Goal: Task Accomplishment & Management: Complete application form

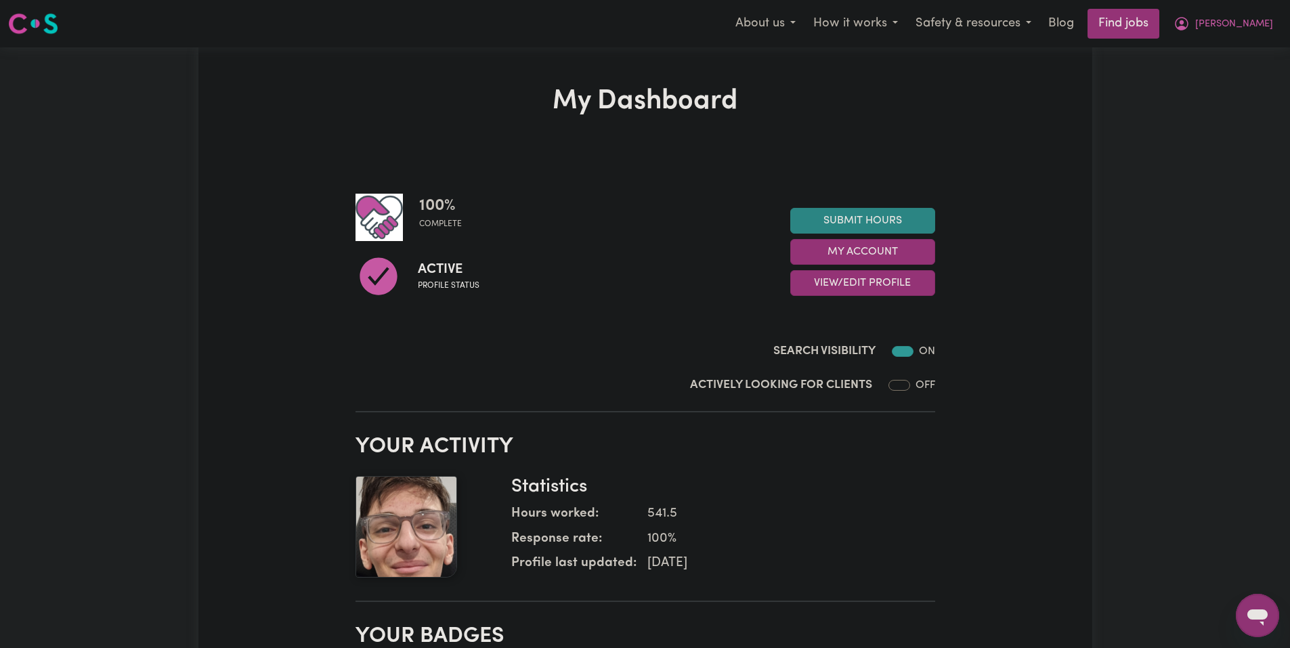
click at [867, 222] on link "Submit Hours" at bounding box center [862, 221] width 145 height 26
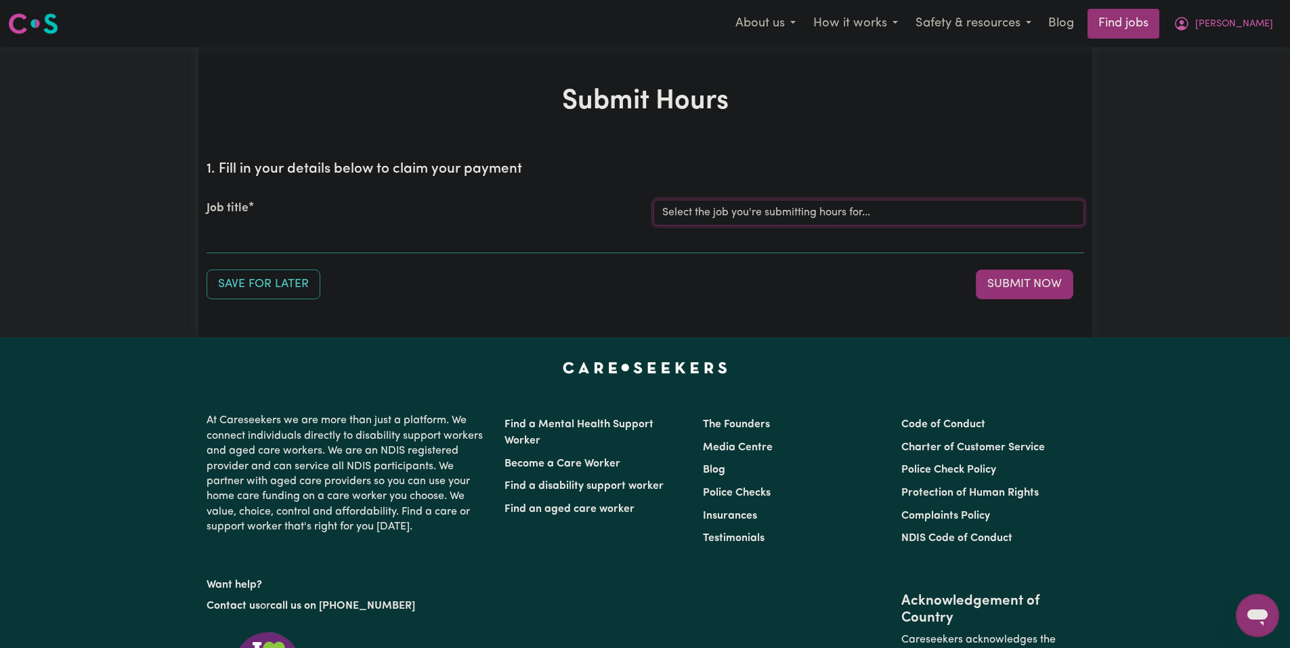
click at [781, 219] on select "Select the job you're submitting hours for... [Joseph] Care Worker needed in No…" at bounding box center [868, 213] width 431 height 26
select select "14211"
click at [653, 200] on select "Select the job you're submitting hours for... [Joseph] Care Worker needed in No…" at bounding box center [868, 213] width 431 height 26
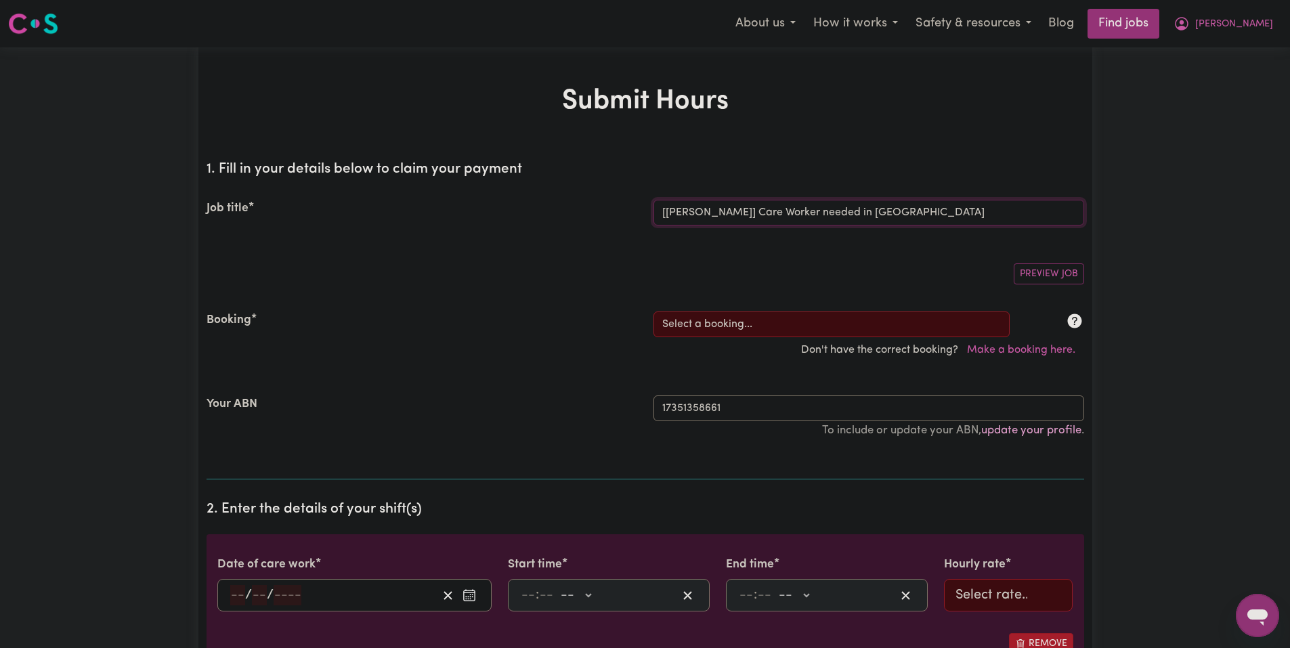
scroll to position [135, 0]
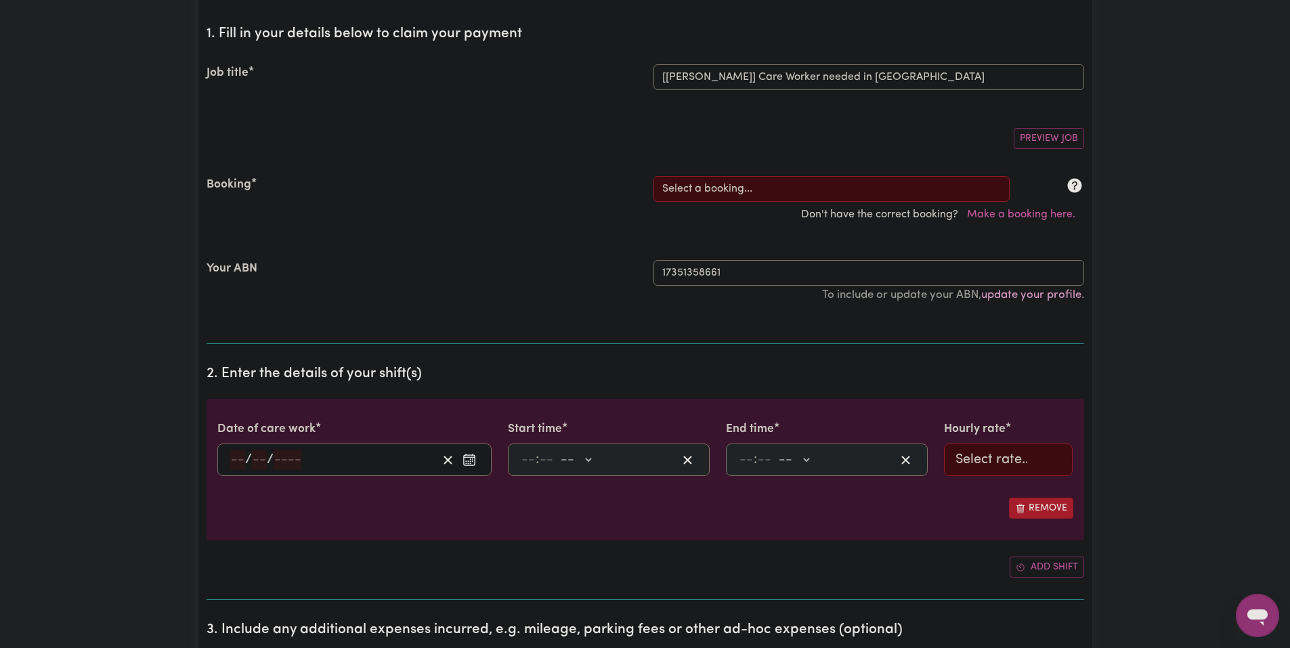
click at [442, 462] on icon "Clear date" at bounding box center [447, 460] width 13 height 13
click at [420, 464] on div "/ /" at bounding box center [333, 460] width 209 height 20
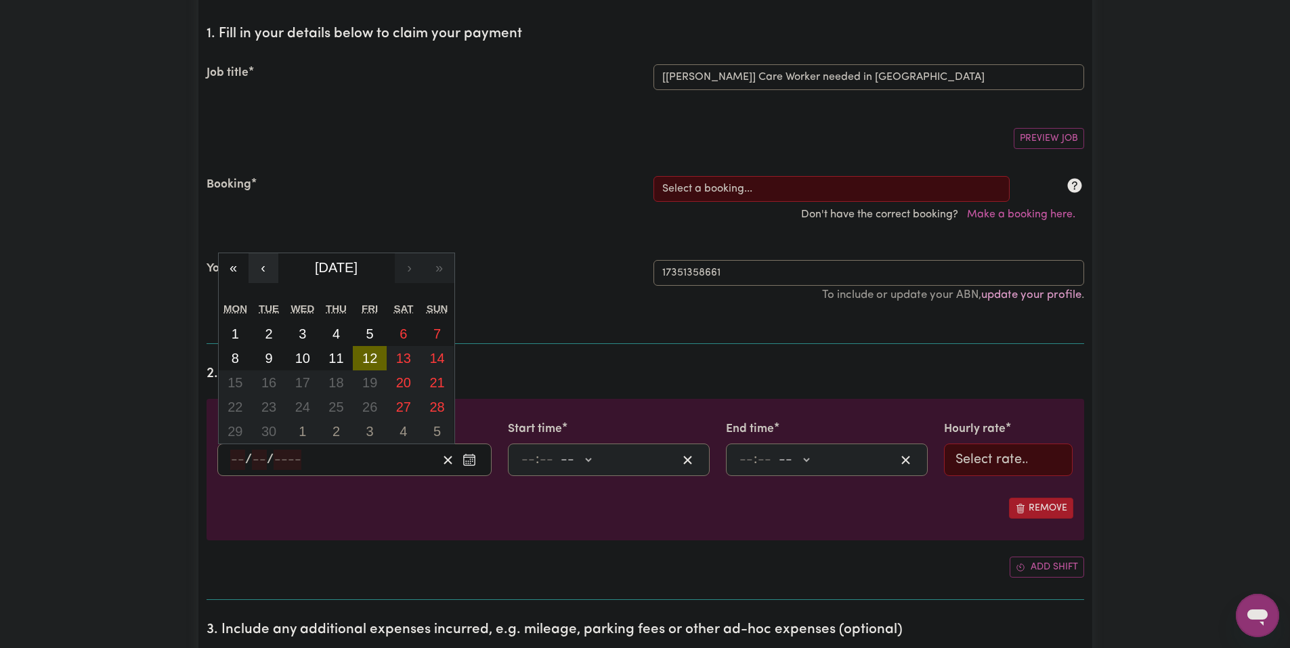
click at [257, 273] on button "‹" at bounding box center [263, 268] width 30 height 30
click at [674, 273] on input "17351358661" at bounding box center [868, 273] width 431 height 26
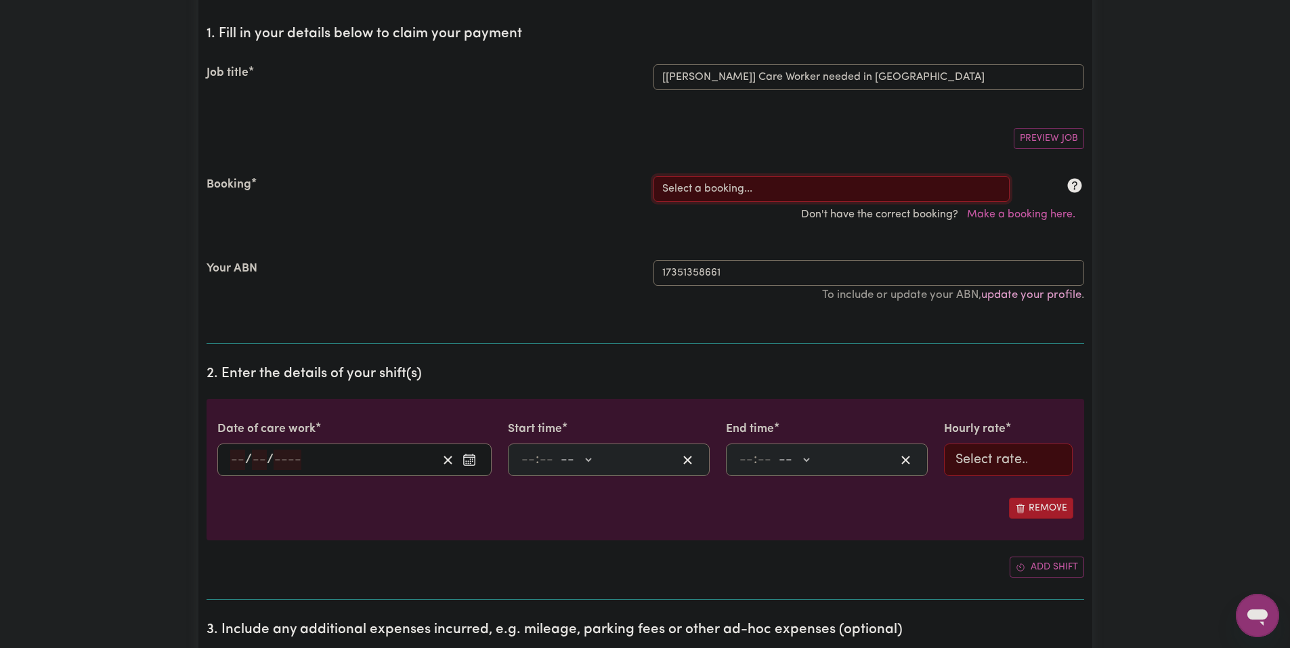
click at [716, 184] on select "Select a booking... Mon, August 18, 2025 - 03:30pm to 08:00pm (RECURRING) Mon, …" at bounding box center [831, 189] width 356 height 26
select select "337273"
click at [653, 176] on select "Select a booking... Mon, August 18, 2025 - 03:30pm to 08:00pm (RECURRING) Mon, …" at bounding box center [831, 189] width 356 height 26
type input "2025-08-30"
type input "30"
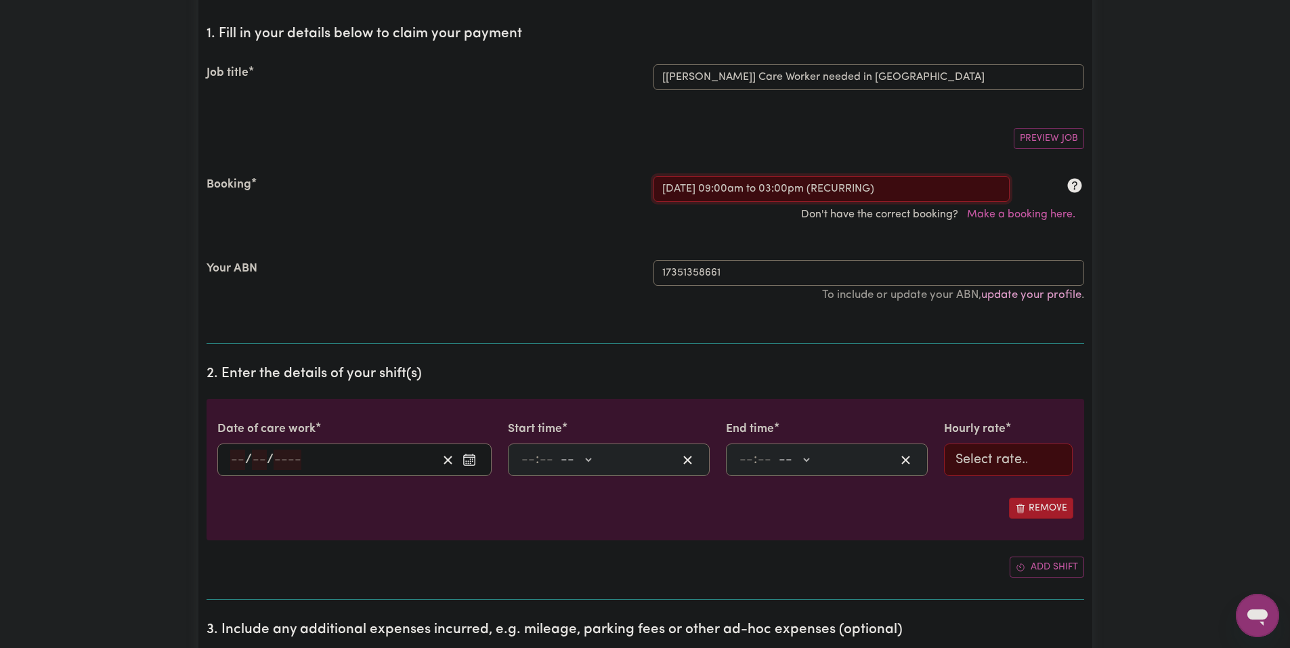
type input "8"
type input "2025"
type input "09:00"
type input "9"
type input "0"
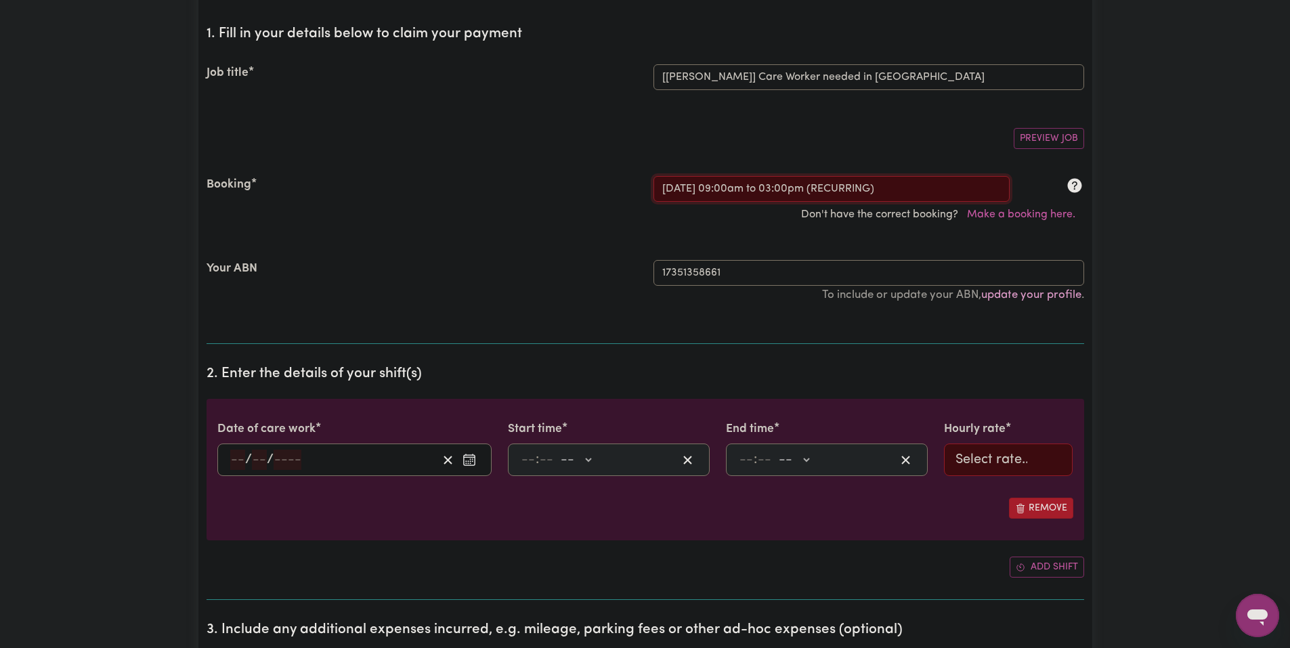
select select "am"
type input "15:00"
type input "3"
type input "0"
select select "pm"
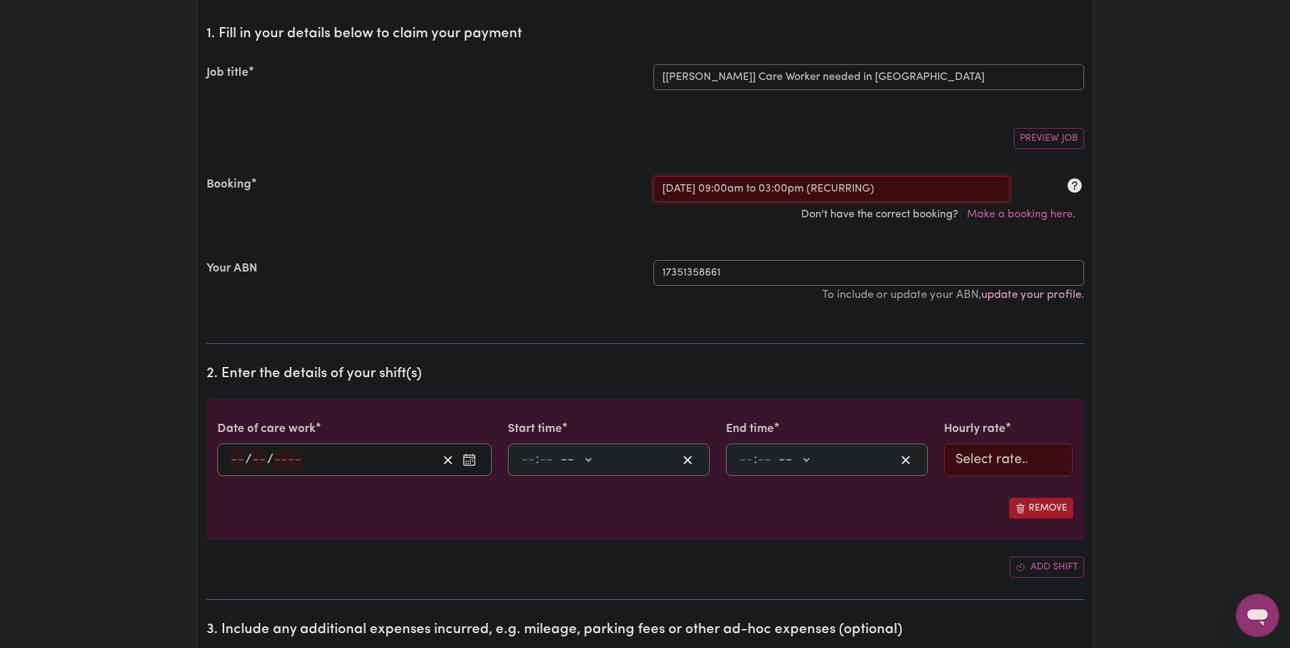
select select "62.37-Saturday"
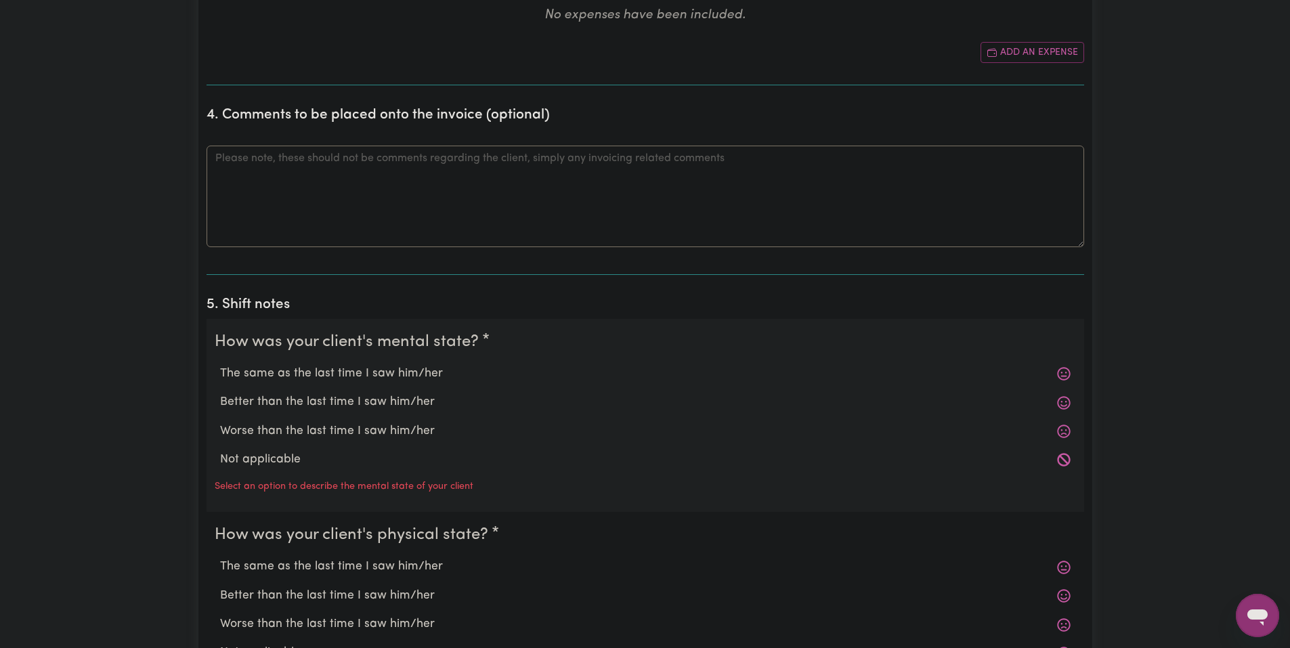
scroll to position [948, 0]
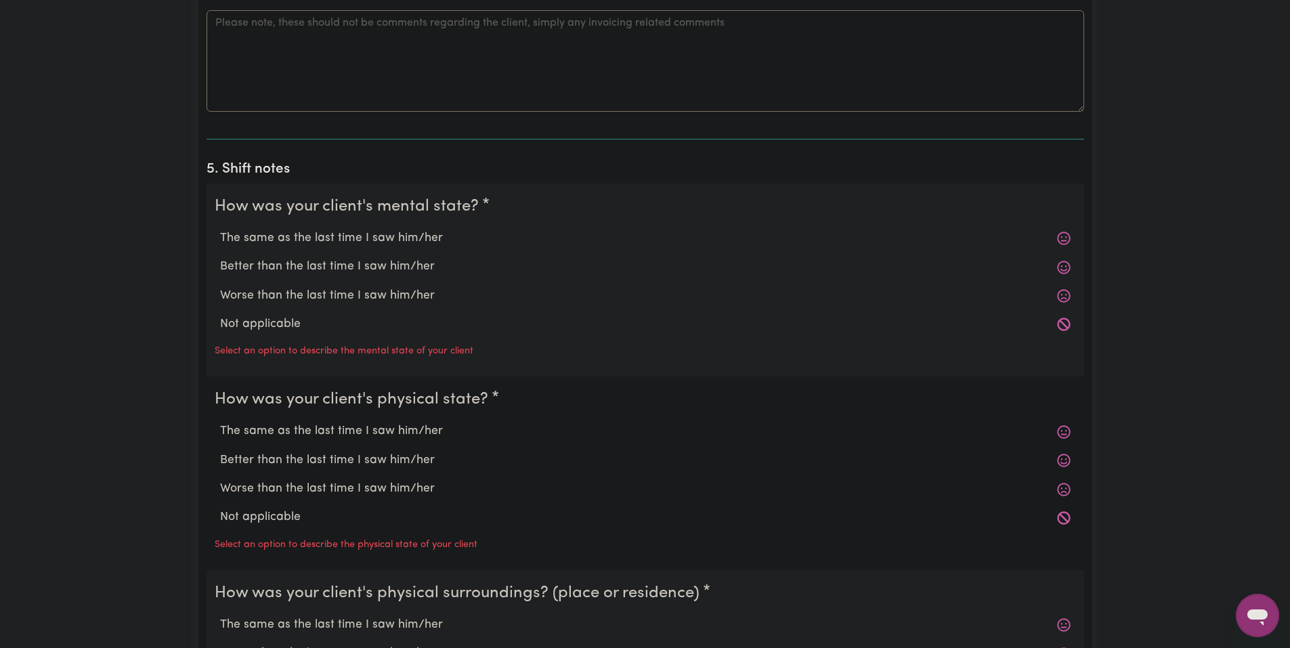
click at [328, 239] on label "The same as the last time I saw him/her" at bounding box center [645, 238] width 850 height 18
click at [220, 229] on input "The same as the last time I saw him/her" at bounding box center [219, 229] width 1 height 1
radio input "true"
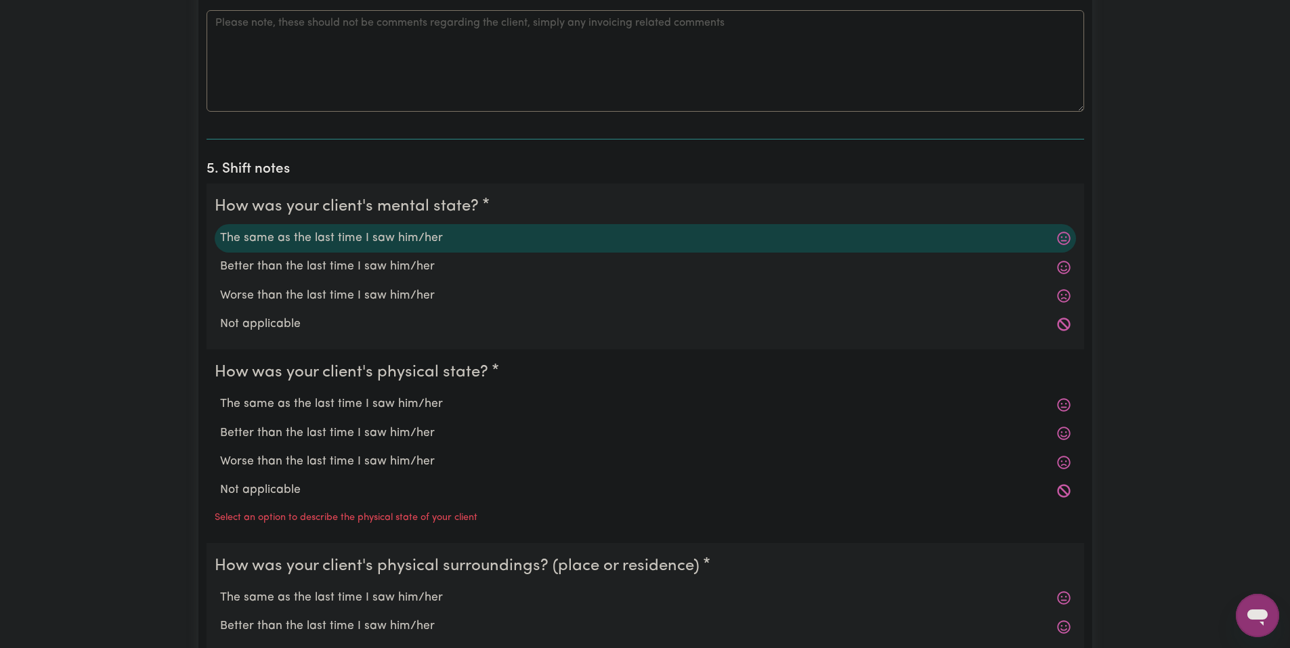
click at [344, 403] on label "The same as the last time I saw him/her" at bounding box center [645, 404] width 850 height 18
click at [220, 395] on input "The same as the last time I saw him/her" at bounding box center [219, 395] width 1 height 1
radio input "true"
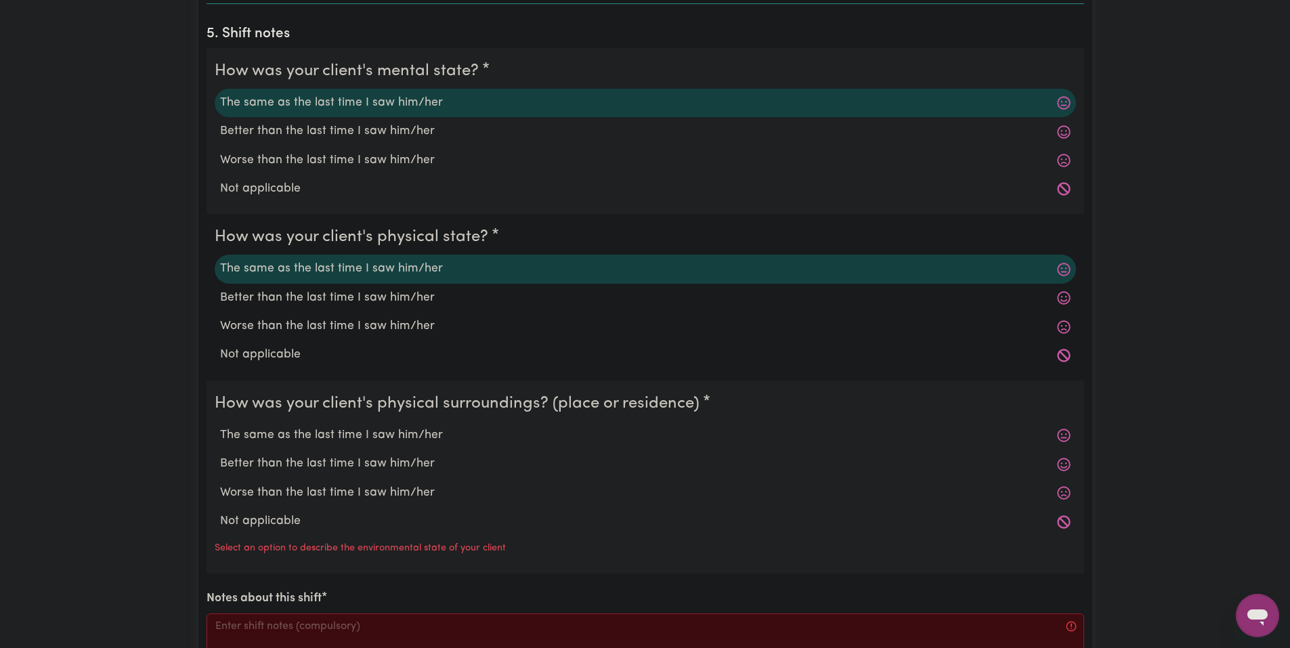
click at [324, 434] on label "The same as the last time I saw him/her" at bounding box center [645, 435] width 850 height 18
click at [220, 426] on input "The same as the last time I saw him/her" at bounding box center [219, 426] width 1 height 1
radio input "true"
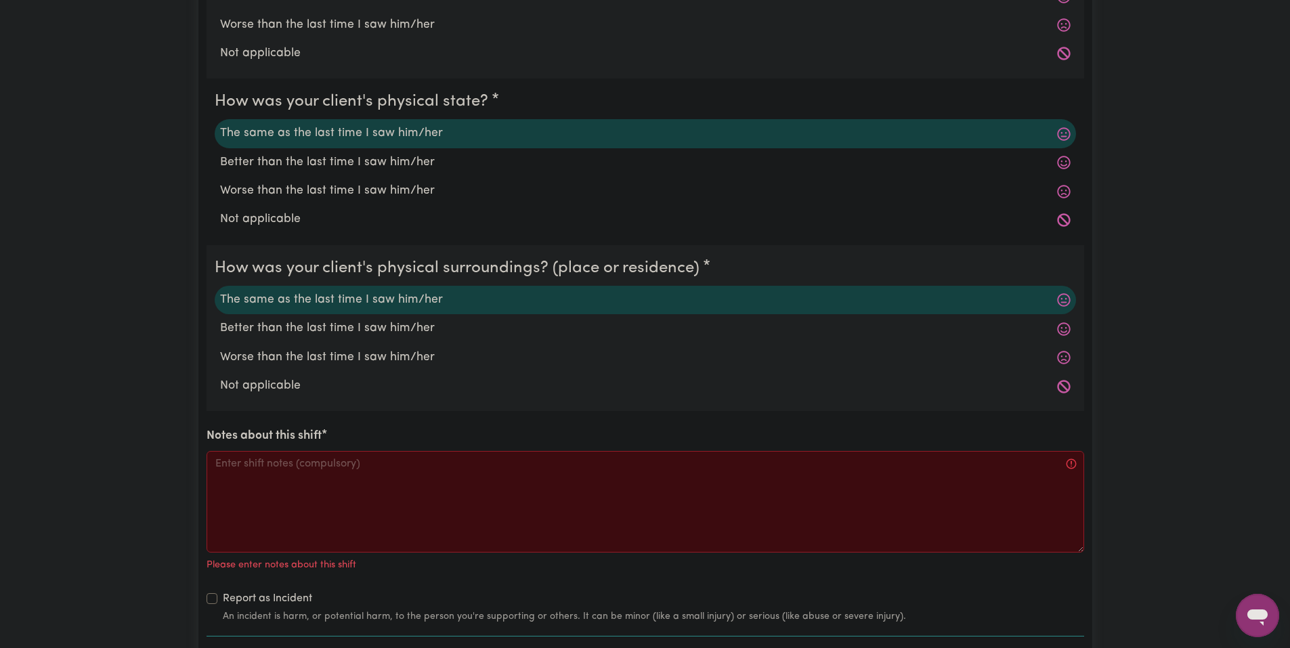
scroll to position [1286, 0]
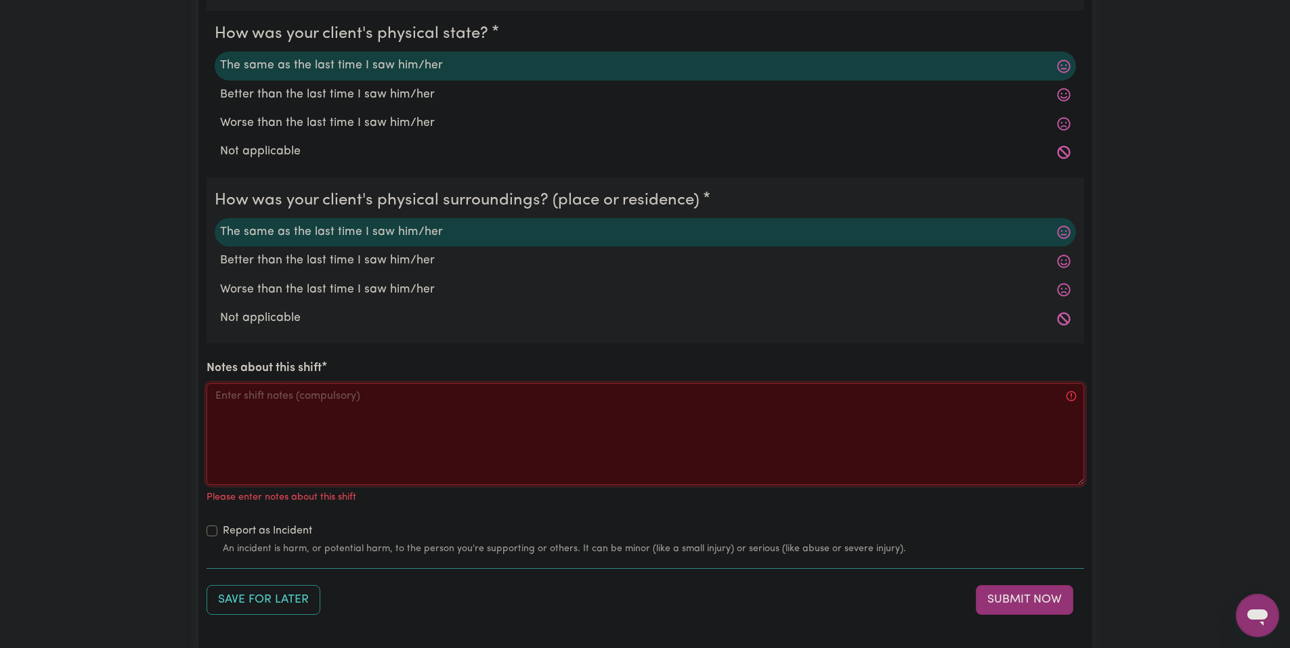
click at [359, 433] on textarea "Notes about this shift" at bounding box center [644, 434] width 877 height 102
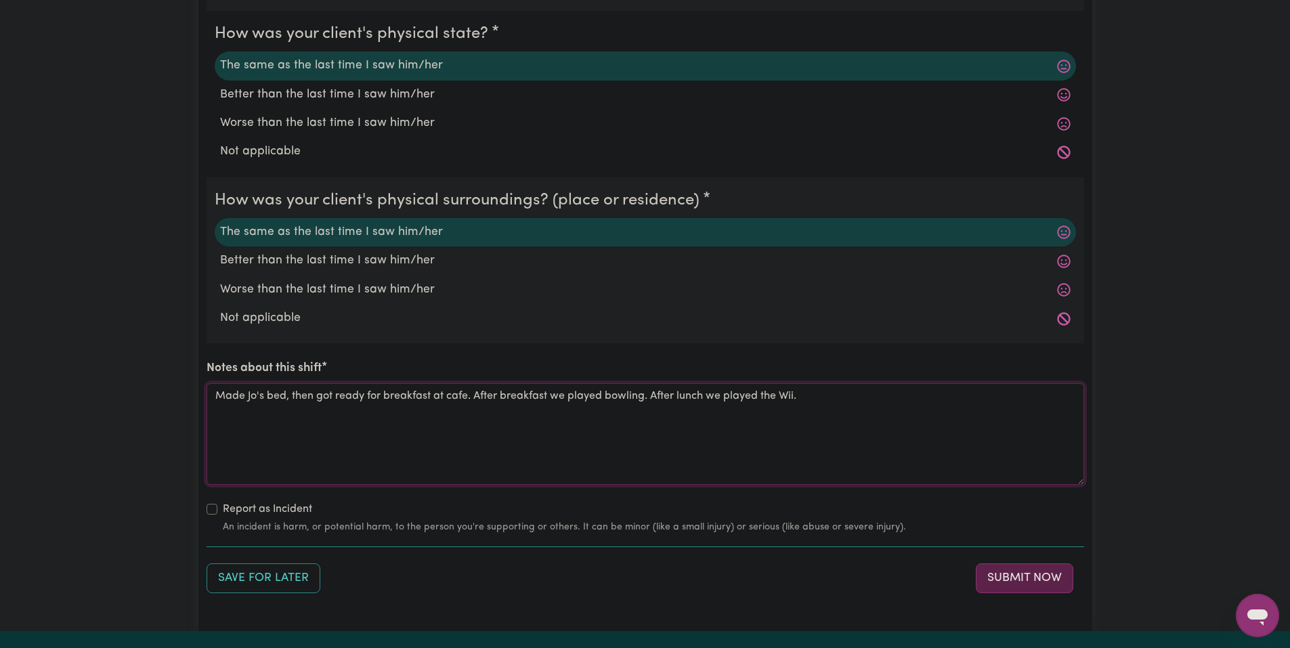
type textarea "Made Jo's bed, then got ready for breakfast at cafe. After breakfast we played …"
click at [1009, 580] on button "Submit Now" at bounding box center [1024, 578] width 97 height 30
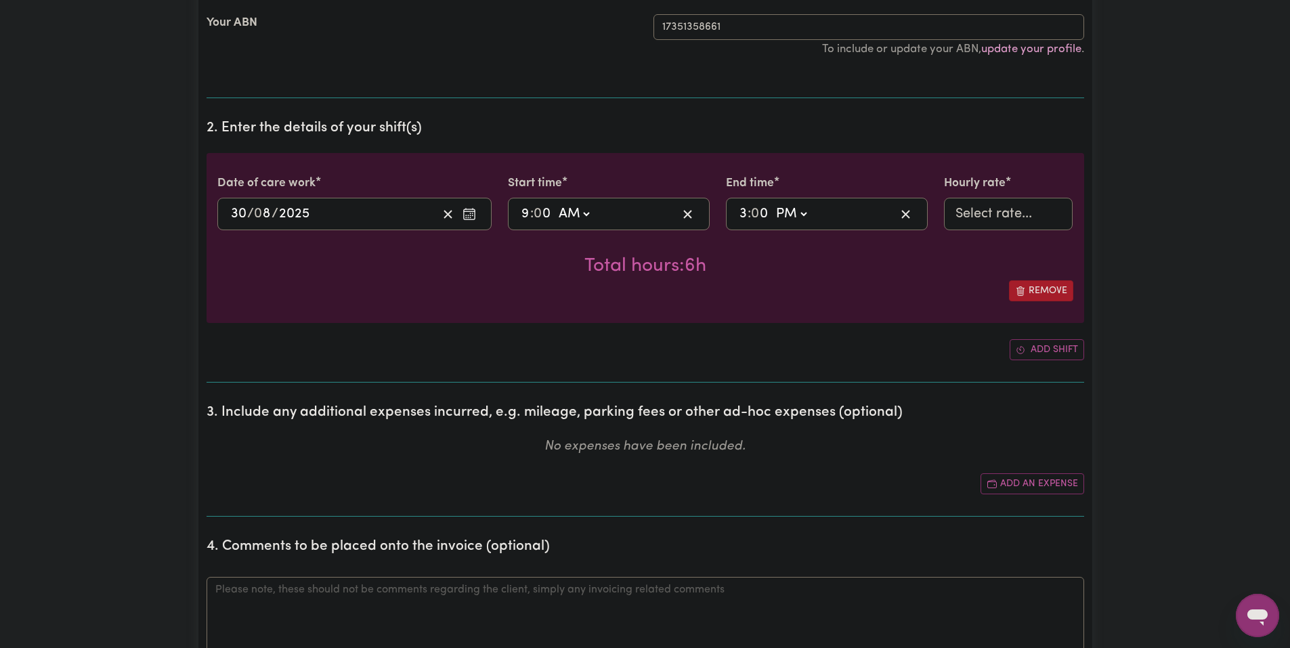
scroll to position [0, 0]
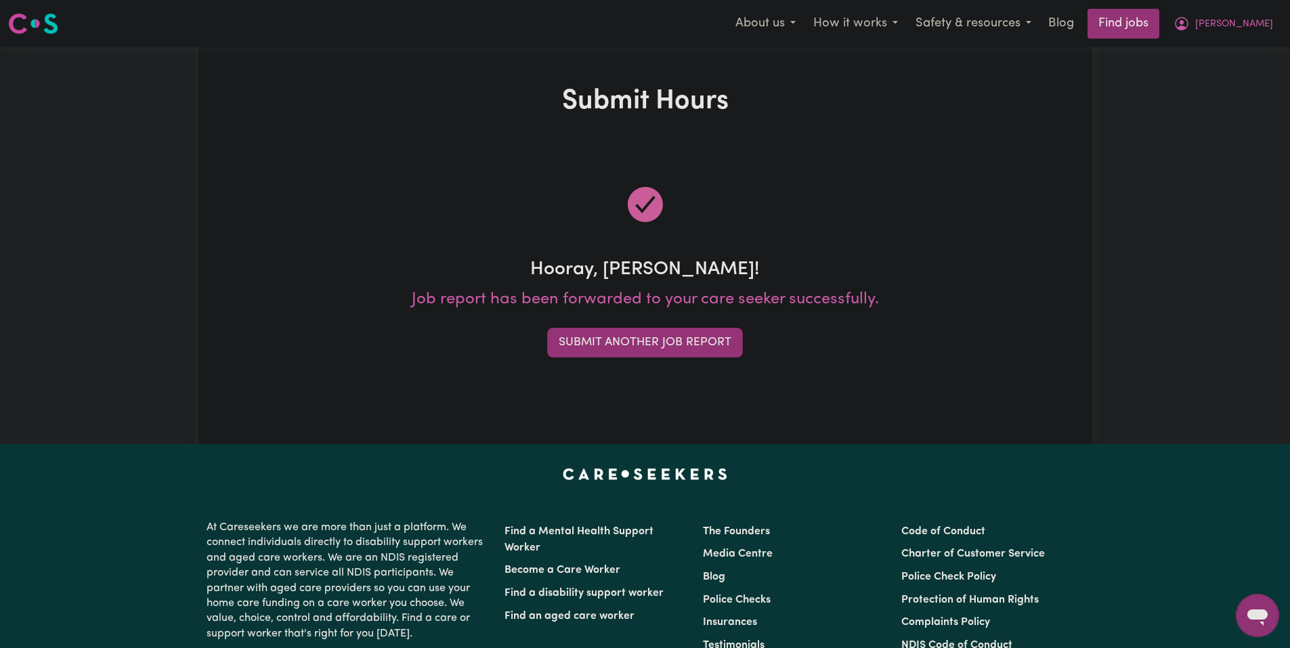
click at [637, 317] on div "Hooray, Isaac! Job report has been forwarded to your care seeker successfully. …" at bounding box center [644, 270] width 877 height 240
click at [636, 331] on button "Submit Another Job Report" at bounding box center [645, 343] width 196 height 30
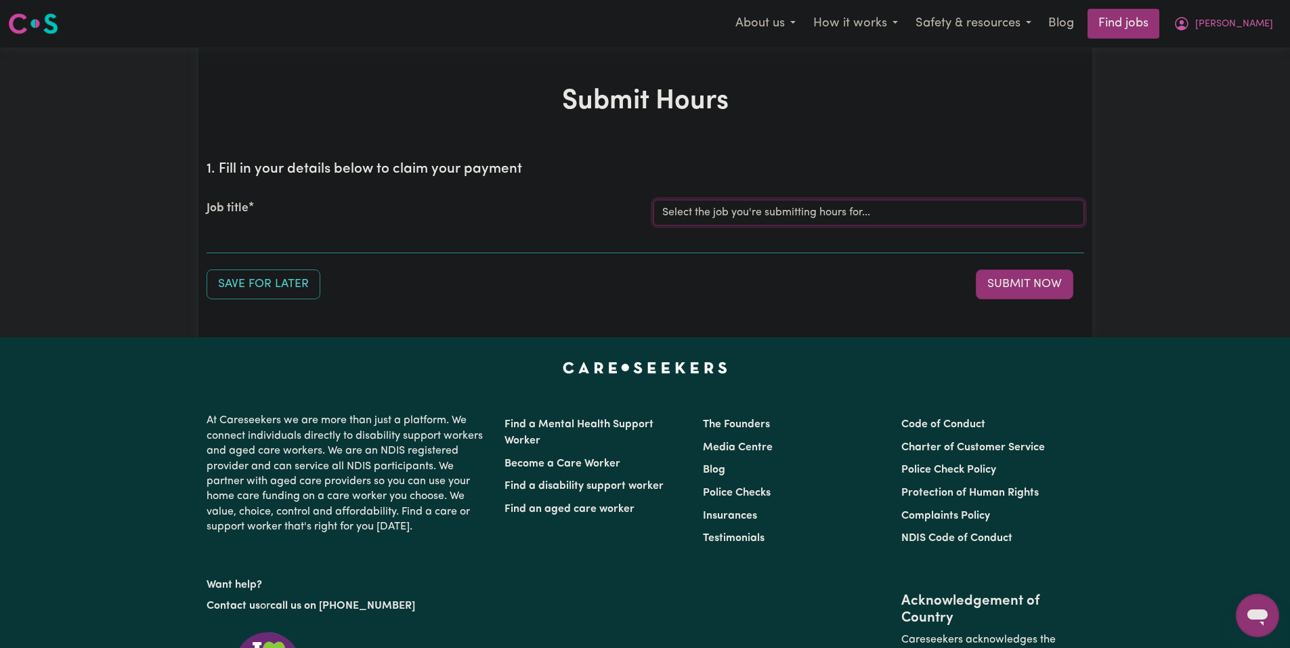
click at [743, 210] on select "Select the job you're submitting hours for... [Joseph] Care Worker needed in No…" at bounding box center [868, 213] width 431 height 26
select select "14211"
click at [653, 200] on select "Select the job you're submitting hours for... [Joseph] Care Worker needed in No…" at bounding box center [868, 213] width 431 height 26
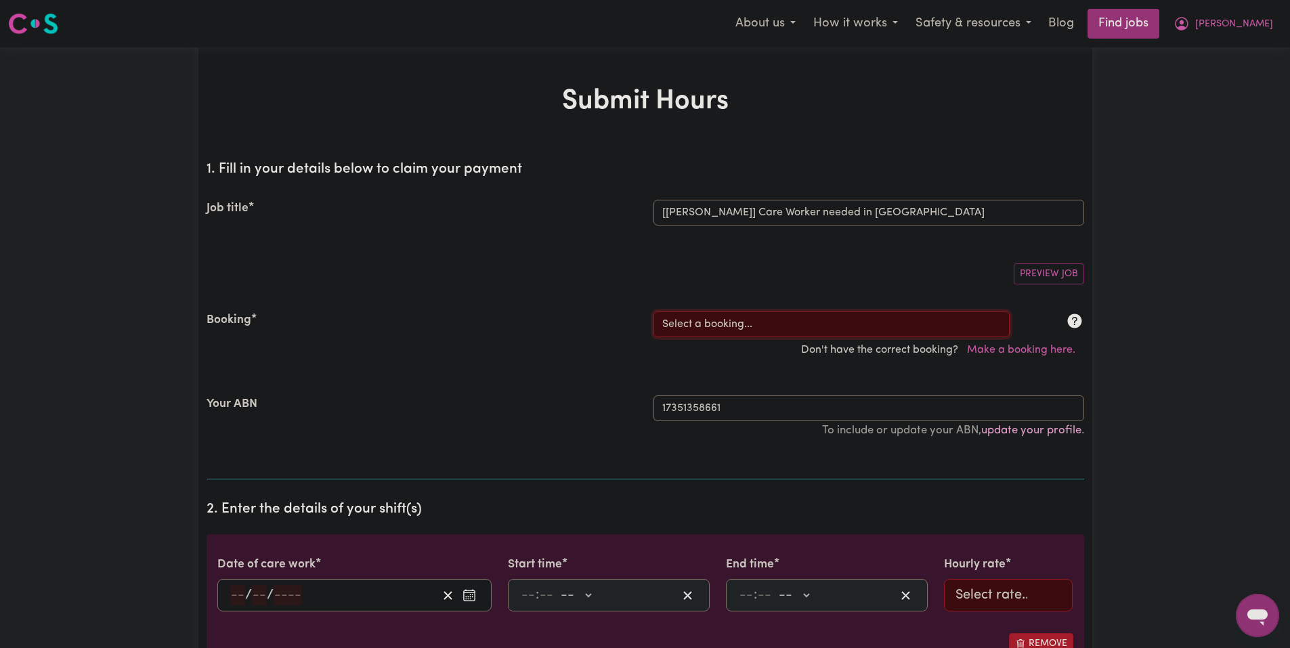
click at [709, 326] on select "Select a booking... Mon, August 18, 2025 - 03:30pm to 08:00pm (RECURRING) Mon, …" at bounding box center [831, 324] width 356 height 26
select select "336369"
click at [653, 311] on select "Select a booking... Mon, August 18, 2025 - 03:30pm to 08:00pm (RECURRING) Mon, …" at bounding box center [831, 324] width 356 height 26
type input "2025-09-01"
type input "1"
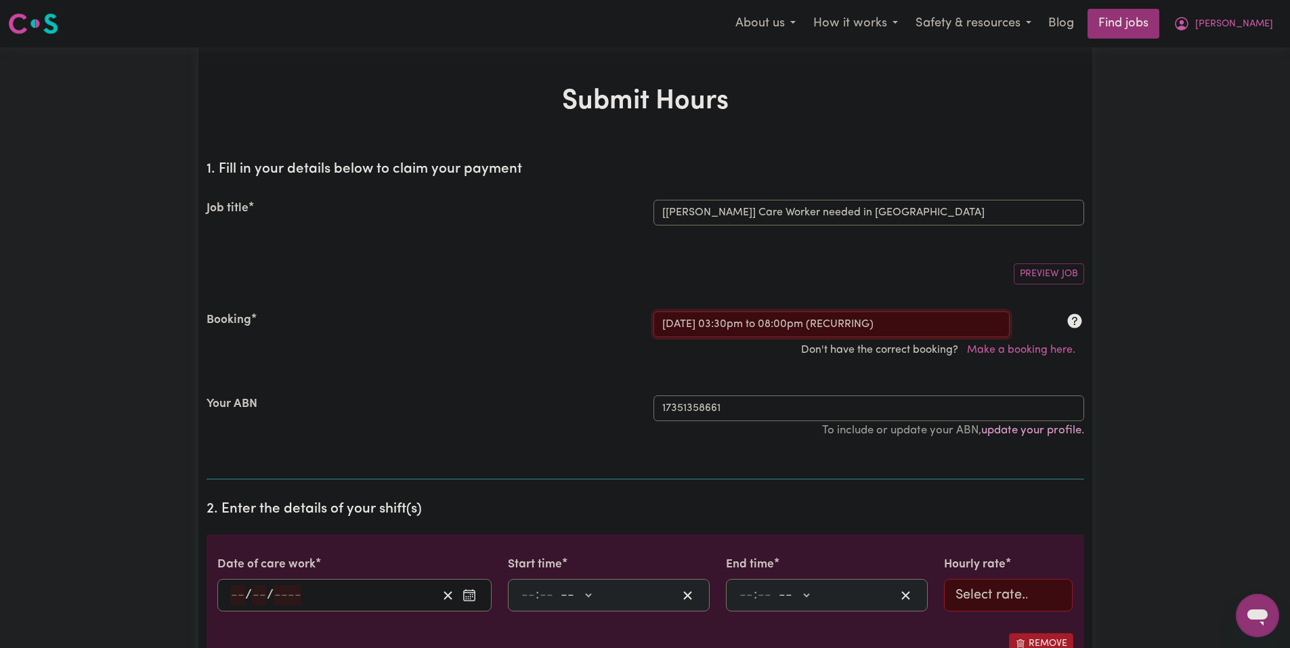
type input "9"
type input "2025"
type input "15:30"
type input "3"
type input "30"
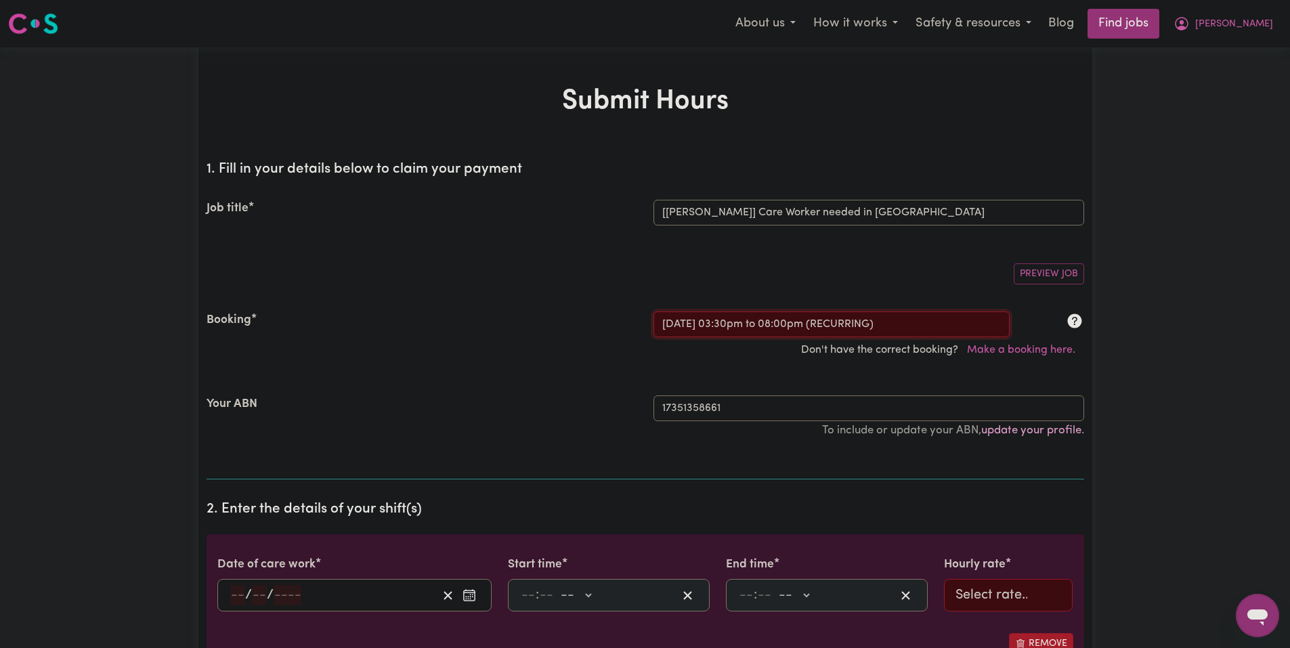
select select "pm"
type input "20:00"
type input "8"
type input "0"
select select "pm"
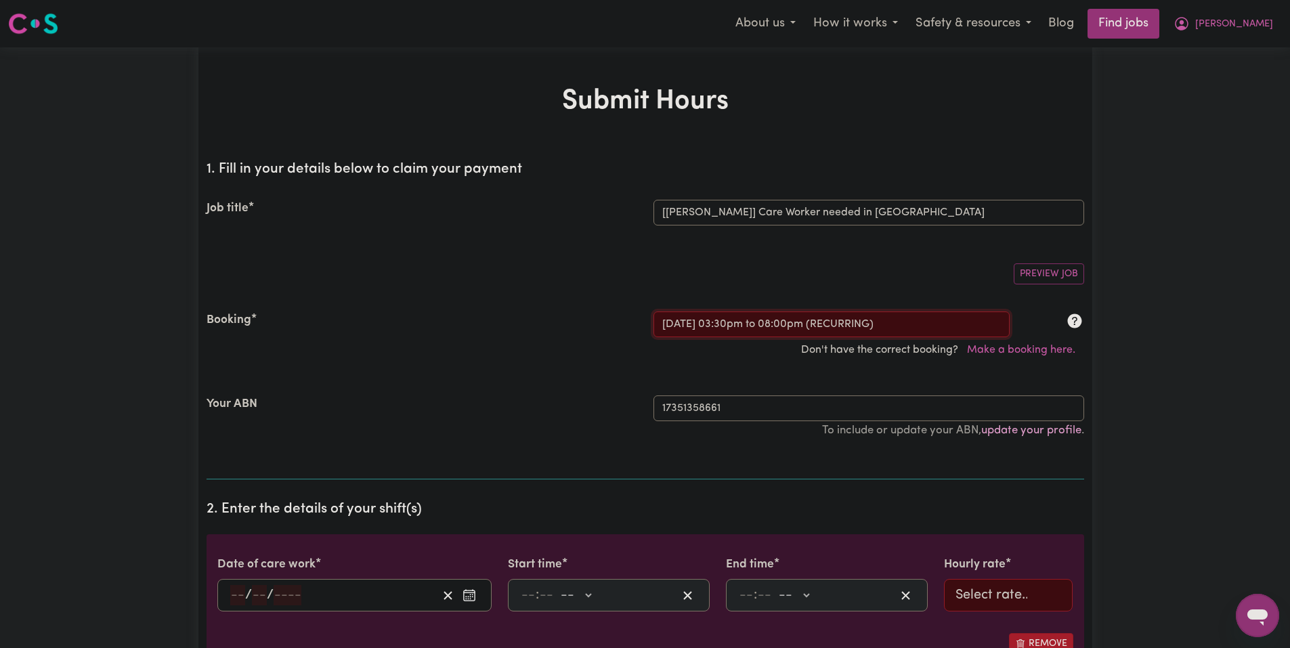
select select "51.98-Weekday"
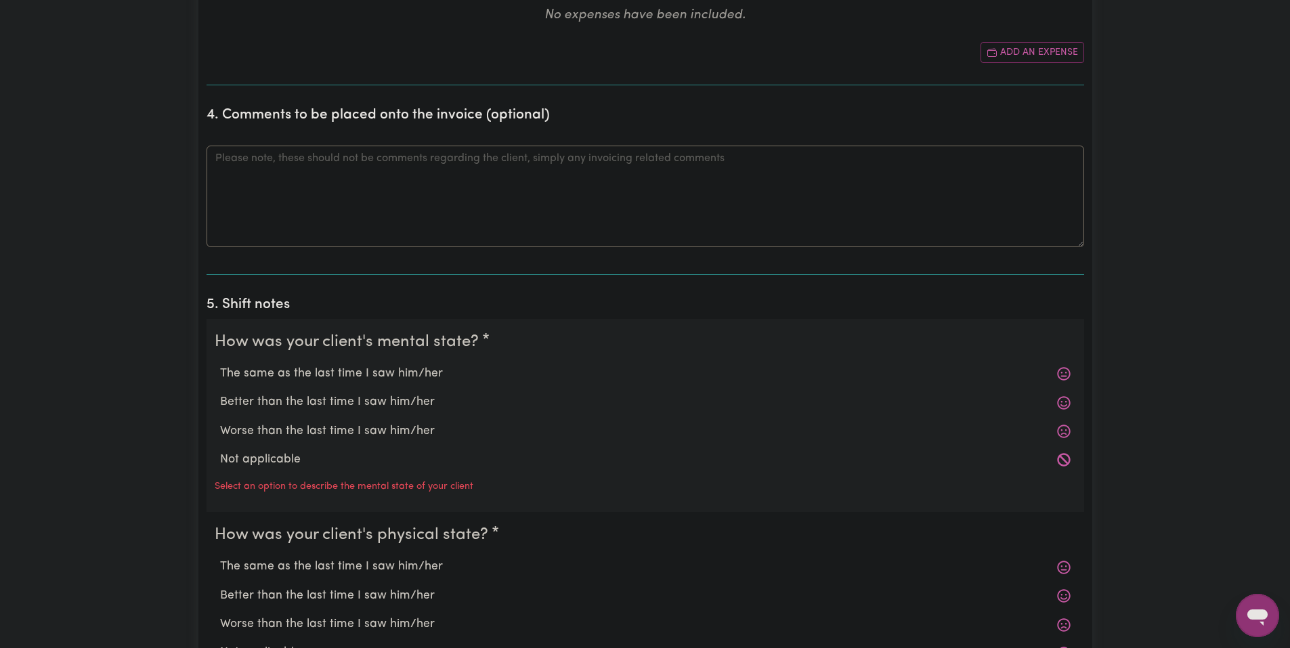
click at [387, 375] on label "The same as the last time I saw him/her" at bounding box center [645, 374] width 850 height 18
click at [220, 365] on input "The same as the last time I saw him/her" at bounding box center [219, 364] width 1 height 1
radio input "true"
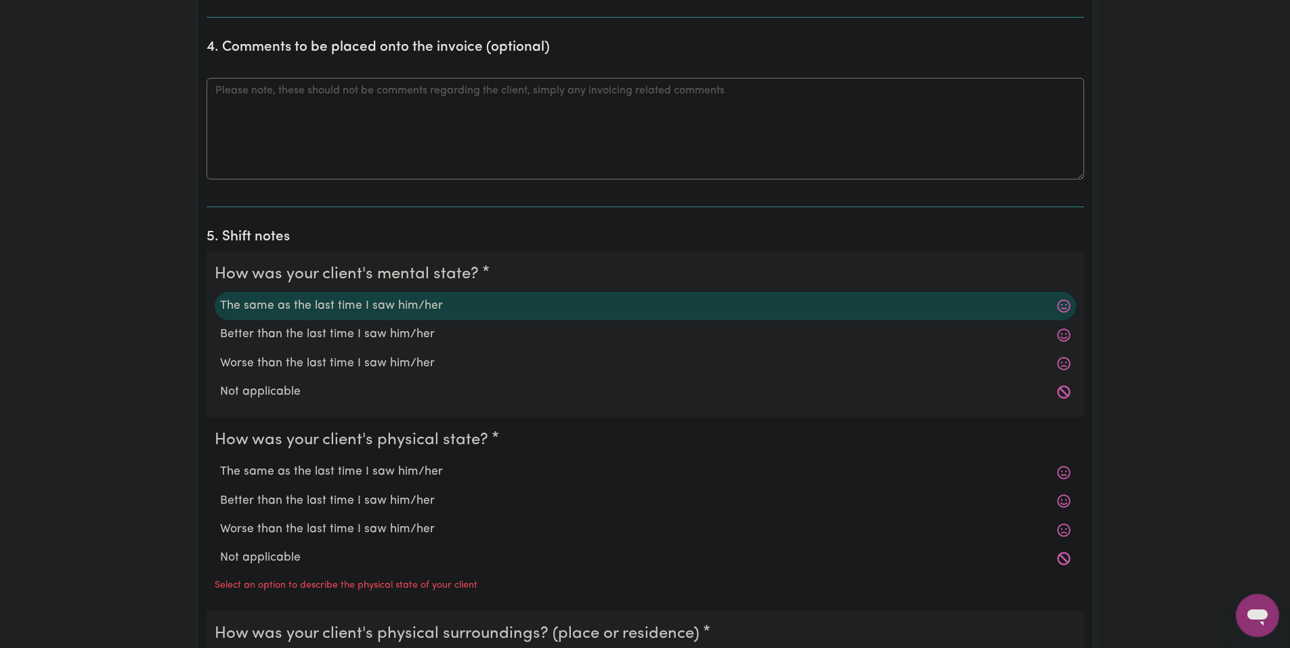
click at [349, 474] on label "The same as the last time I saw him/her" at bounding box center [645, 472] width 850 height 18
click at [220, 463] on input "The same as the last time I saw him/her" at bounding box center [219, 462] width 1 height 1
radio input "true"
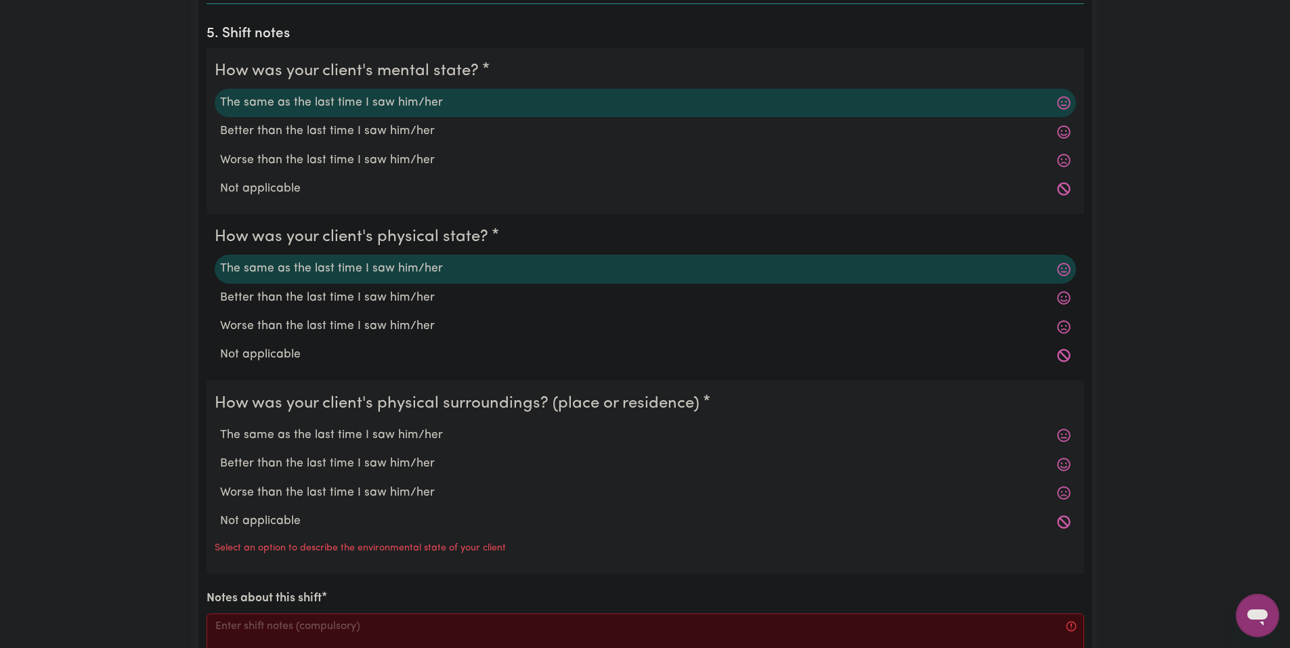
click at [359, 438] on label "The same as the last time I saw him/her" at bounding box center [645, 435] width 850 height 18
click at [220, 426] on input "The same as the last time I saw him/her" at bounding box center [219, 426] width 1 height 1
radio input "true"
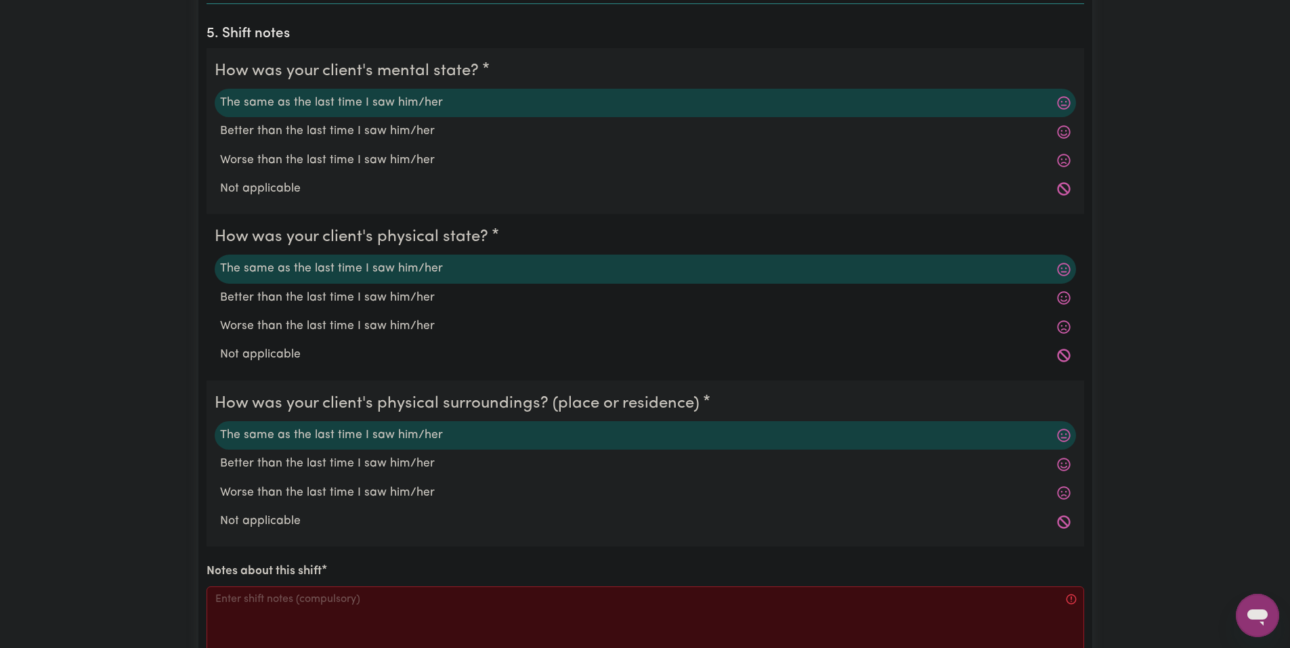
scroll to position [1422, 0]
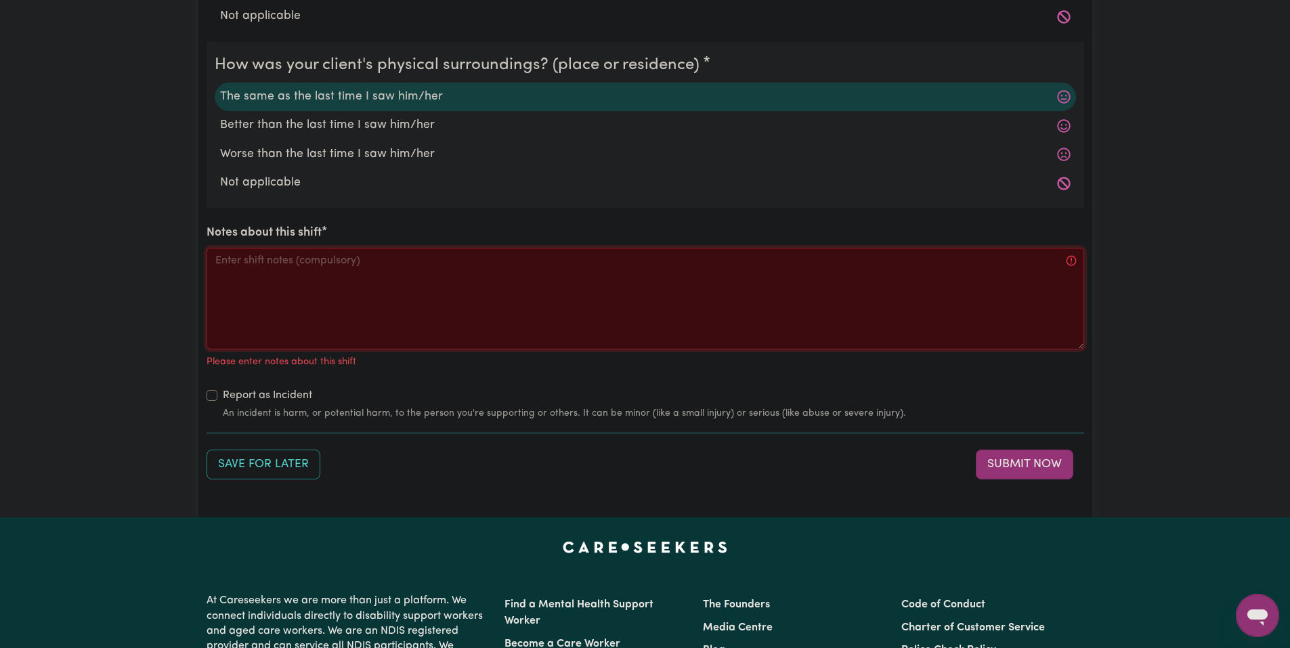
click at [370, 312] on textarea "Notes about this shift" at bounding box center [644, 299] width 877 height 102
type textarea "M"
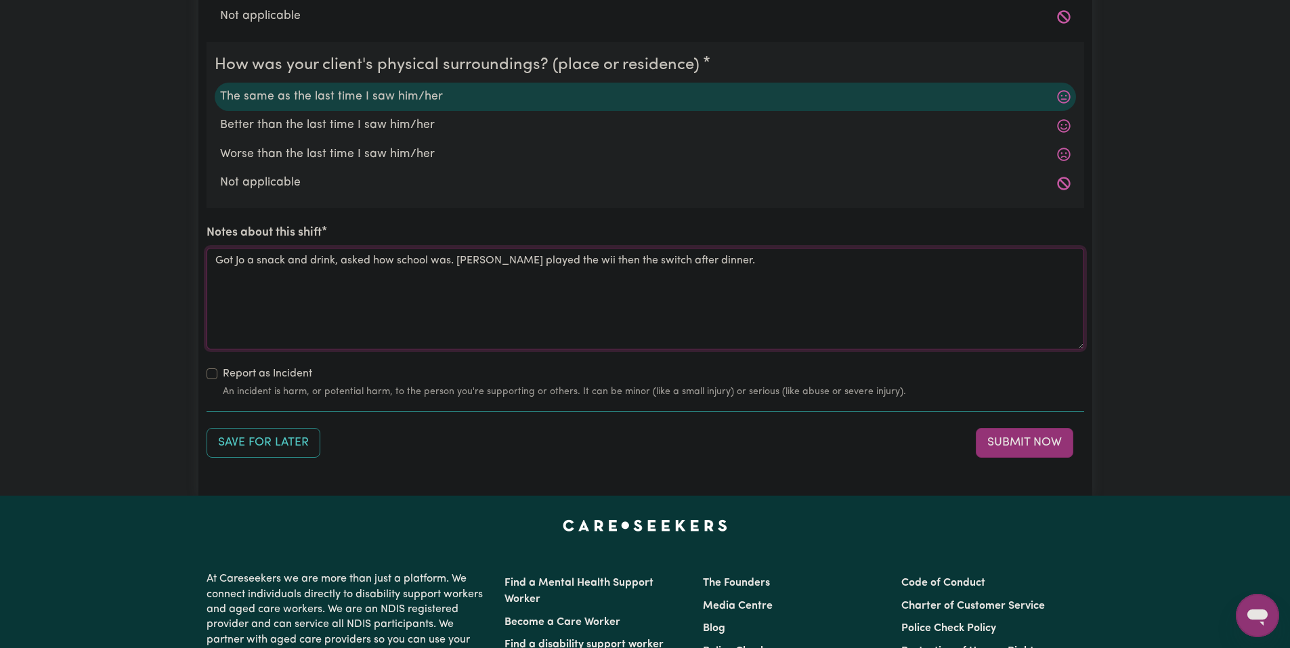
drag, startPoint x: 686, startPoint y: 264, endPoint x: 202, endPoint y: 245, distance: 483.7
type textarea "Got Jo a snack and drink, asked how school was. Jo played the wii then the swit…"
click at [1055, 454] on button "Submit Now" at bounding box center [1024, 443] width 97 height 30
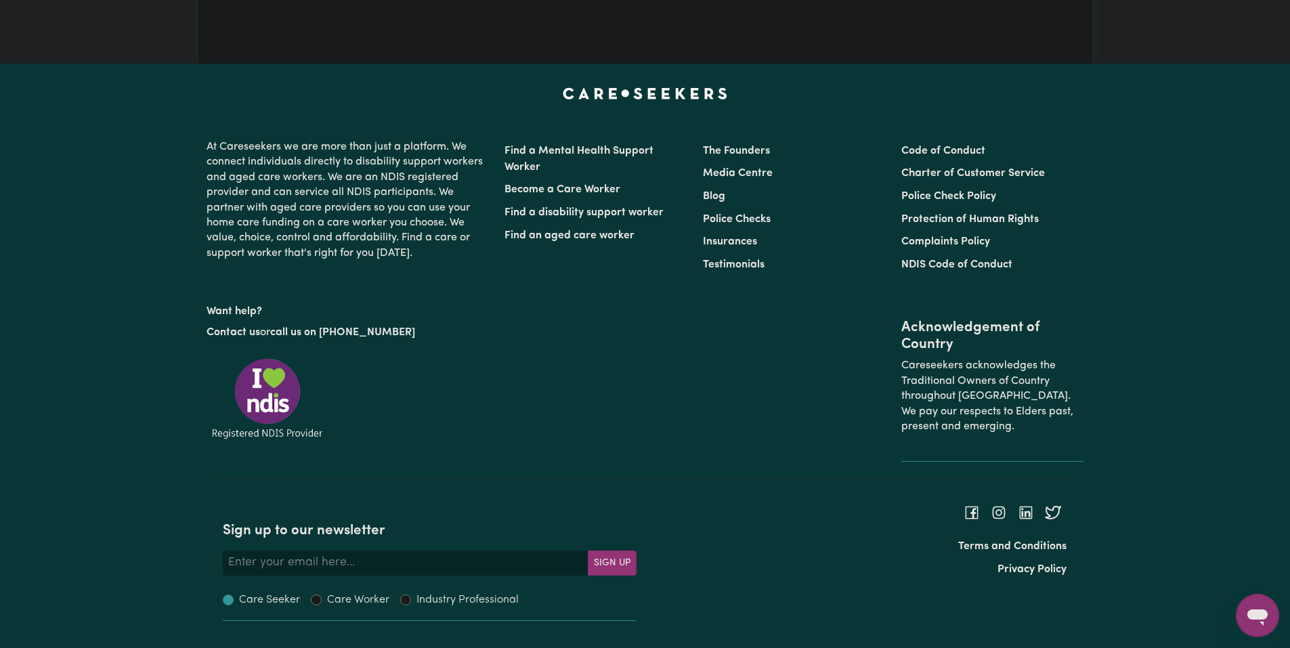
scroll to position [0, 0]
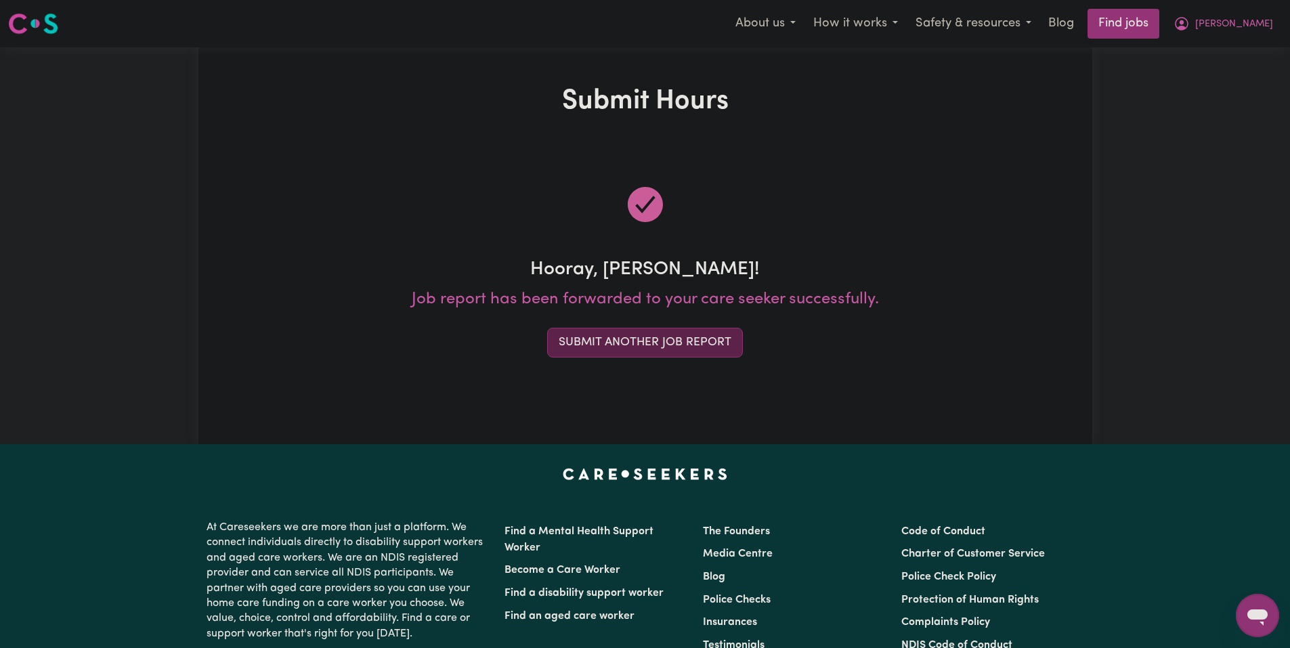
click at [663, 334] on button "Submit Another Job Report" at bounding box center [645, 343] width 196 height 30
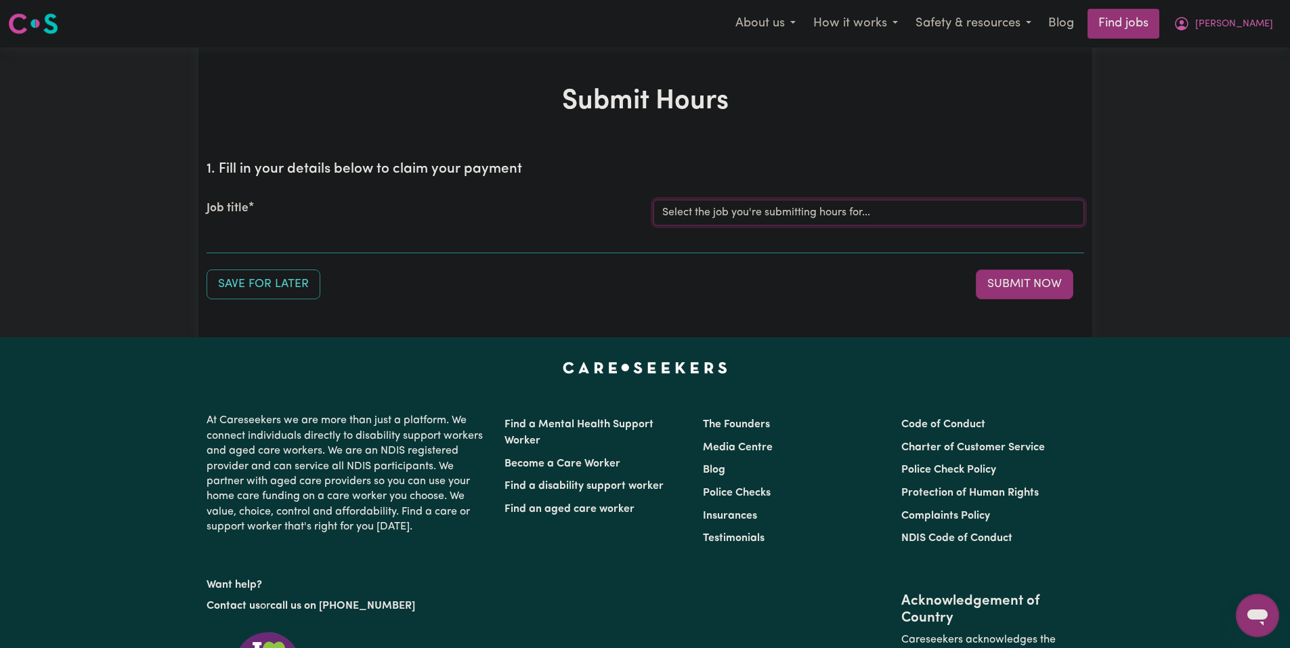
click at [747, 211] on select "Select the job you're submitting hours for... [Joseph] Care Worker needed in No…" at bounding box center [868, 213] width 431 height 26
select select "14211"
click at [653, 200] on select "Select the job you're submitting hours for... [Joseph] Care Worker needed in No…" at bounding box center [868, 213] width 431 height 26
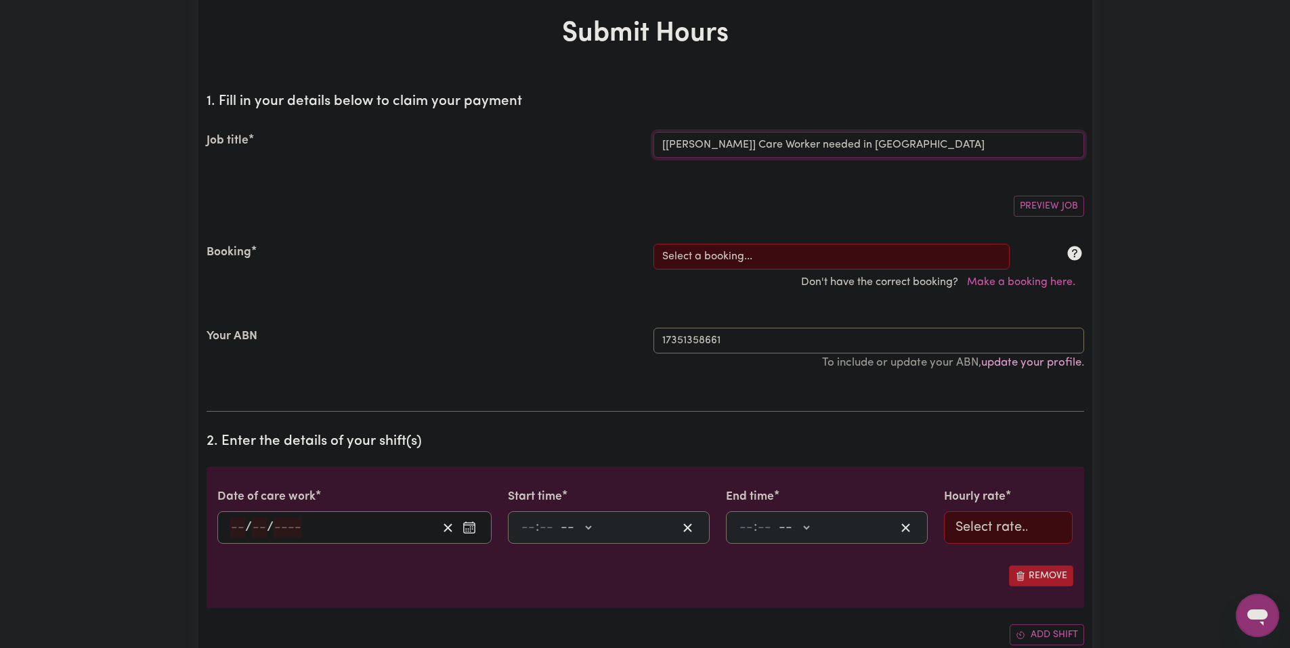
scroll to position [271, 0]
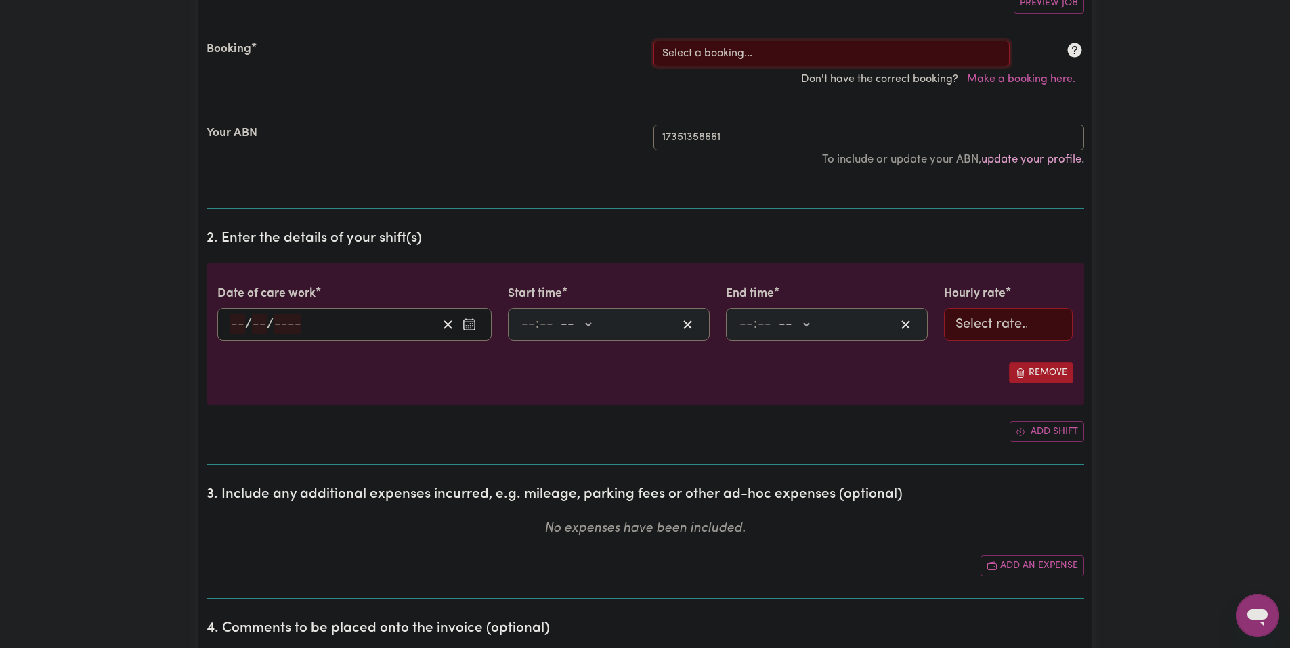
click at [717, 50] on select "Select a booking... Mon, August 18, 2025 - 03:30pm to 08:00pm (RECURRING) Mon, …" at bounding box center [831, 54] width 356 height 26
select select "339309"
click at [653, 41] on select "Select a booking... Mon, August 18, 2025 - 03:30pm to 08:00pm (RECURRING) Mon, …" at bounding box center [831, 54] width 356 height 26
type input "2025-09-02"
type input "2"
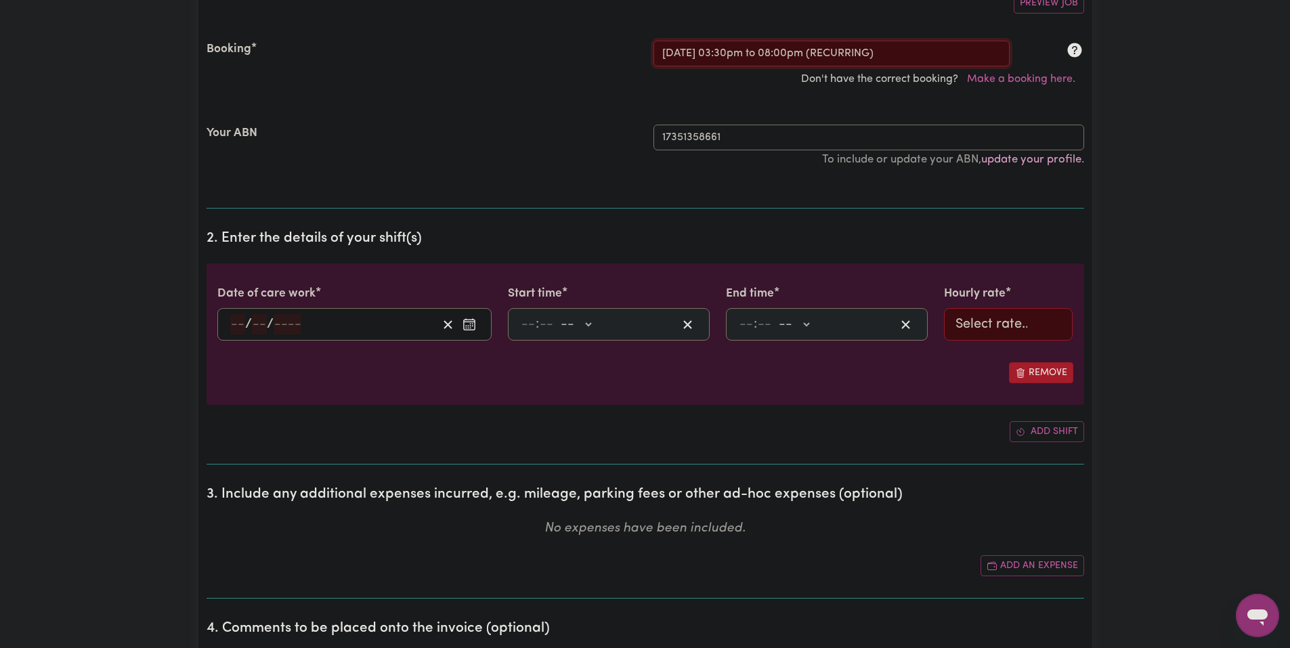
type input "9"
type input "2025"
type input "15:30"
type input "3"
type input "30"
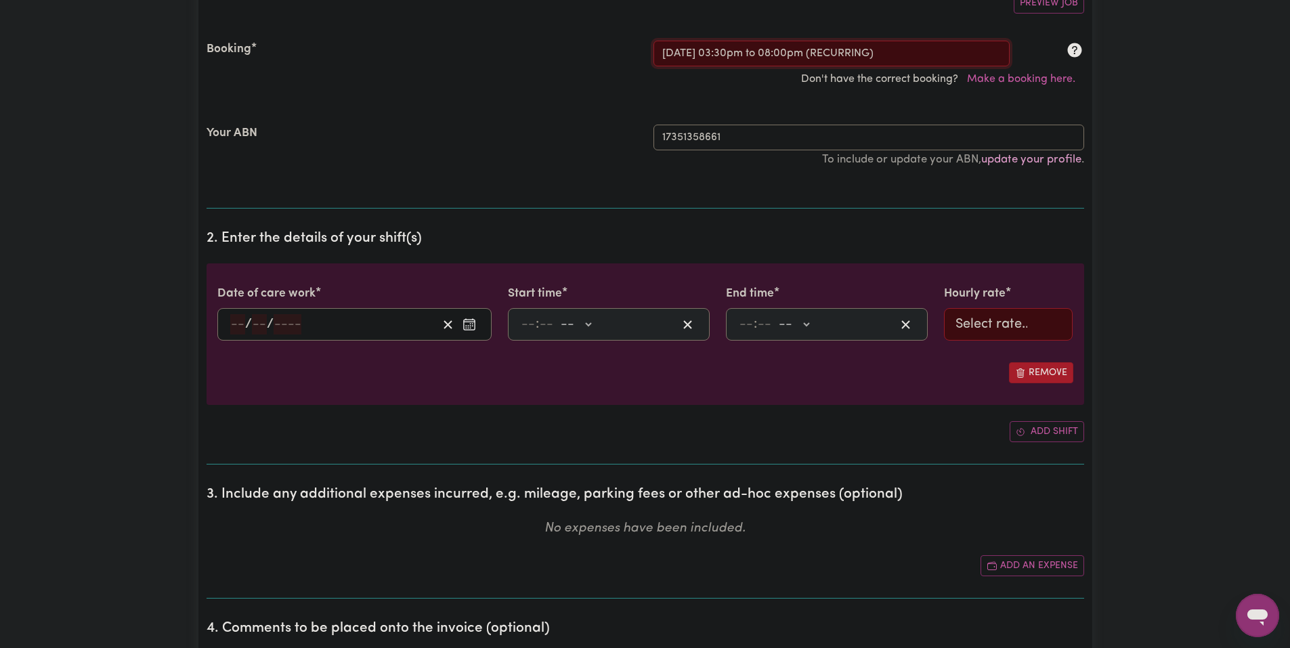
select select "pm"
type input "20:00"
type input "8"
type input "0"
select select "pm"
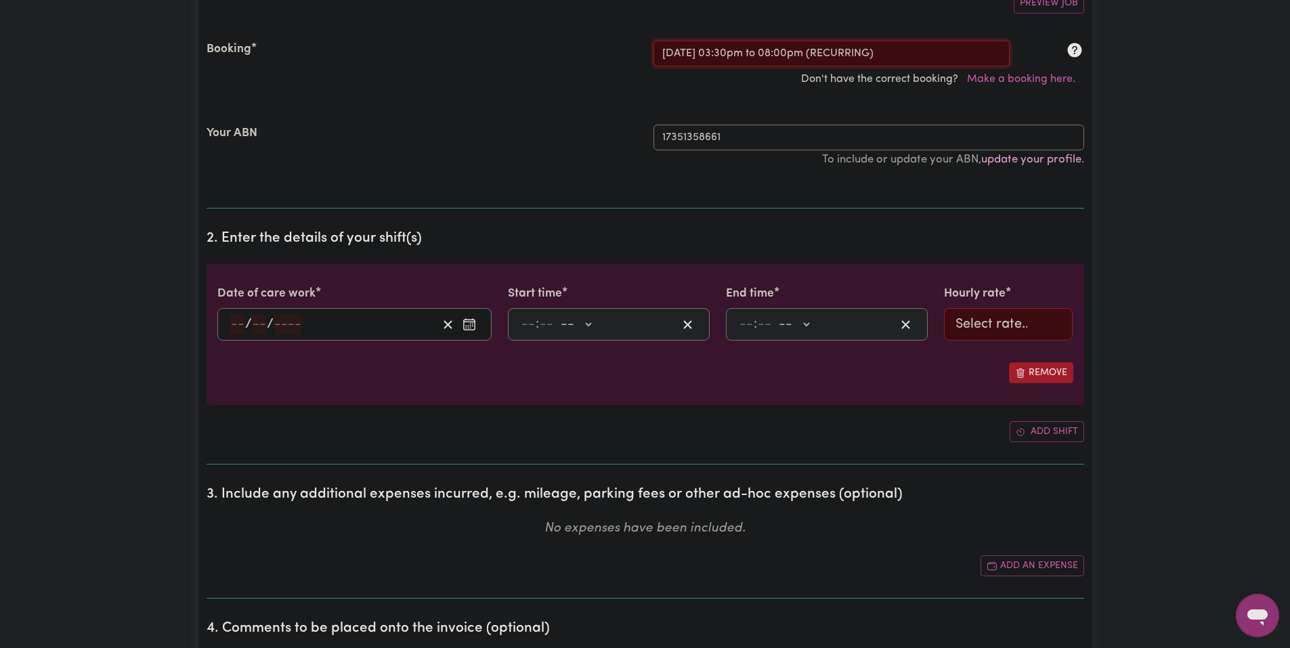
select select "51.98-Weekday"
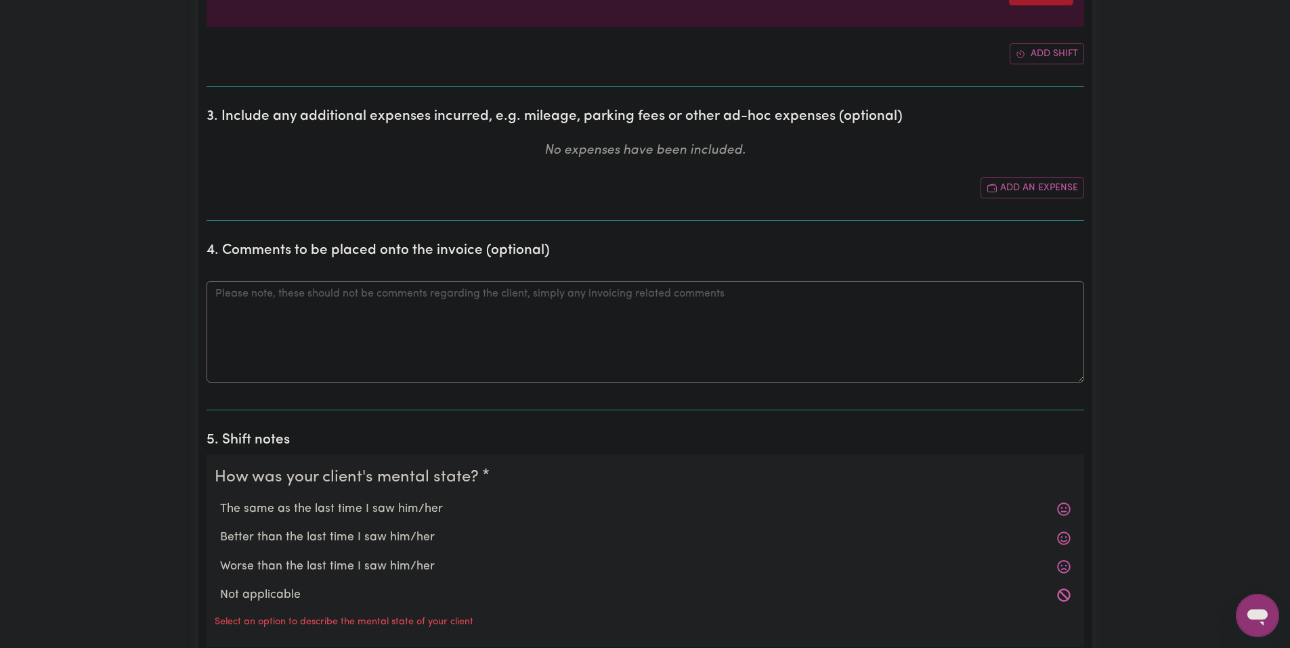
scroll to position [745, 0]
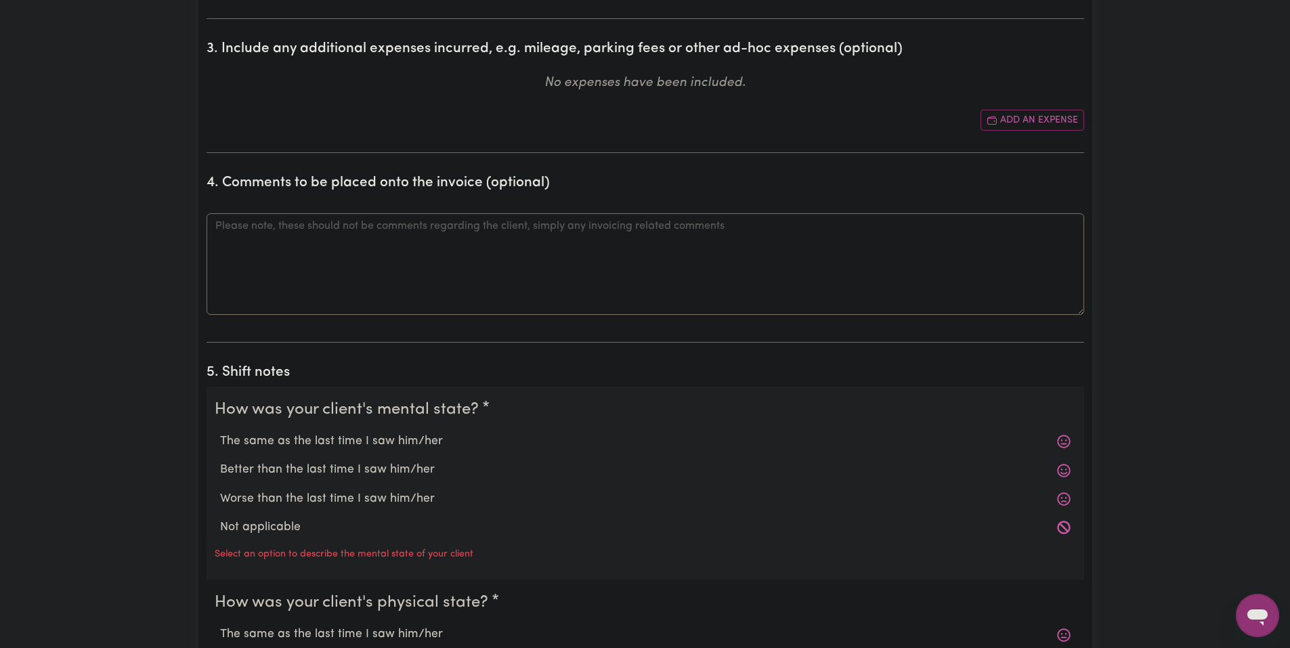
drag, startPoint x: 342, startPoint y: 413, endPoint x: 337, endPoint y: 444, distance: 31.5
click at [341, 420] on legend "How was your client's mental state?" at bounding box center [349, 409] width 269 height 24
click at [337, 445] on label "The same as the last time I saw him/her" at bounding box center [645, 442] width 850 height 18
click at [220, 433] on input "The same as the last time I saw him/her" at bounding box center [219, 432] width 1 height 1
radio input "true"
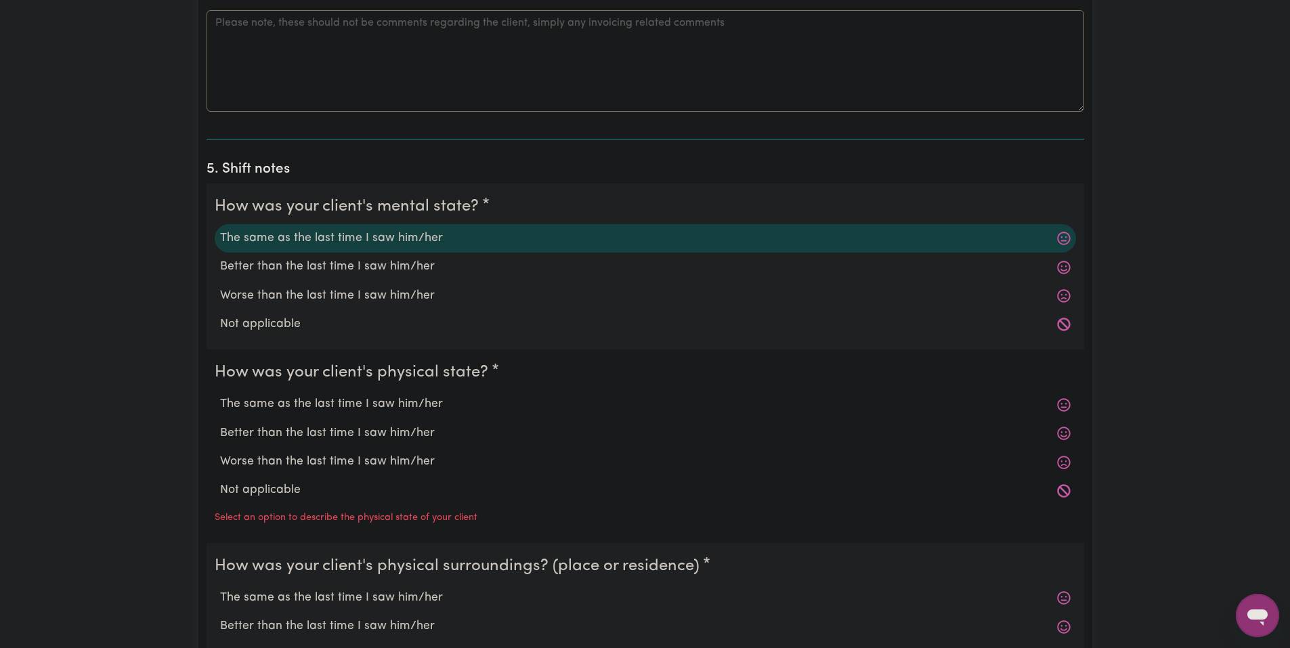
click at [341, 397] on label "The same as the last time I saw him/her" at bounding box center [645, 404] width 850 height 18
click at [220, 395] on input "The same as the last time I saw him/her" at bounding box center [219, 395] width 1 height 1
radio input "true"
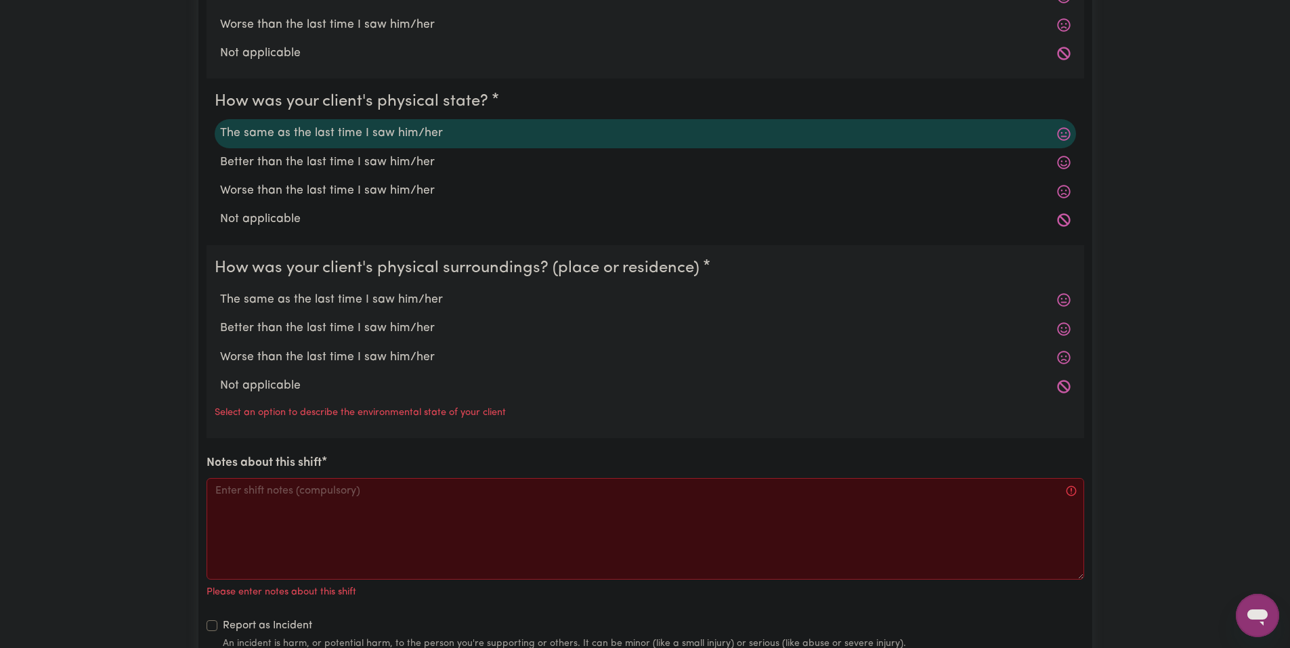
click at [336, 298] on label "The same as the last time I saw him/her" at bounding box center [645, 300] width 850 height 18
click at [220, 291] on input "The same as the last time I saw him/her" at bounding box center [219, 290] width 1 height 1
radio input "true"
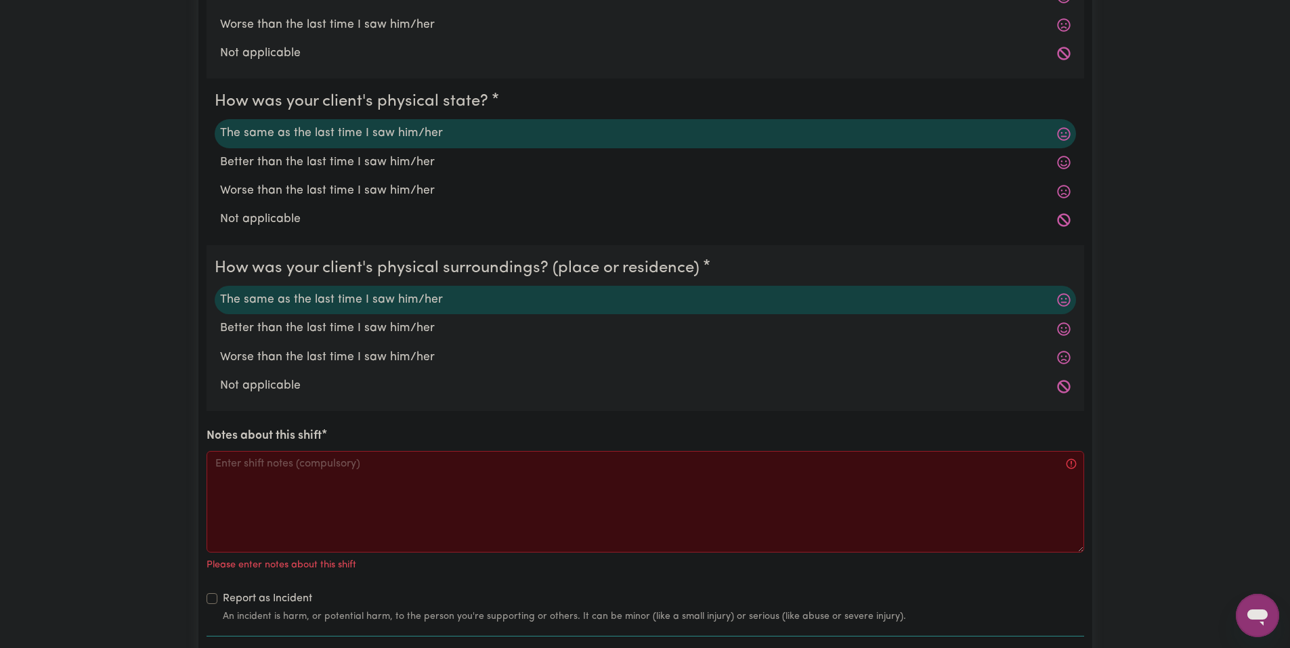
scroll to position [1422, 0]
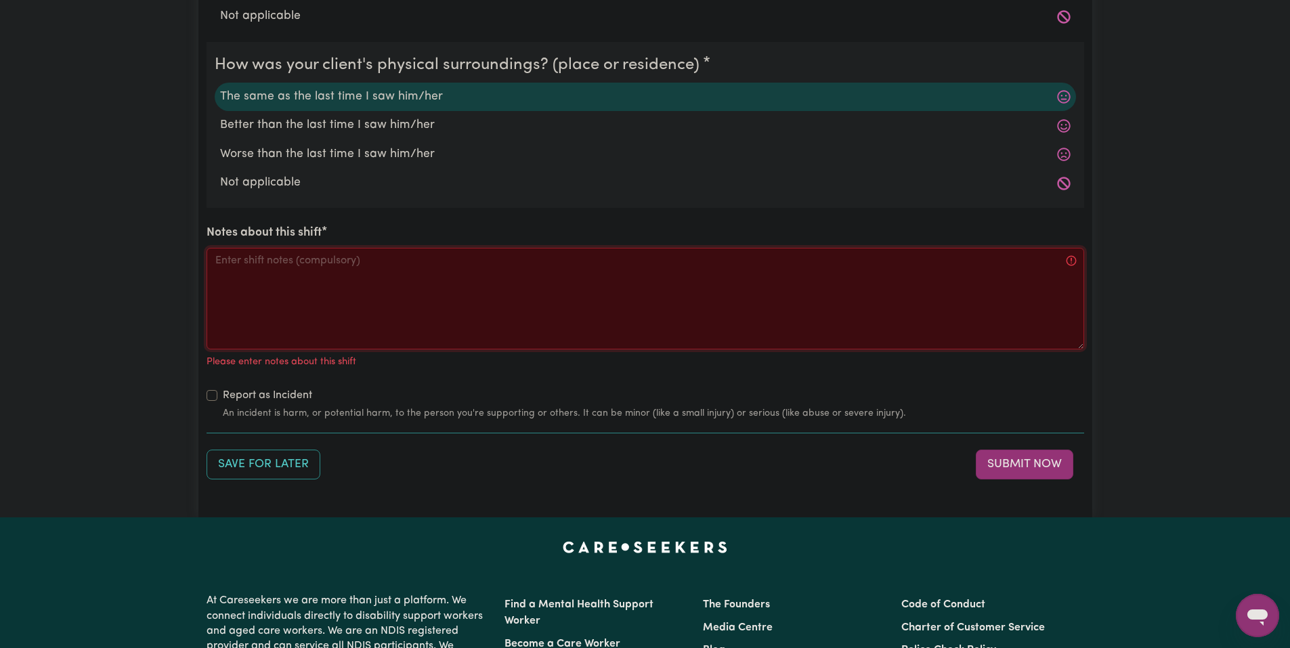
click at [374, 311] on textarea "Notes about this shift" at bounding box center [644, 299] width 877 height 102
paste textarea "Got Jo a snack and drink, asked how school was. Jo played the wii then the swit…"
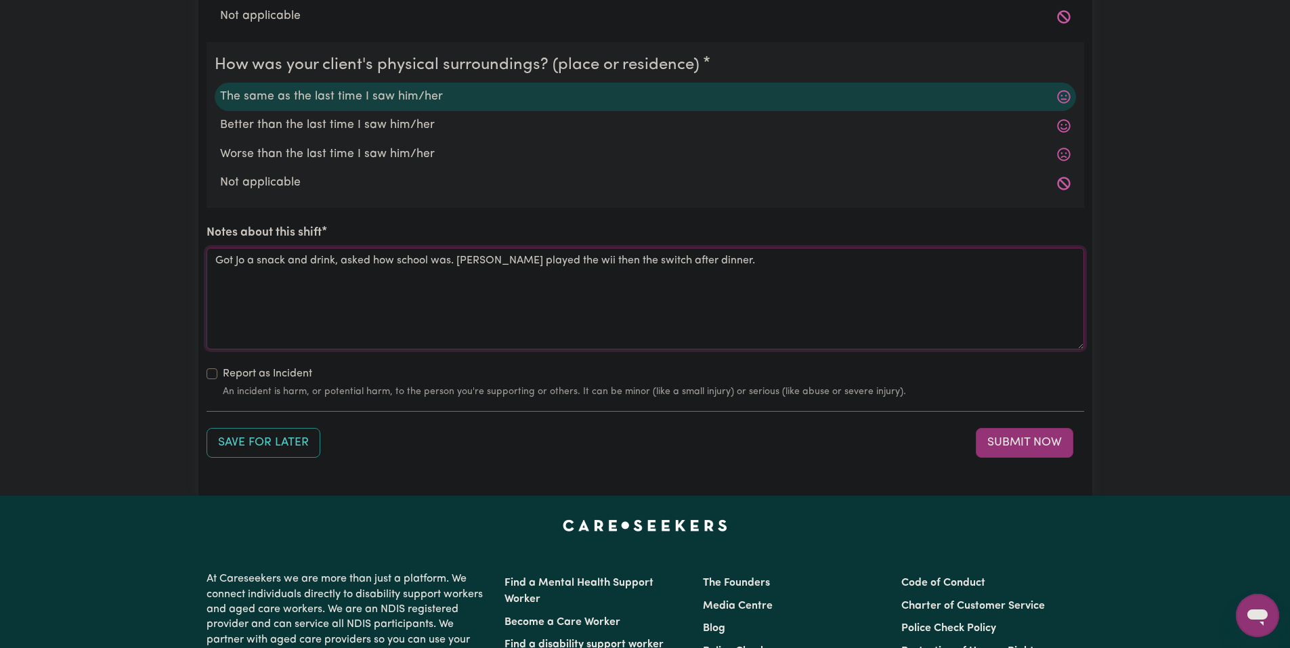
drag, startPoint x: 696, startPoint y: 269, endPoint x: 564, endPoint y: 270, distance: 132.0
click at [564, 270] on textarea "Got Jo a snack and drink, asked how school was. Jo played the wii then the swit…" at bounding box center [644, 299] width 877 height 102
type textarea "Got Jo a snack and drink, asked how school was. Jo played the wii then watched …"
click at [996, 449] on button "Submit Now" at bounding box center [1024, 443] width 97 height 30
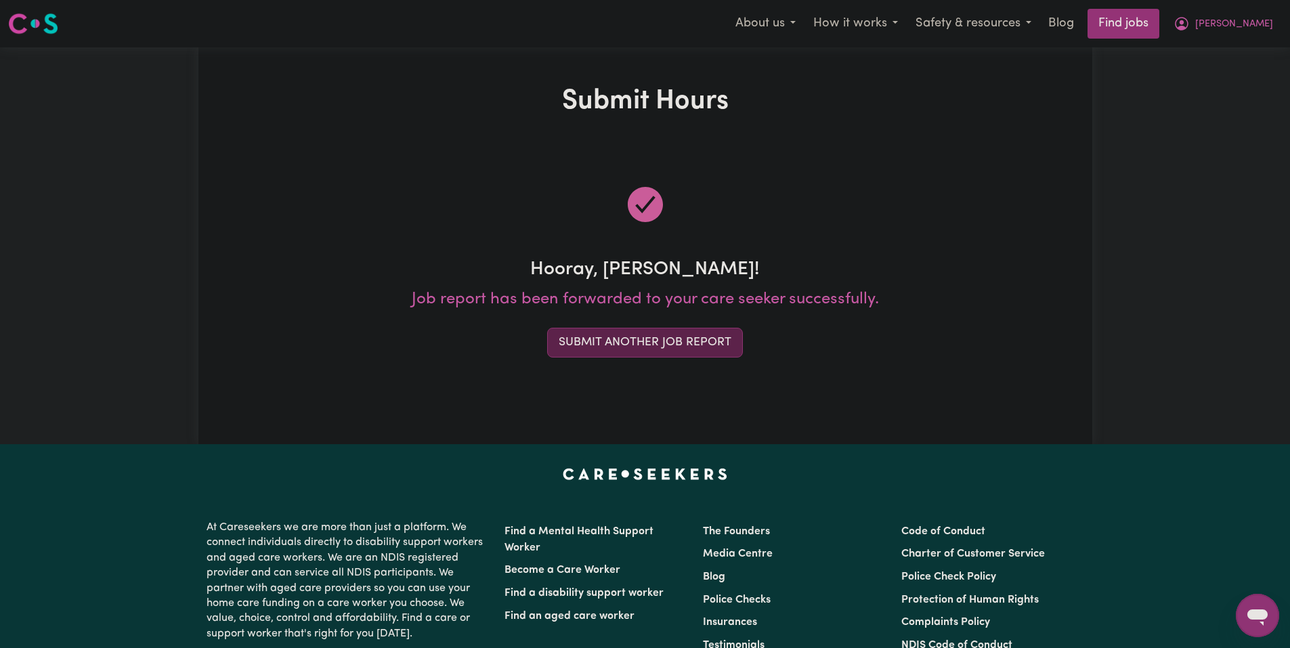
click at [674, 333] on button "Submit Another Job Report" at bounding box center [645, 343] width 196 height 30
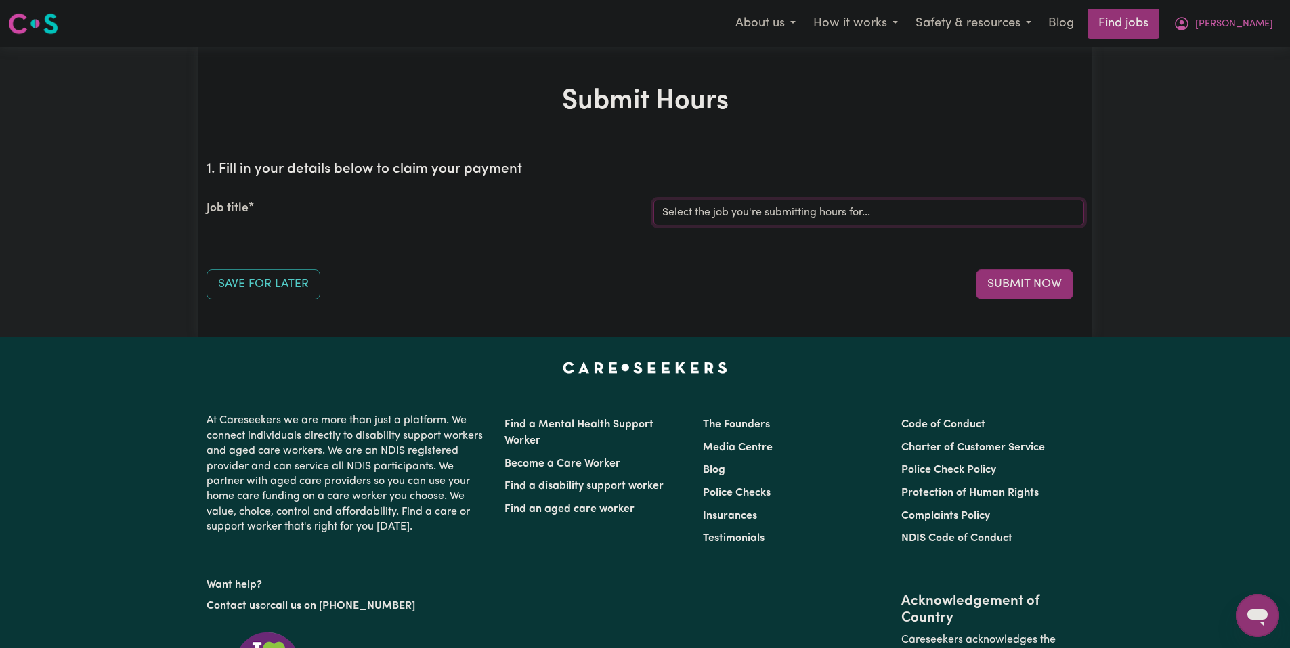
click at [755, 206] on select "Select the job you're submitting hours for... [Joseph] Care Worker needed in No…" at bounding box center [868, 213] width 431 height 26
select select "14211"
click at [653, 200] on select "Select the job you're submitting hours for... [Joseph] Care Worker needed in No…" at bounding box center [868, 213] width 431 height 26
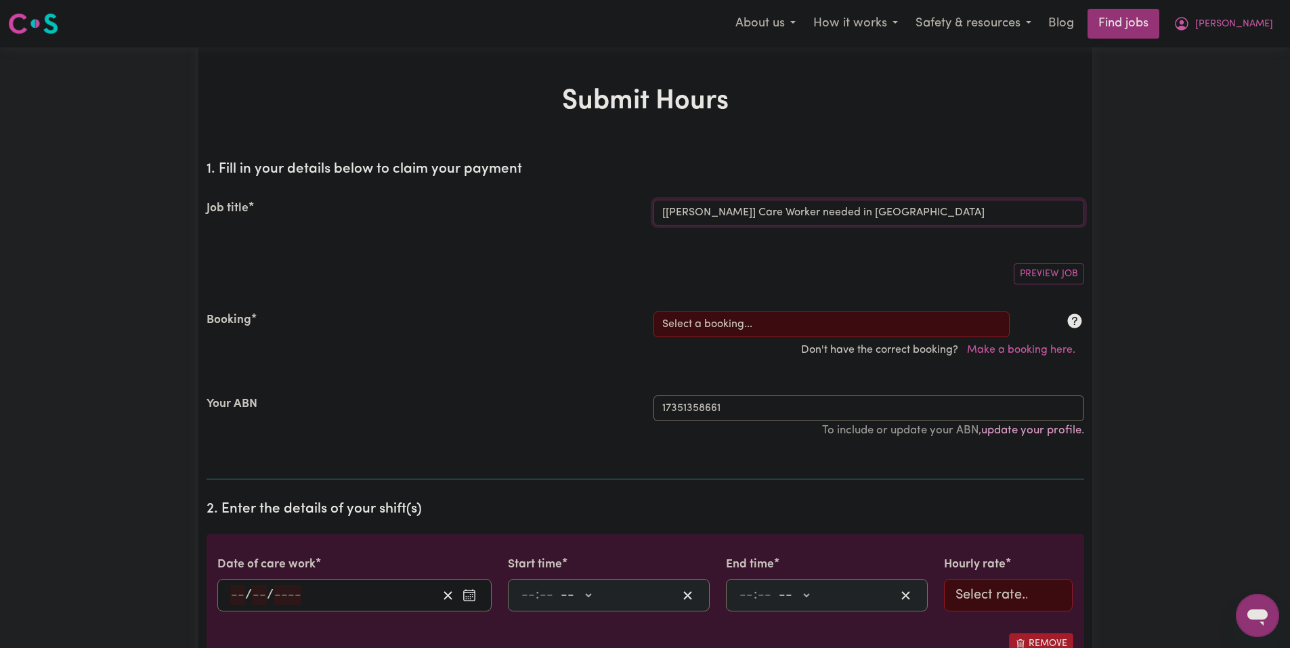
scroll to position [135, 0]
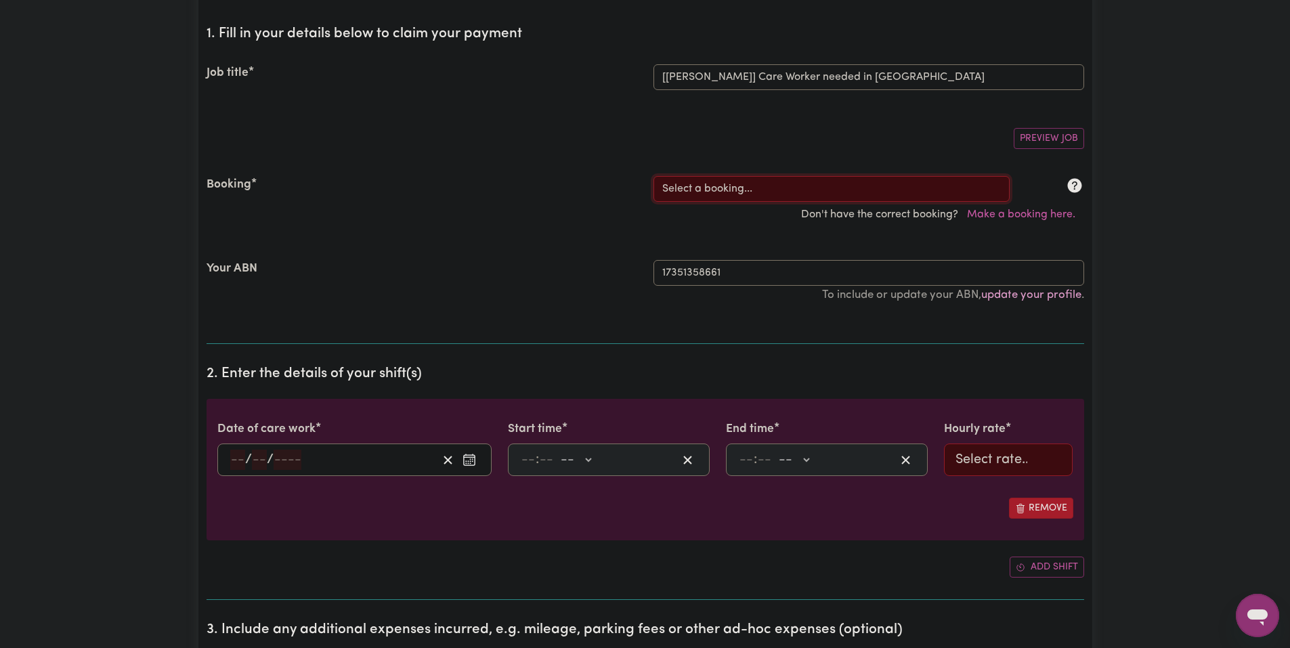
click at [732, 191] on select "Select a booking... Mon, August 18, 2025 - 03:30pm to 08:00pm (RECURRING) Mon, …" at bounding box center [831, 189] width 356 height 26
click at [747, 196] on select "Select a booking... Mon, August 18, 2025 - 03:30pm to 08:00pm (RECURRING) Mon, …" at bounding box center [831, 189] width 356 height 26
select select "347515"
click at [653, 176] on select "Select a booking... Mon, August 18, 2025 - 03:30pm to 08:00pm (RECURRING) Mon, …" at bounding box center [831, 189] width 356 height 26
type input "2025-09-03"
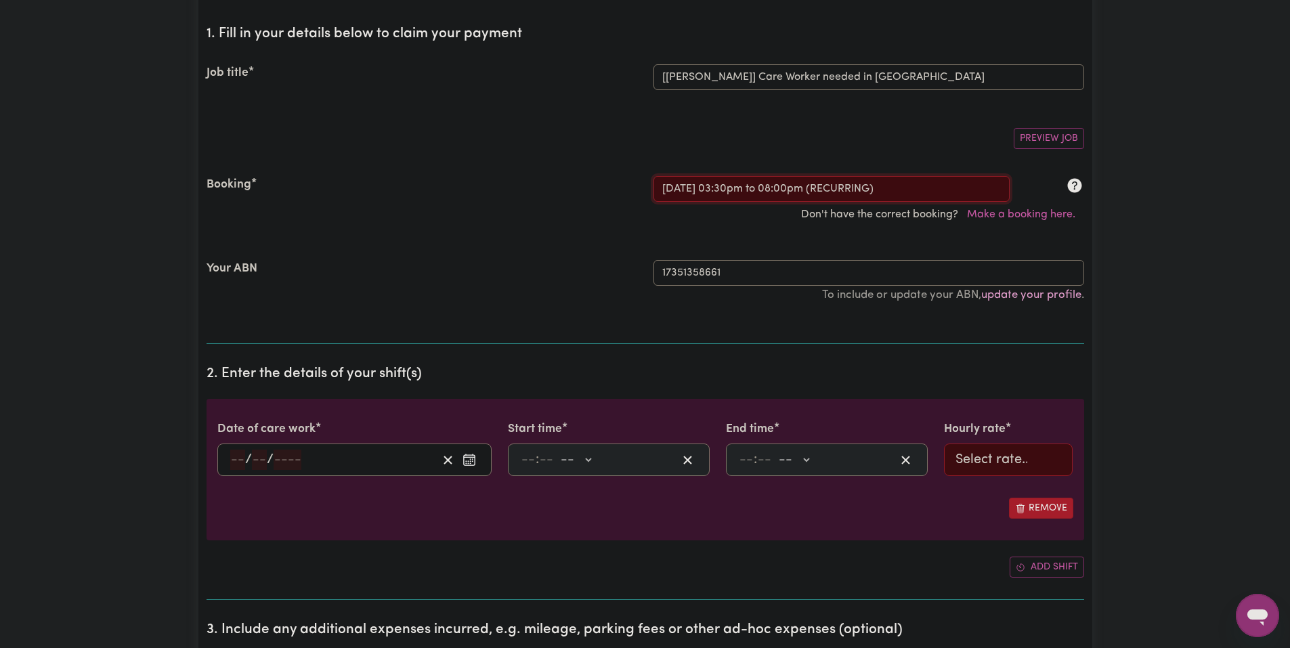
type input "3"
type input "9"
type input "2025"
type input "15:30"
type input "3"
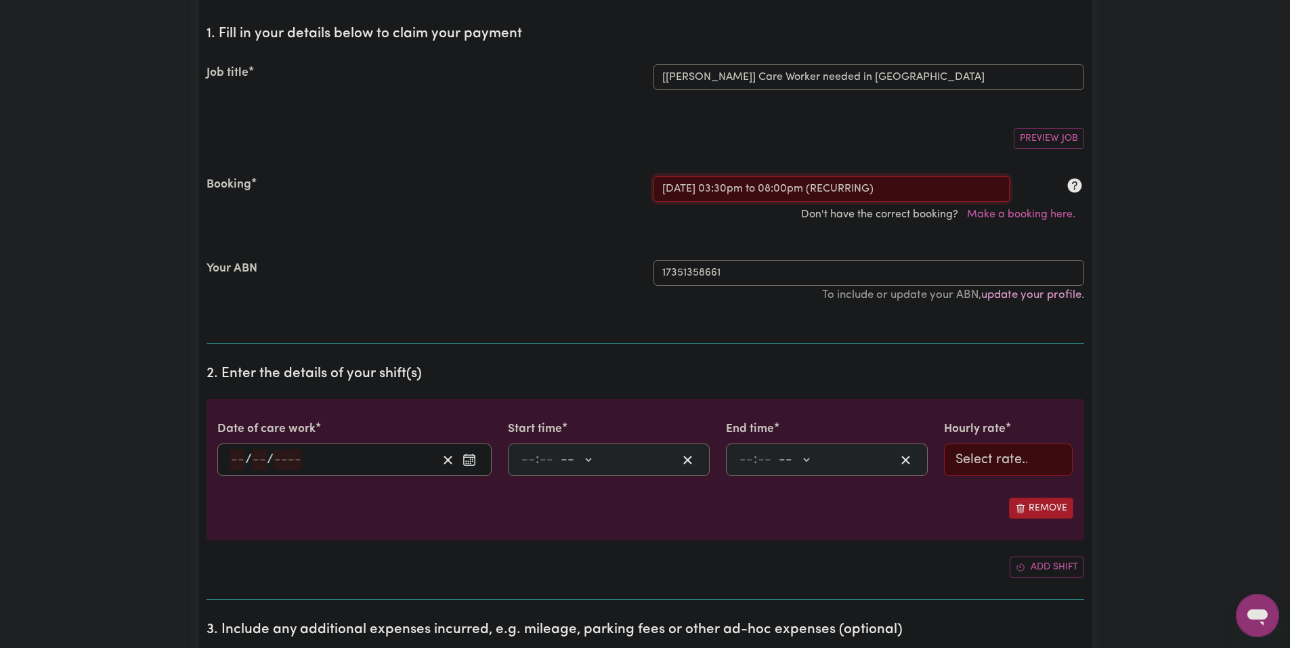
type input "30"
select select "pm"
type input "20:00"
type input "8"
type input "0"
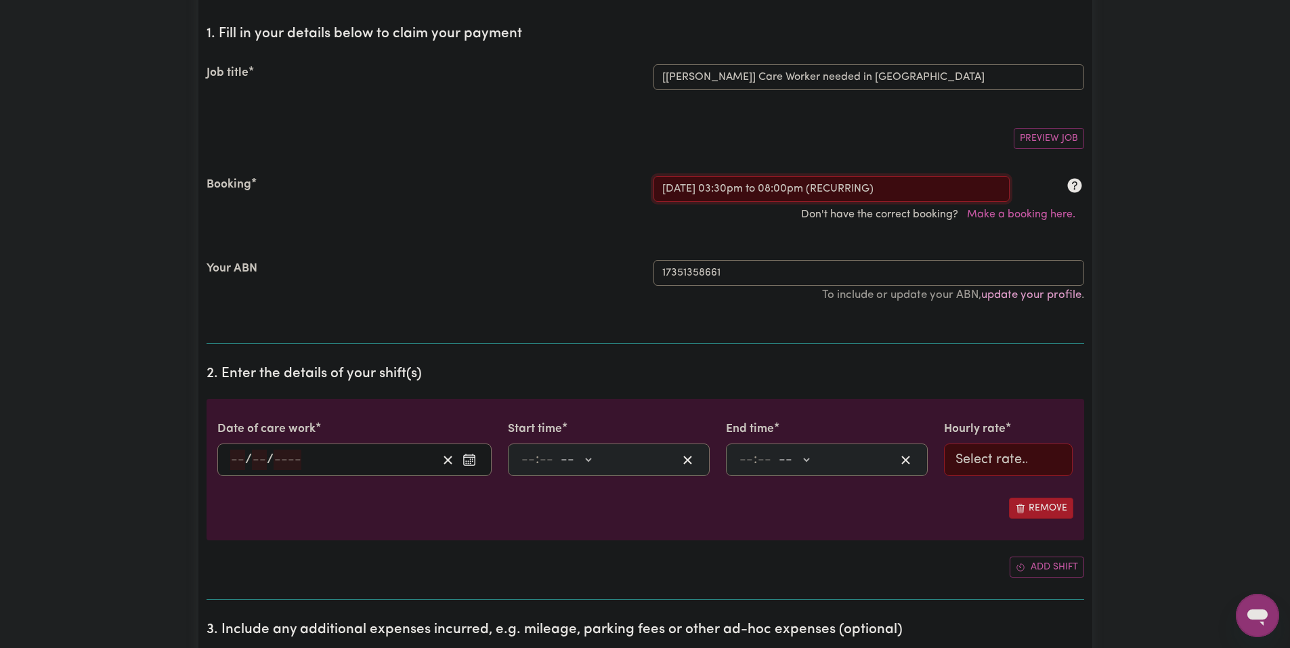
select select "pm"
select select "51.98-Weekday"
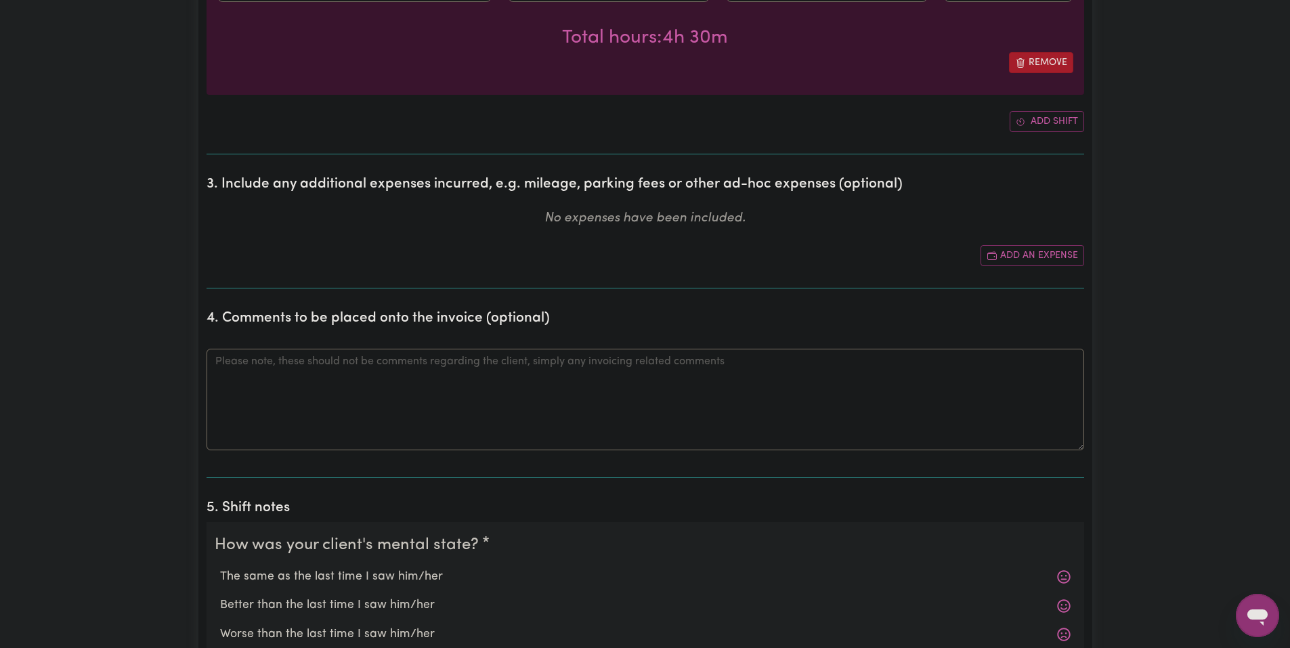
scroll to position [677, 0]
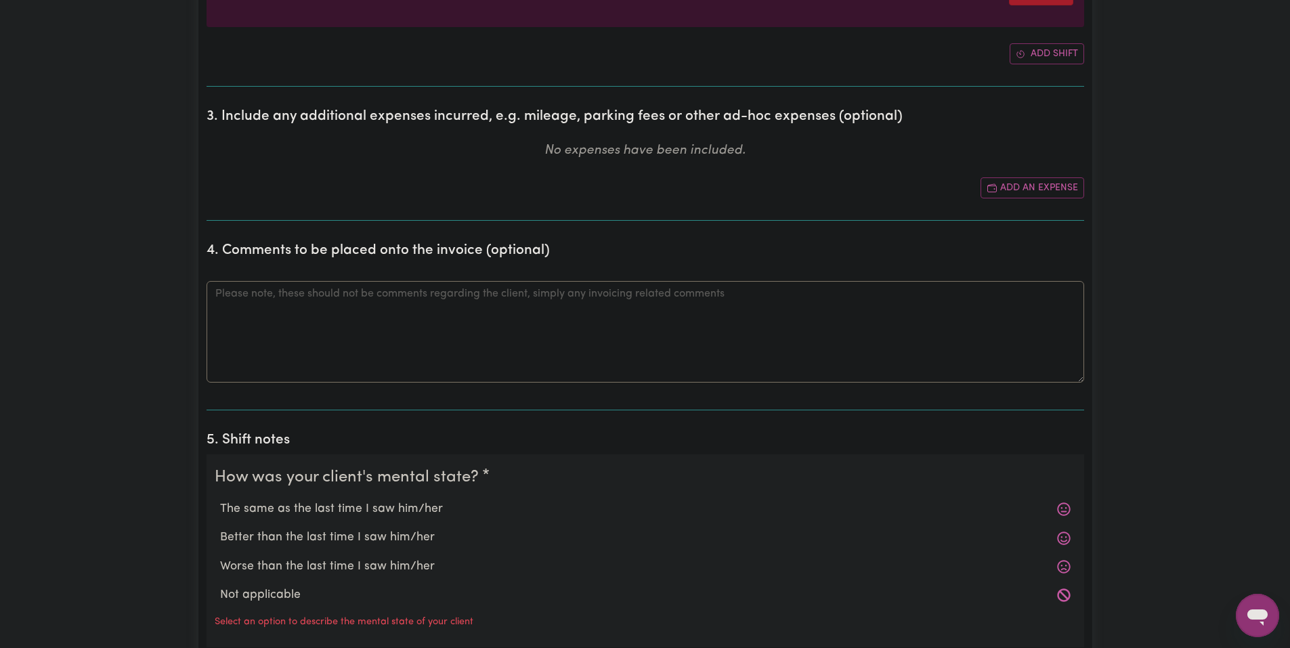
click at [364, 510] on label "The same as the last time I saw him/her" at bounding box center [645, 509] width 850 height 18
click at [220, 500] on input "The same as the last time I saw him/her" at bounding box center [219, 500] width 1 height 1
radio input "true"
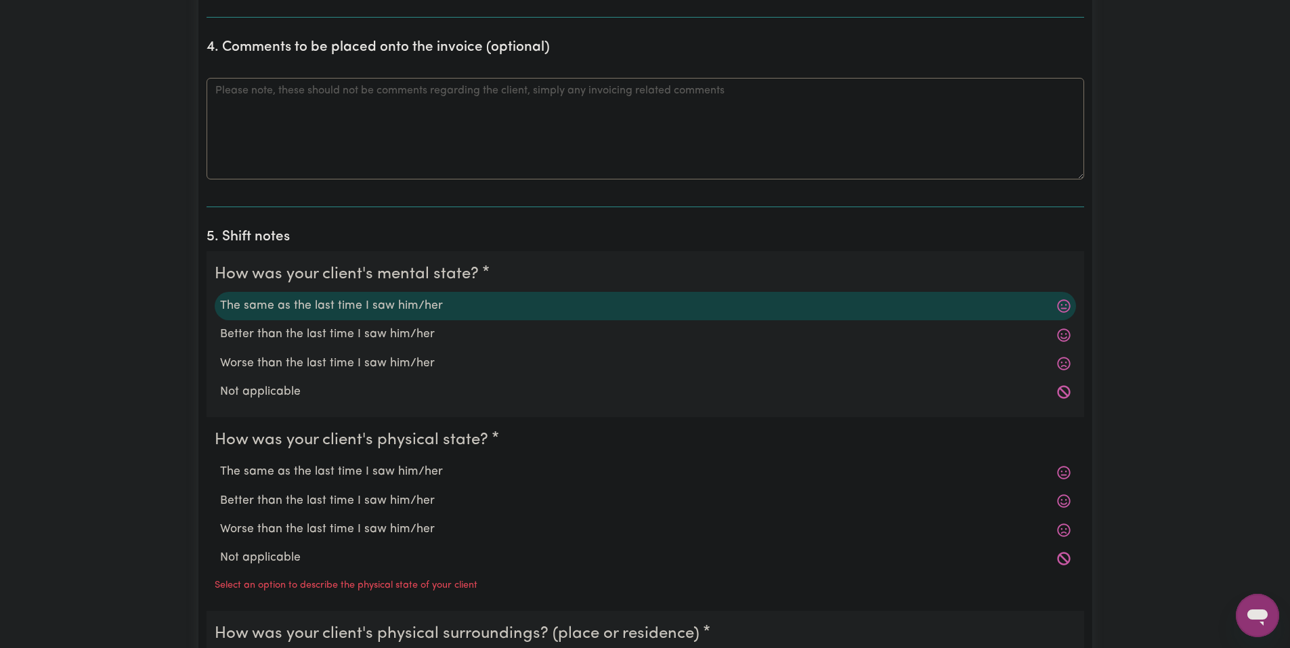
click at [382, 480] on label "The same as the last time I saw him/her" at bounding box center [645, 472] width 850 height 18
click at [220, 463] on input "The same as the last time I saw him/her" at bounding box center [219, 462] width 1 height 1
radio input "true"
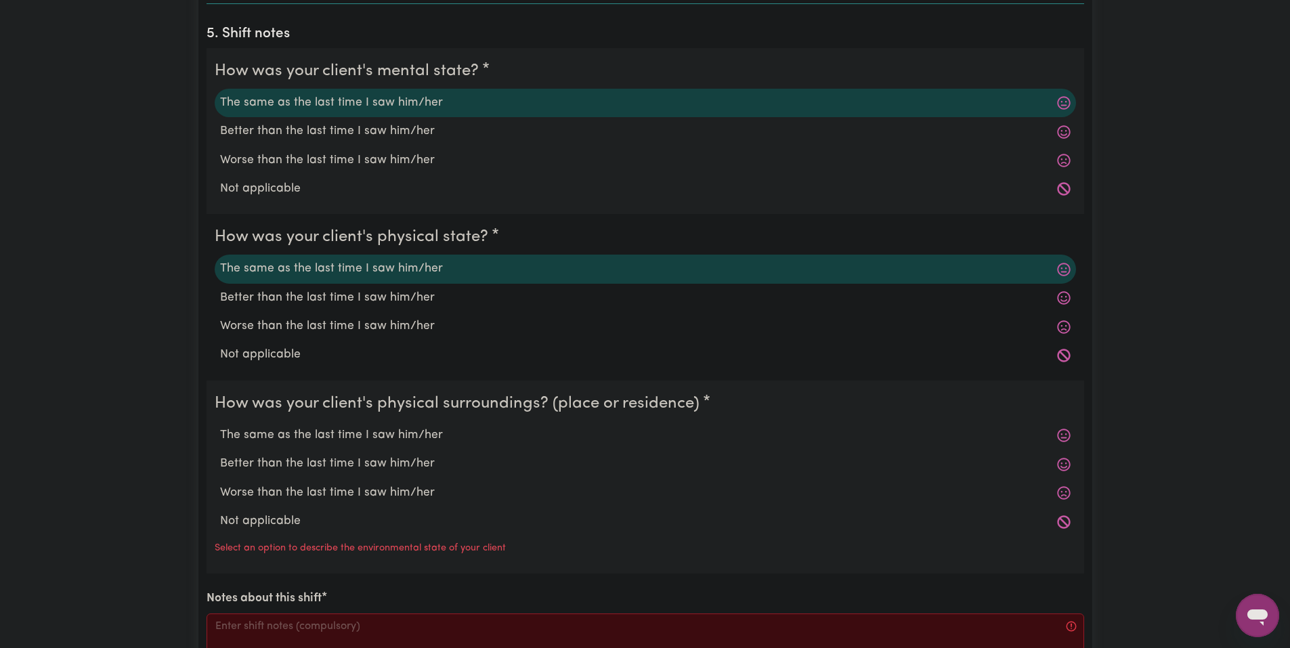
click at [388, 439] on label "The same as the last time I saw him/her" at bounding box center [645, 435] width 850 height 18
click at [220, 426] on input "The same as the last time I saw him/her" at bounding box center [219, 426] width 1 height 1
radio input "true"
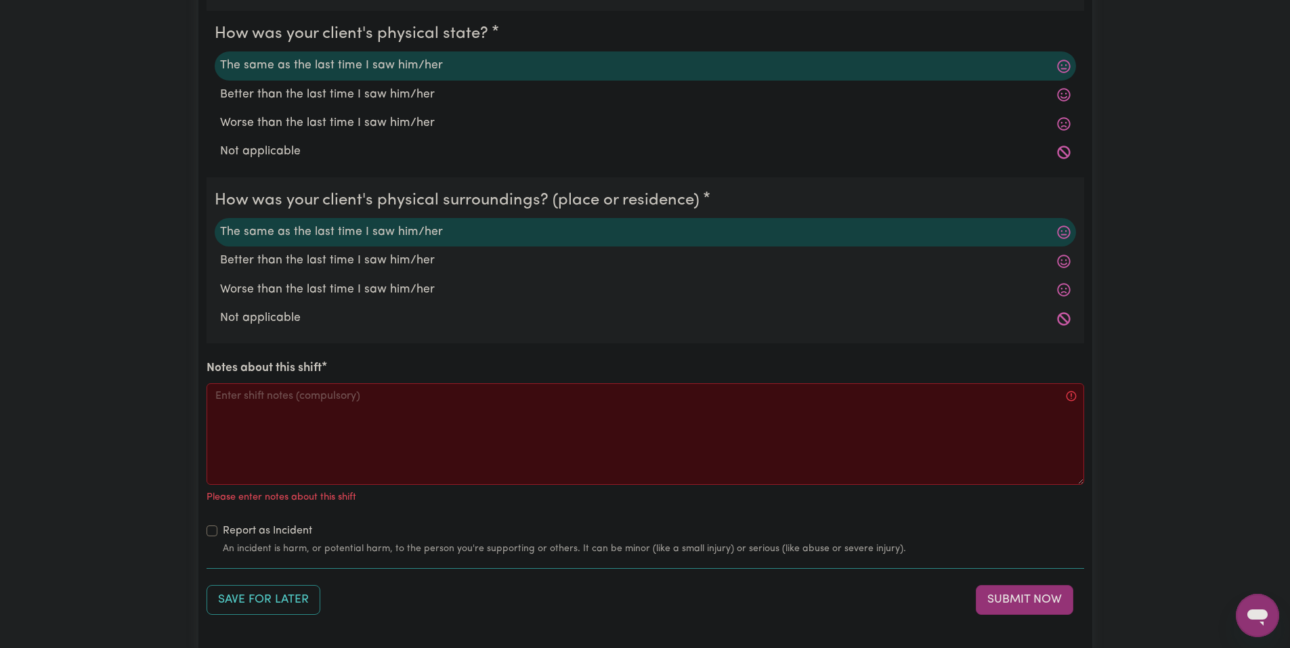
scroll to position [1354, 0]
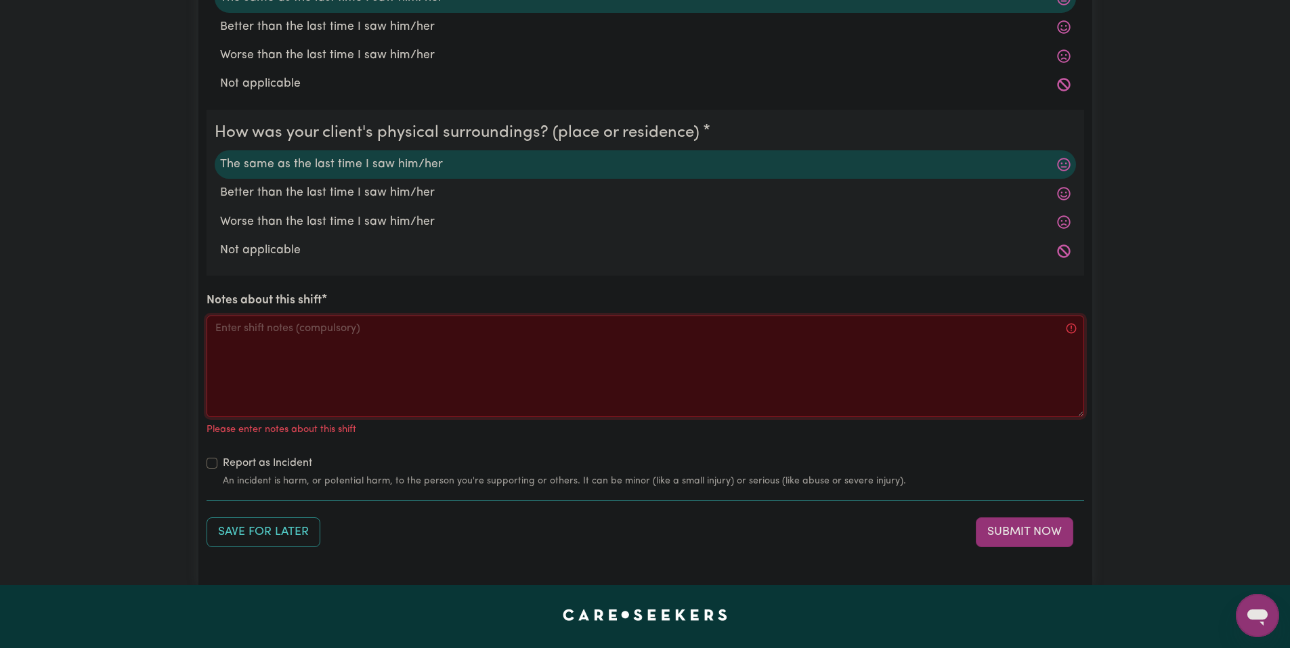
click at [482, 372] on textarea "Notes about this shift" at bounding box center [644, 366] width 877 height 102
paste textarea "Got Jo a snack and drink, asked how school was. Jo played the wii then the swit…"
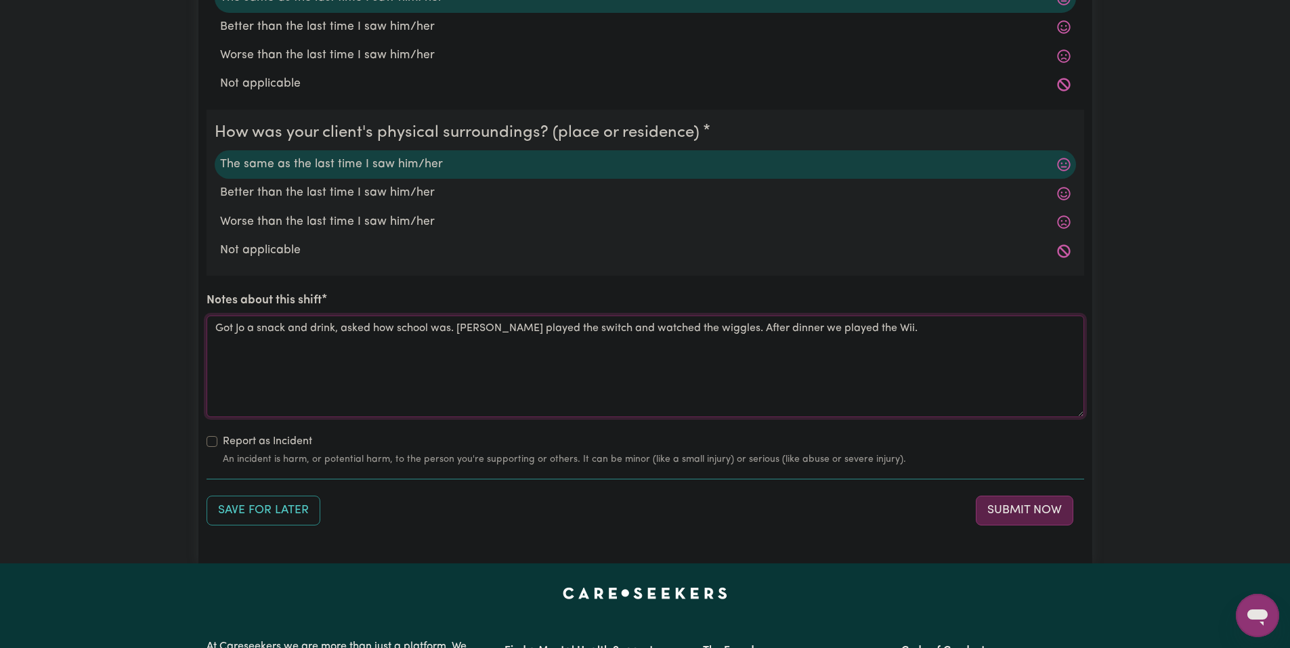
type textarea "Got Jo a snack and drink, asked how school was. Jo played the switch and watche…"
click at [1024, 508] on button "Submit Now" at bounding box center [1024, 511] width 97 height 30
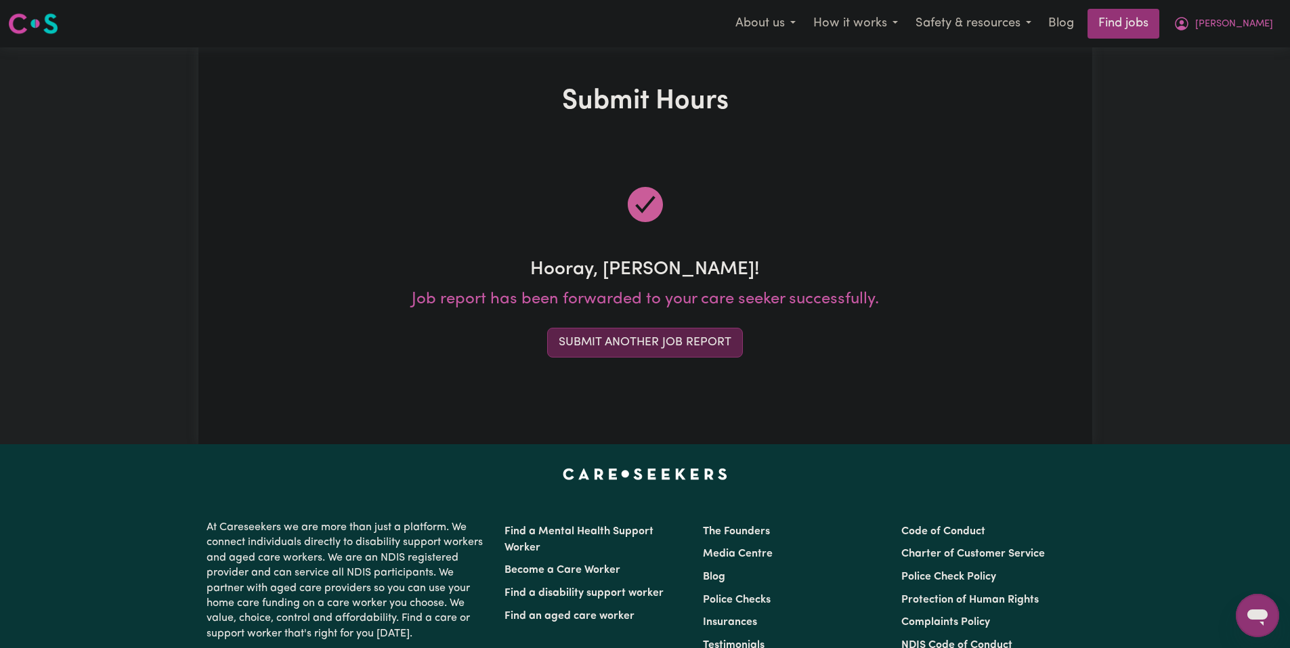
click at [635, 336] on button "Submit Another Job Report" at bounding box center [645, 343] width 196 height 30
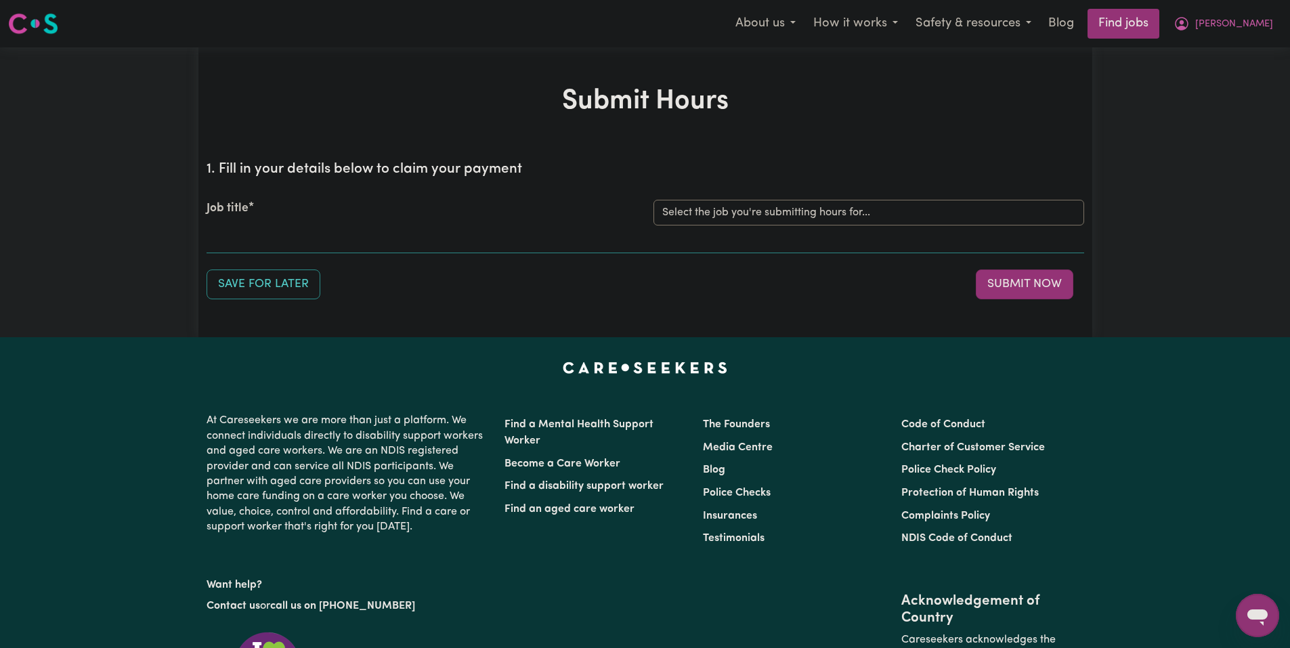
click at [740, 233] on div "Job title Select the job you're submitting hours for... [Joseph] Care Worker ne…" at bounding box center [644, 212] width 877 height 58
click at [745, 216] on select "Select the job you're submitting hours for... [Joseph] Care Worker needed in No…" at bounding box center [868, 213] width 431 height 26
select select "14211"
click at [653, 200] on select "Select the job you're submitting hours for... [Joseph] Care Worker needed in No…" at bounding box center [868, 213] width 431 height 26
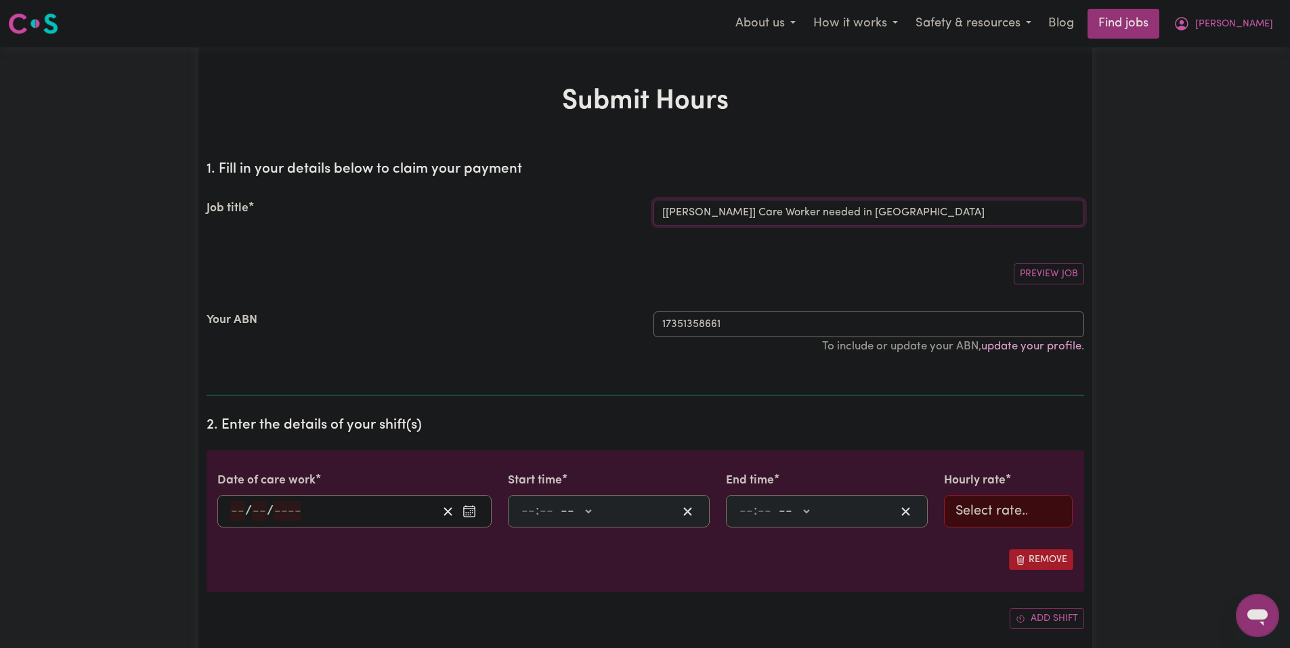
scroll to position [68, 0]
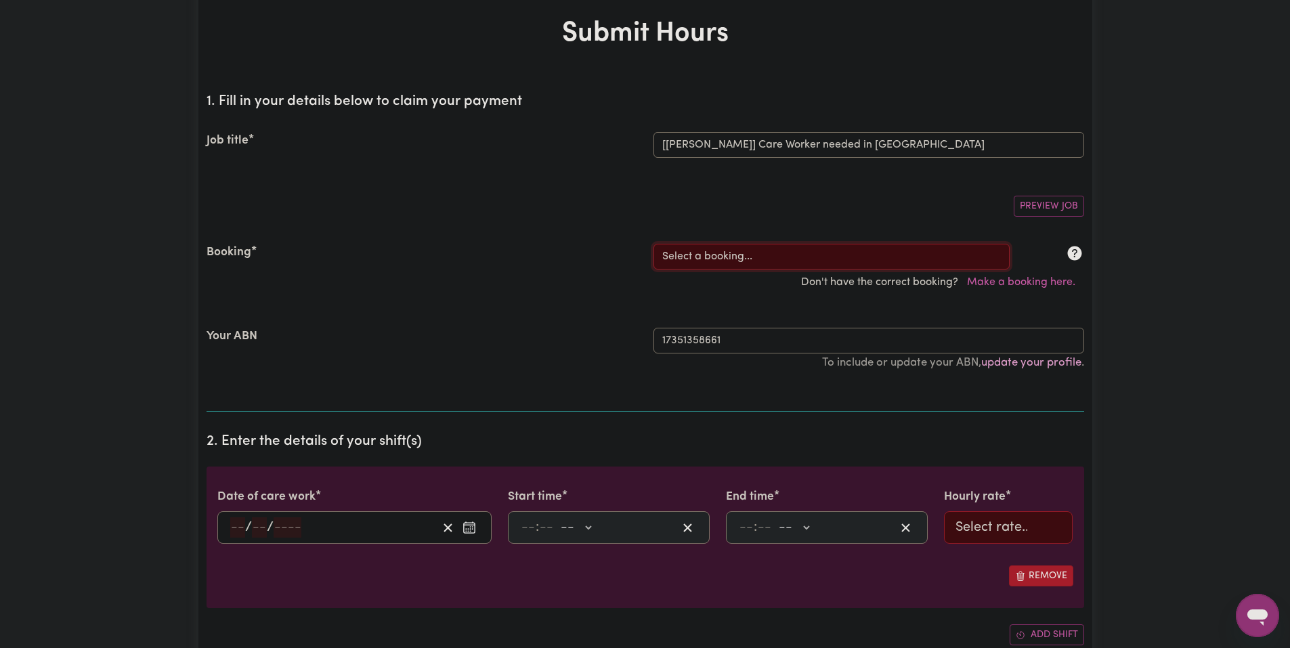
click at [701, 248] on select "Select a booking... Mon, August 18, 2025 - 03:30pm to 08:00pm (RECURRING) Mon, …" at bounding box center [831, 257] width 356 height 26
select select "347635"
click at [653, 244] on select "Select a booking... Mon, August 18, 2025 - 03:30pm to 08:00pm (RECURRING) Mon, …" at bounding box center [831, 257] width 356 height 26
type input "2025-09-04"
type input "4"
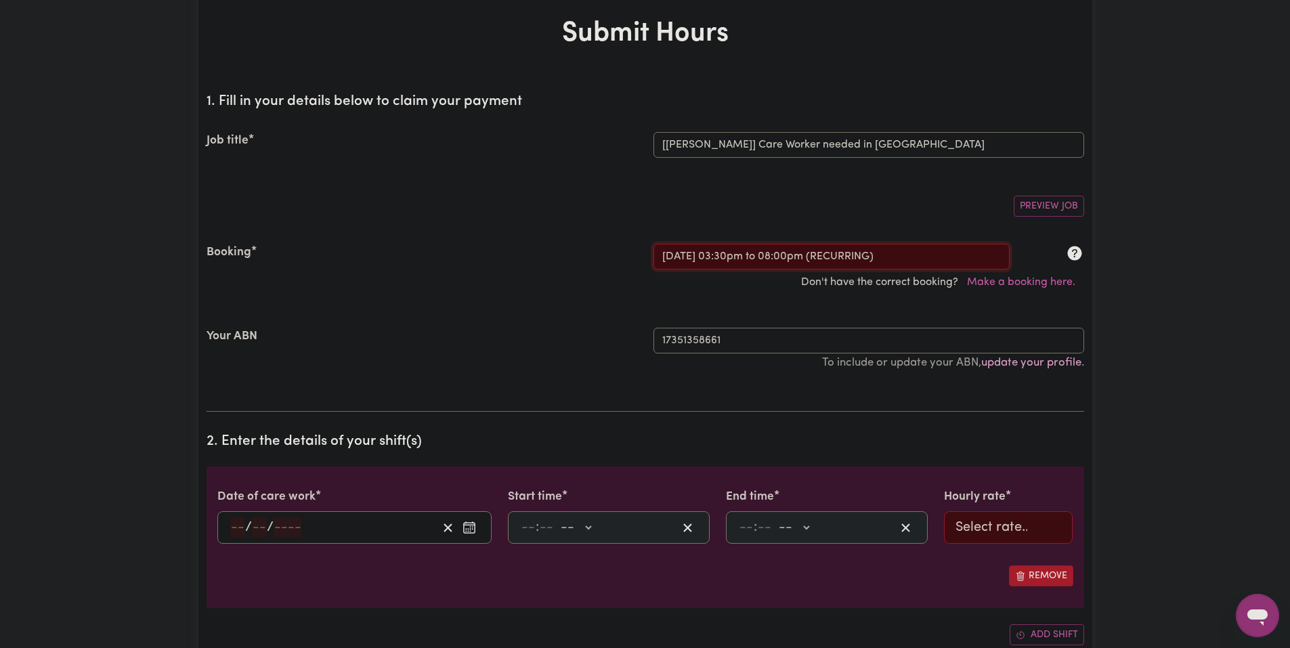
type input "9"
type input "2025"
type input "15:30"
type input "3"
type input "30"
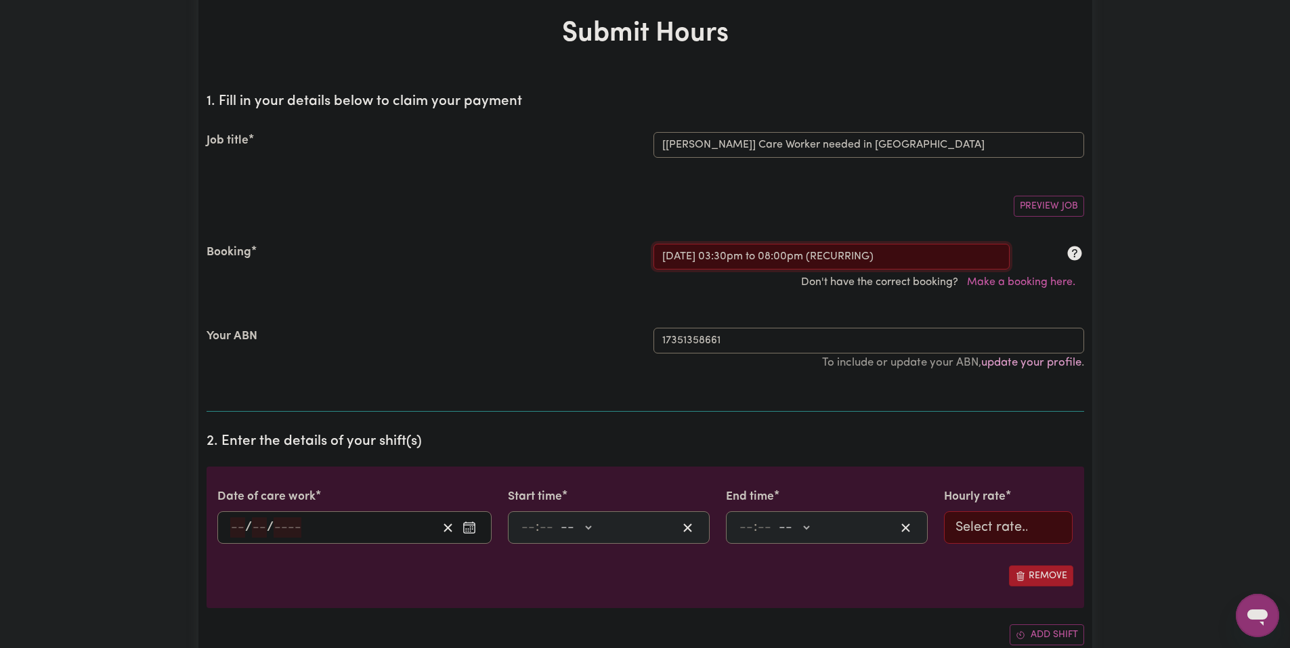
select select "pm"
type input "20:00"
type input "8"
type input "0"
select select "pm"
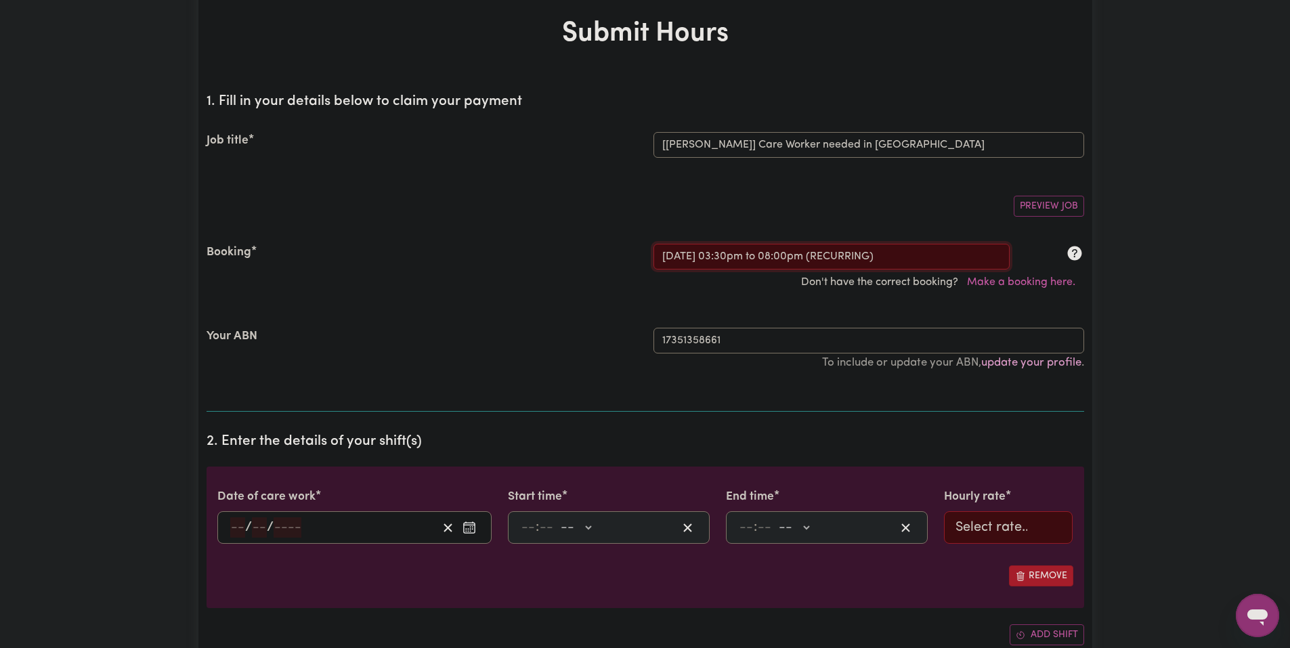
select select "51.98-Weekday"
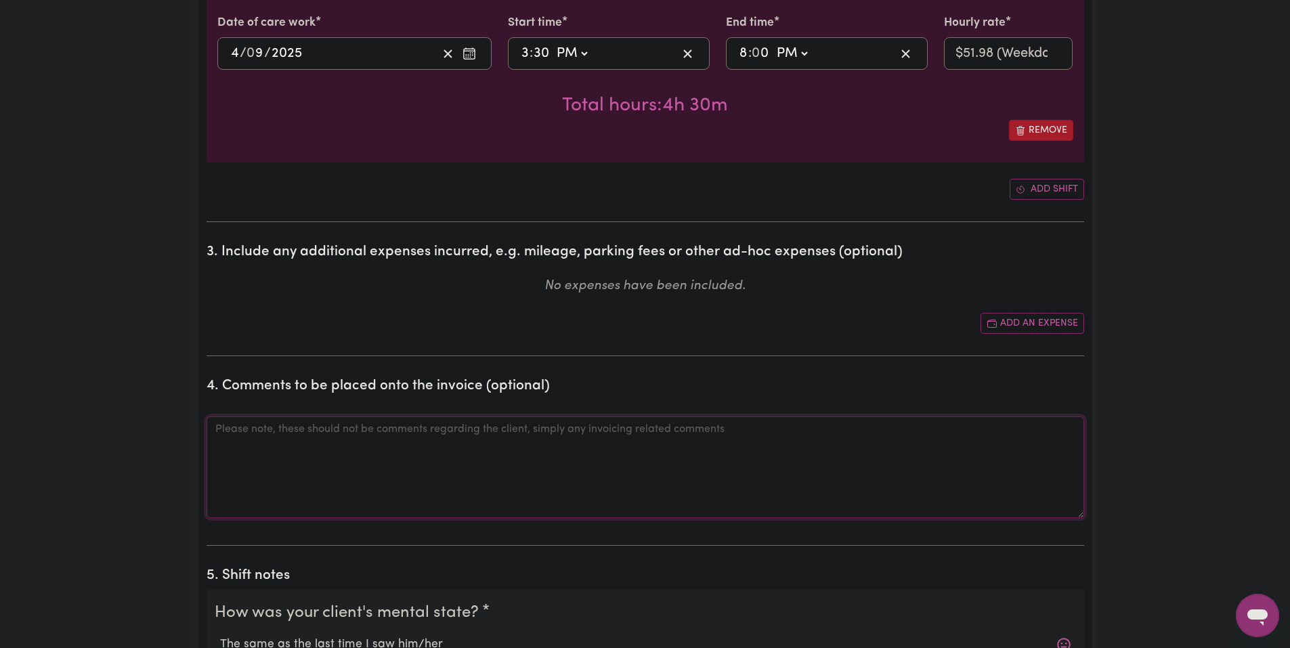
click at [496, 451] on textarea "Comments" at bounding box center [644, 467] width 877 height 102
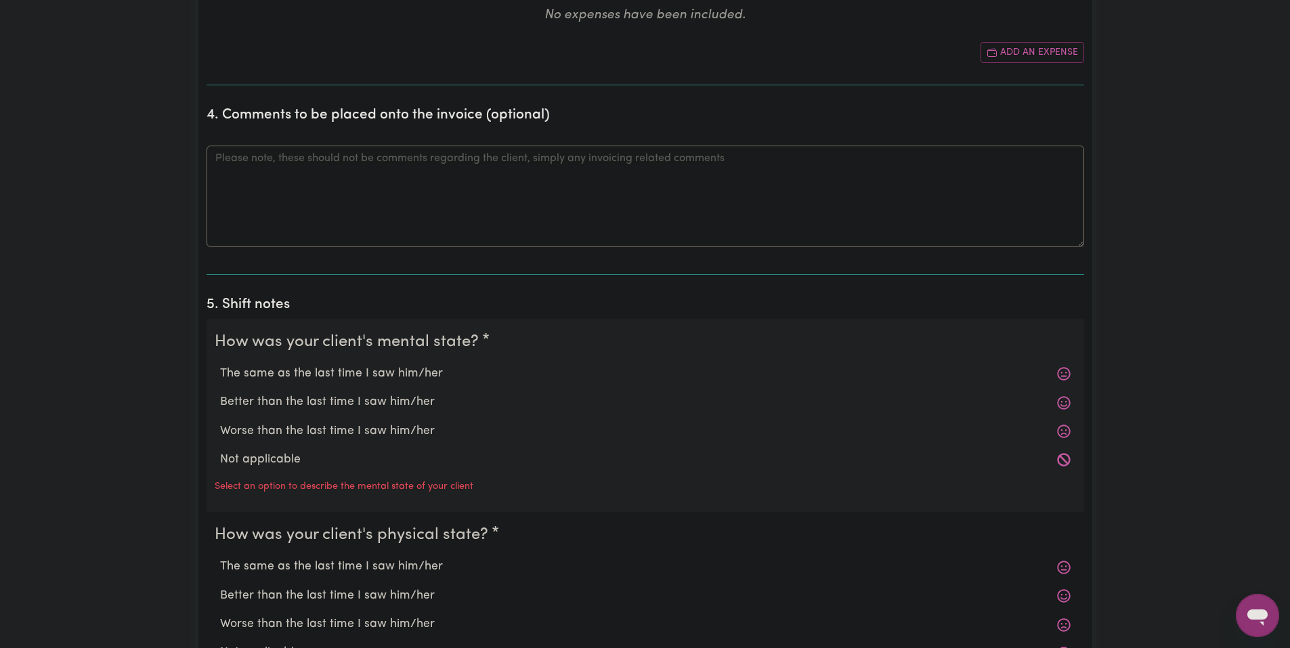
click at [330, 376] on label "The same as the last time I saw him/her" at bounding box center [645, 374] width 850 height 18
click at [220, 365] on input "The same as the last time I saw him/her" at bounding box center [219, 364] width 1 height 1
radio input "true"
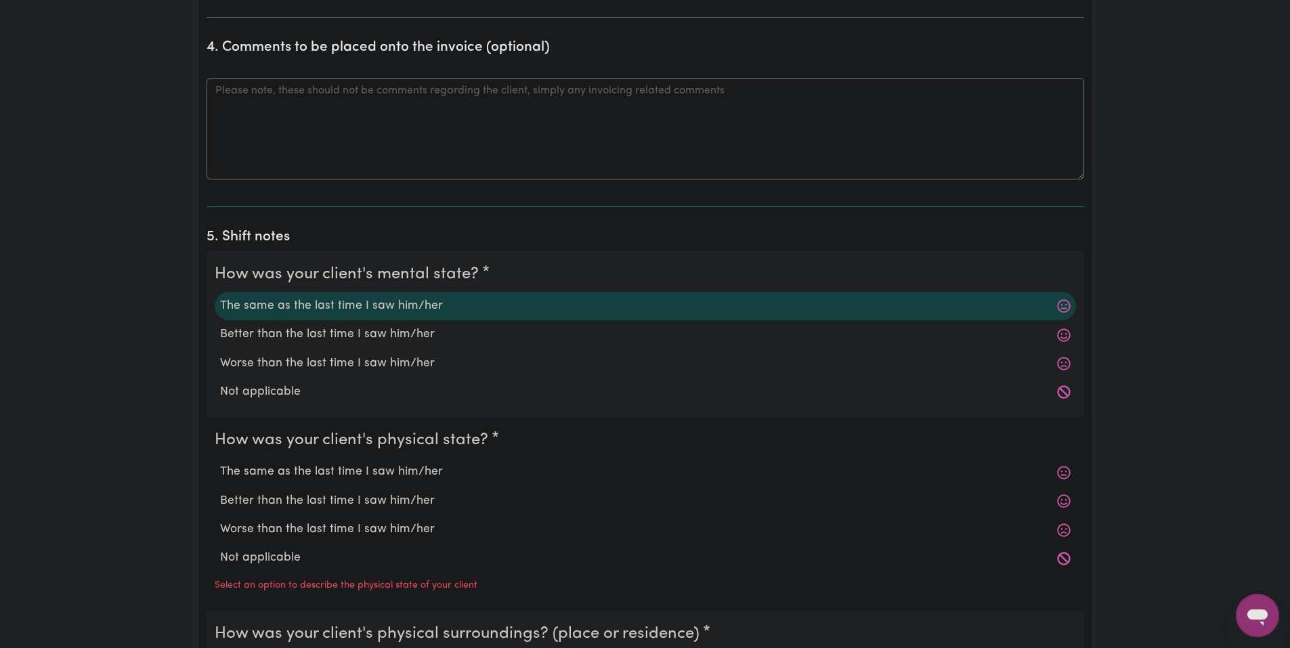
click at [318, 475] on label "The same as the last time I saw him/her" at bounding box center [645, 472] width 850 height 18
click at [220, 463] on input "The same as the last time I saw him/her" at bounding box center [219, 462] width 1 height 1
radio input "true"
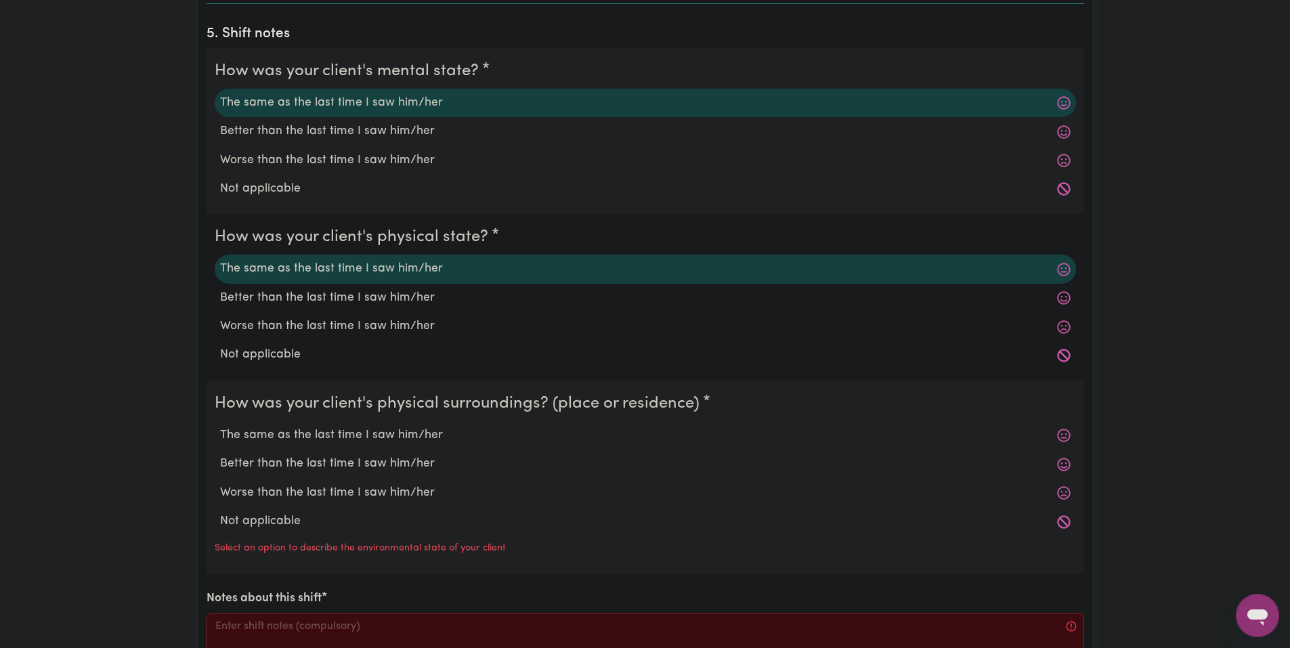
click at [320, 441] on label "The same as the last time I saw him/her" at bounding box center [645, 435] width 850 height 18
click at [220, 426] on input "The same as the last time I saw him/her" at bounding box center [219, 426] width 1 height 1
radio input "true"
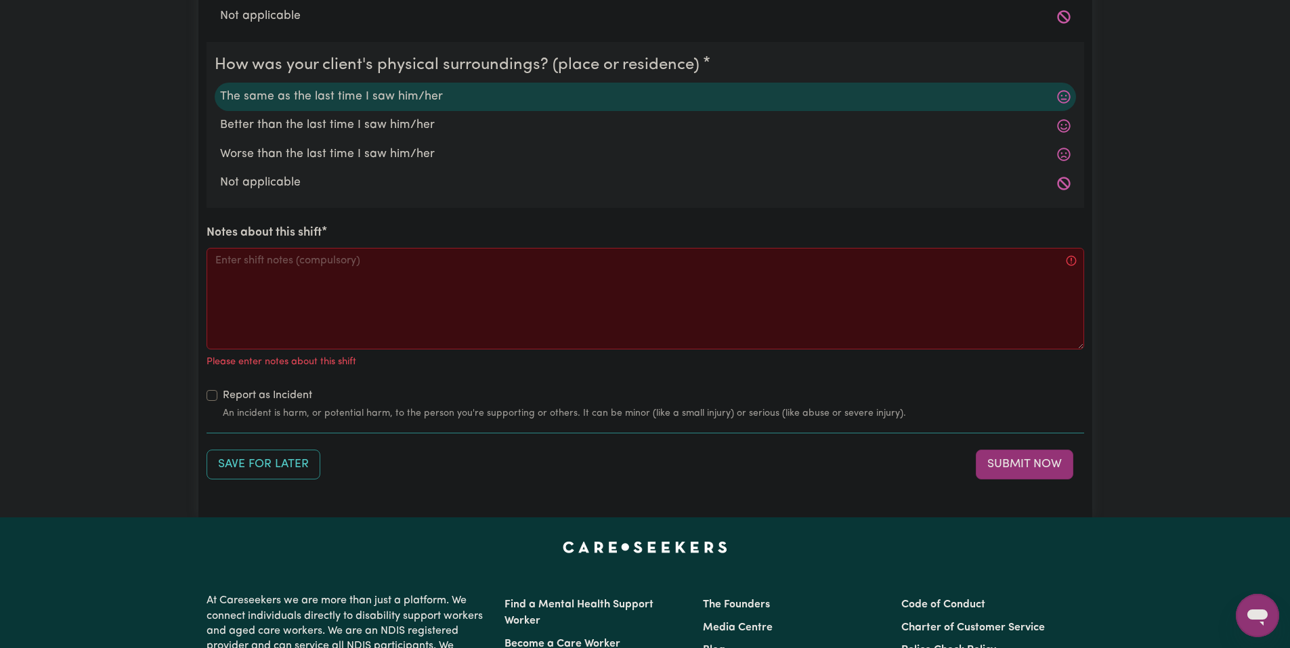
scroll to position [1489, 0]
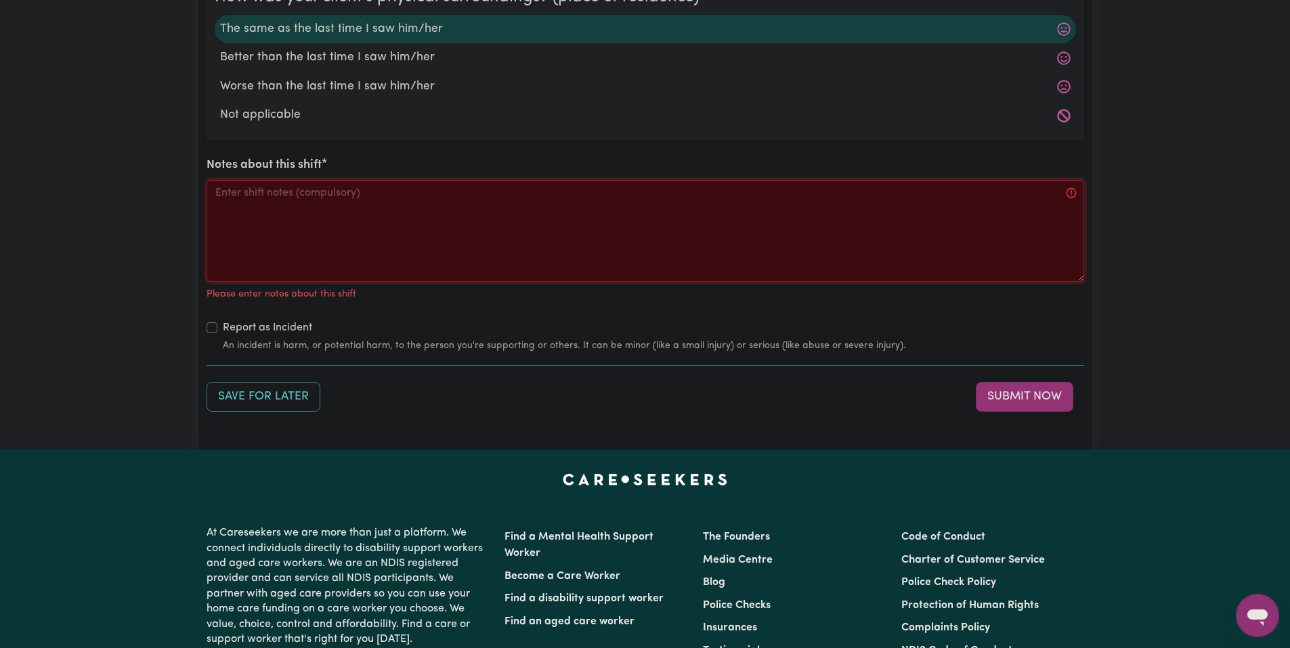
click at [345, 253] on textarea "Notes about this shift" at bounding box center [644, 231] width 877 height 102
paste textarea "Got Jo a snack and drink, asked how school was. Jo played the wii then the swit…"
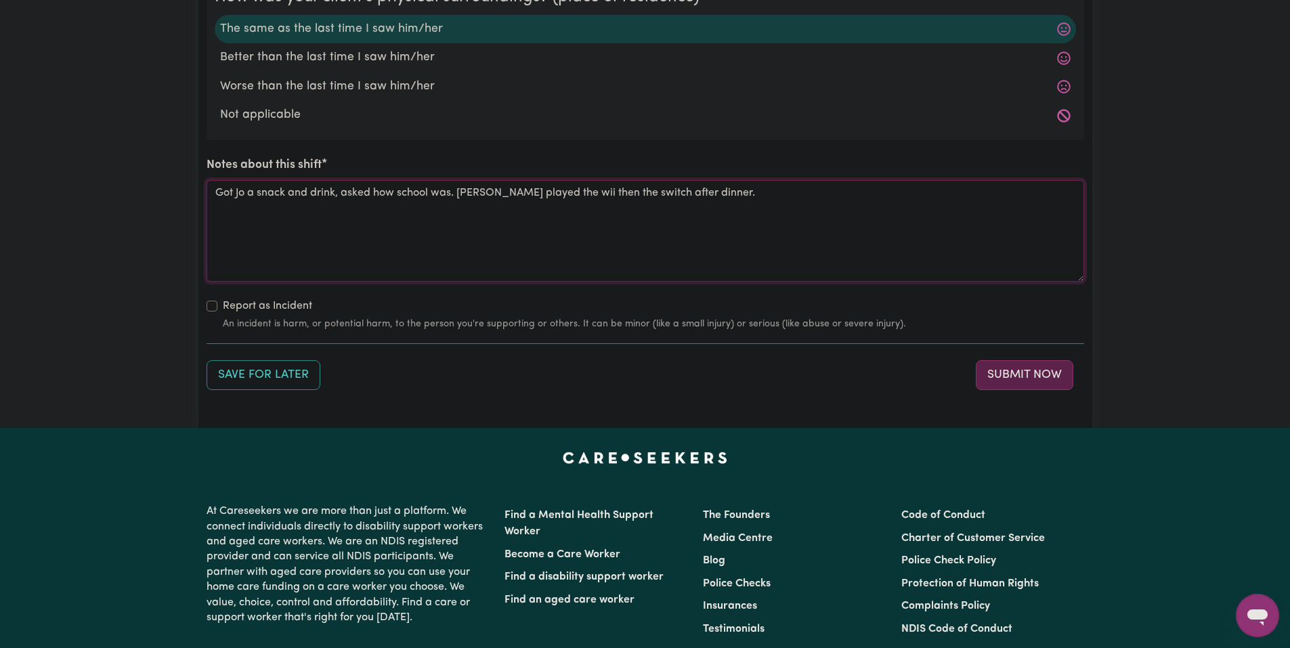
type textarea "Got Jo a snack and drink, asked how school was. Jo played the wii then the swit…"
click at [1040, 374] on button "Submit Now" at bounding box center [1024, 375] width 97 height 30
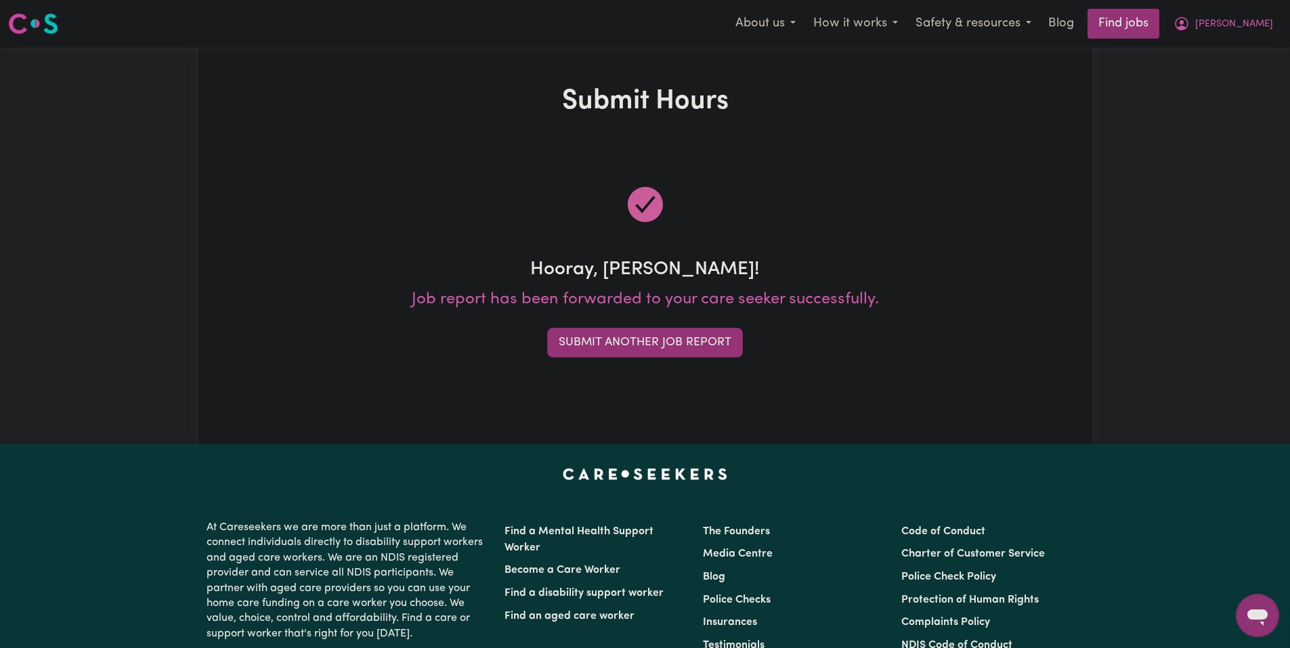
click at [684, 357] on div "Hooray, Isaac! Job report has been forwarded to your care seeker successfully. …" at bounding box center [644, 270] width 877 height 240
click at [684, 355] on button "Submit Another Job Report" at bounding box center [645, 343] width 196 height 30
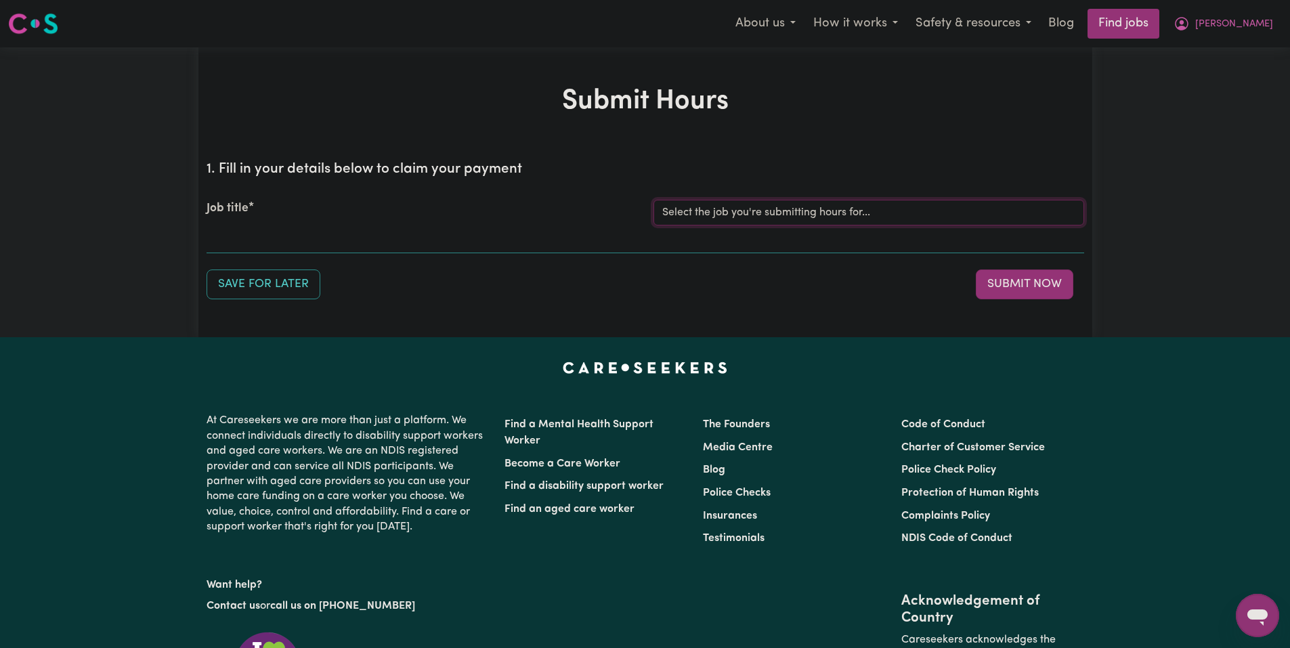
click at [753, 205] on select "Select the job you're submitting hours for... [Joseph] Care Worker needed in No…" at bounding box center [868, 213] width 431 height 26
select select "14211"
click at [653, 200] on select "Select the job you're submitting hours for... [Joseph] Care Worker needed in No…" at bounding box center [868, 213] width 431 height 26
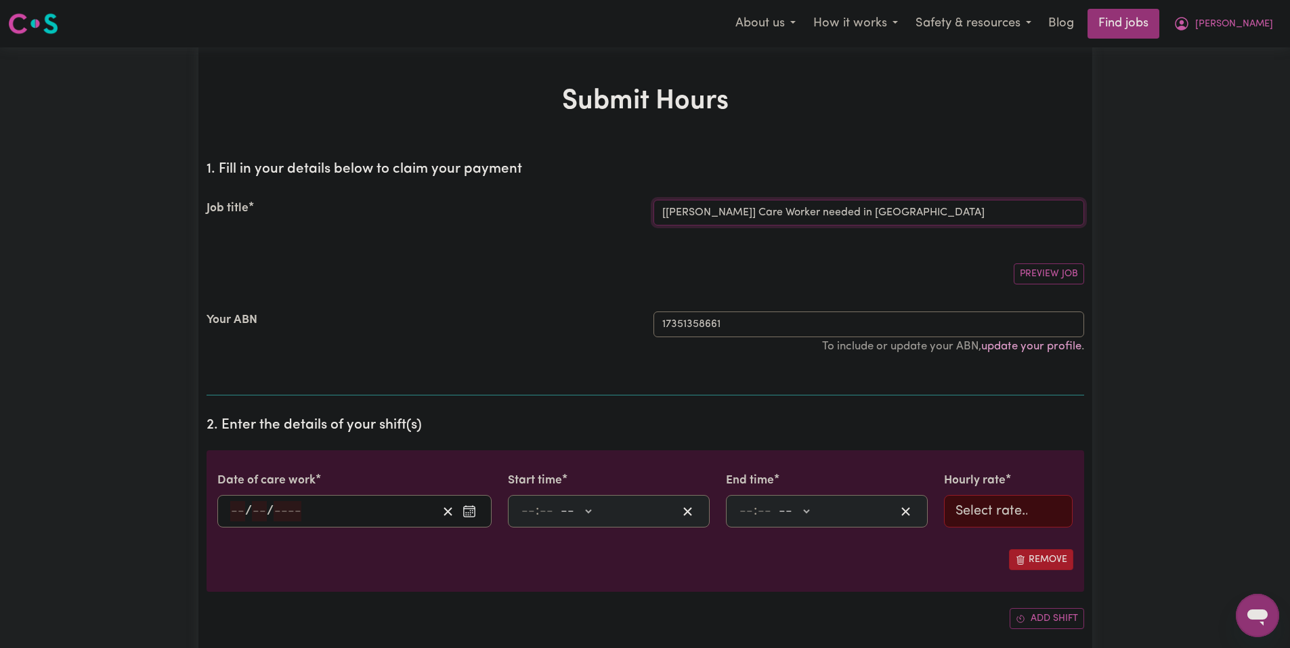
scroll to position [68, 0]
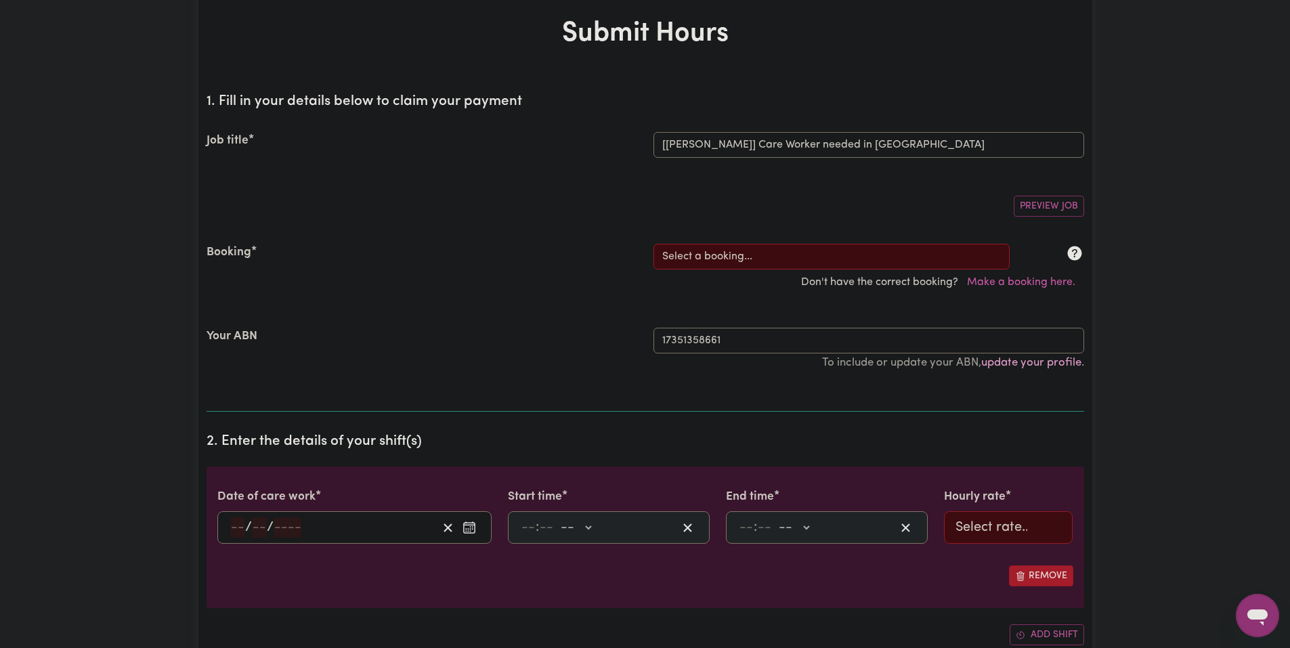
click at [698, 271] on div "Don't have the correct booking? Make a booking here." at bounding box center [645, 282] width 894 height 26
click at [707, 263] on select "Select a booking... Mon, August 18, 2025 - 03:30pm to 08:00pm (RECURRING) Mon, …" at bounding box center [831, 257] width 356 height 26
select select "347642"
click at [653, 244] on select "Select a booking... Mon, August 18, 2025 - 03:30pm to 08:00pm (RECURRING) Mon, …" at bounding box center [831, 257] width 356 height 26
type input "2025-09-05"
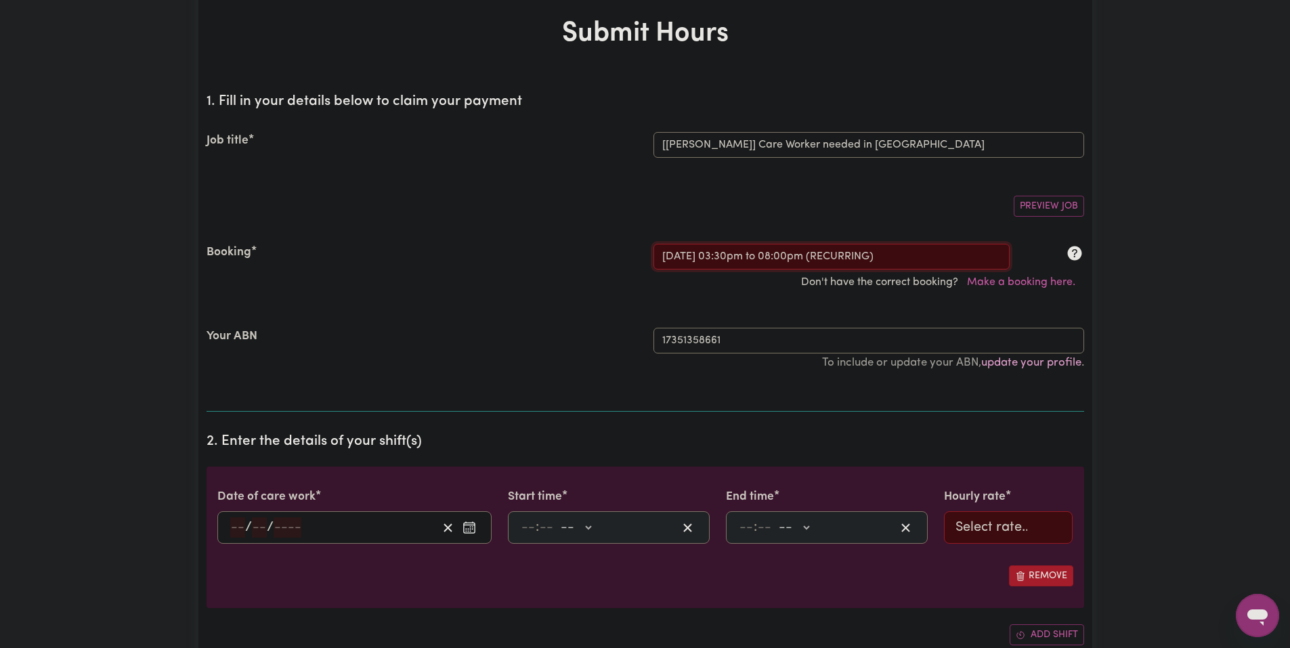
type input "5"
type input "9"
type input "2025"
type input "15:30"
type input "3"
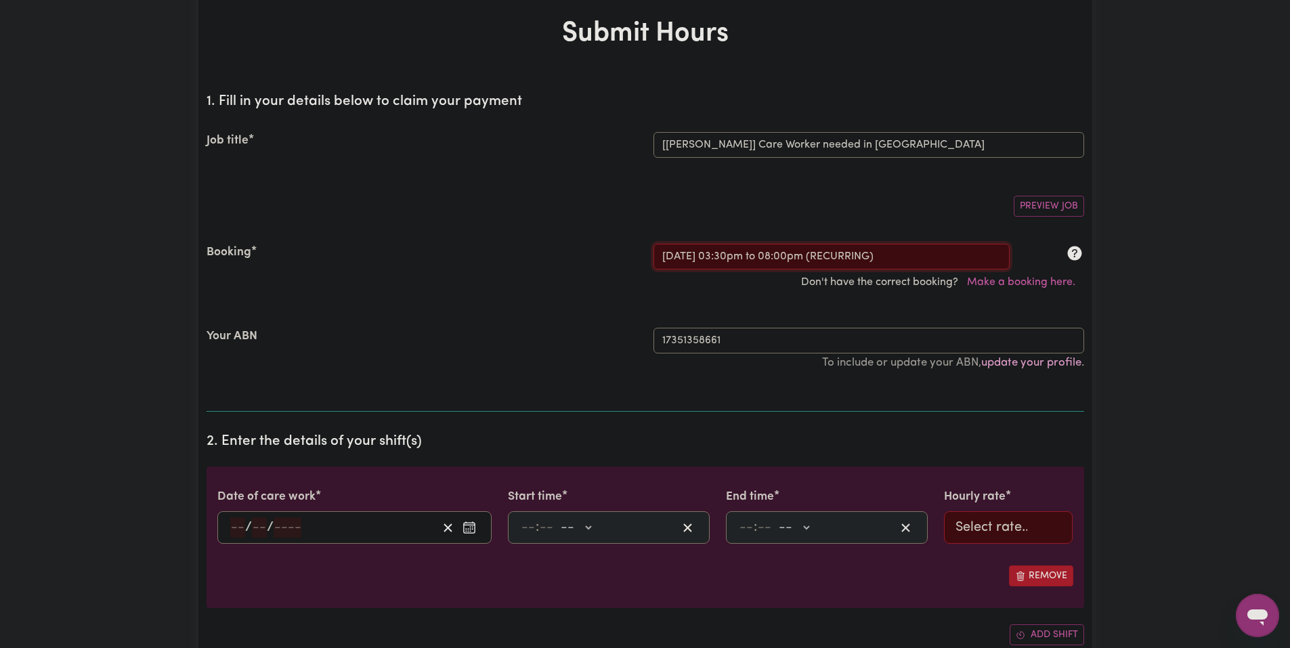
type input "30"
select select "pm"
type input "20:00"
type input "8"
type input "0"
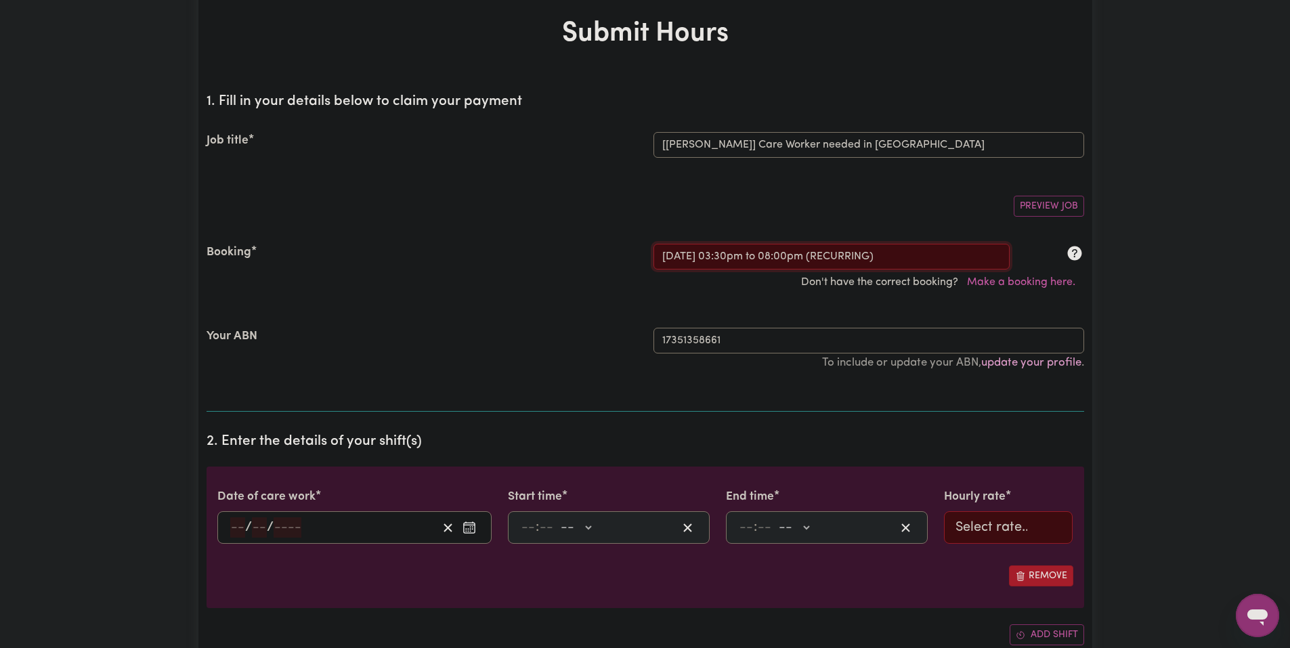
select select "pm"
select select "51.98-Weekday"
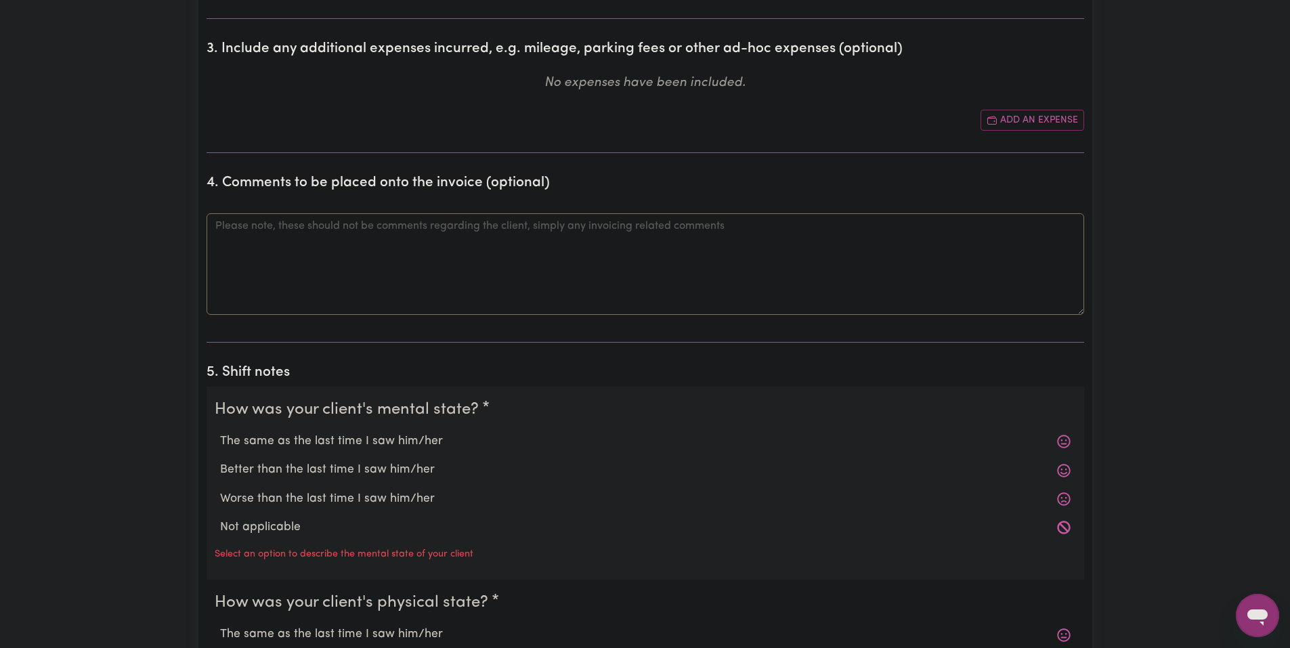
click at [352, 447] on label "The same as the last time I saw him/her" at bounding box center [645, 442] width 850 height 18
click at [220, 433] on input "The same as the last time I saw him/her" at bounding box center [219, 432] width 1 height 1
radio input "true"
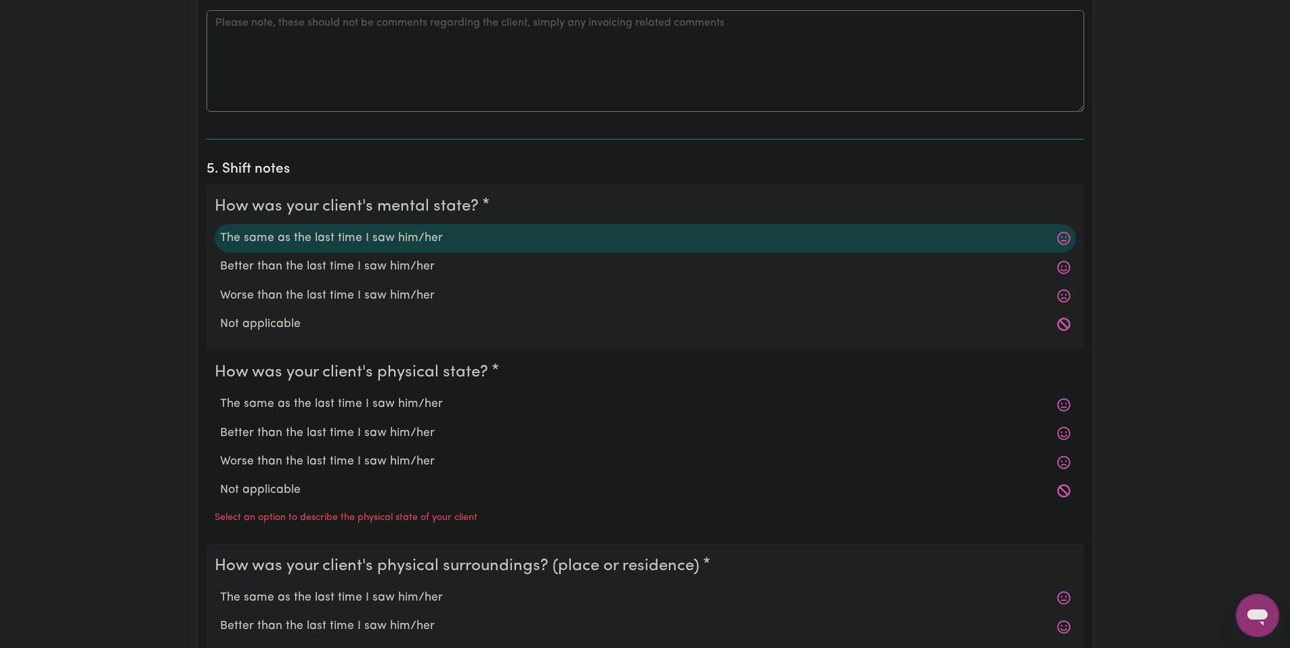
click at [355, 397] on label "The same as the last time I saw him/her" at bounding box center [645, 404] width 850 height 18
click at [220, 395] on input "The same as the last time I saw him/her" at bounding box center [219, 395] width 1 height 1
radio input "true"
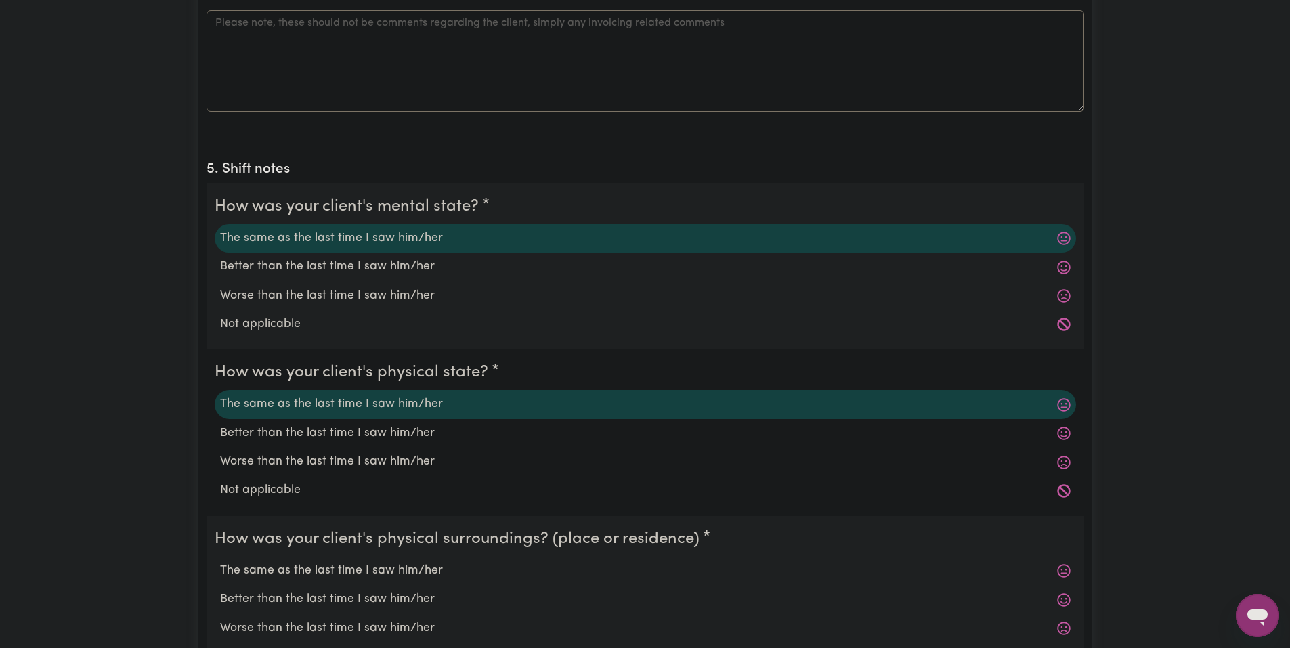
scroll to position [1219, 0]
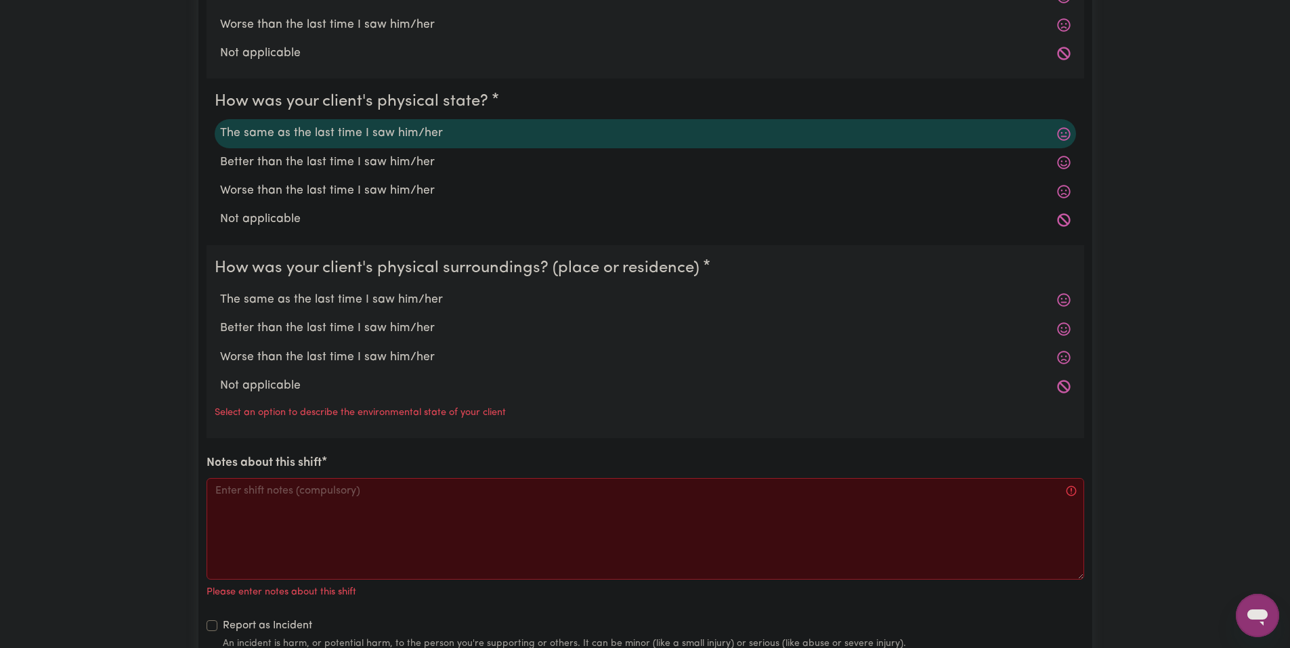
click at [364, 301] on label "The same as the last time I saw him/her" at bounding box center [645, 300] width 850 height 18
click at [220, 291] on input "The same as the last time I saw him/her" at bounding box center [219, 290] width 1 height 1
radio input "true"
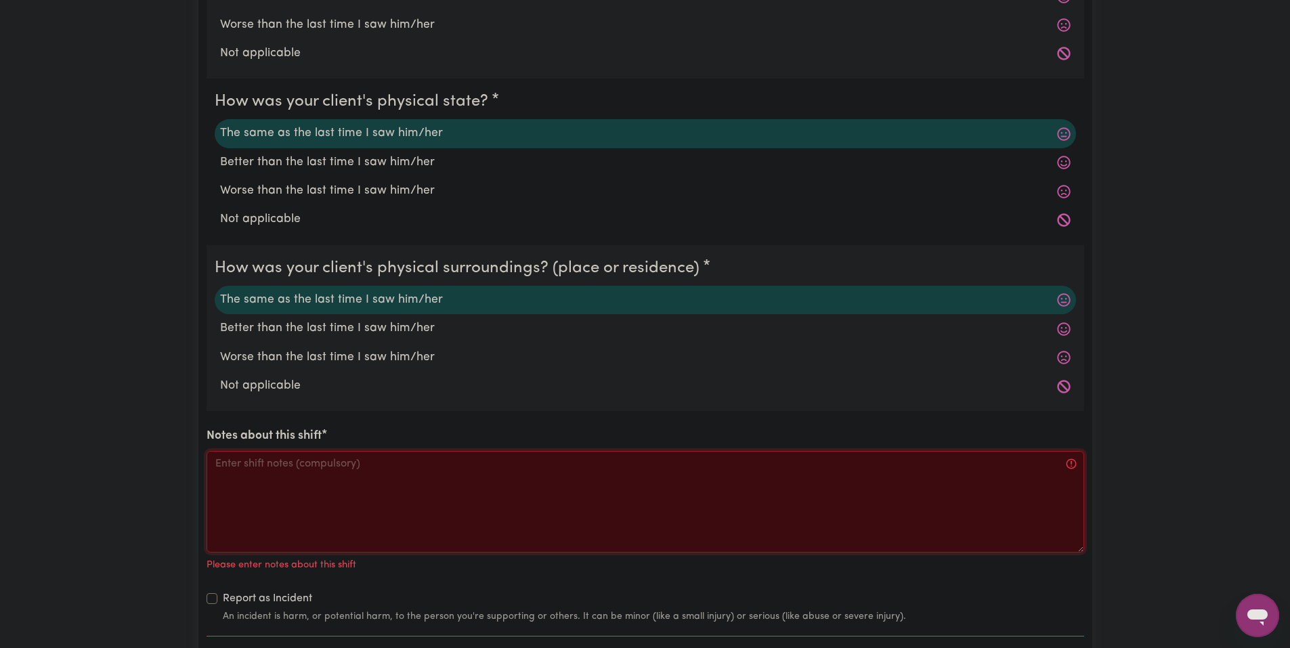
click at [399, 474] on textarea "Notes about this shift" at bounding box center [644, 502] width 877 height 102
paste textarea "Got Jo a snack and drink, asked how school was. Jo played the wii then the swit…"
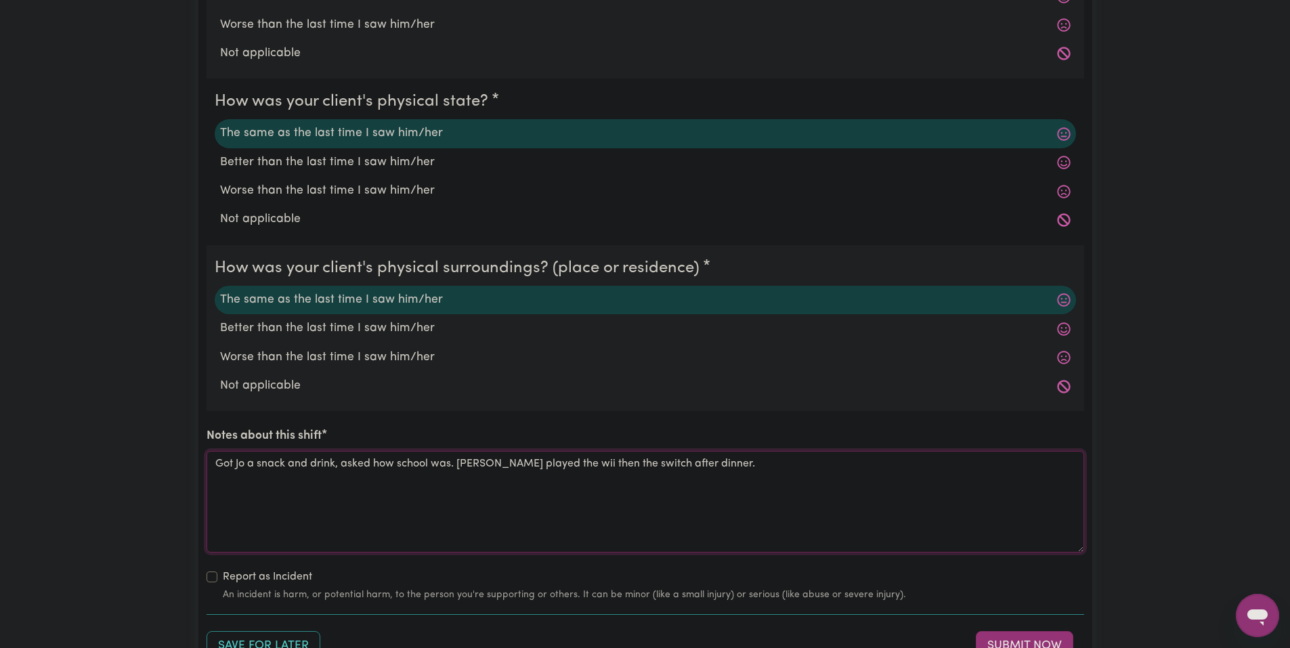
drag, startPoint x: 723, startPoint y: 471, endPoint x: 566, endPoint y: 474, distance: 157.1
click at [566, 474] on textarea "Got Jo a snack and drink, asked how school was. Jo played the wii then the swit…" at bounding box center [644, 502] width 877 height 102
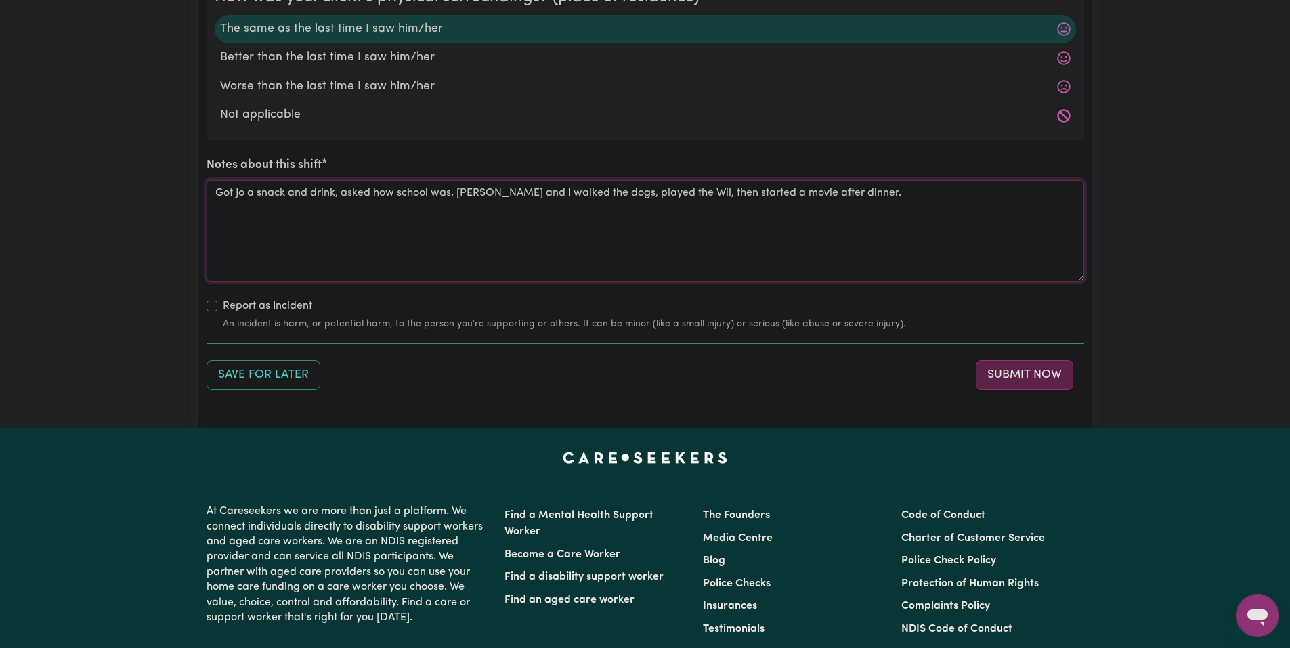
type textarea "Got Jo a snack and drink, asked how school was. Jo and I walked the dogs, playe…"
click at [988, 366] on button "Submit Now" at bounding box center [1024, 375] width 97 height 30
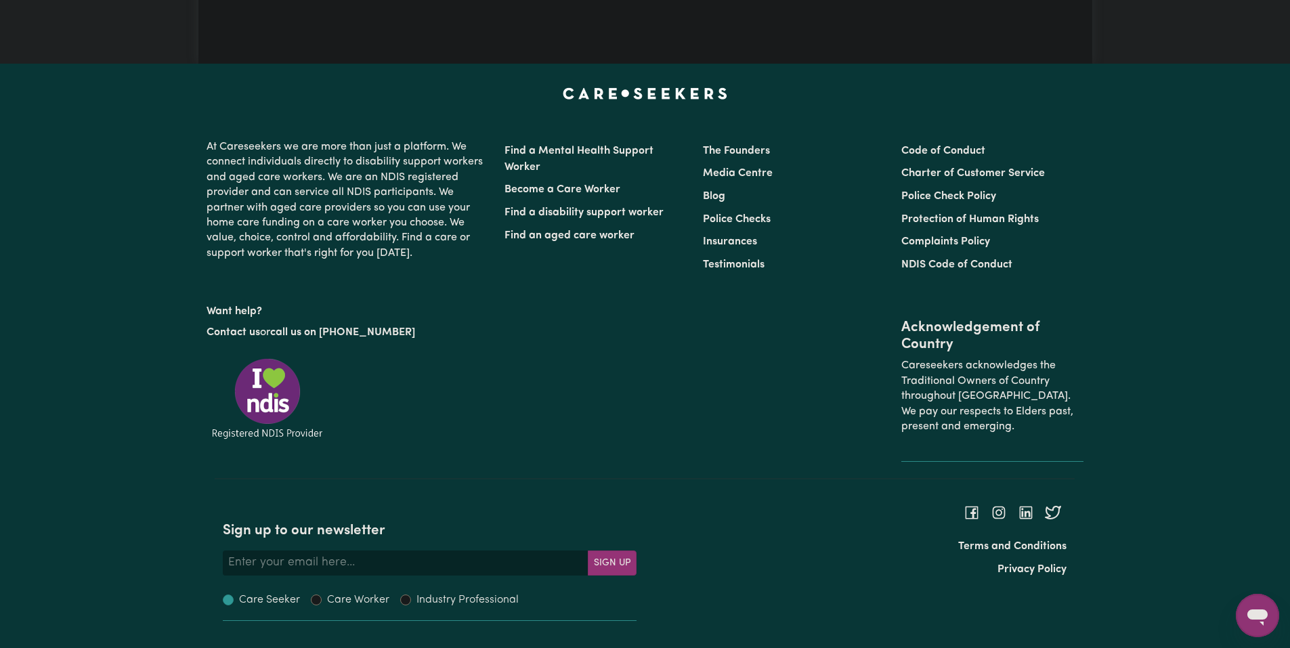
scroll to position [0, 0]
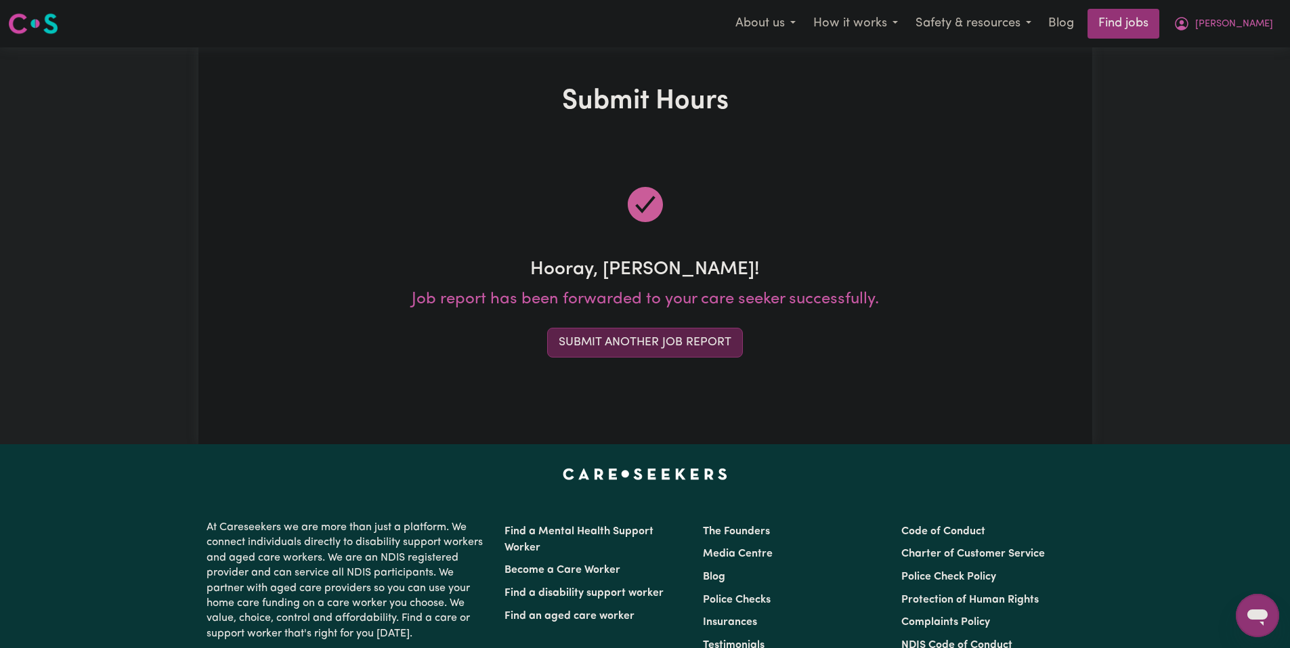
click at [667, 328] on button "Submit Another Job Report" at bounding box center [645, 343] width 196 height 30
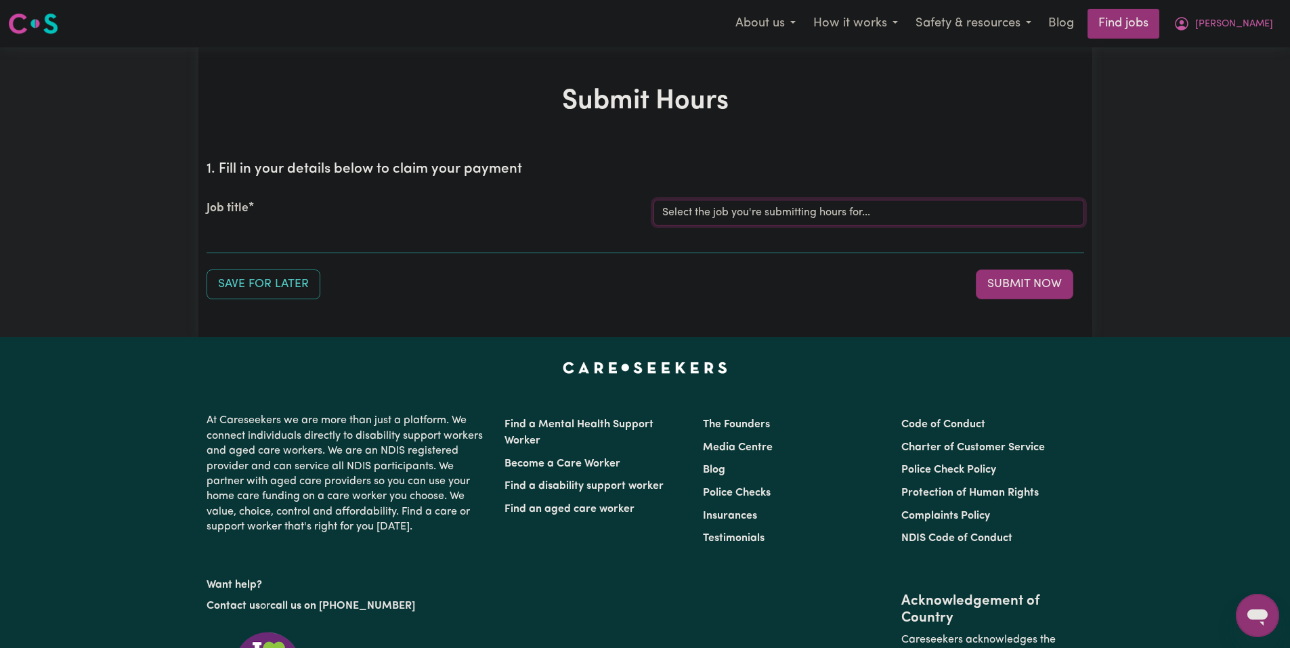
click at [737, 200] on select "Select the job you're submitting hours for... [Joseph] Care Worker needed in No…" at bounding box center [868, 213] width 431 height 26
select select "14211"
click at [653, 200] on select "Select the job you're submitting hours for... [Joseph] Care Worker needed in No…" at bounding box center [868, 213] width 431 height 26
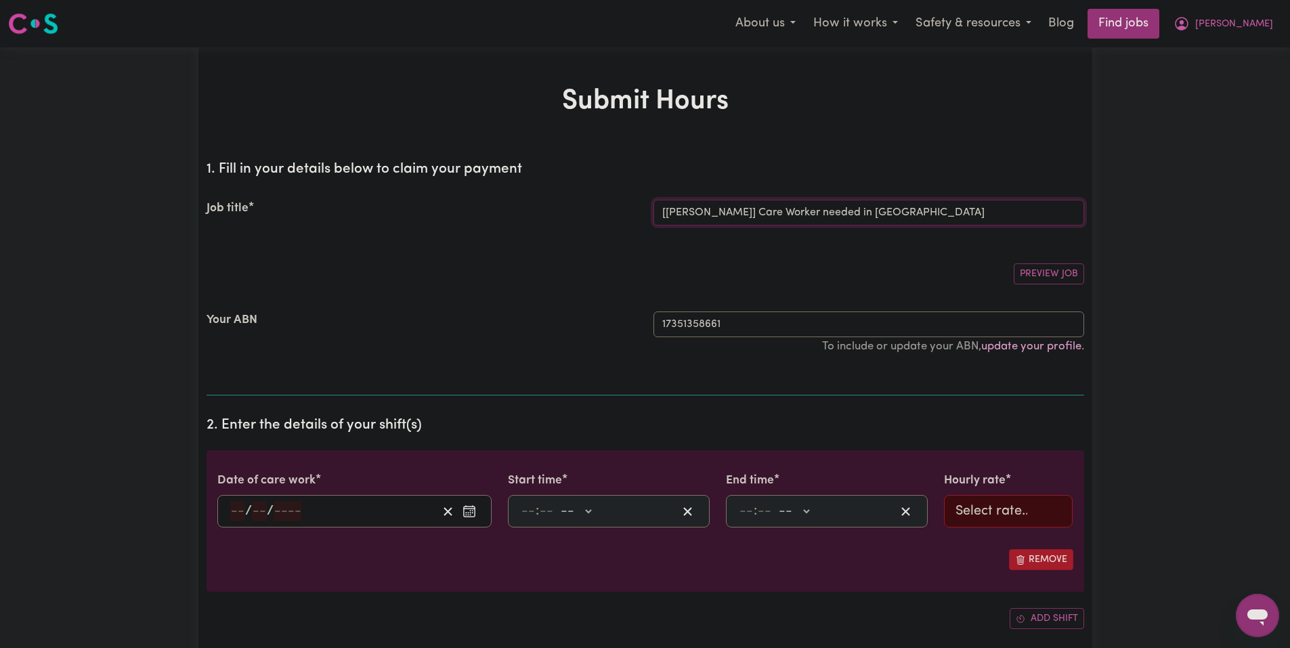
scroll to position [68, 0]
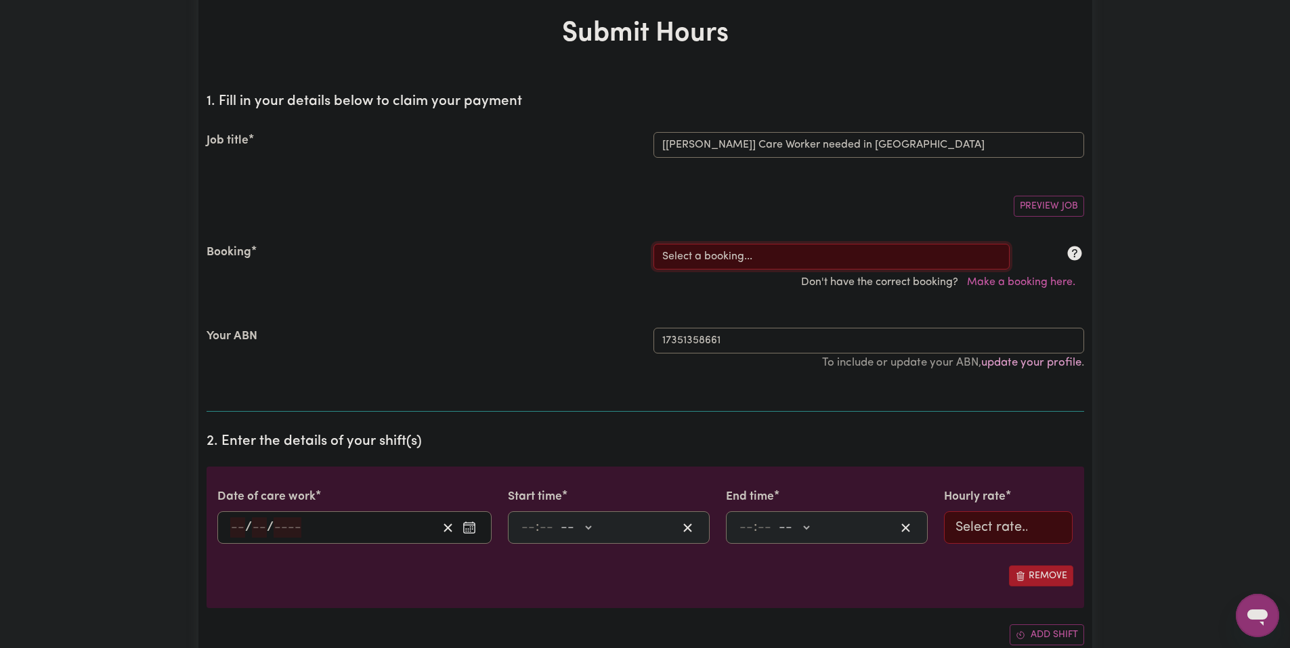
click at [748, 253] on select "Select a booking... Mon, August 18, 2025 - 03:30pm to 08:00pm (RECURRING) Mon, …" at bounding box center [831, 257] width 356 height 26
select select "347493"
click at [653, 244] on select "Select a booking... Mon, August 18, 2025 - 03:30pm to 08:00pm (RECURRING) Mon, …" at bounding box center [831, 257] width 356 height 26
type input "2025-09-06"
type input "6"
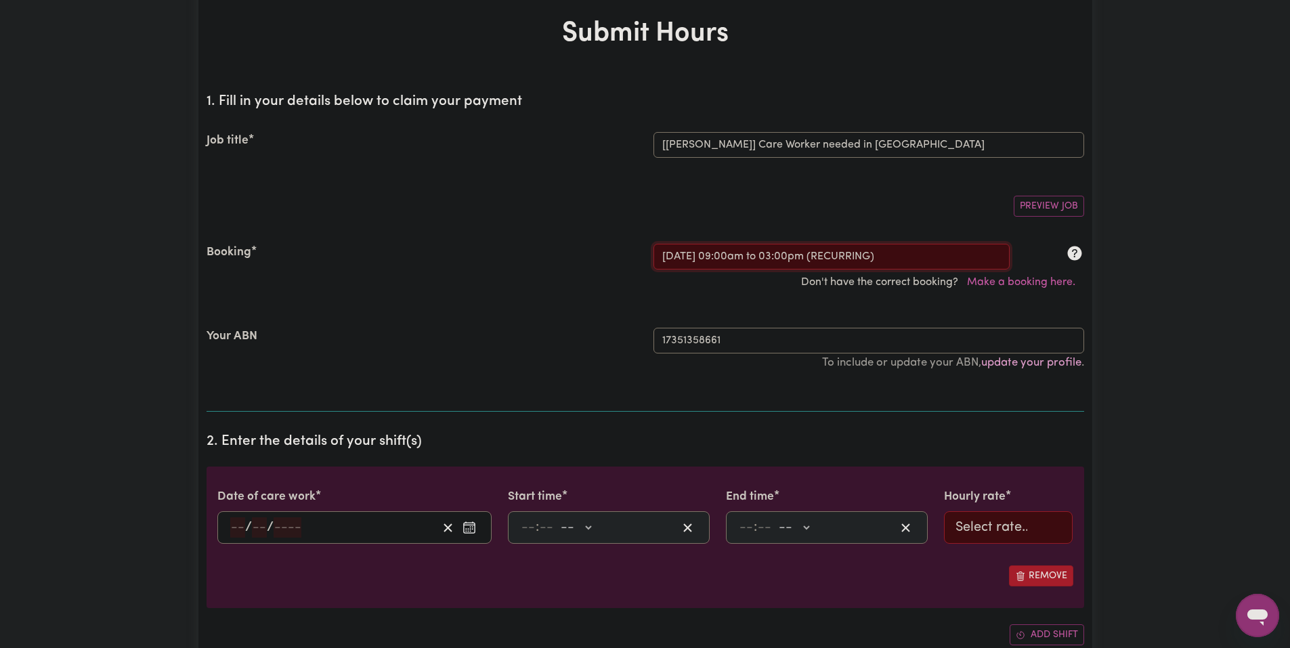
type input "9"
type input "2025"
type input "09:00"
type input "9"
type input "0"
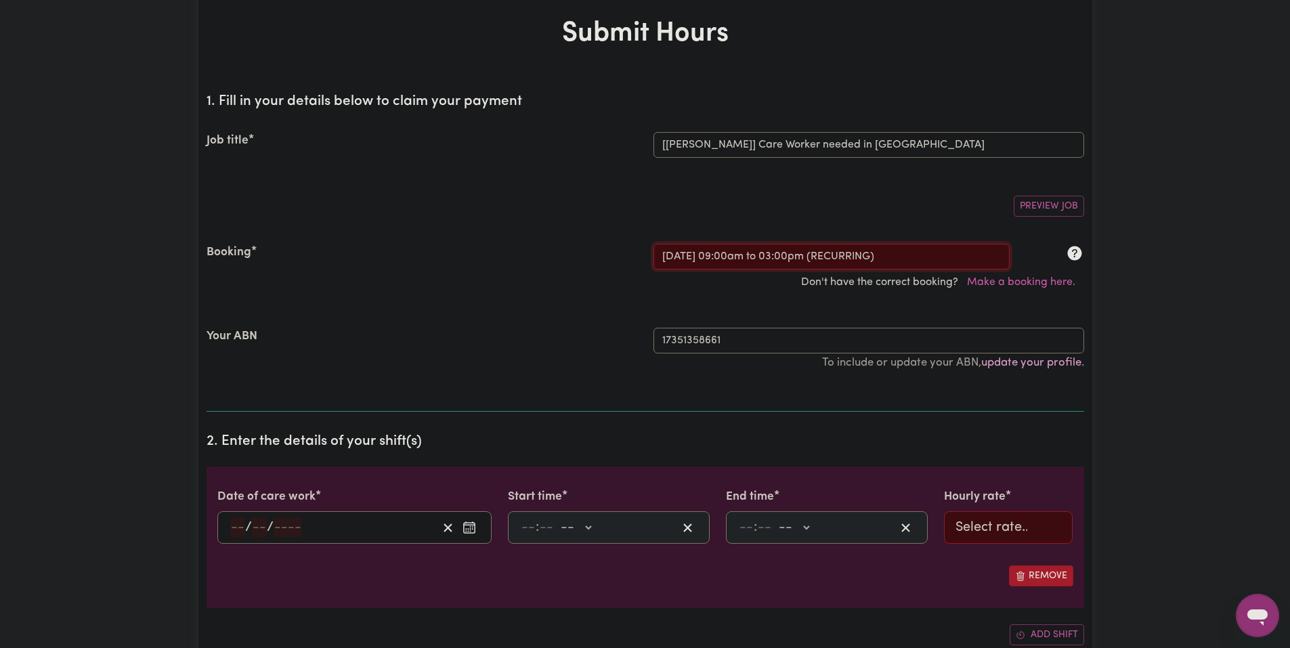
select select "am"
type input "15:00"
type input "3"
type input "0"
select select "pm"
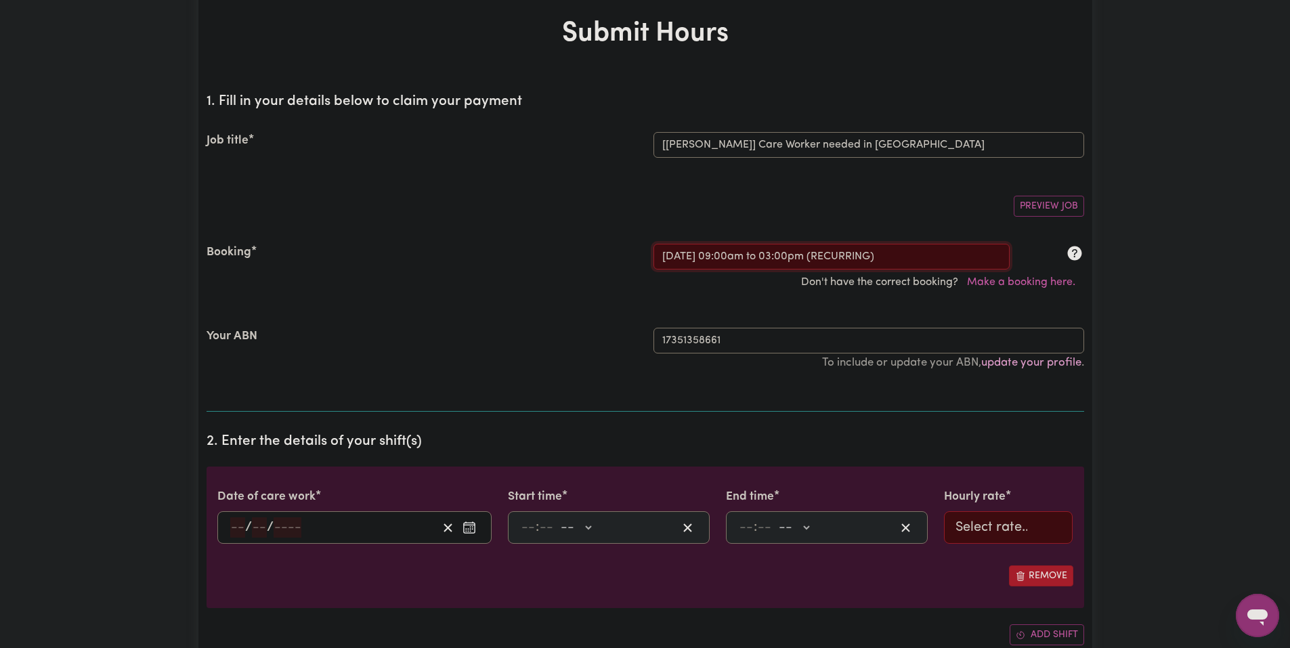
select select "62.37-Saturday"
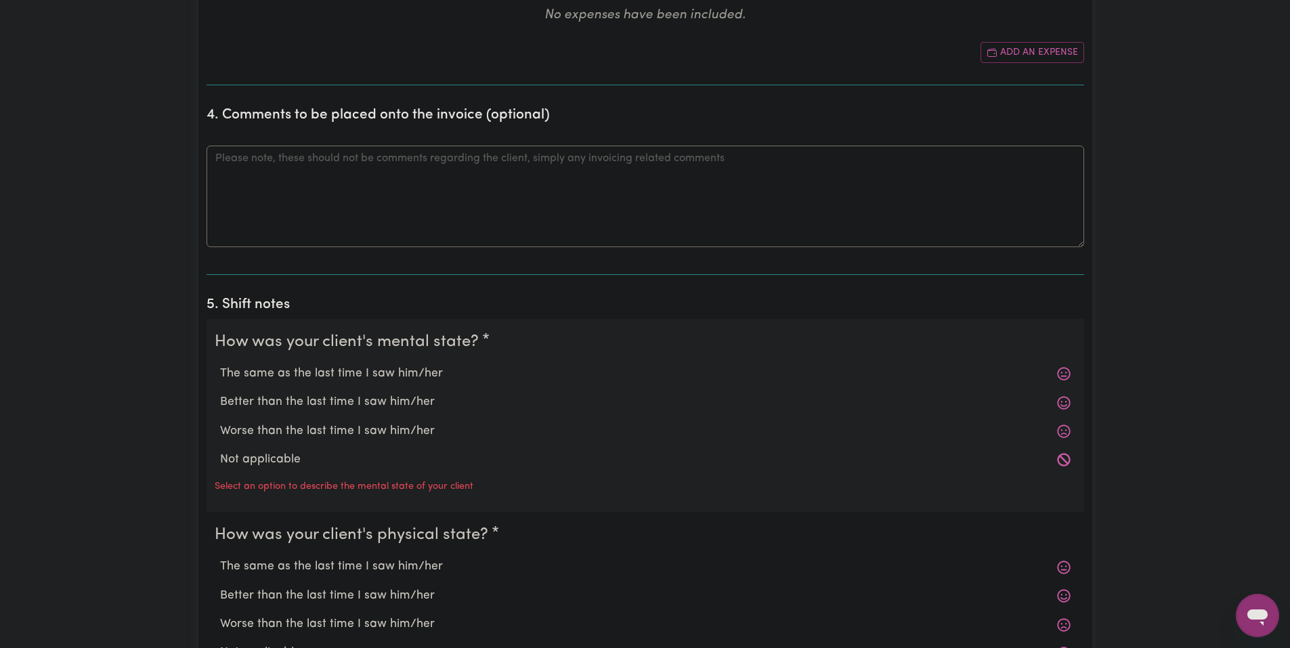
click at [328, 366] on label "The same as the last time I saw him/her" at bounding box center [645, 374] width 850 height 18
click at [220, 365] on input "The same as the last time I saw him/her" at bounding box center [219, 364] width 1 height 1
radio input "true"
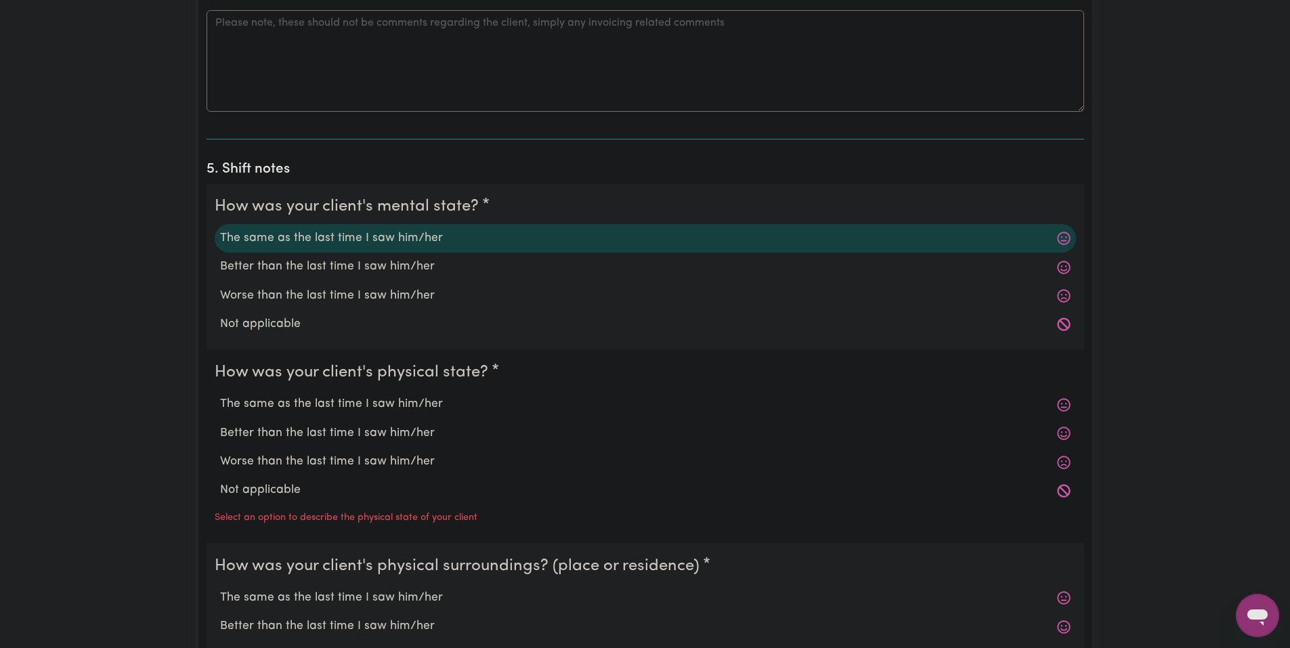
click at [352, 395] on label "The same as the last time I saw him/her" at bounding box center [645, 404] width 850 height 18
click at [220, 395] on input "The same as the last time I saw him/her" at bounding box center [219, 395] width 1 height 1
radio input "true"
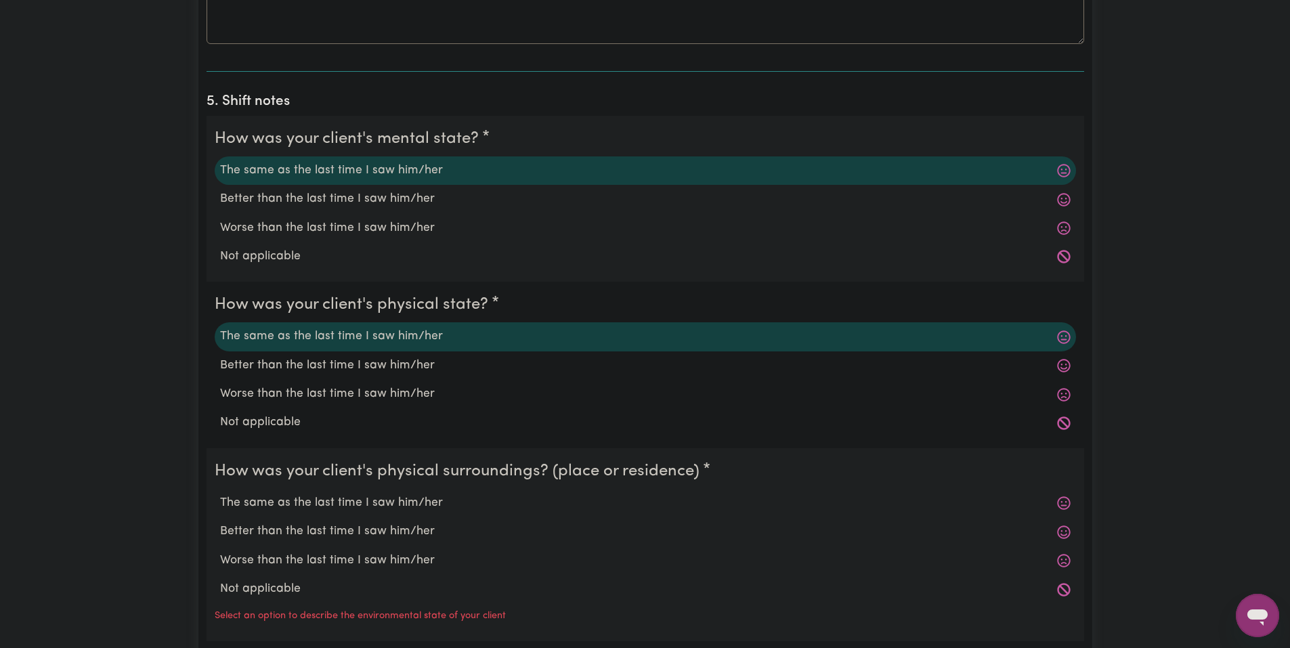
click at [372, 493] on div "The same as the last time I saw him/her" at bounding box center [645, 503] width 861 height 28
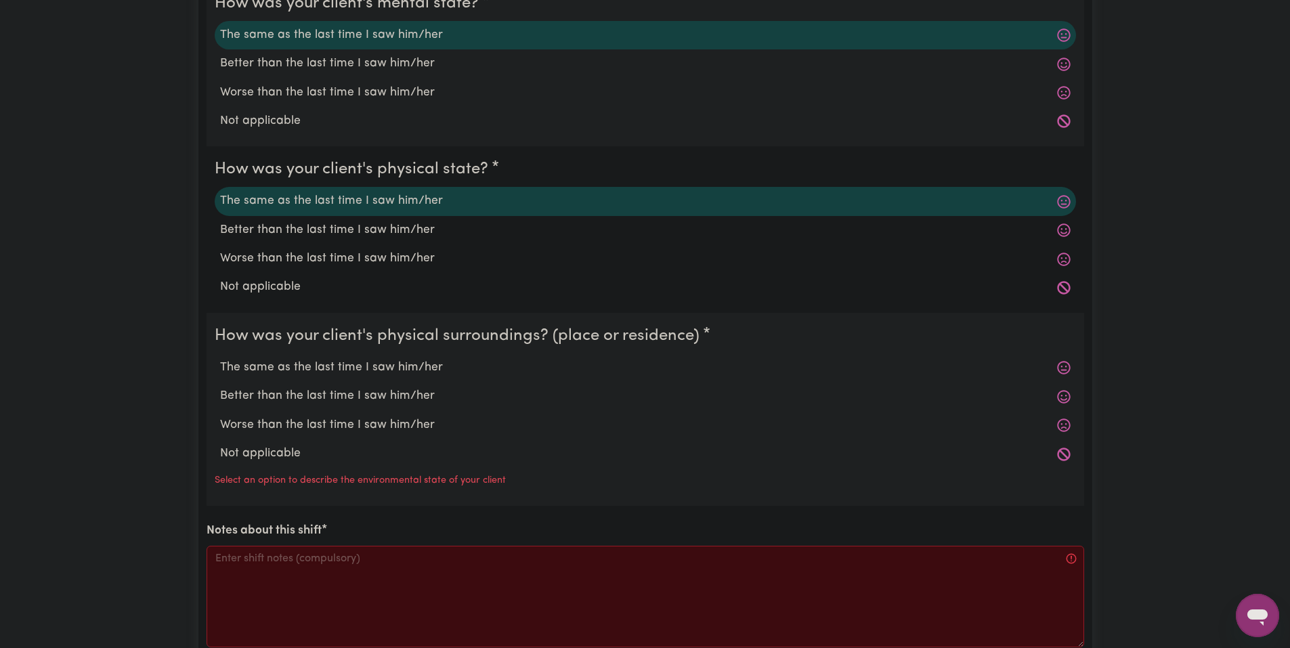
click at [321, 372] on label "The same as the last time I saw him/her" at bounding box center [645, 368] width 850 height 18
click at [220, 359] on input "The same as the last time I saw him/her" at bounding box center [219, 358] width 1 height 1
radio input "true"
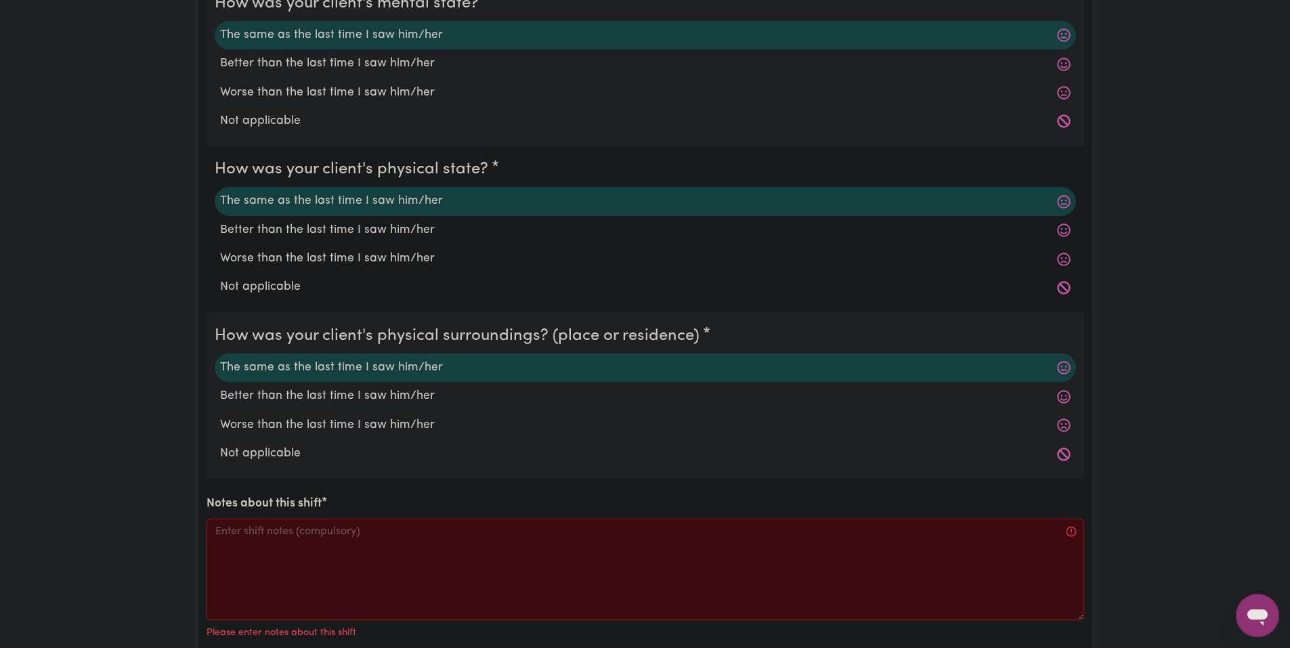
scroll to position [1286, 0]
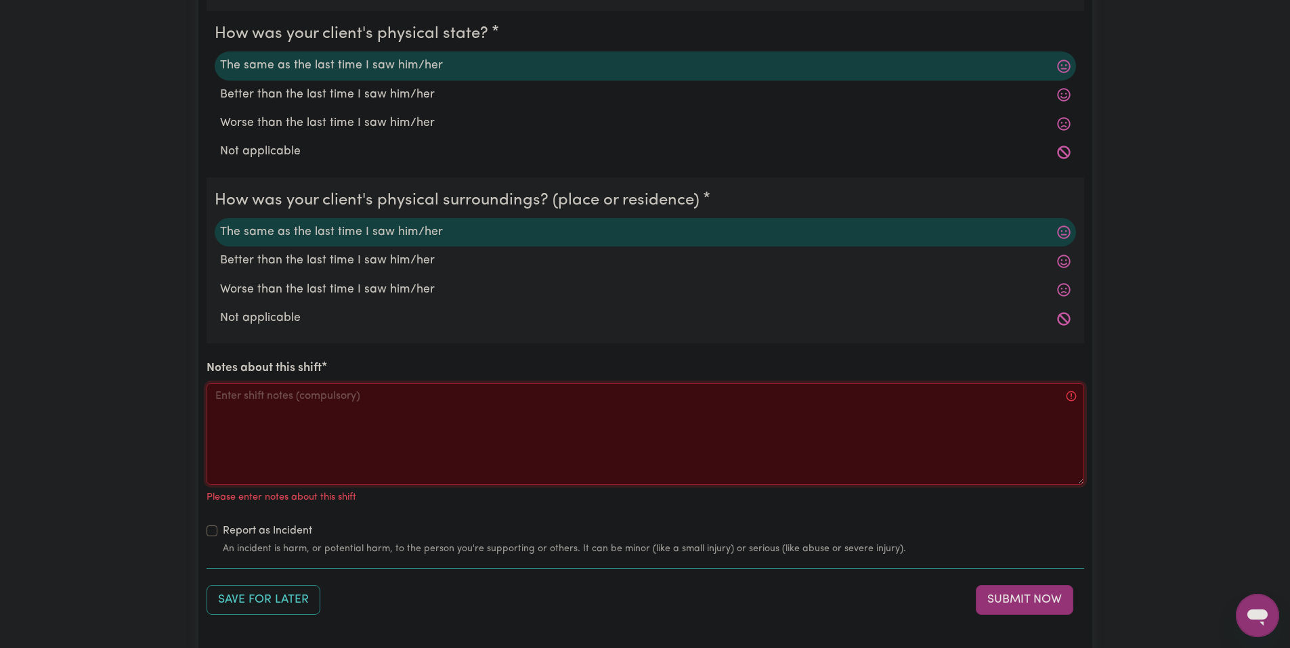
click at [415, 429] on textarea "Notes about this shift" at bounding box center [644, 434] width 877 height 102
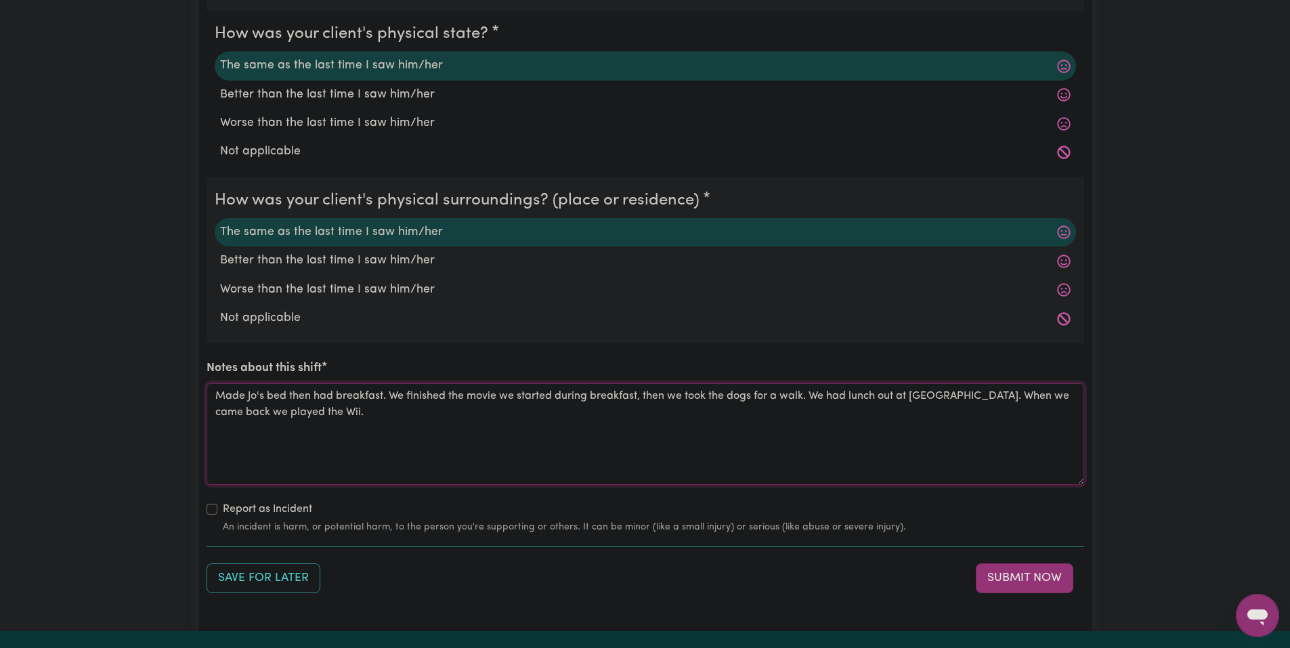
type textarea "Made Jo's bed then had breakfast. We finished the movie we started during break…"
click at [995, 582] on button "Submit Now" at bounding box center [1024, 578] width 97 height 30
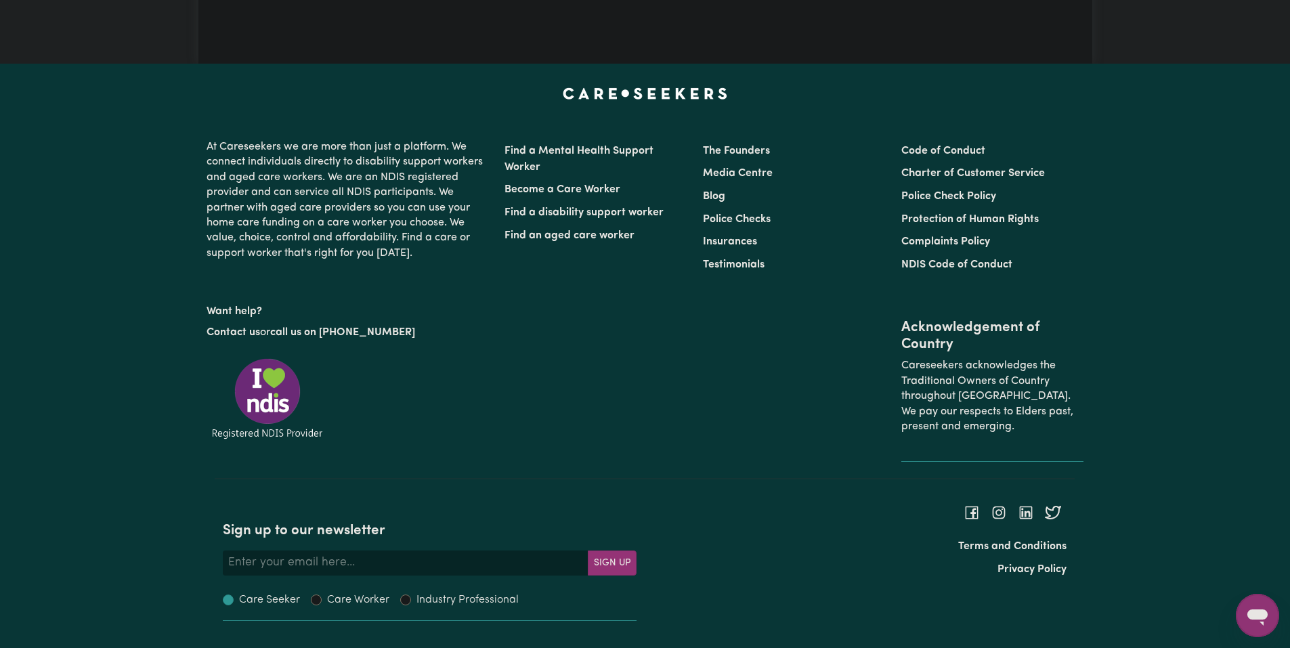
scroll to position [0, 0]
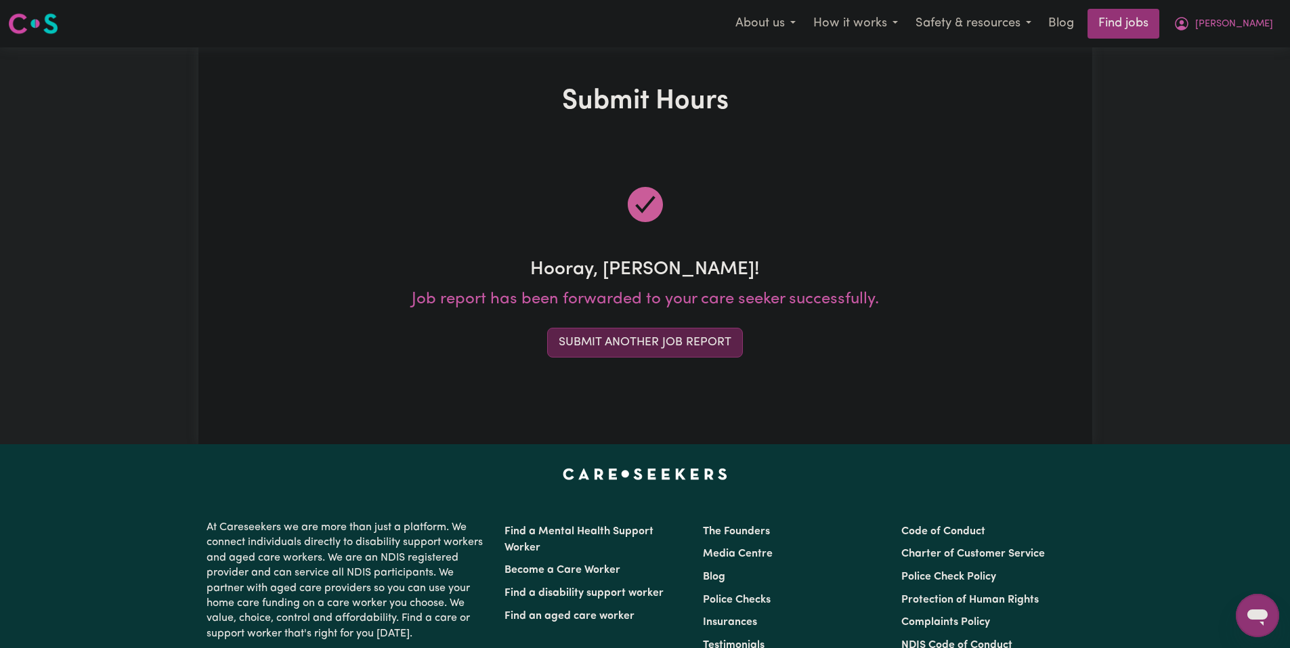
click at [659, 343] on button "Submit Another Job Report" at bounding box center [645, 343] width 196 height 30
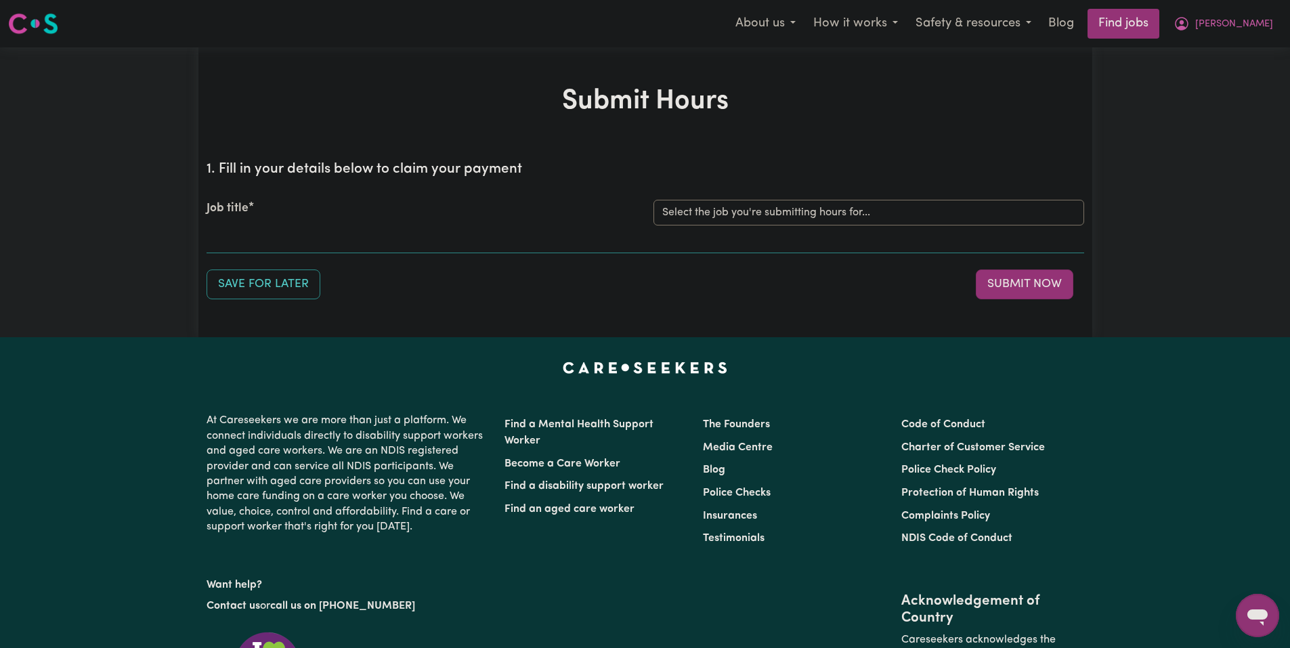
click at [722, 192] on div "Job title Select the job you're submitting hours for... [Joseph] Care Worker ne…" at bounding box center [644, 212] width 877 height 58
click at [720, 229] on div "Job title Select the job you're submitting hours for... [Joseph] Care Worker ne…" at bounding box center [644, 212] width 877 height 58
click at [726, 225] on select "Select the job you're submitting hours for... [Joseph] Care Worker needed in No…" at bounding box center [868, 213] width 431 height 26
select select "14211"
click at [653, 200] on select "Select the job you're submitting hours for... [Joseph] Care Worker needed in No…" at bounding box center [868, 213] width 431 height 26
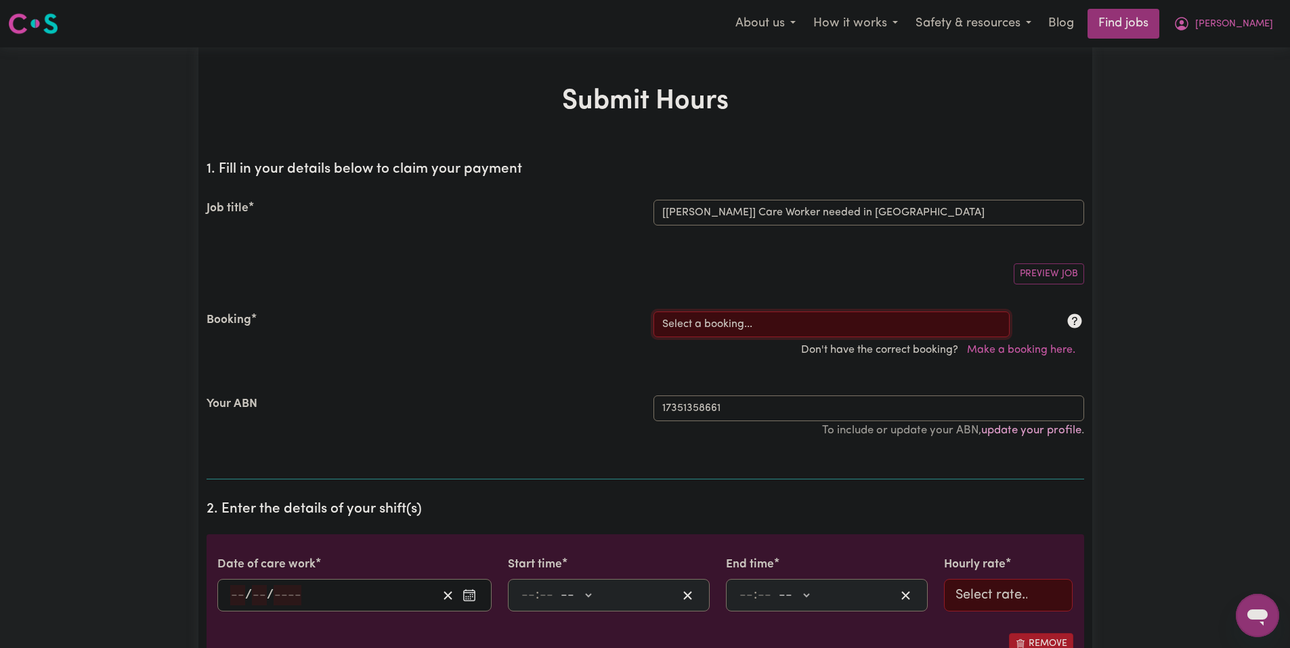
click at [758, 324] on select "Select a booking... Mon, August 18, 2025 - 03:30pm to 08:00pm (RECURRING) Mon, …" at bounding box center [831, 324] width 356 height 26
select select "347444"
click at [653, 311] on select "Select a booking... Mon, August 18, 2025 - 03:30pm to 08:00pm (RECURRING) Mon, …" at bounding box center [831, 324] width 356 height 26
type input "2025-09-08"
type input "8"
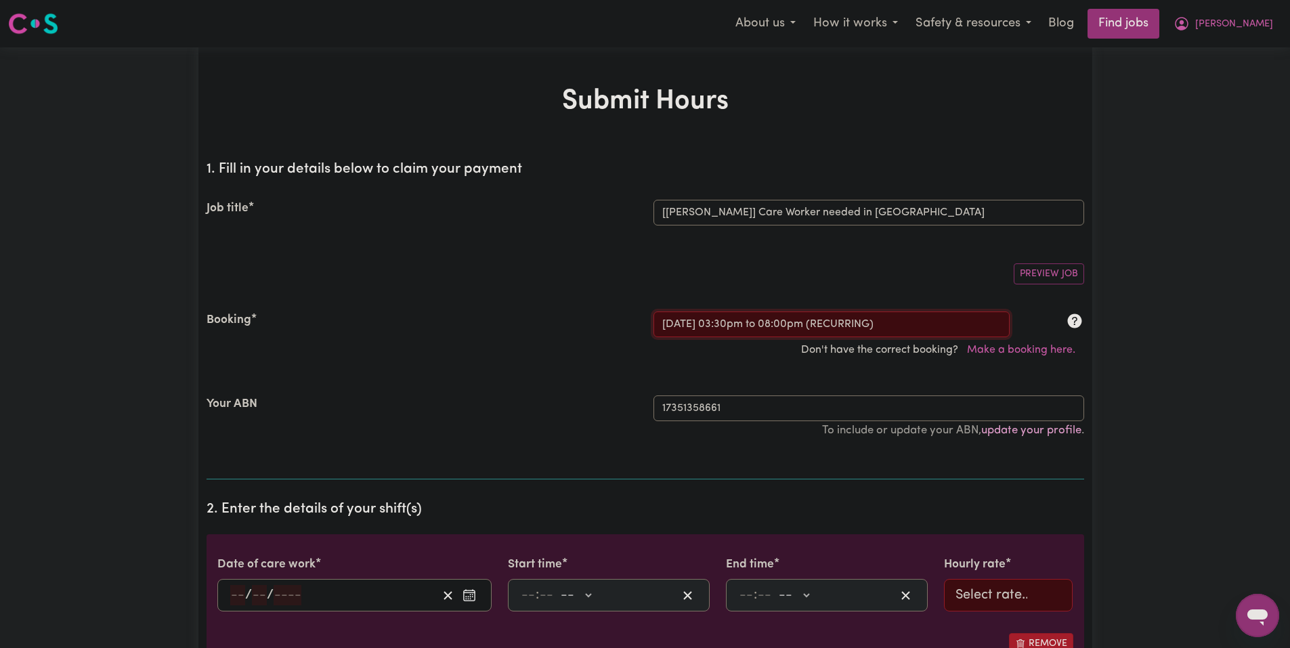
type input "9"
type input "2025"
type input "15:30"
type input "3"
type input "30"
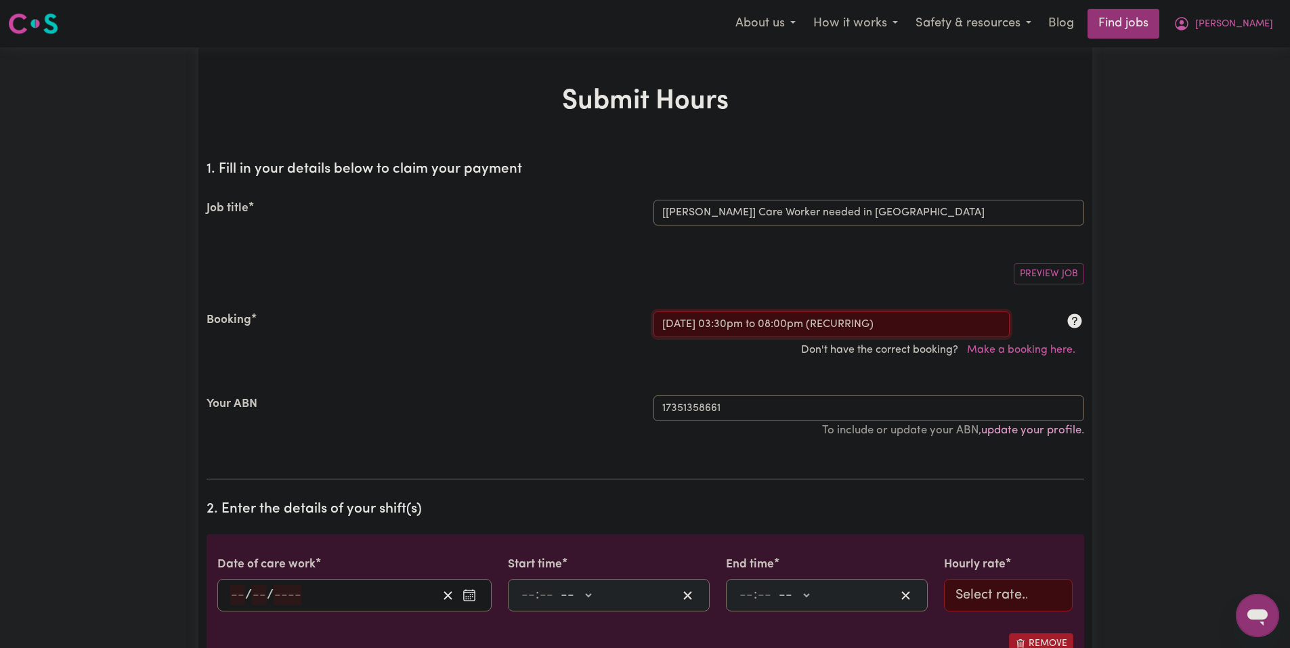
select select "pm"
type input "20:00"
type input "8"
type input "0"
select select "pm"
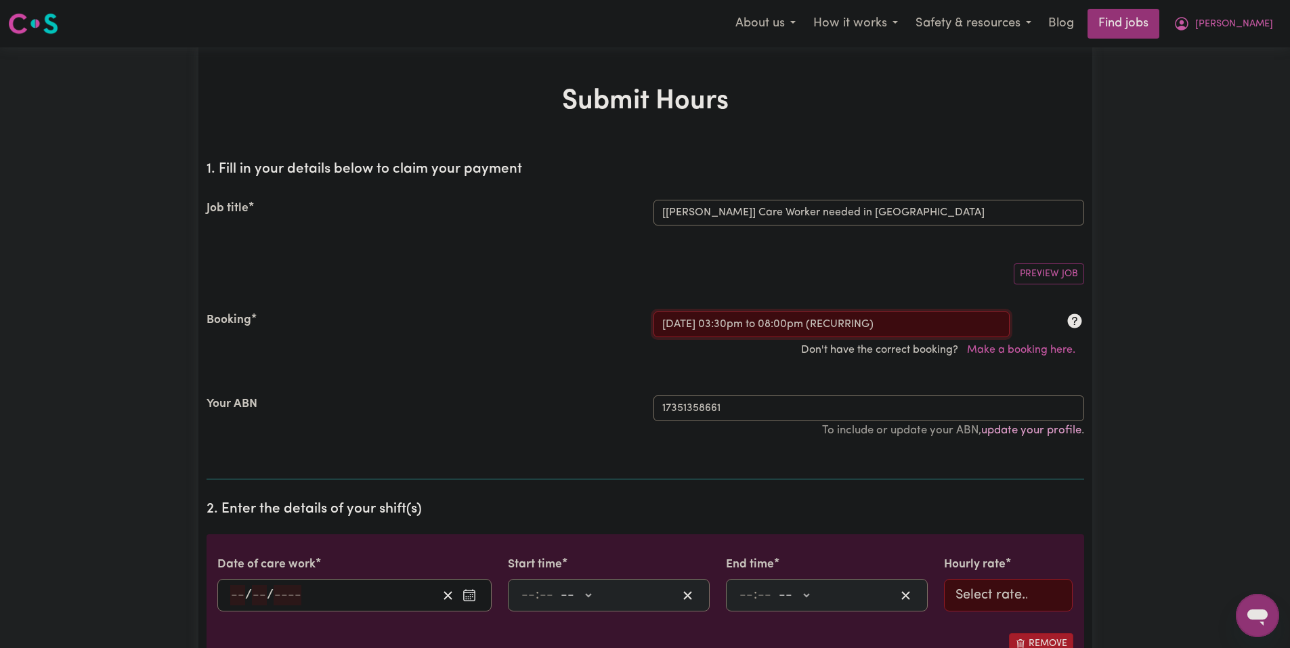
select select "51.98-Weekday"
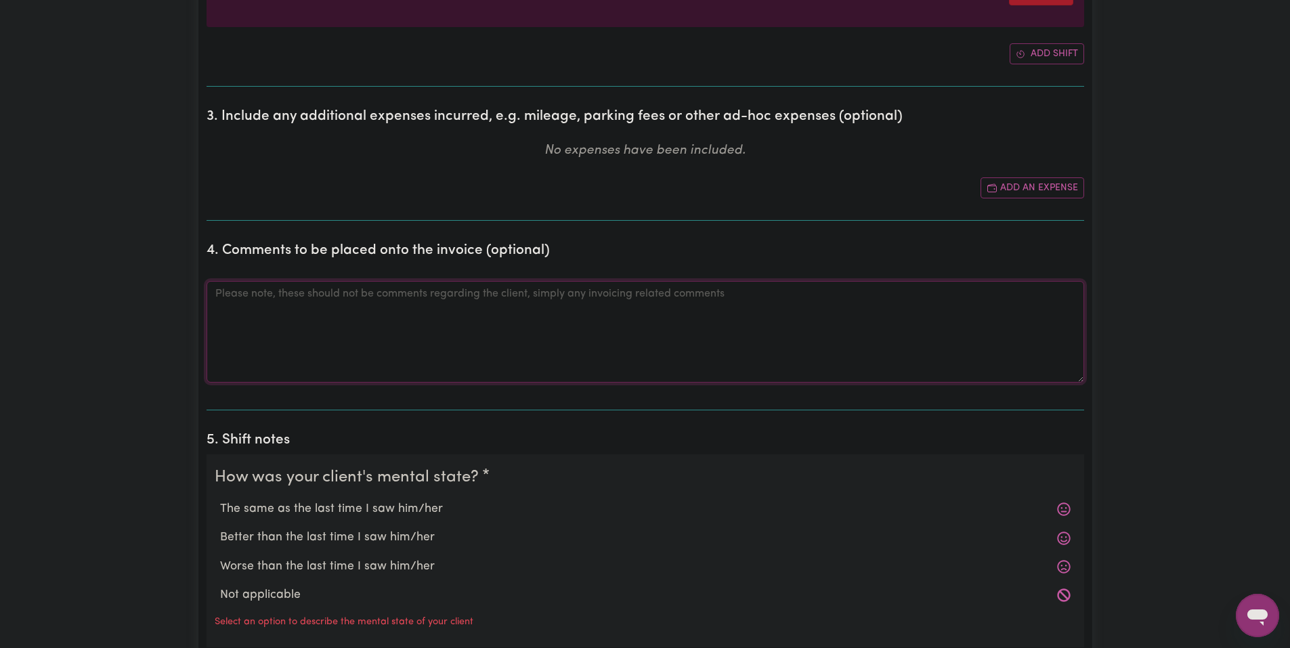
click at [427, 326] on textarea "Comments" at bounding box center [644, 332] width 877 height 102
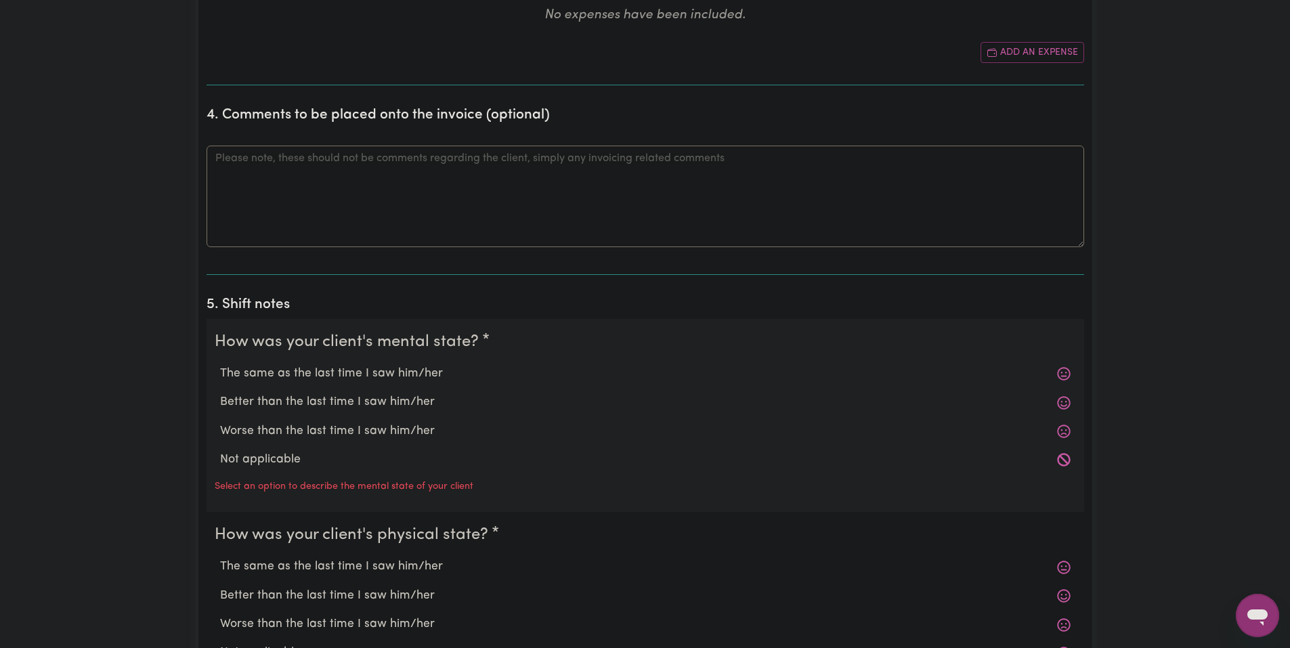
click at [358, 369] on label "The same as the last time I saw him/her" at bounding box center [645, 374] width 850 height 18
click at [220, 365] on input "The same as the last time I saw him/her" at bounding box center [219, 364] width 1 height 1
radio input "true"
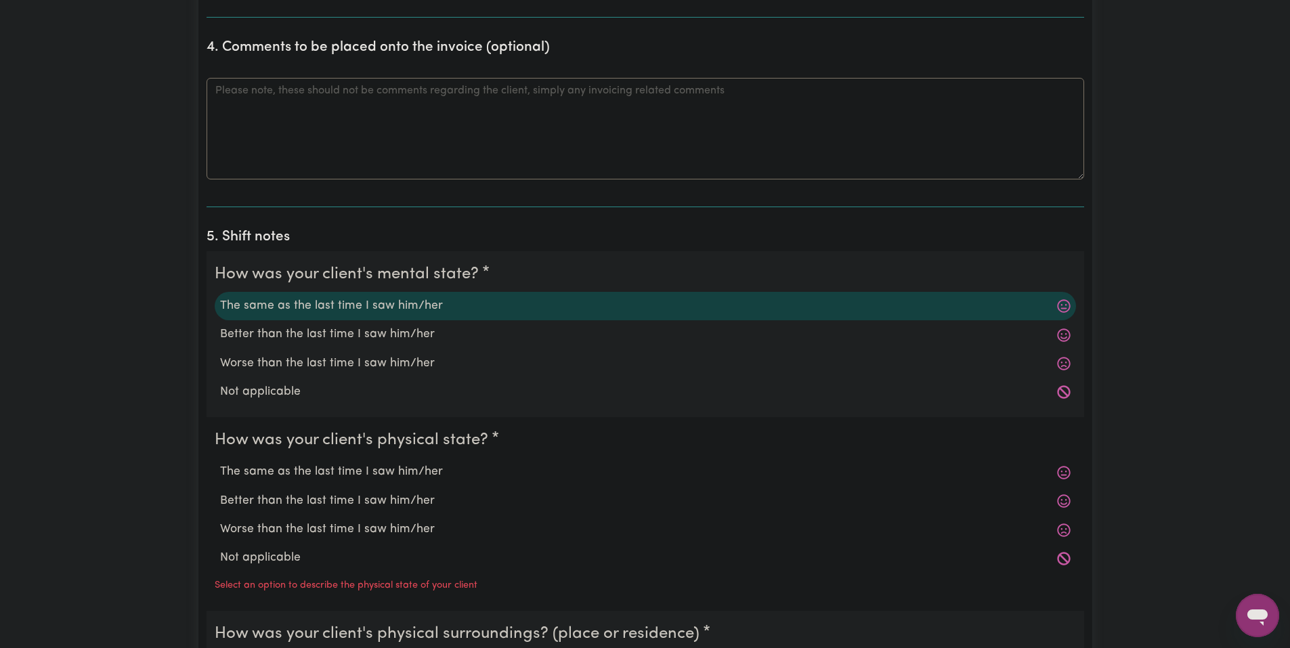
click at [327, 469] on label "The same as the last time I saw him/her" at bounding box center [645, 472] width 850 height 18
click at [220, 463] on input "The same as the last time I saw him/her" at bounding box center [219, 462] width 1 height 1
radio input "true"
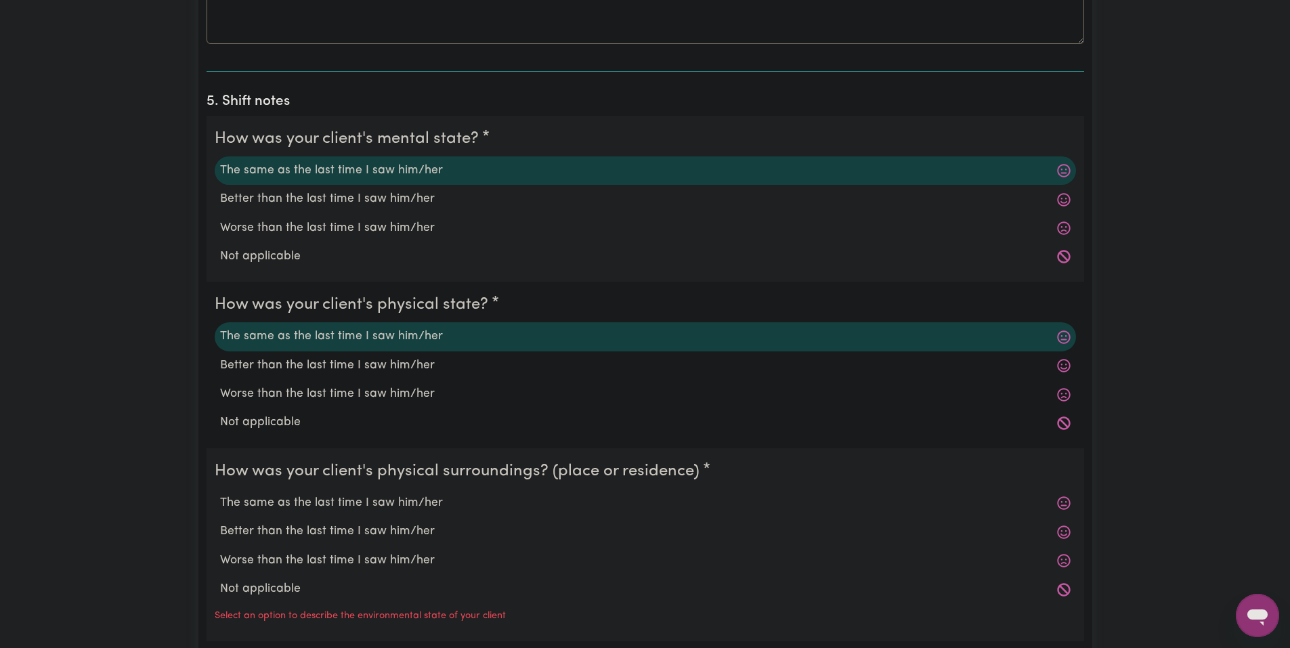
click at [328, 508] on label "The same as the last time I saw him/her" at bounding box center [645, 503] width 850 height 18
click at [220, 494] on input "The same as the last time I saw him/her" at bounding box center [219, 494] width 1 height 1
radio input "true"
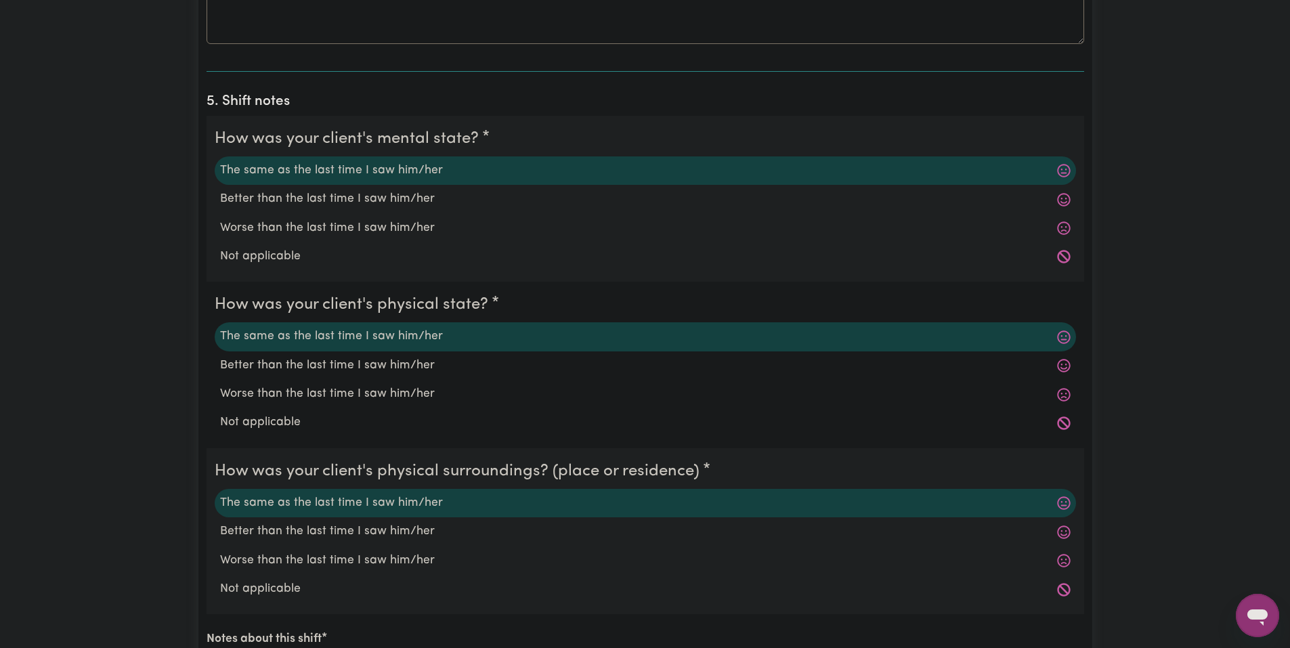
scroll to position [1219, 0]
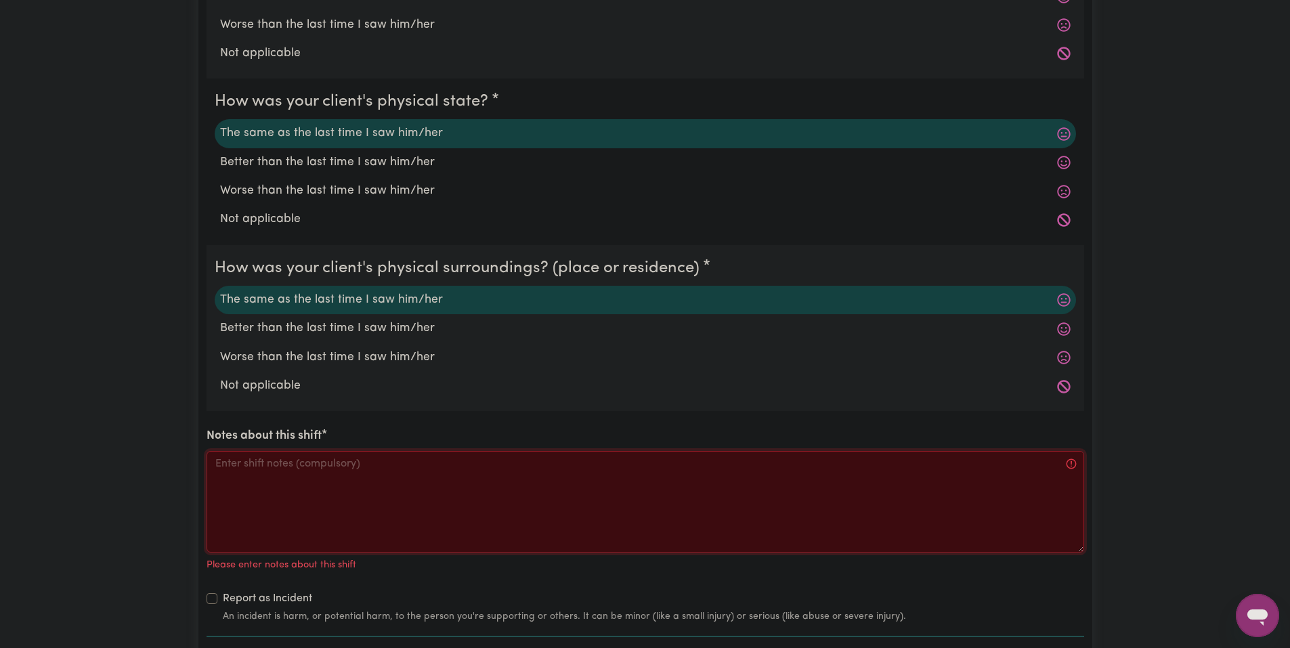
click at [341, 494] on textarea "Notes about this shift" at bounding box center [644, 502] width 877 height 102
paste textarea "Got Jo a snack and drink, asked how school was. Jo played the wii then the swit…"
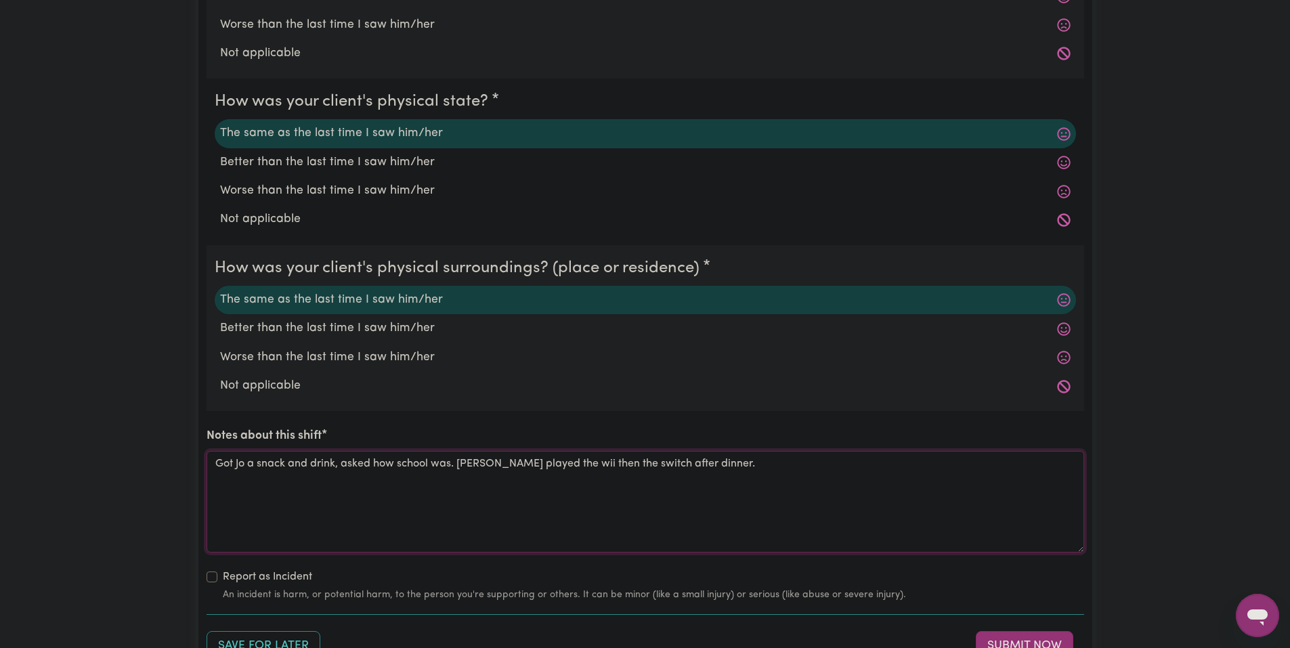
scroll to position [1422, 0]
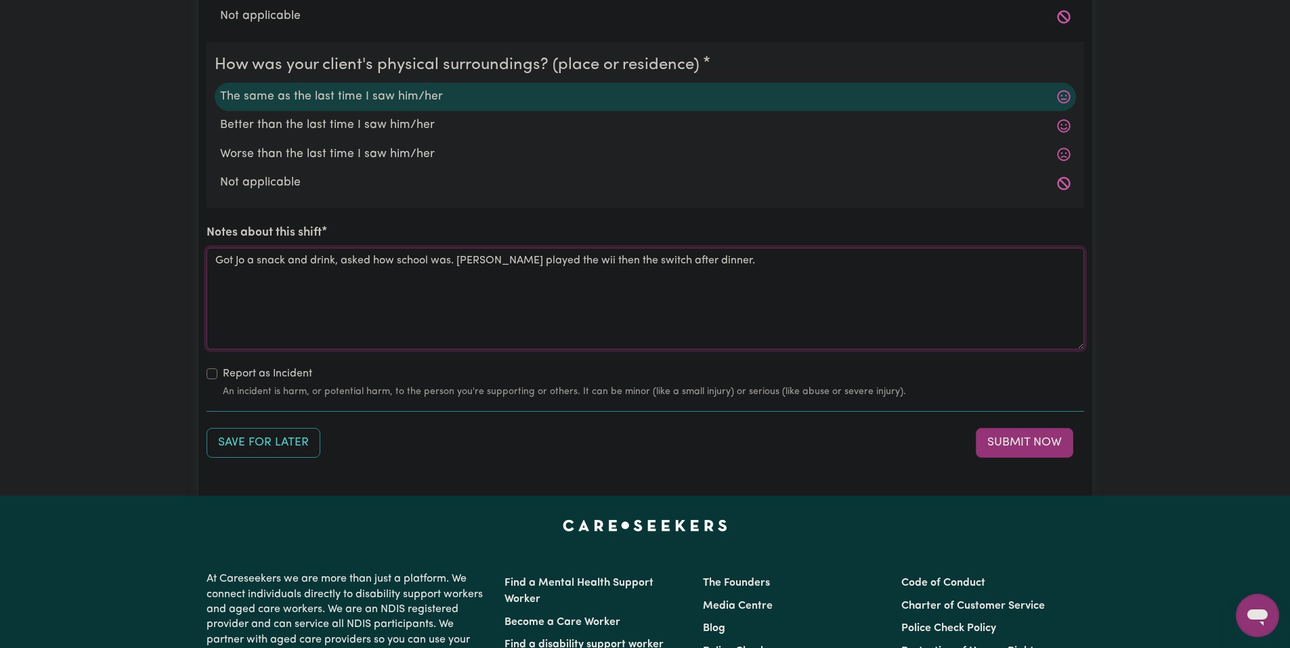
drag, startPoint x: 690, startPoint y: 260, endPoint x: 630, endPoint y: 267, distance: 60.6
click at [630, 267] on textarea "Got Jo a snack and drink, asked how school was. Jo played the wii then the swit…" at bounding box center [644, 299] width 877 height 102
click at [612, 271] on textarea "Got Jo a snack and drink, asked how school was. Jo played the wii then the swit…" at bounding box center [644, 299] width 877 height 102
click at [618, 271] on textarea "Got Jo a snack and drink, asked how school was. Jo played the wii then the swit…" at bounding box center [644, 299] width 877 height 102
type textarea "Got Jo a snack and drink, asked how school was. Jo played the wii then the swit…"
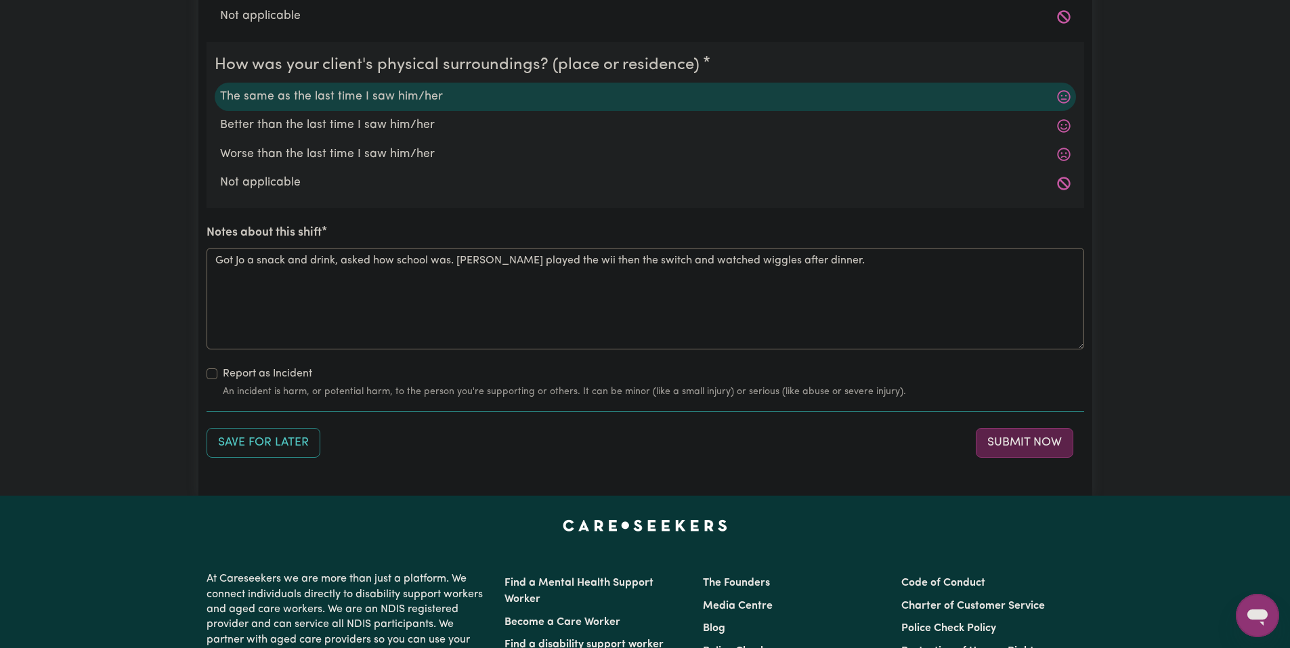
click at [1029, 443] on button "Submit Now" at bounding box center [1024, 443] width 97 height 30
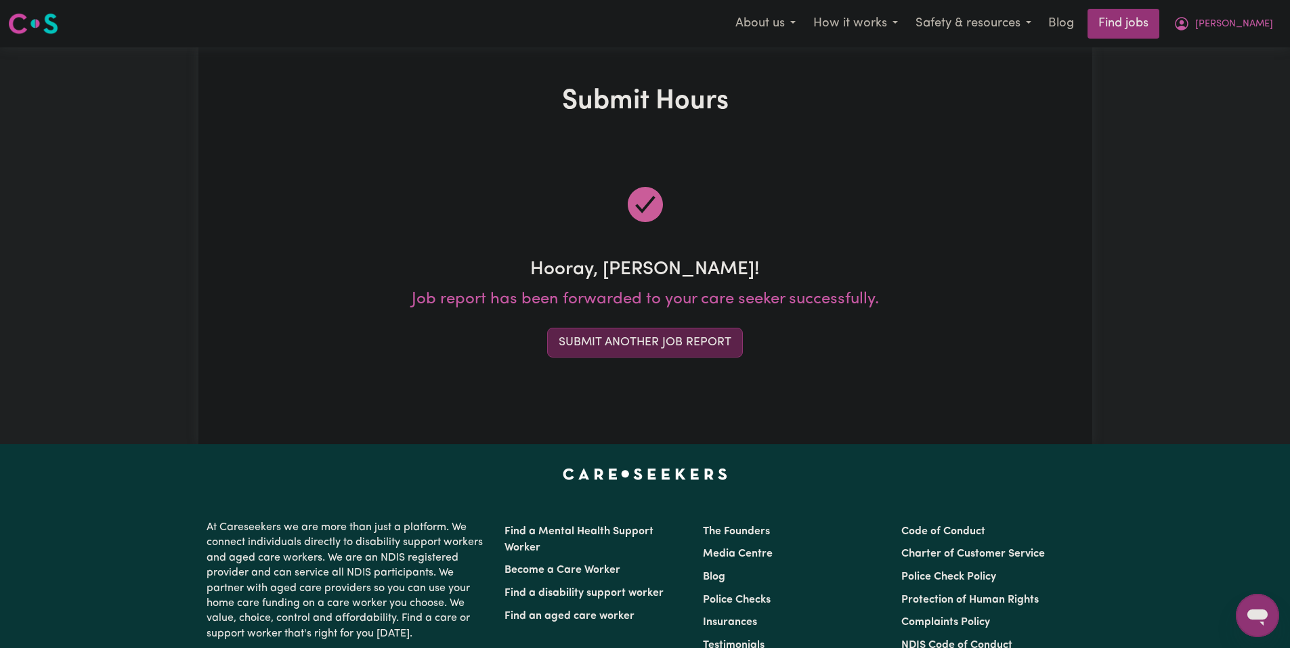
click at [613, 351] on button "Submit Another Job Report" at bounding box center [645, 343] width 196 height 30
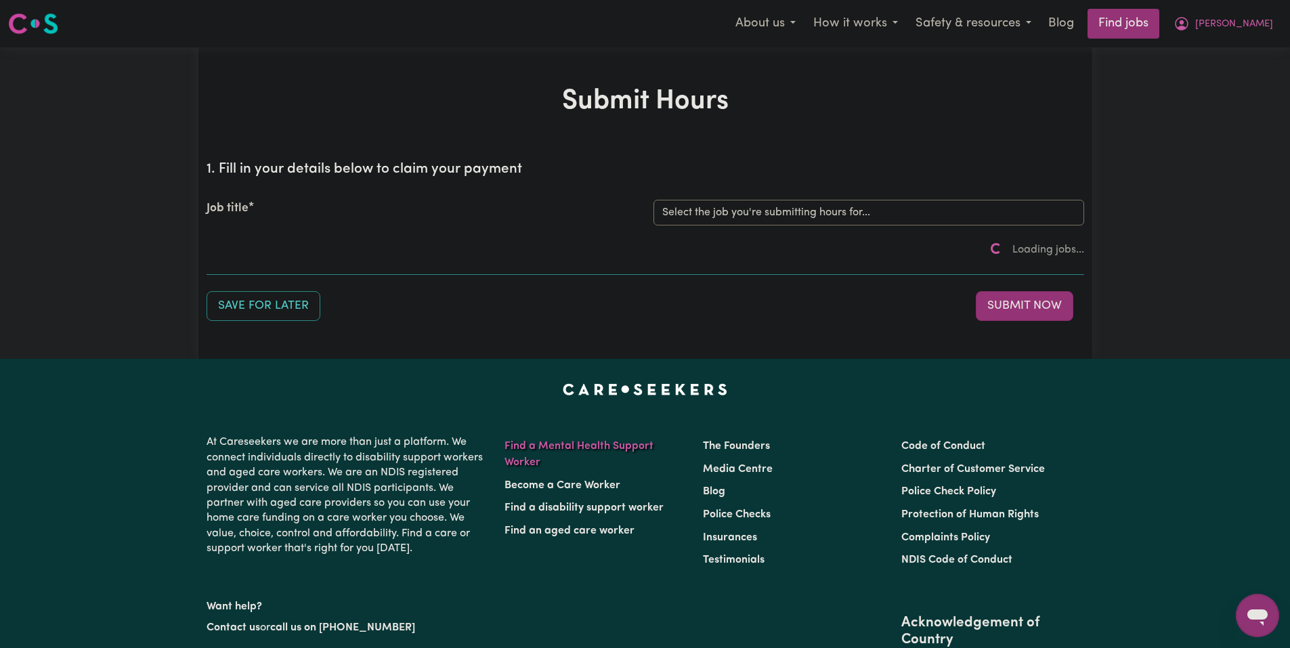
scroll to position [68, 0]
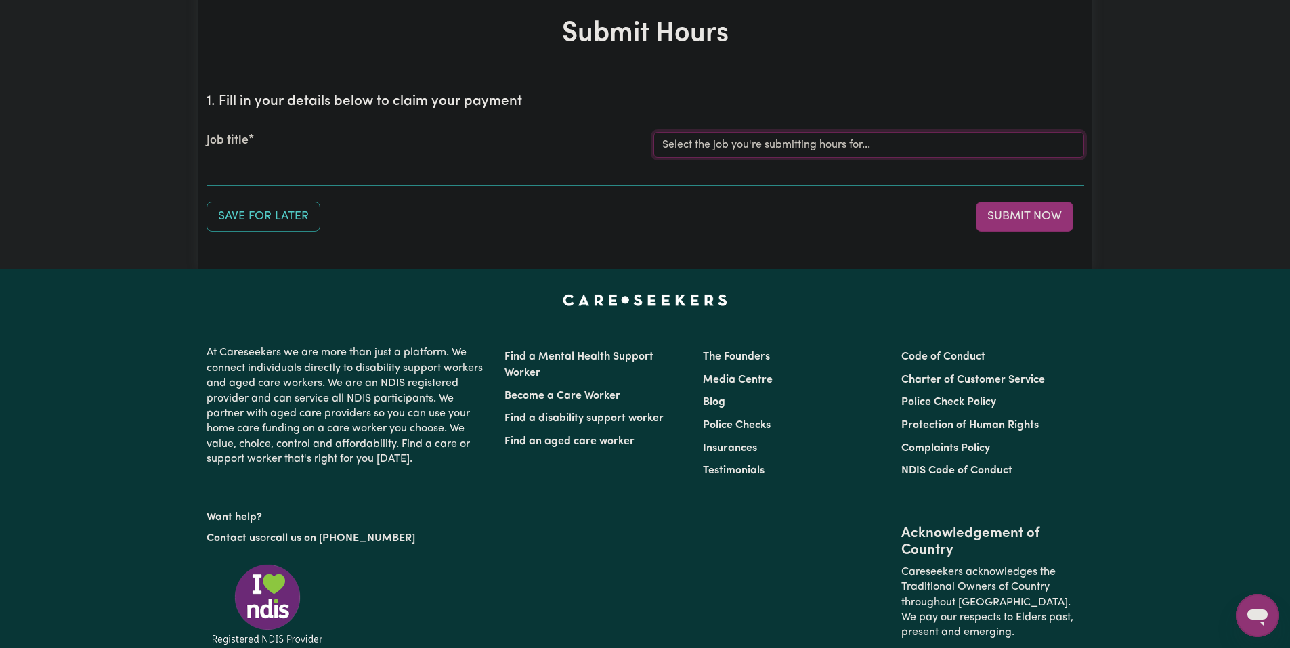
click at [802, 154] on select "Select the job you're submitting hours for... [Joseph] Care Worker needed in No…" at bounding box center [868, 145] width 431 height 26
drag, startPoint x: 803, startPoint y: 147, endPoint x: 803, endPoint y: 157, distance: 10.2
click at [803, 147] on select "Select the job you're submitting hours for... [Joseph] Care Worker needed in No…" at bounding box center [868, 145] width 431 height 26
select select "14211"
click at [653, 132] on select "Select the job you're submitting hours for... [Joseph] Care Worker needed in No…" at bounding box center [868, 145] width 431 height 26
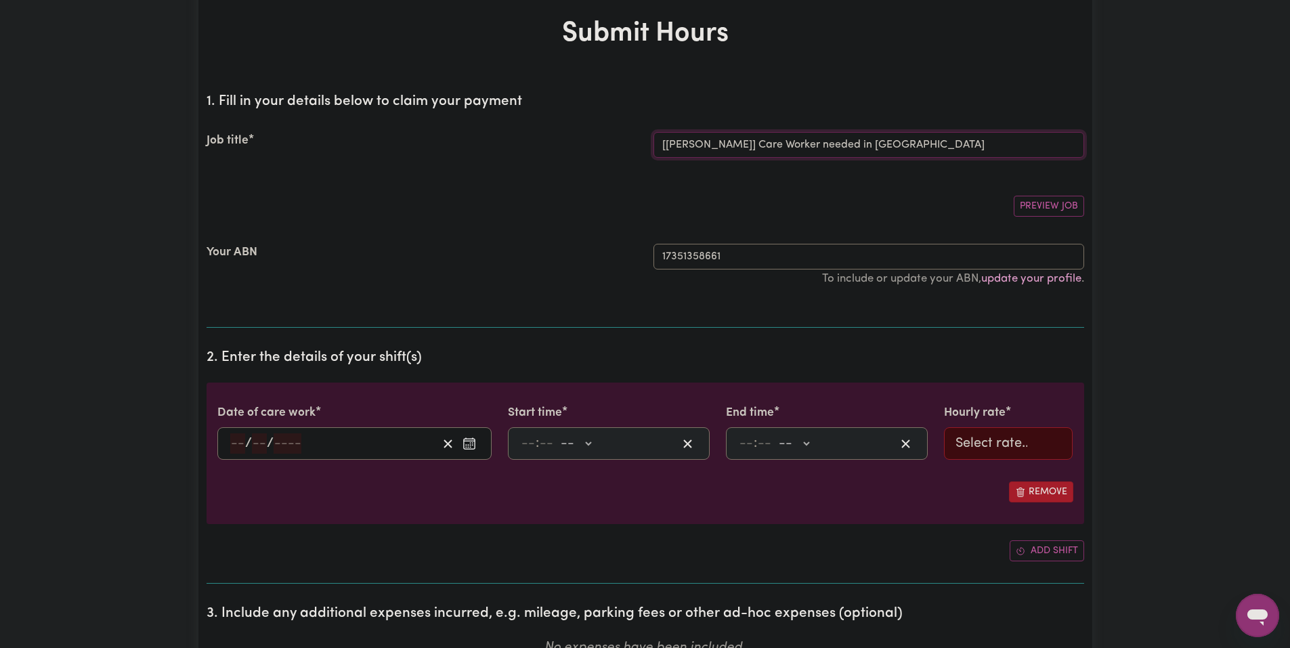
scroll to position [271, 0]
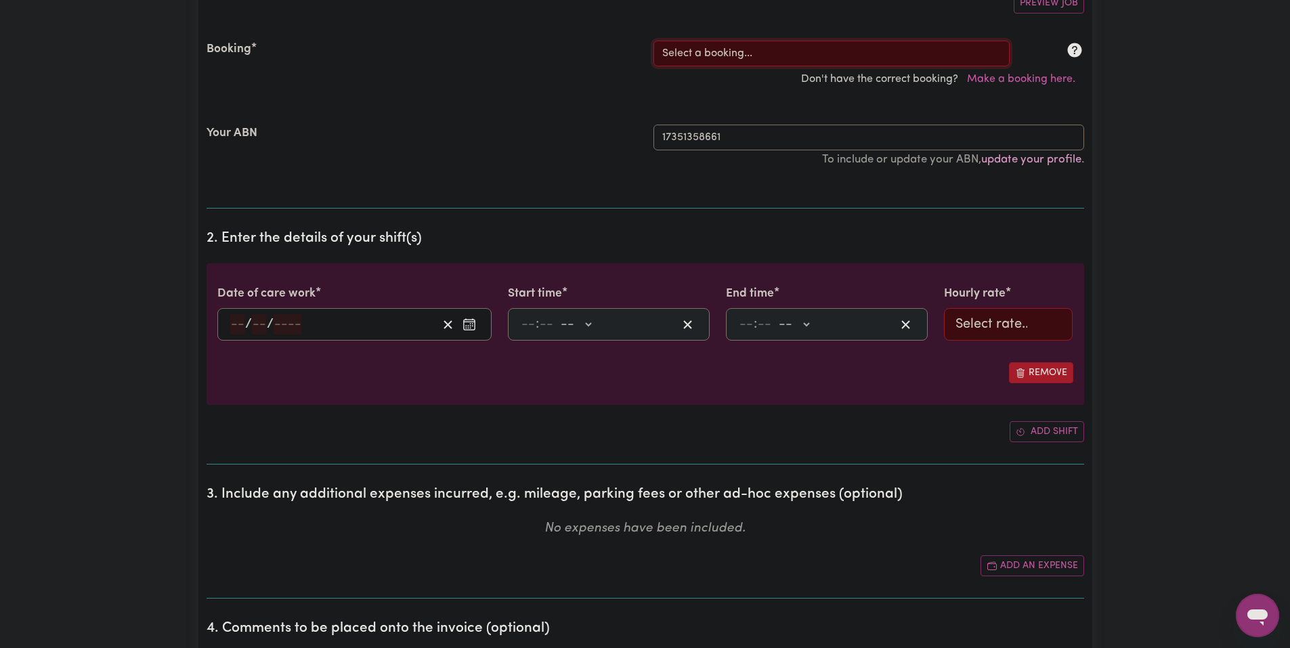
click at [791, 42] on select "Select a booking... Mon, August 18, 2025 - 03:30pm to 08:00pm (RECURRING) Mon, …" at bounding box center [831, 54] width 356 height 26
select select "349213"
click at [653, 41] on select "Select a booking... Mon, August 18, 2025 - 03:30pm to 08:00pm (RECURRING) Mon, …" at bounding box center [831, 54] width 356 height 26
type input "2025-09-09"
type input "9"
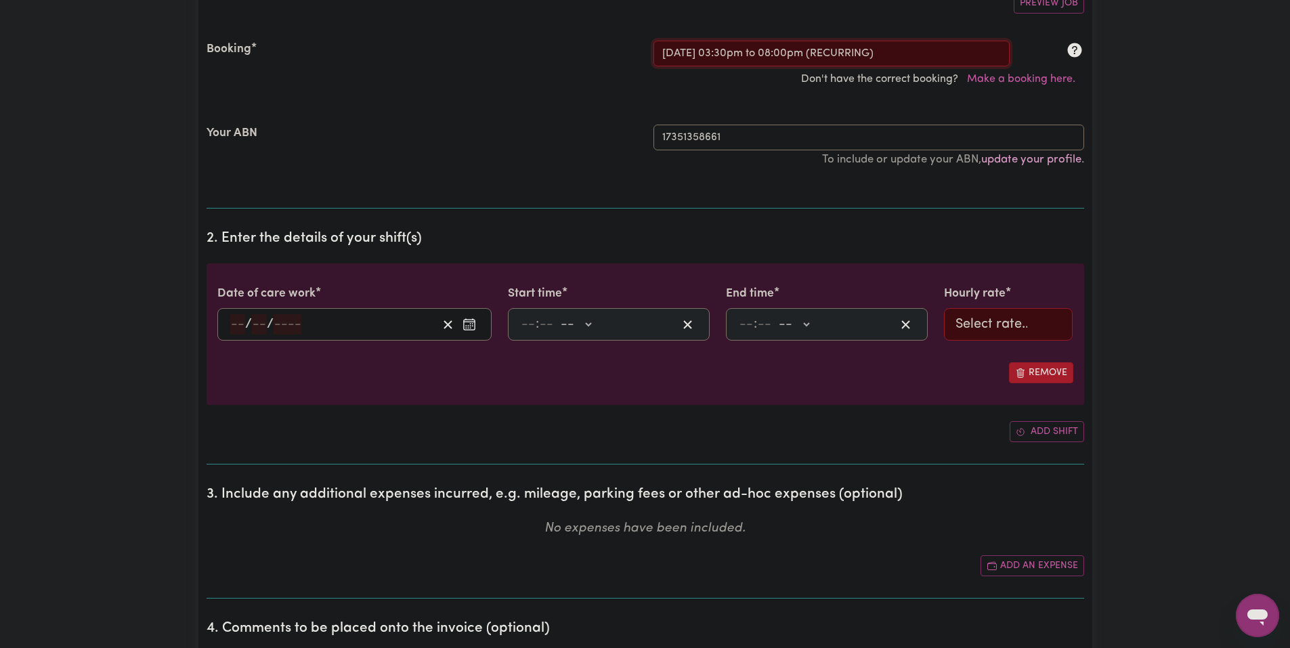
type input "9"
type input "2025"
type input "15:30"
type input "3"
type input "30"
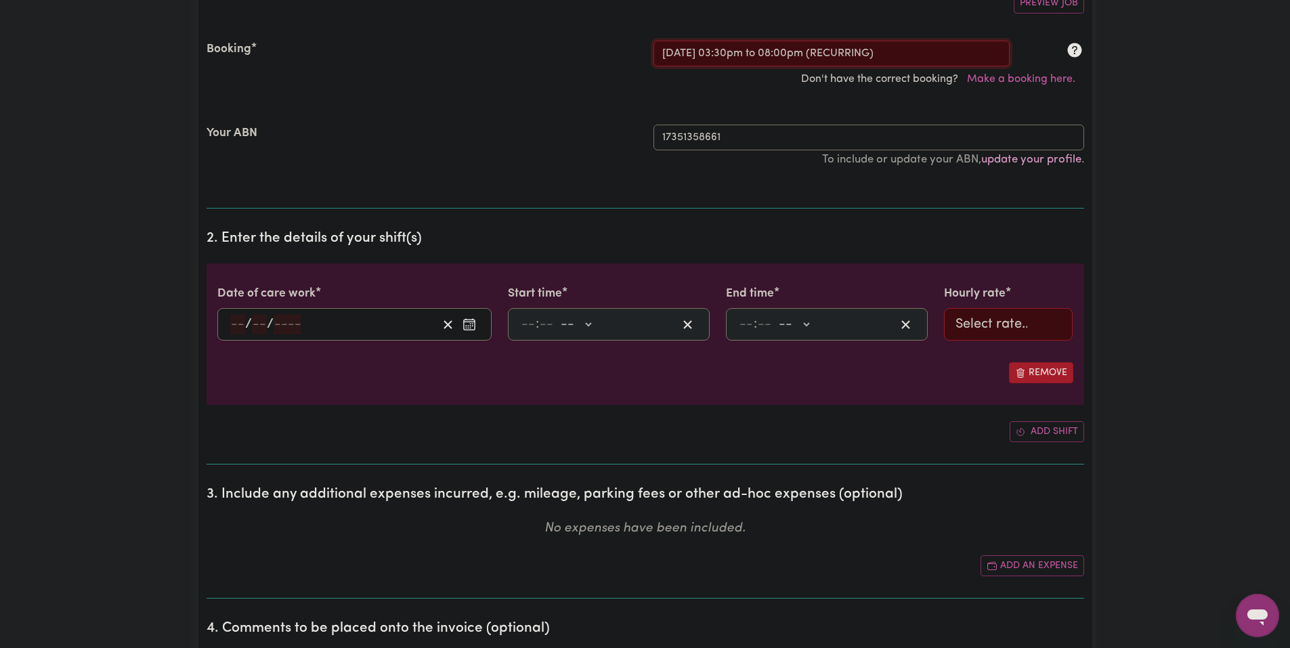
select select "pm"
type input "20:00"
type input "8"
type input "0"
select select "pm"
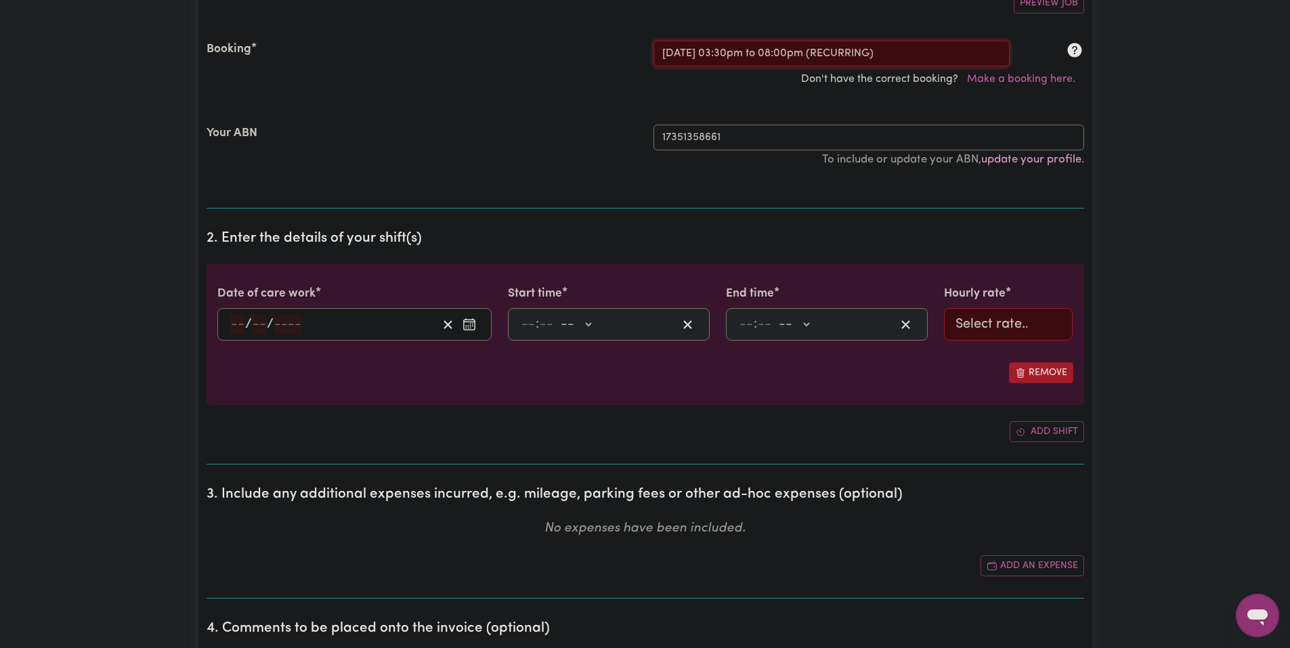
select select "51.98-Weekday"
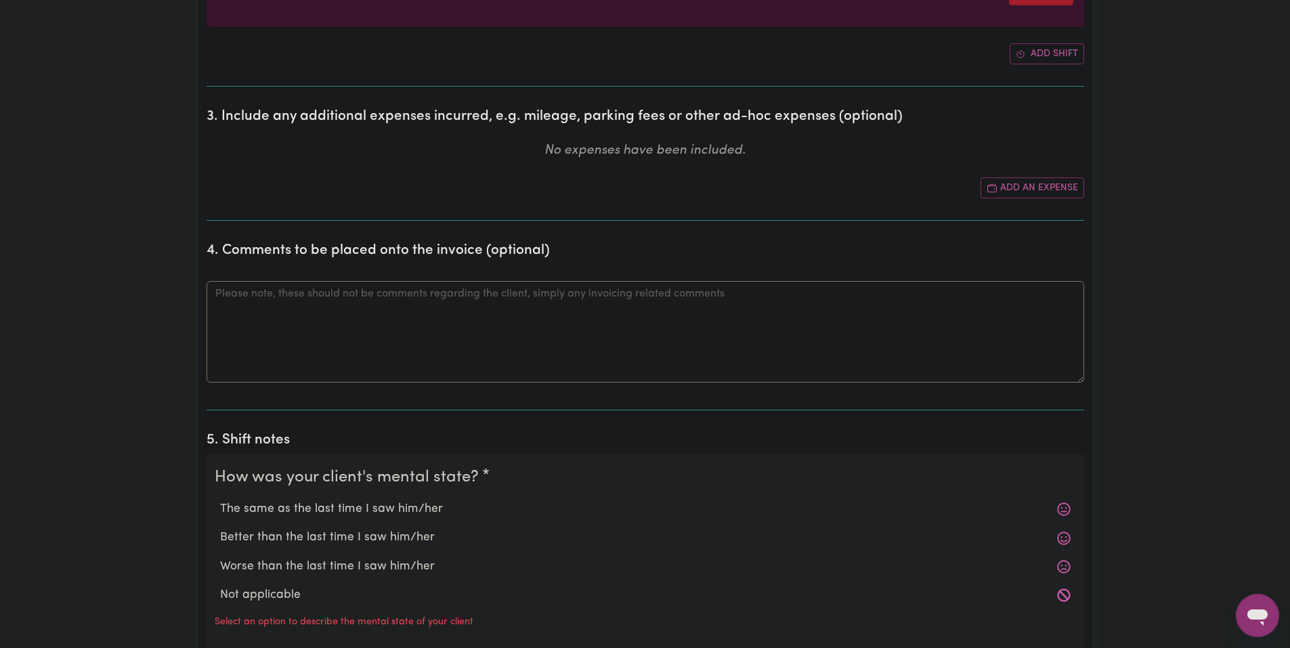
click at [345, 506] on label "The same as the last time I saw him/her" at bounding box center [645, 509] width 850 height 18
click at [220, 500] on input "The same as the last time I saw him/her" at bounding box center [219, 500] width 1 height 1
radio input "true"
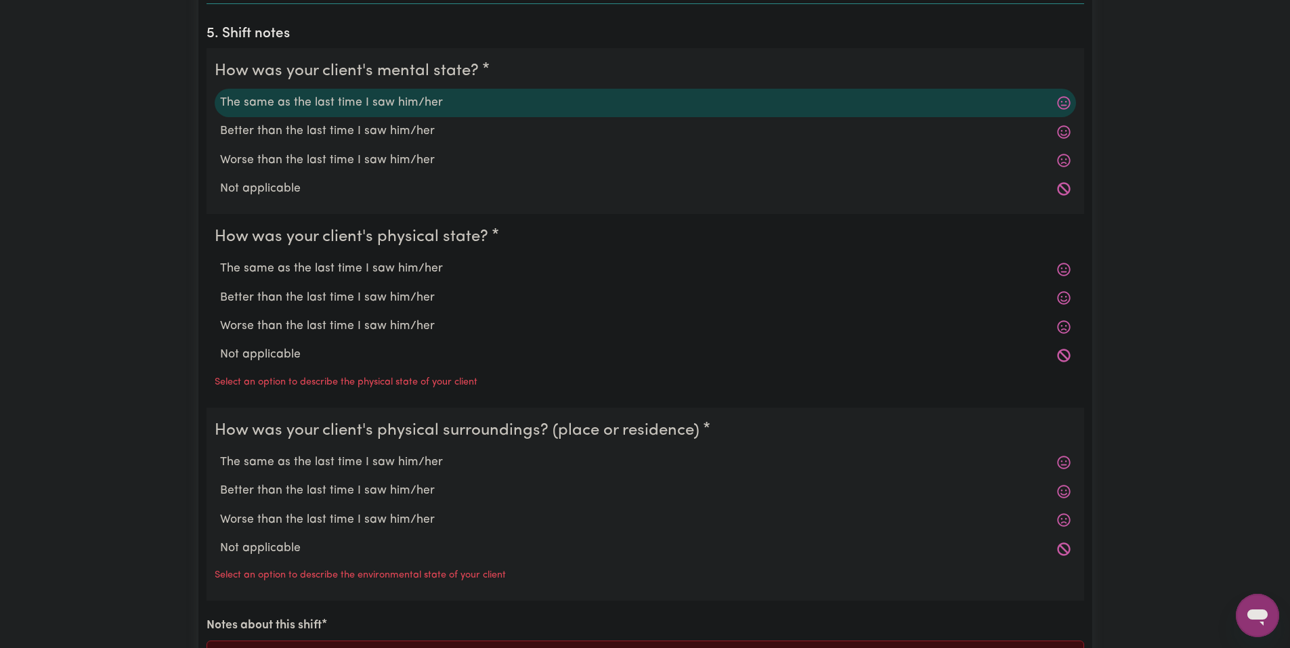
click at [390, 269] on label "The same as the last time I saw him/her" at bounding box center [645, 269] width 850 height 18
click at [220, 260] on input "The same as the last time I saw him/her" at bounding box center [219, 259] width 1 height 1
radio input "true"
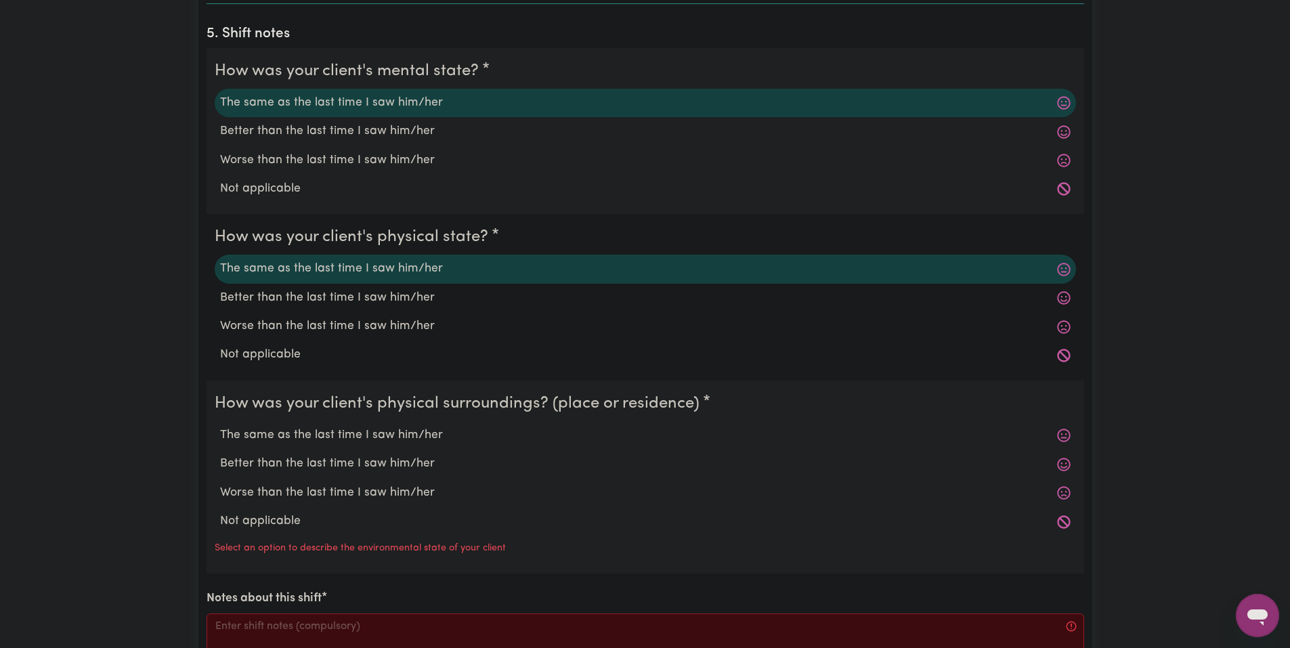
click at [385, 428] on label "The same as the last time I saw him/her" at bounding box center [645, 435] width 850 height 18
click at [220, 426] on input "The same as the last time I saw him/her" at bounding box center [219, 426] width 1 height 1
radio input "true"
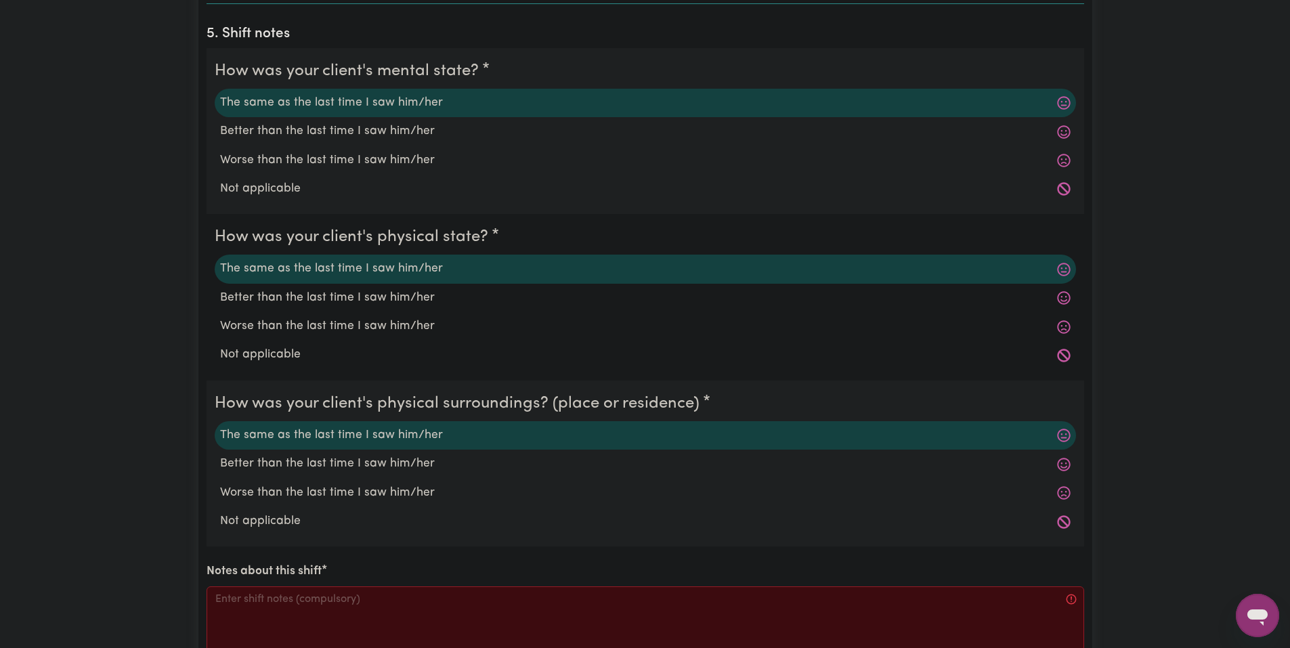
scroll to position [1354, 0]
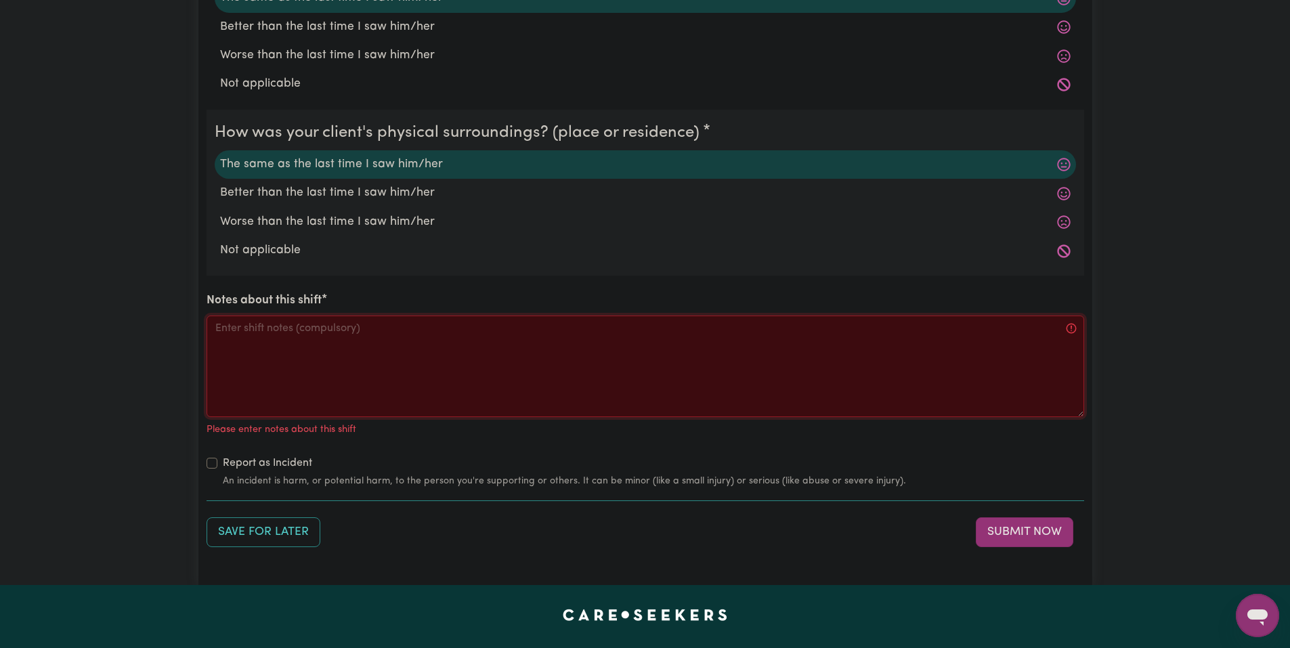
click at [405, 345] on textarea "Notes about this shift" at bounding box center [644, 366] width 877 height 102
paste textarea "Got Jo a snack and drink, asked how school was. Jo played the wii then the swit…"
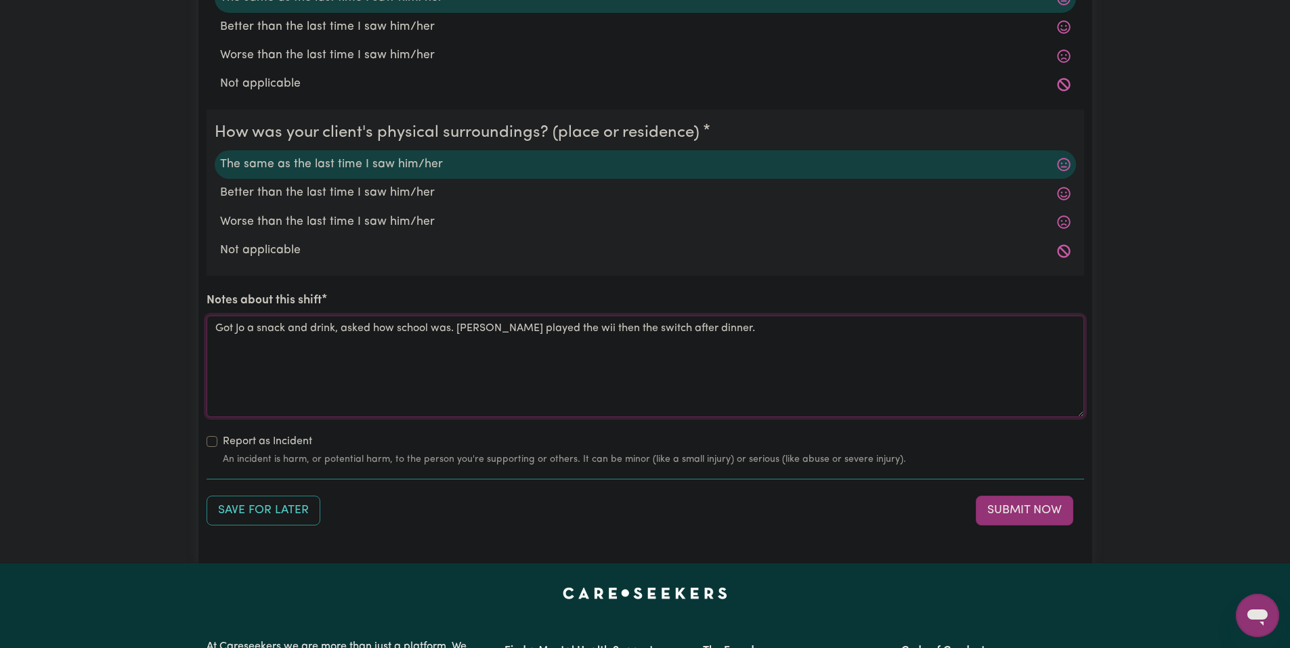
drag, startPoint x: 707, startPoint y: 330, endPoint x: 476, endPoint y: 322, distance: 231.7
click at [468, 341] on textarea "Got Jo a snack and drink, asked how school was. Jo played the wii then the swit…" at bounding box center [644, 366] width 877 height 102
type textarea "Got Jo a snack and drink, asked how school was. Jo played the Switch and watche…"
click at [1003, 508] on button "Submit Now" at bounding box center [1024, 511] width 97 height 30
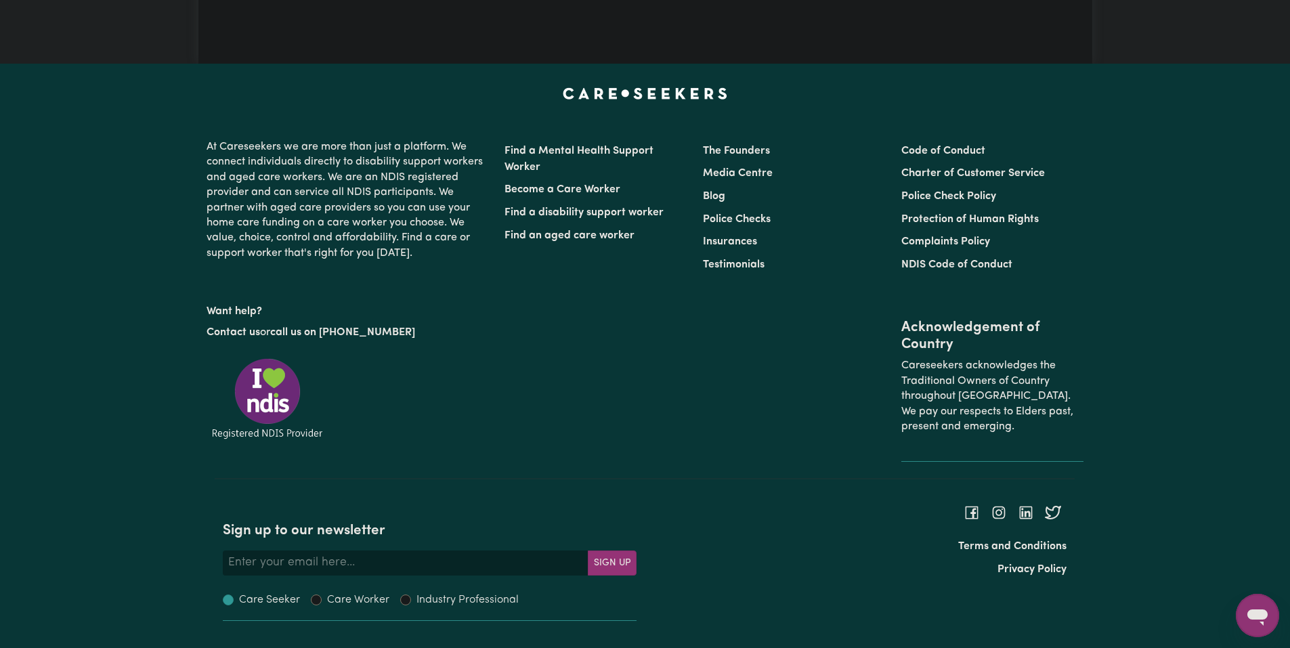
scroll to position [0, 0]
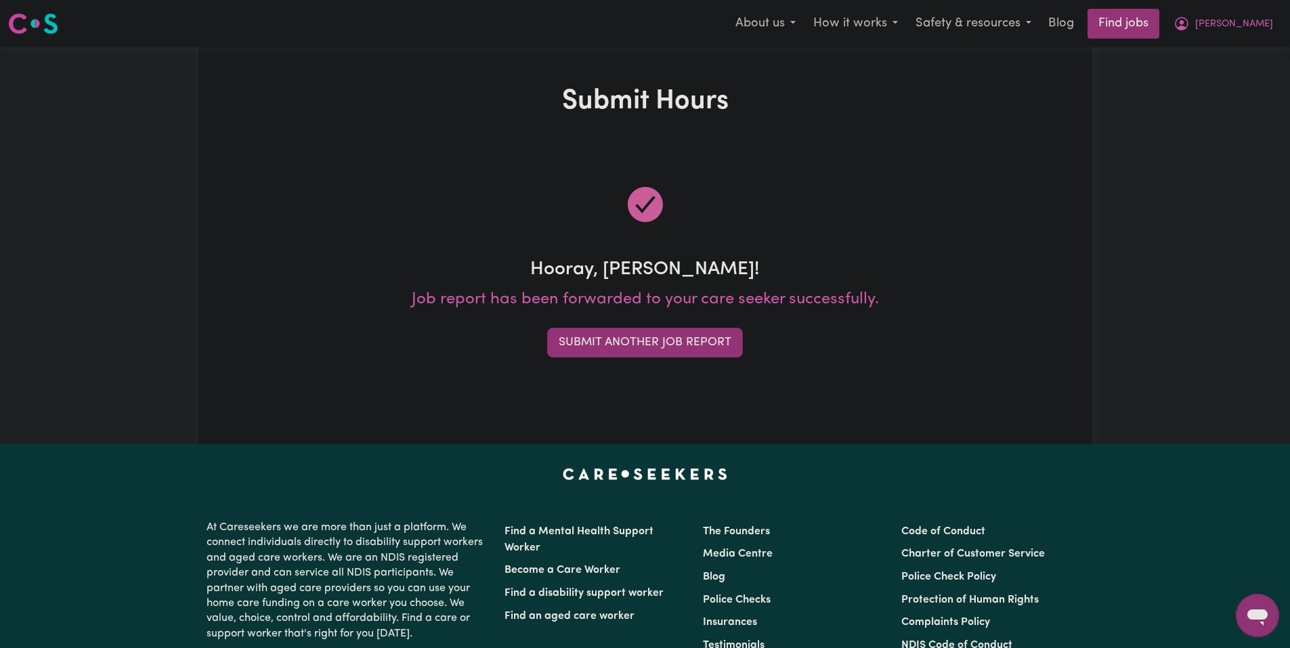
click at [675, 346] on button "Submit Another Job Report" at bounding box center [645, 343] width 196 height 30
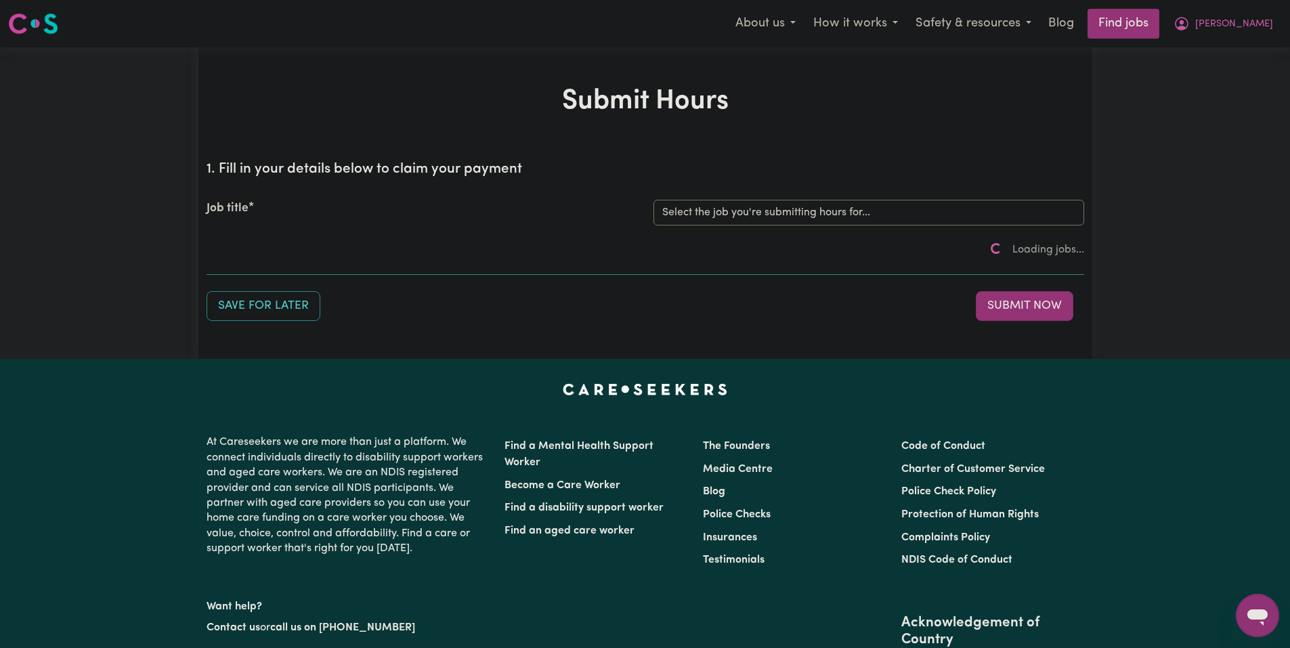
drag, startPoint x: 622, startPoint y: 176, endPoint x: 524, endPoint y: 106, distance: 120.4
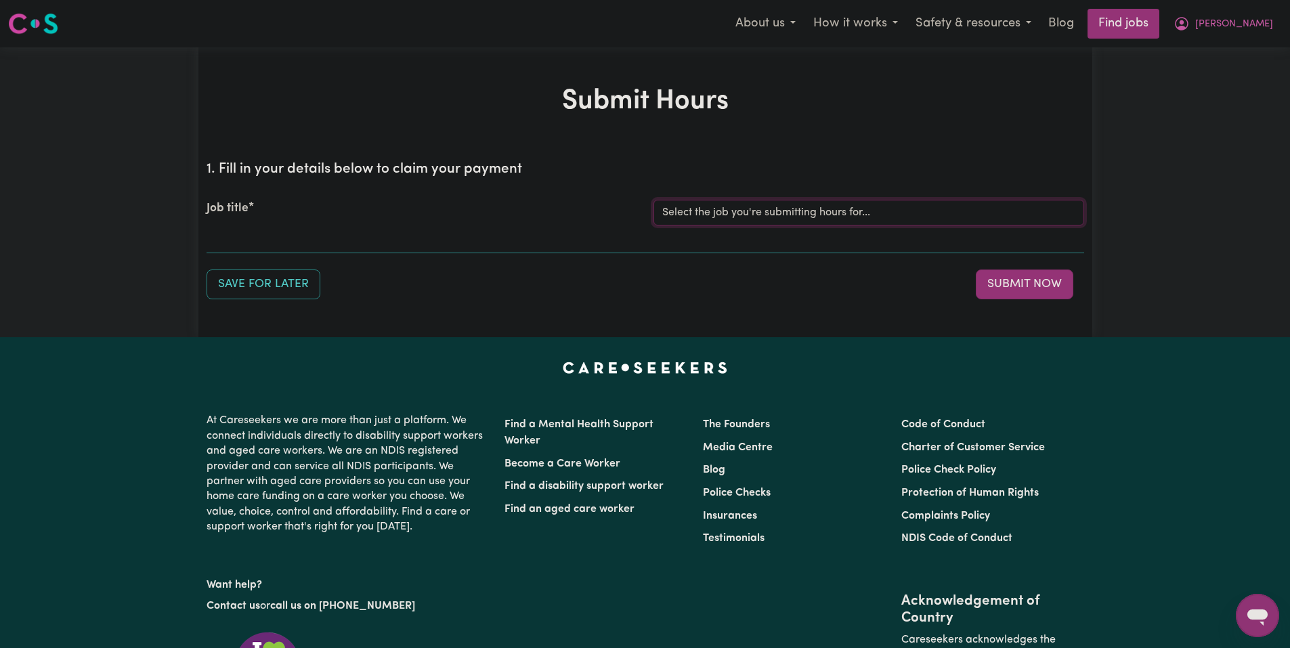
click at [876, 213] on select "Select the job you're submitting hours for... [Joseph] Care Worker needed in No…" at bounding box center [868, 213] width 431 height 26
select select "14211"
click at [653, 200] on select "Select the job you're submitting hours for... [Joseph] Care Worker needed in No…" at bounding box center [868, 213] width 431 height 26
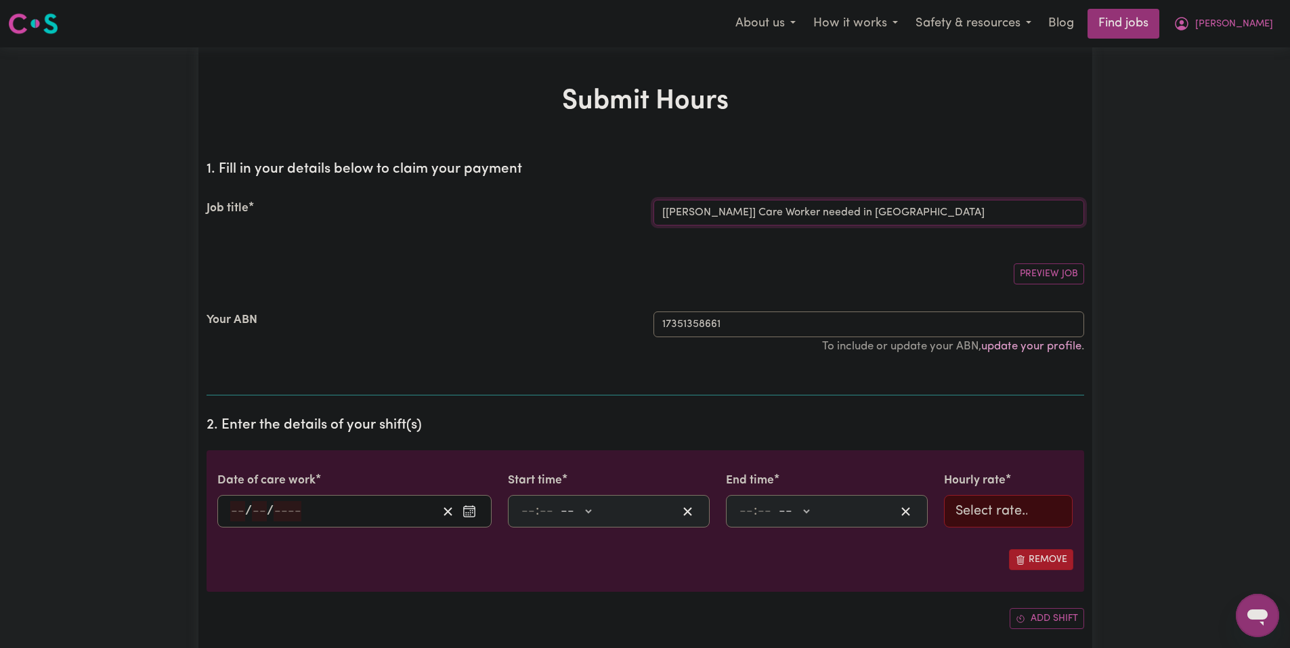
scroll to position [68, 0]
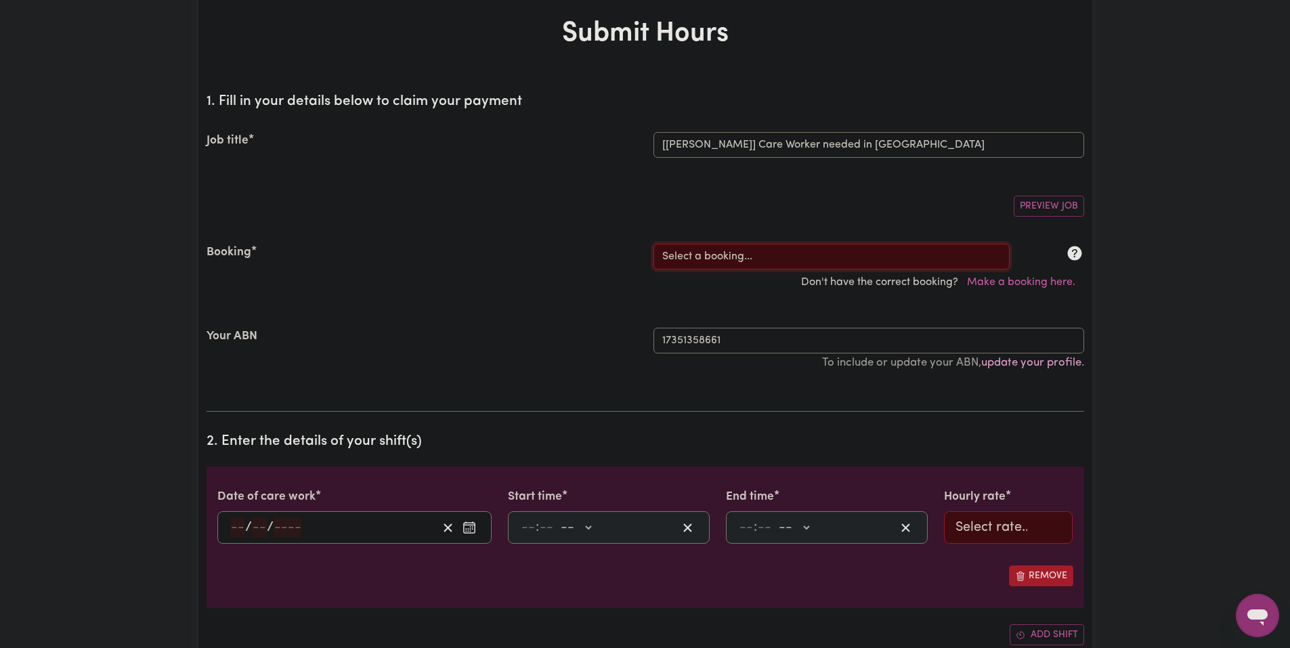
click at [795, 252] on select "Select a booking... Mon, August 18, 2025 - 03:30pm to 08:00pm (RECURRING) Mon, …" at bounding box center [831, 257] width 356 height 26
select select "349194"
click at [653, 244] on select "Select a booking... Mon, August 18, 2025 - 03:30pm to 08:00pm (RECURRING) Mon, …" at bounding box center [831, 257] width 356 height 26
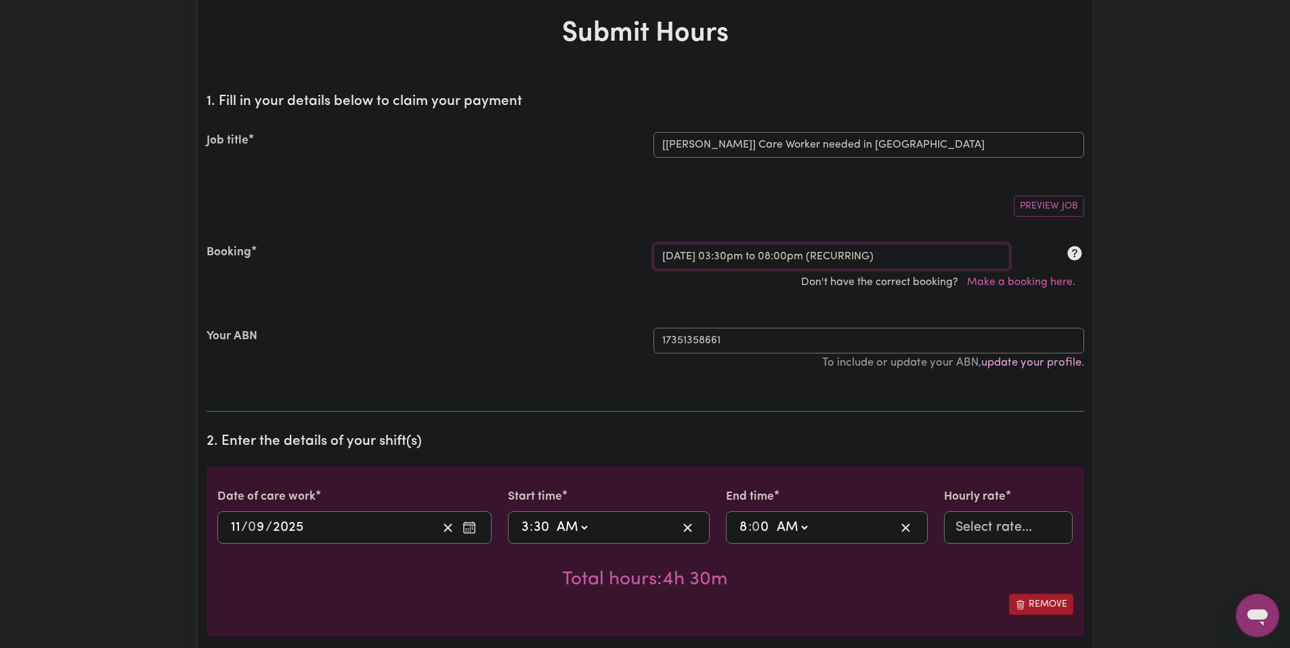
type input "[DATE]"
type input "11"
type input "9"
type input "2025"
type input "15:30"
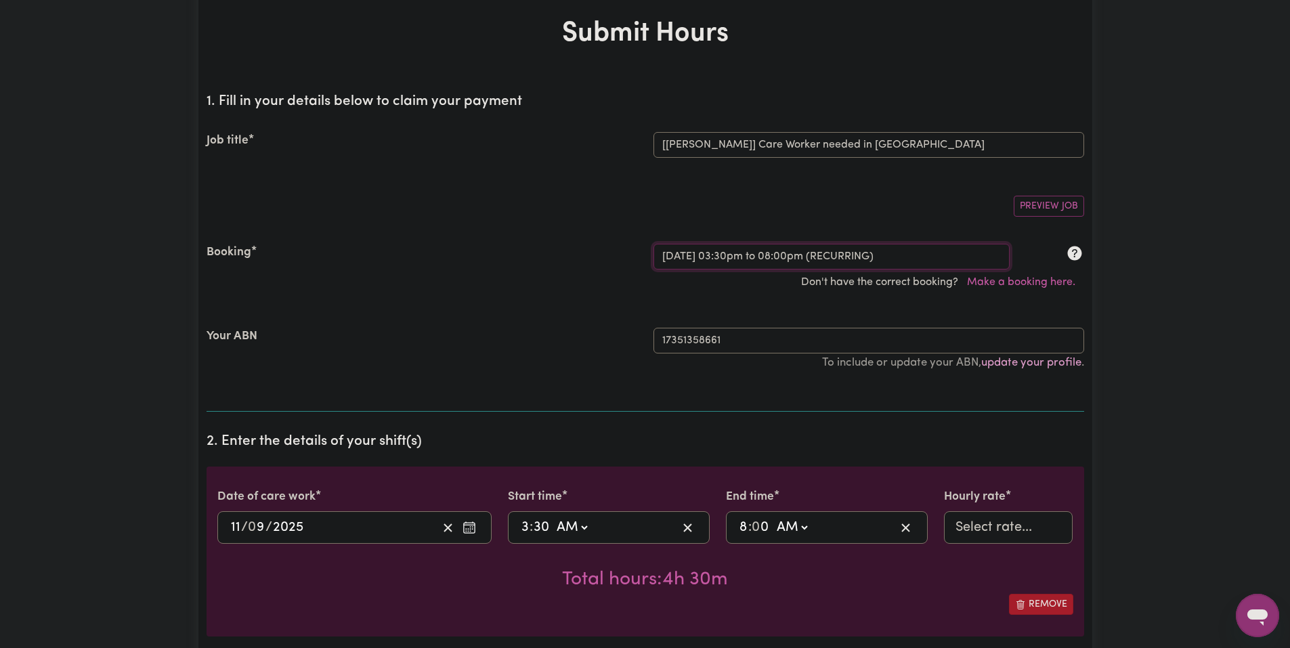
type input "3"
type input "30"
select select "pm"
type input "20:00"
type input "8"
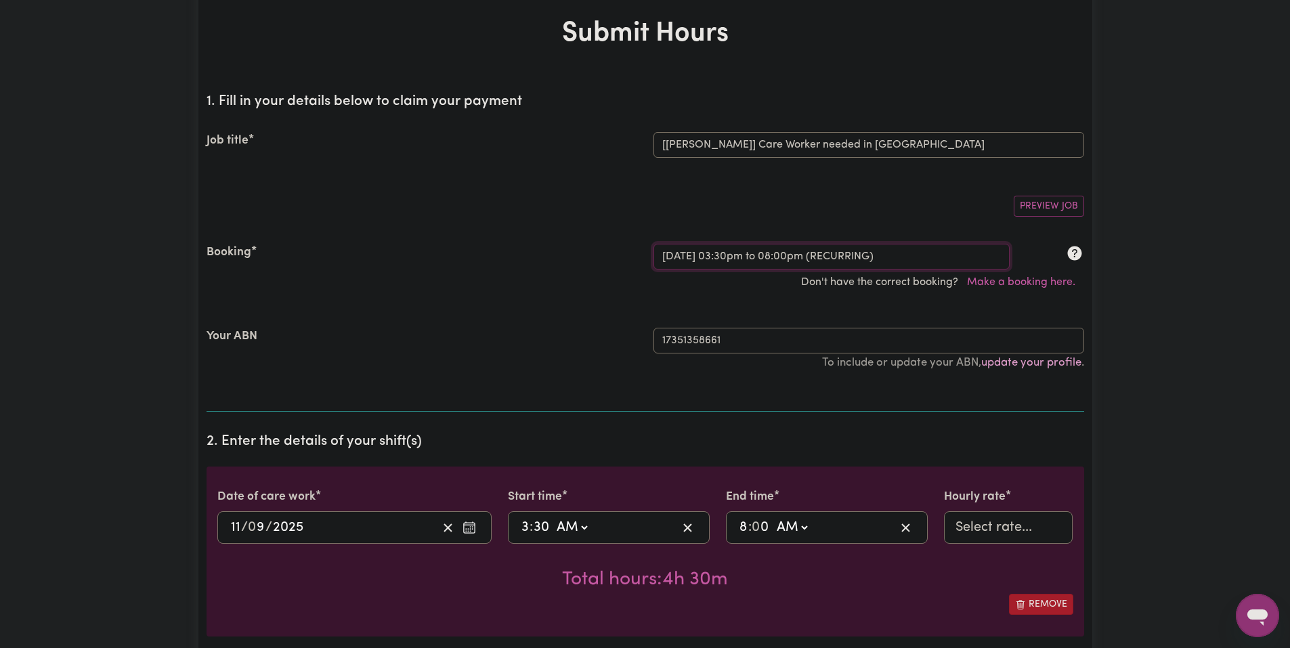
type input "0"
select select "pm"
select select "51.98-Weekday"
click at [810, 255] on select "Select a booking... Mon, August 18, 2025 - 03:30pm to 08:00pm (RECURRING) Mon, …" at bounding box center [831, 257] width 356 height 26
select select "349055"
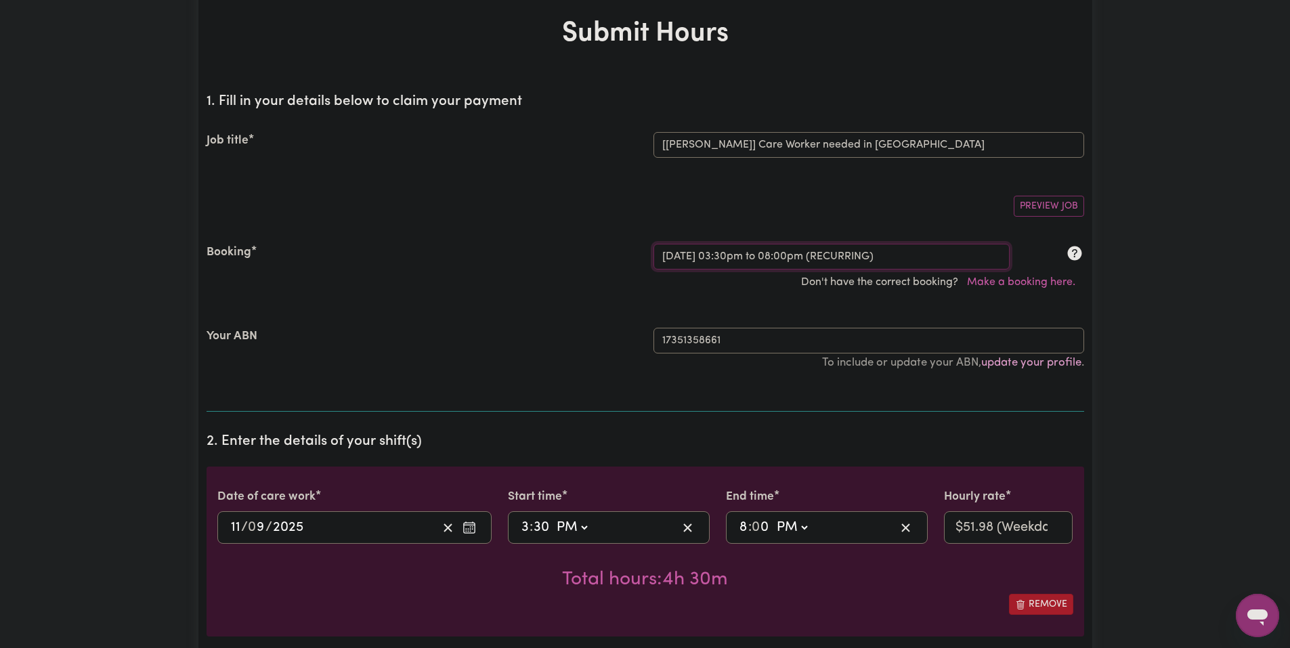
click at [653, 244] on select "Select a booking... Mon, August 18, 2025 - 03:30pm to 08:00pm (RECURRING) Mon, …" at bounding box center [831, 257] width 356 height 26
select select "pm"
select select "51.98-Weekday"
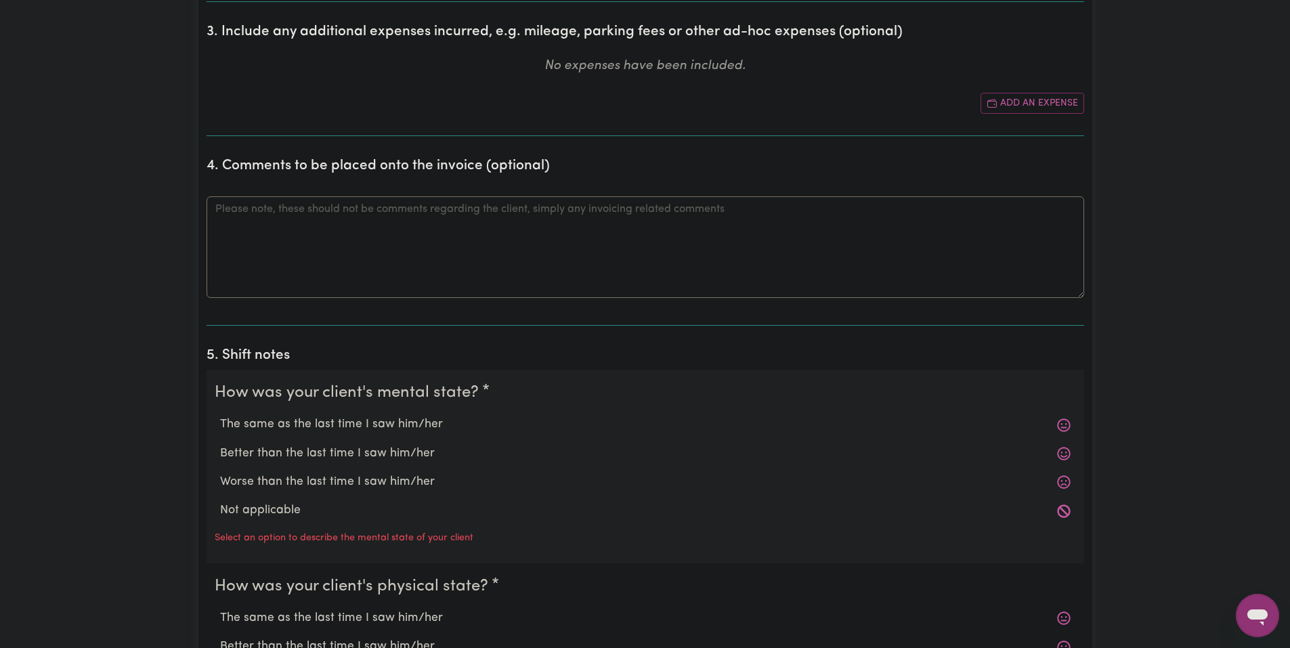
click at [384, 421] on label "The same as the last time I saw him/her" at bounding box center [645, 425] width 850 height 18
click at [220, 416] on input "The same as the last time I saw him/her" at bounding box center [219, 415] width 1 height 1
radio input "true"
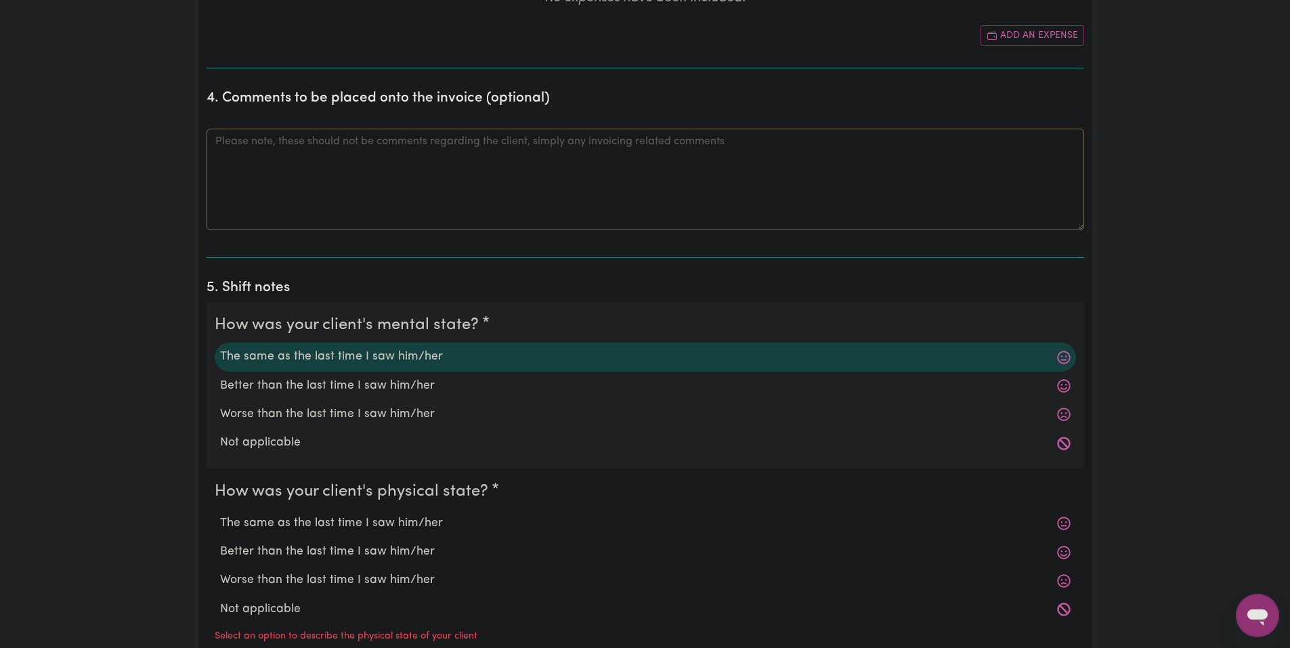
click at [387, 520] on label "The same as the last time I saw him/her" at bounding box center [645, 523] width 850 height 18
click at [220, 514] on input "The same as the last time I saw him/her" at bounding box center [219, 514] width 1 height 1
radio input "true"
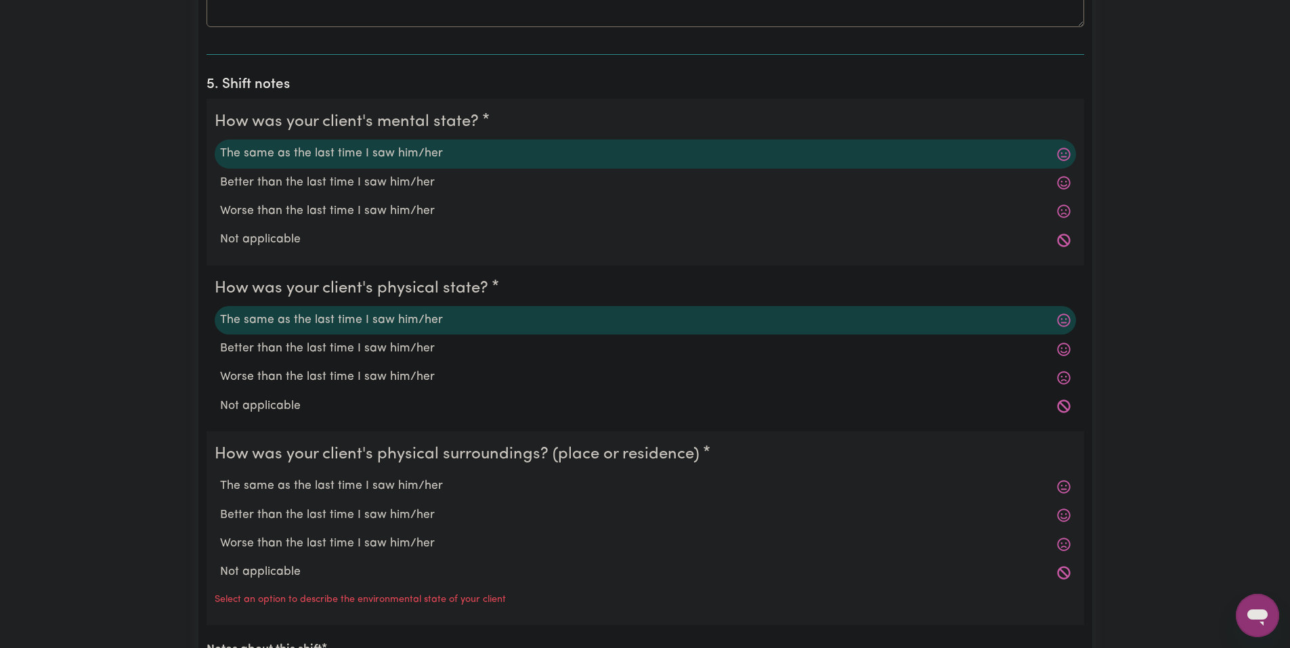
click at [375, 485] on label "The same as the last time I saw him/her" at bounding box center [645, 486] width 850 height 18
click at [220, 477] on input "The same as the last time I saw him/her" at bounding box center [219, 477] width 1 height 1
radio input "true"
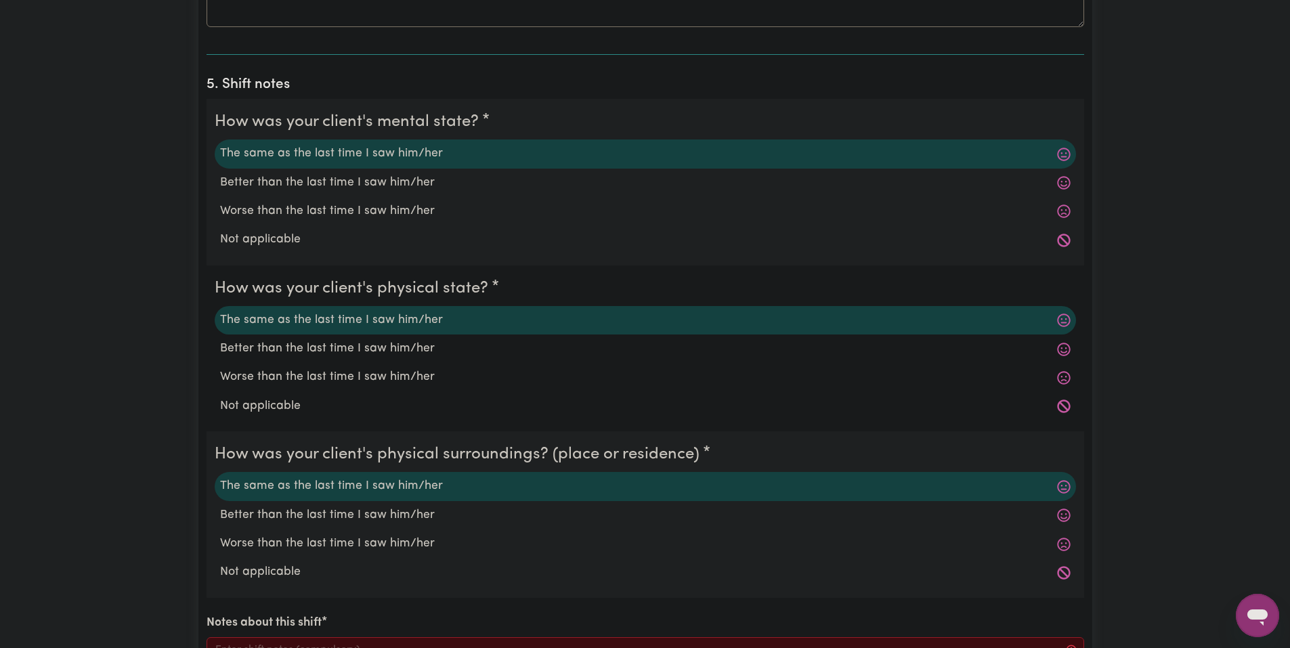
scroll to position [1422, 0]
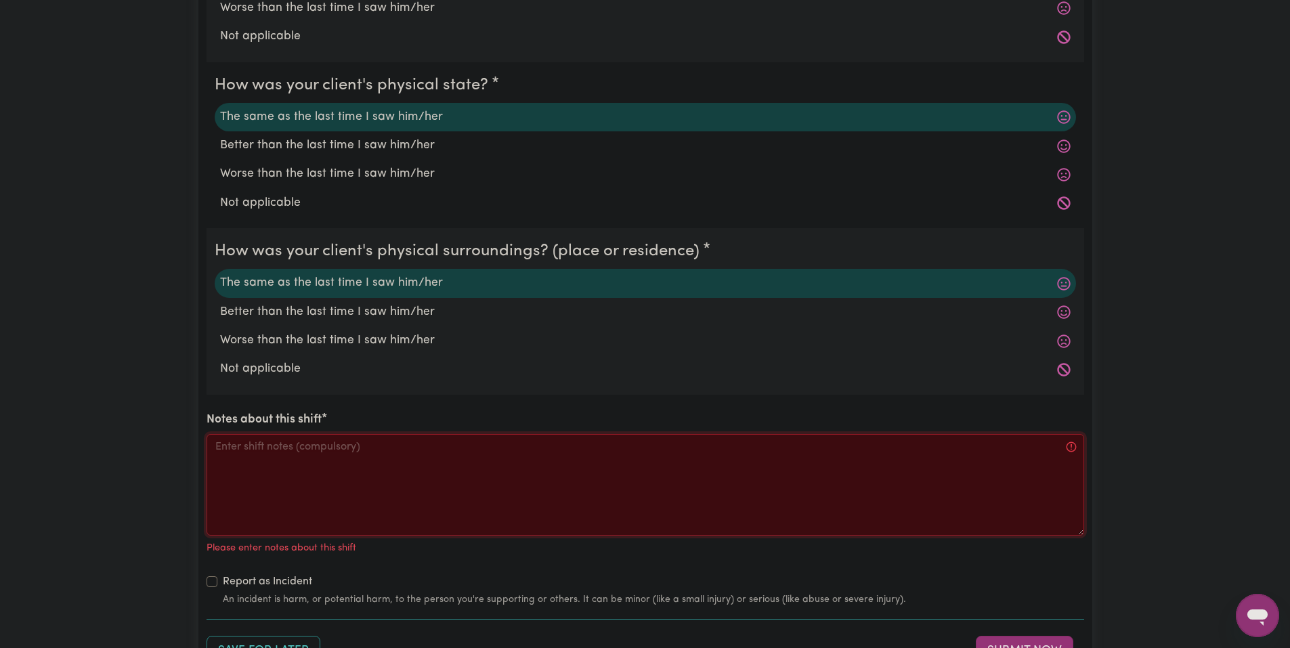
click at [369, 468] on textarea "Notes about this shift" at bounding box center [644, 485] width 877 height 102
paste textarea "Got Jo a snack and drink, asked how school was. Jo played the wii then the swit…"
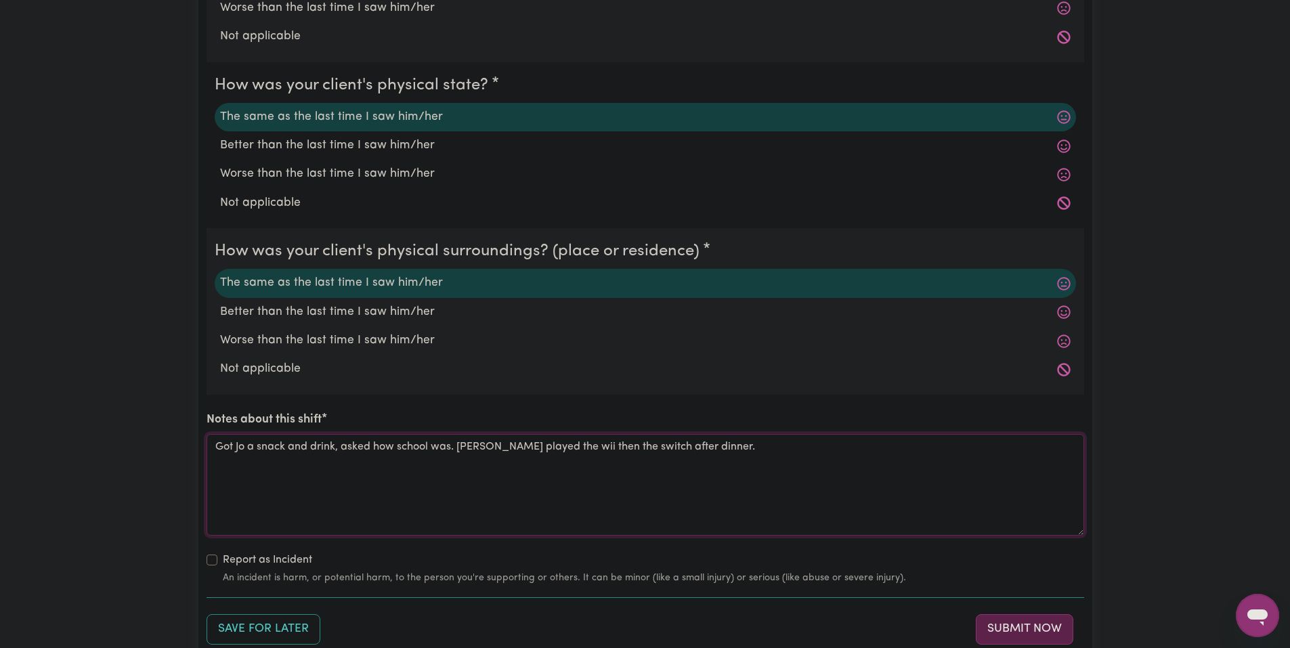
type textarea "Got Jo a snack and drink, asked how school was. Jo played the wii then the swit…"
click at [1042, 642] on button "Submit Now" at bounding box center [1024, 629] width 97 height 30
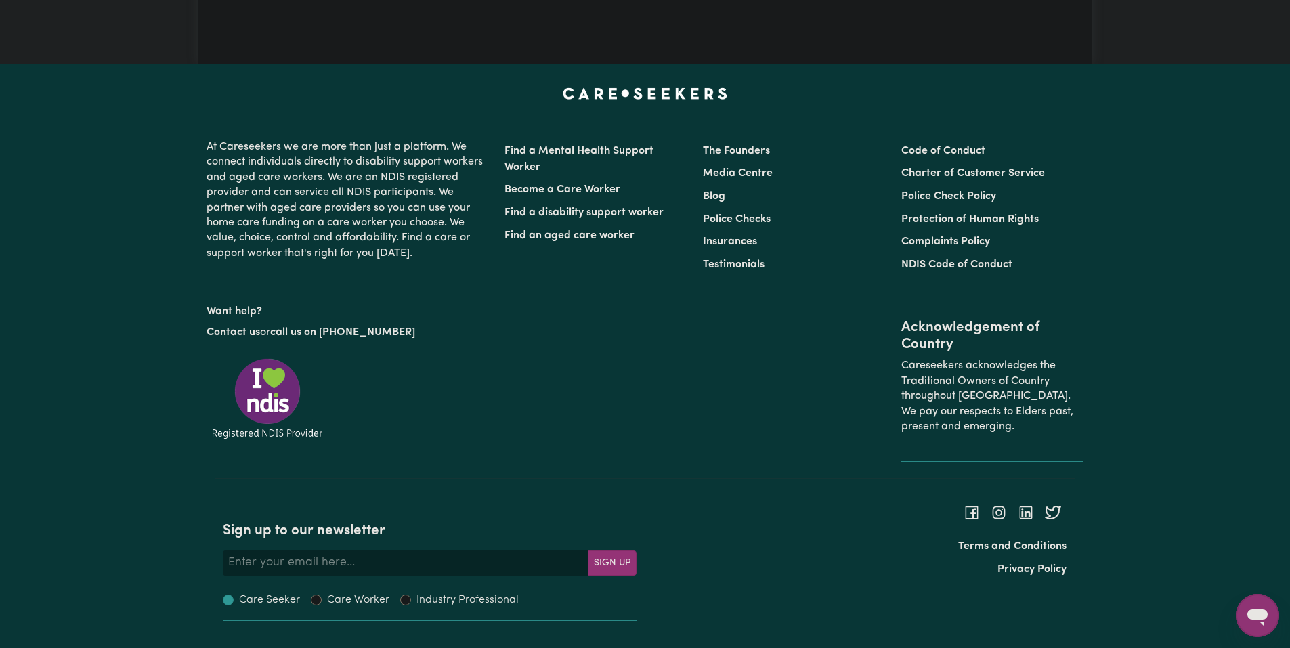
scroll to position [0, 0]
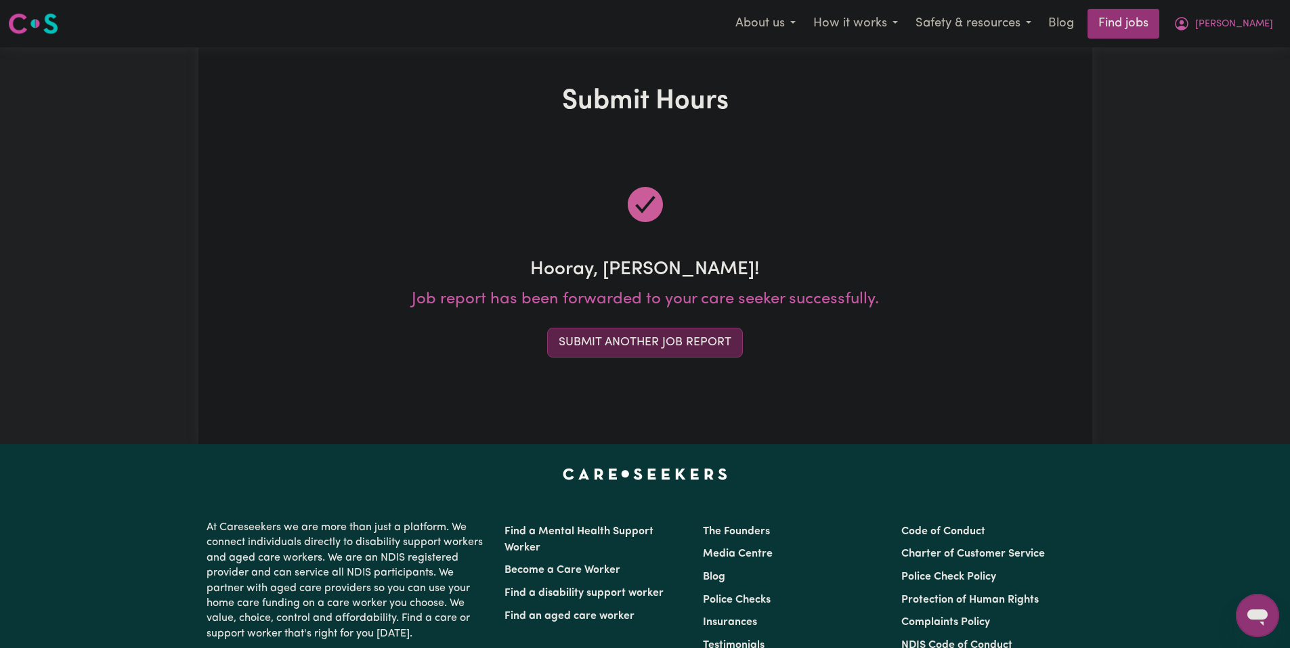
click at [707, 330] on button "Submit Another Job Report" at bounding box center [645, 343] width 196 height 30
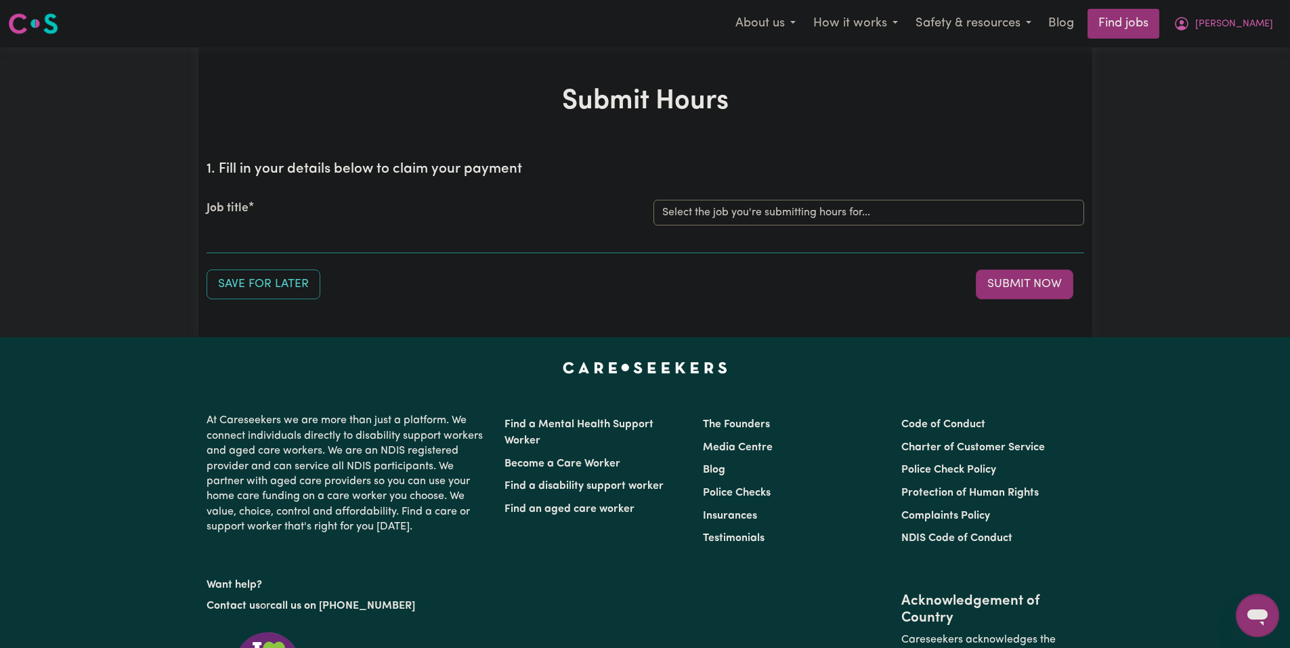
click at [808, 169] on h2 "1. Fill in your details below to claim your payment" at bounding box center [644, 169] width 877 height 17
click at [791, 205] on select "Select the job you're submitting hours for... [Joseph] Care Worker needed in No…" at bounding box center [868, 213] width 431 height 26
select select "14211"
click at [653, 200] on select "Select the job you're submitting hours for... [Joseph] Care Worker needed in No…" at bounding box center [868, 213] width 431 height 26
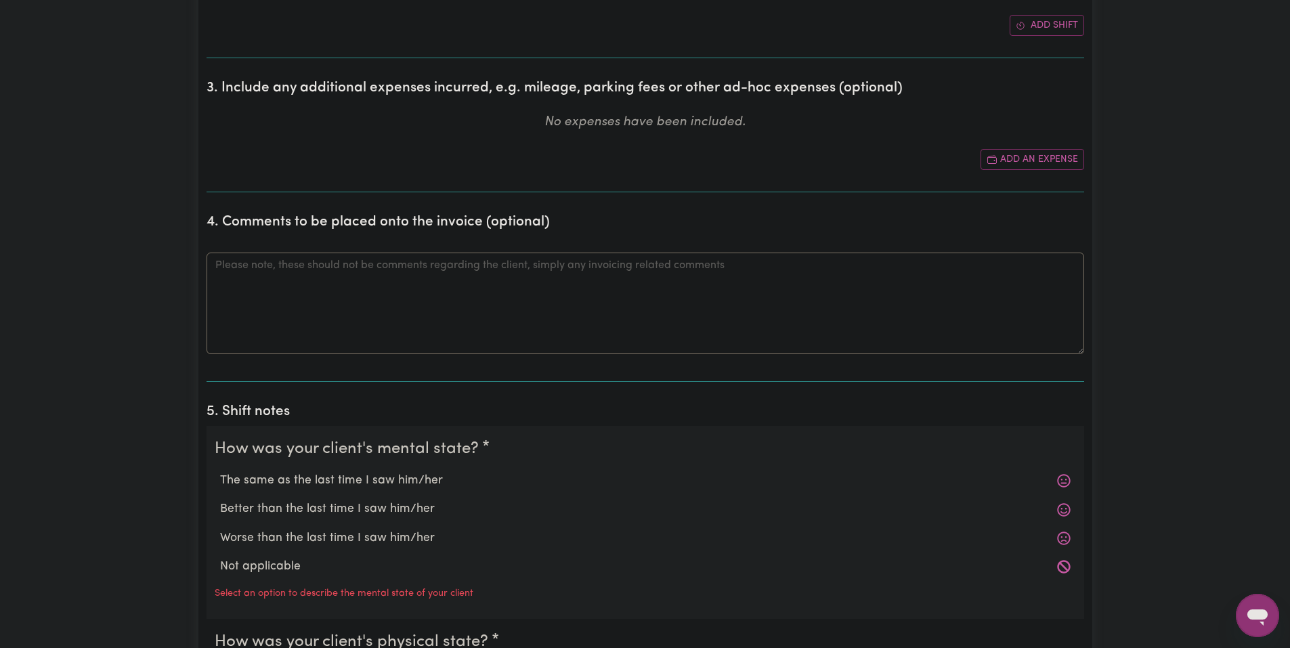
click at [366, 481] on label "The same as the last time I saw him/her" at bounding box center [645, 481] width 850 height 18
click at [220, 472] on input "The same as the last time I saw him/her" at bounding box center [219, 471] width 1 height 1
radio input "true"
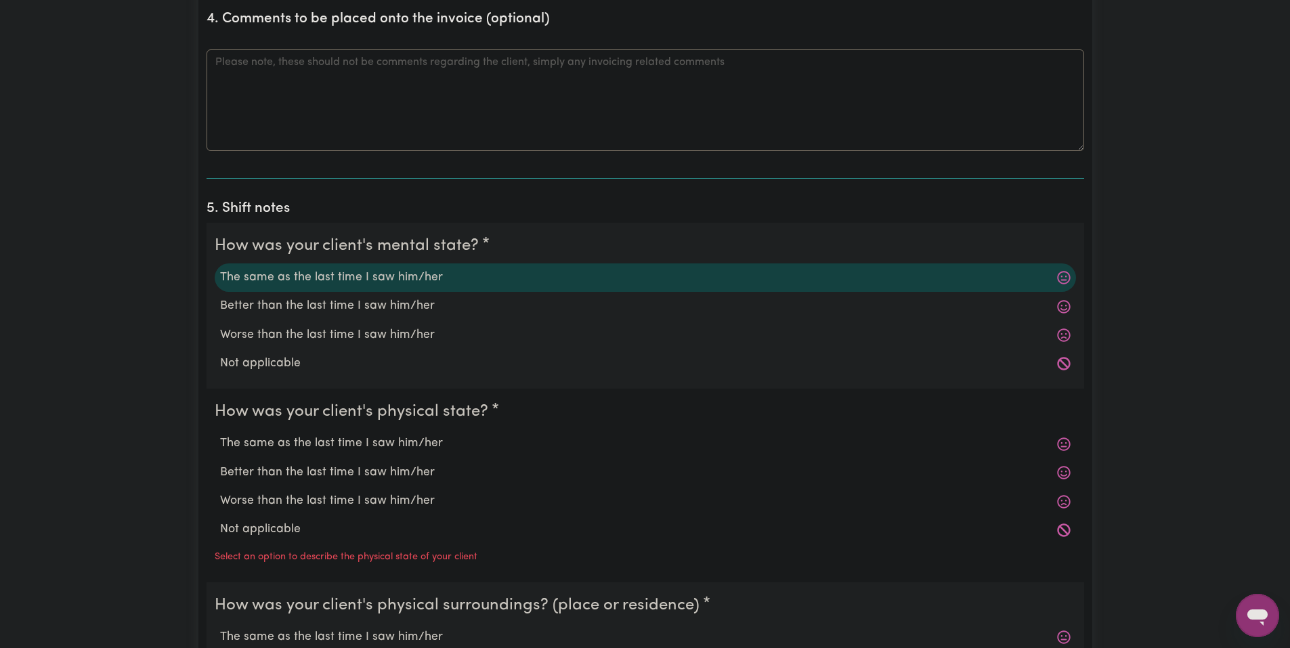
click at [342, 441] on label "The same as the last time I saw him/her" at bounding box center [645, 444] width 850 height 18
click at [220, 435] on input "The same as the last time I saw him/her" at bounding box center [219, 434] width 1 height 1
radio input "true"
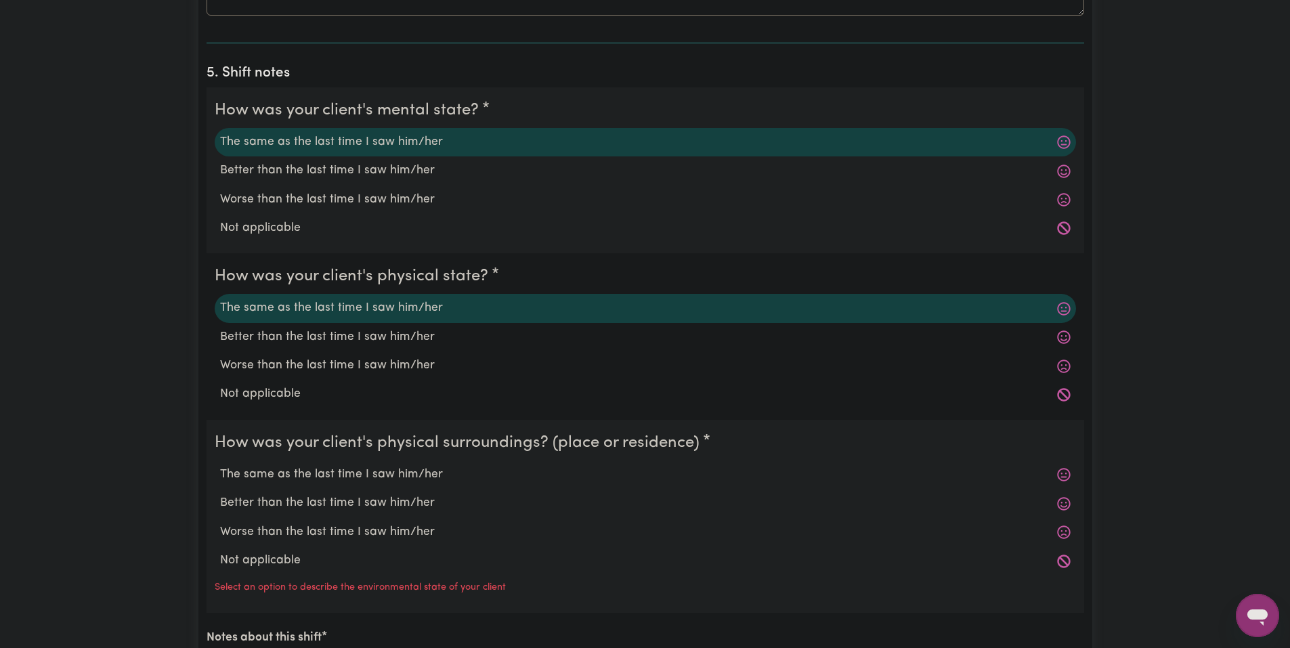
click at [350, 474] on label "The same as the last time I saw him/her" at bounding box center [645, 475] width 850 height 18
click at [220, 466] on input "The same as the last time I saw him/her" at bounding box center [219, 465] width 1 height 1
radio input "true"
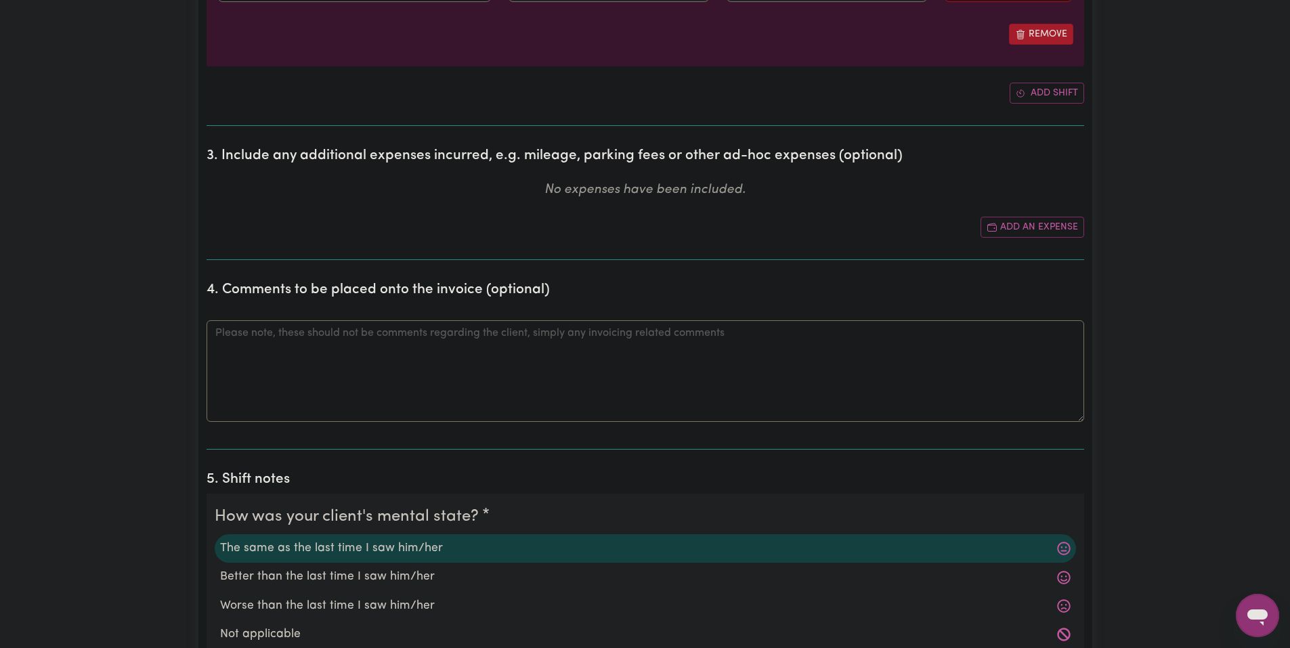
scroll to position [271, 0]
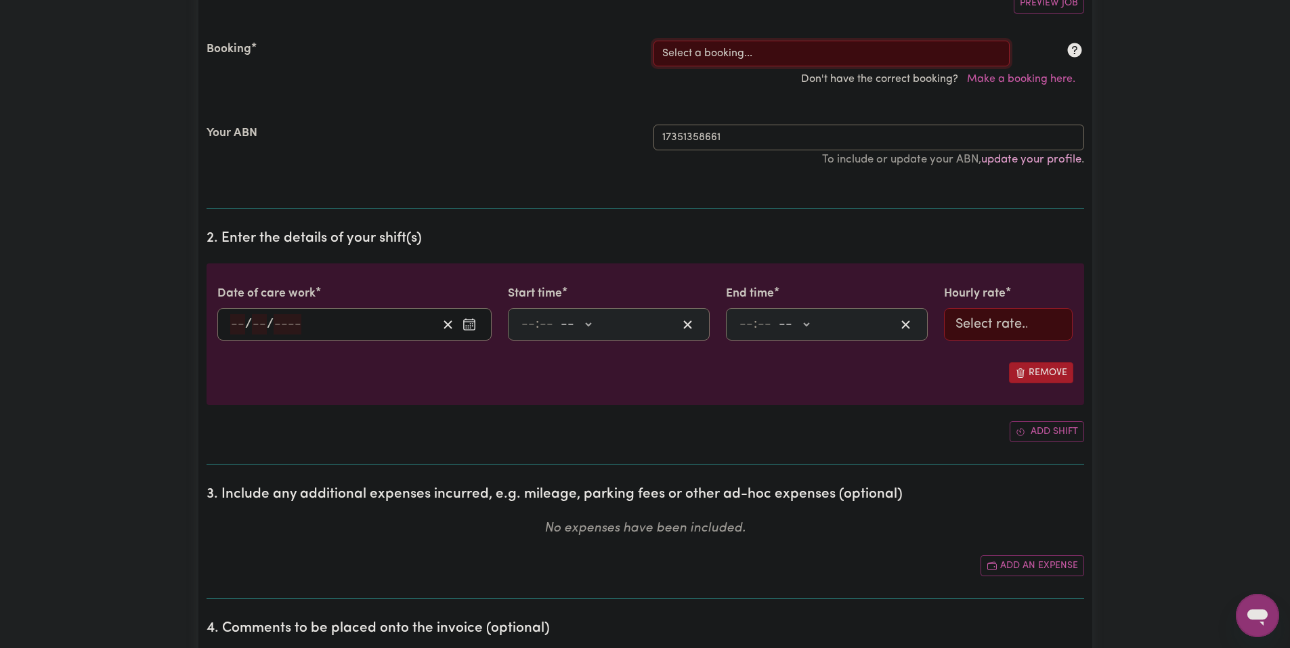
click at [731, 54] on select "Select a booking... Mon, August 18, 2025 - 03:30pm to 08:00pm (RECURRING) Mon, …" at bounding box center [831, 54] width 356 height 26
select select "349194"
click at [653, 41] on select "Select a booking... Mon, August 18, 2025 - 03:30pm to 08:00pm (RECURRING) Mon, …" at bounding box center [831, 54] width 356 height 26
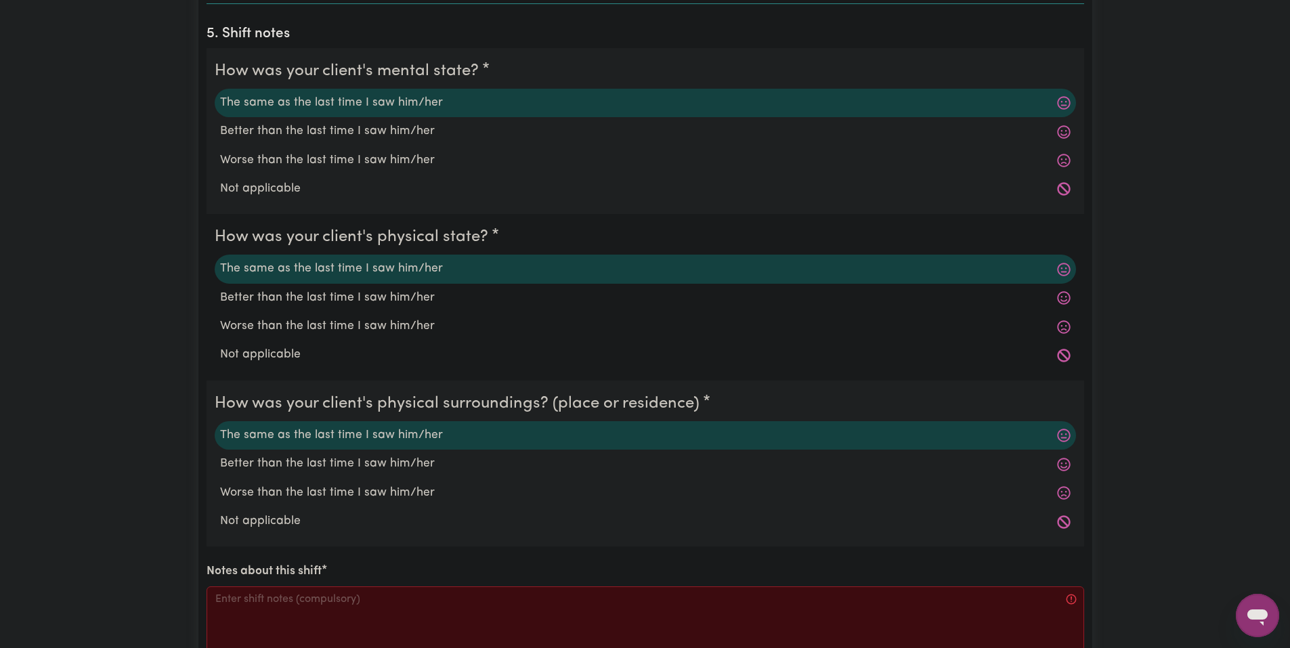
scroll to position [1286, 0]
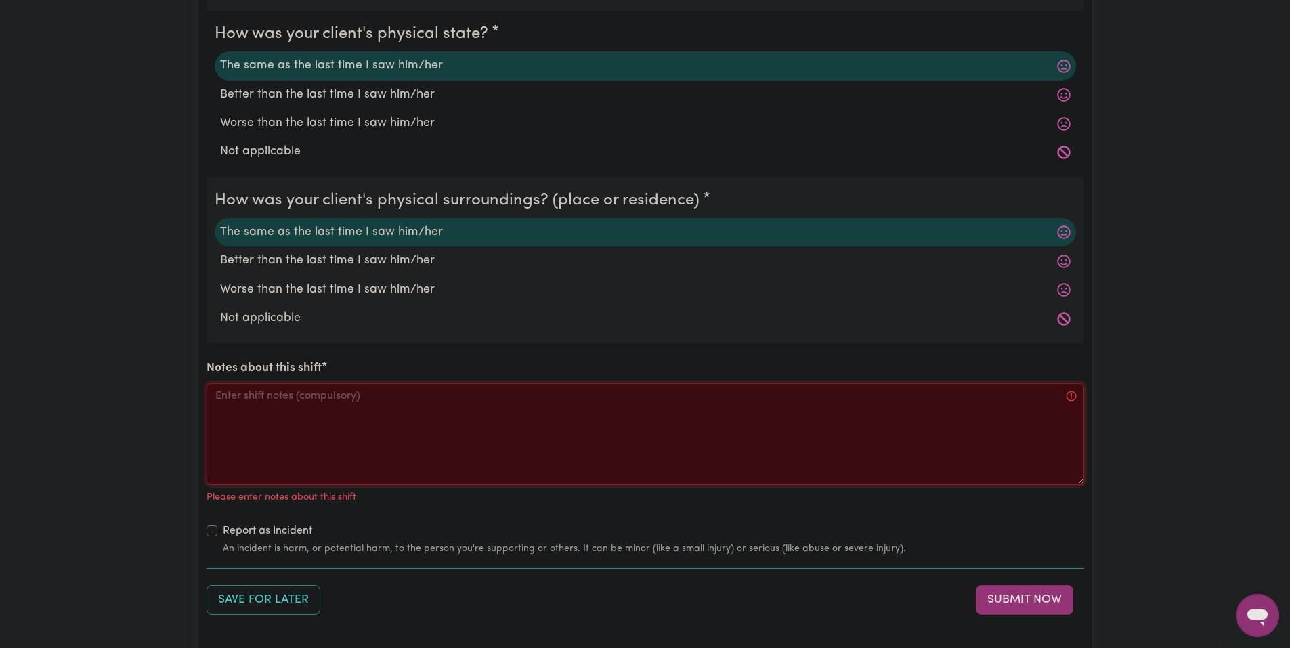
click at [446, 439] on textarea "Notes about this shift" at bounding box center [644, 434] width 877 height 102
paste textarea "Got Jo a snack and drink, asked how school was. Jo played the wii then the swit…"
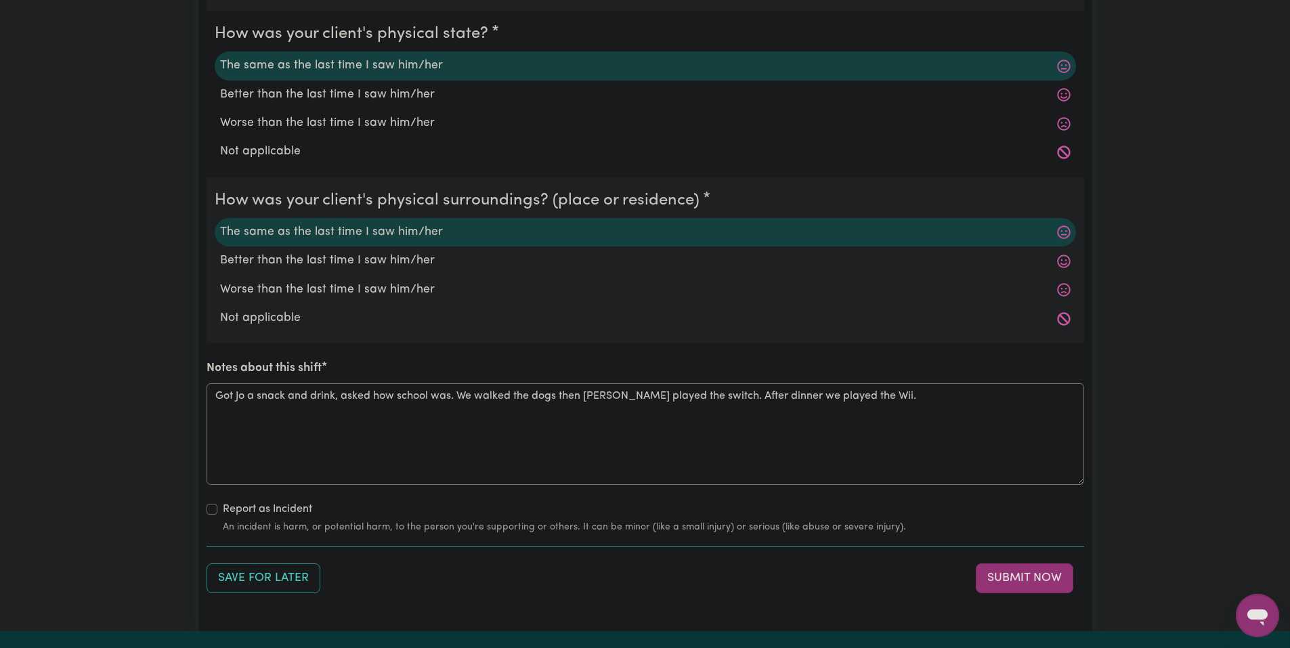
click at [1029, 584] on button "Submit Now" at bounding box center [1024, 578] width 97 height 30
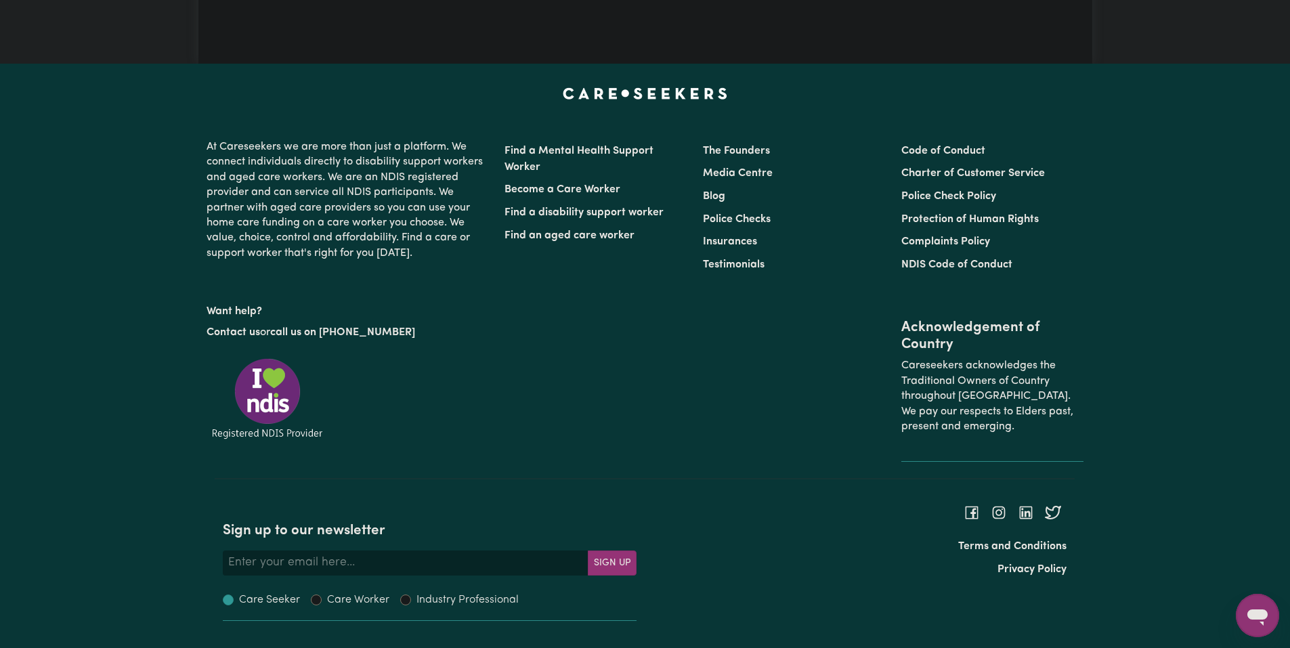
scroll to position [0, 0]
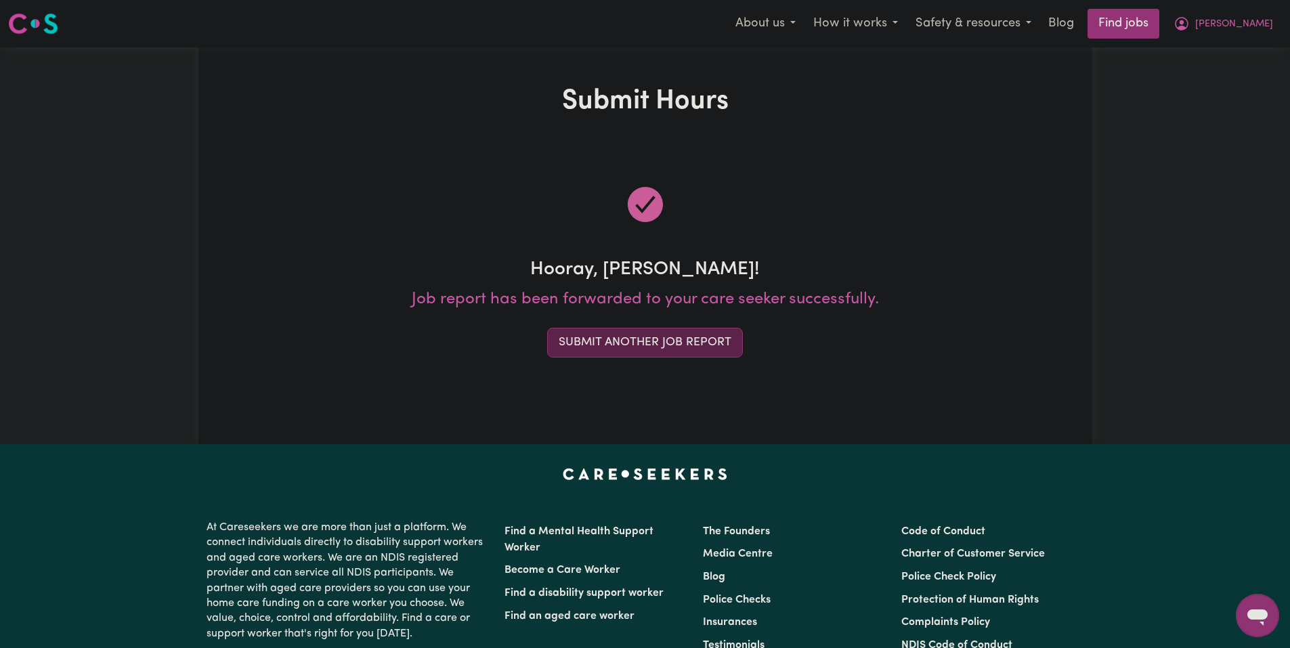
click at [697, 356] on button "Submit Another Job Report" at bounding box center [645, 343] width 196 height 30
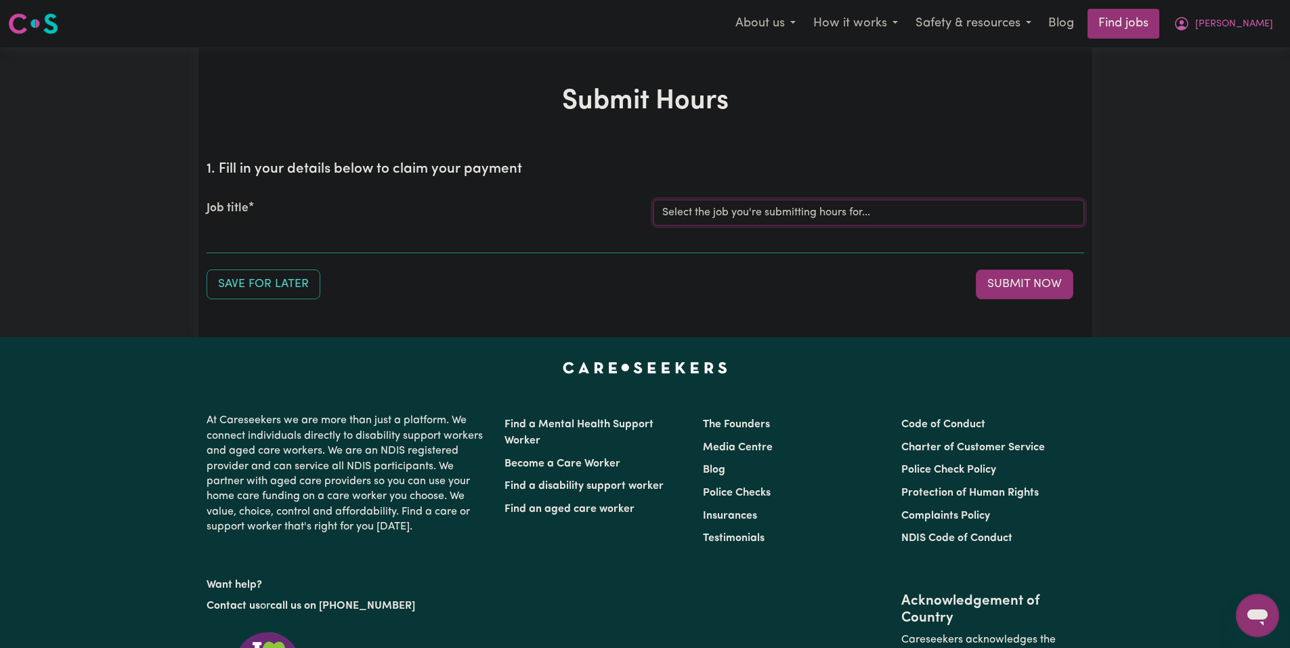
click at [789, 210] on select "Select the job you're submitting hours for... [Joseph] Care Worker needed in No…" at bounding box center [868, 213] width 431 height 26
click at [653, 200] on select "Select the job you're submitting hours for... [Joseph] Care Worker needed in No…" at bounding box center [868, 213] width 431 height 26
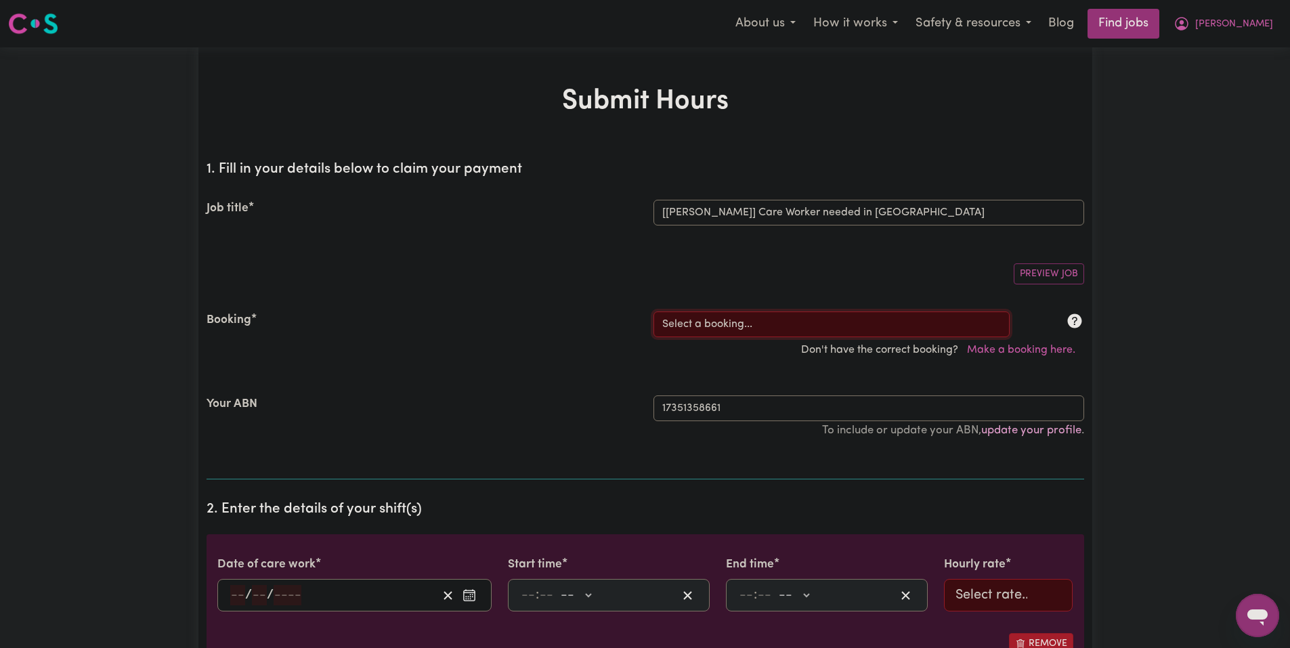
click at [729, 329] on select "Select a booking... Mon, August 18, 2025 - 03:30pm to 08:00pm (RECURRING) Mon, …" at bounding box center [831, 324] width 356 height 26
click at [653, 311] on select "Select a booking... Mon, August 18, 2025 - 03:30pm to 08:00pm (RECURRING) Mon, …" at bounding box center [831, 324] width 356 height 26
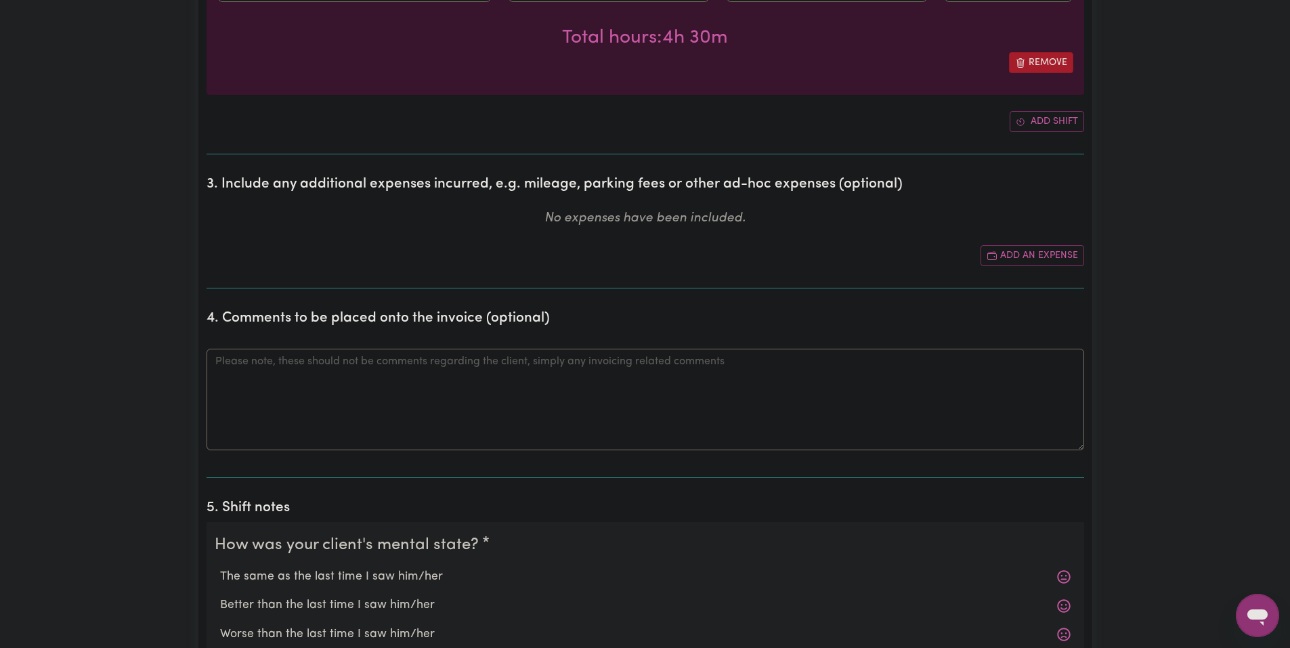
scroll to position [745, 0]
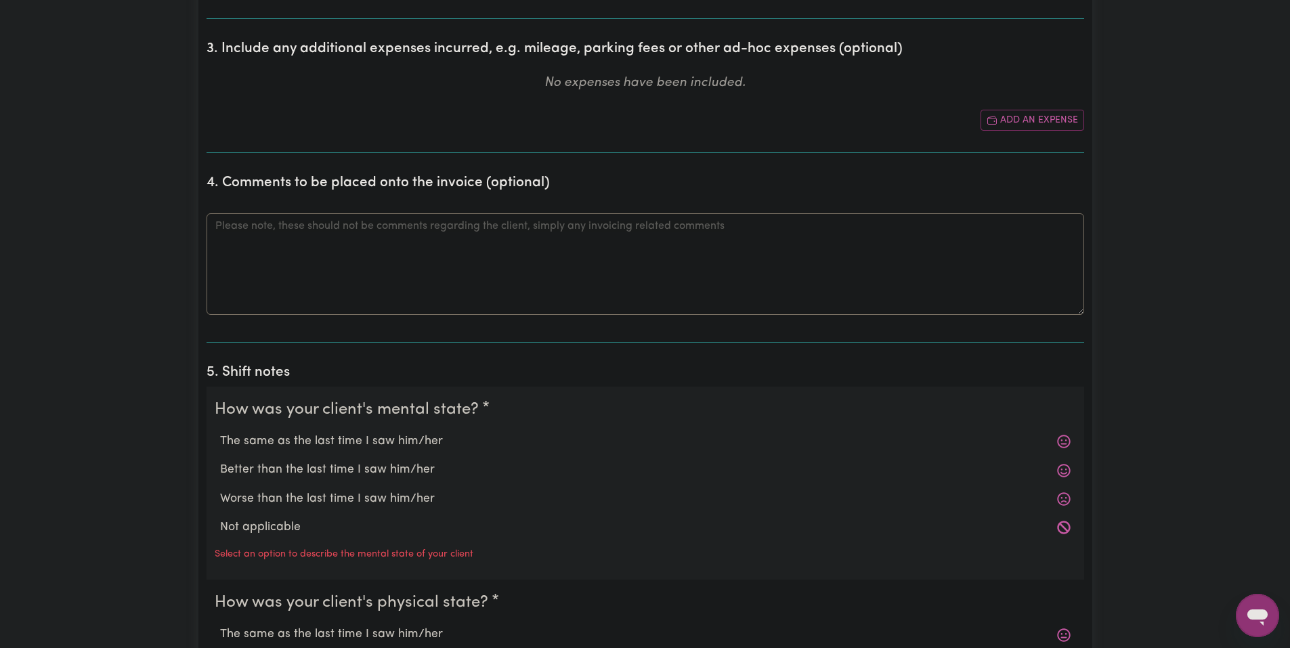
click at [315, 440] on label "The same as the last time I saw him/her" at bounding box center [645, 442] width 850 height 18
click at [220, 433] on input "The same as the last time I saw him/her" at bounding box center [219, 432] width 1 height 1
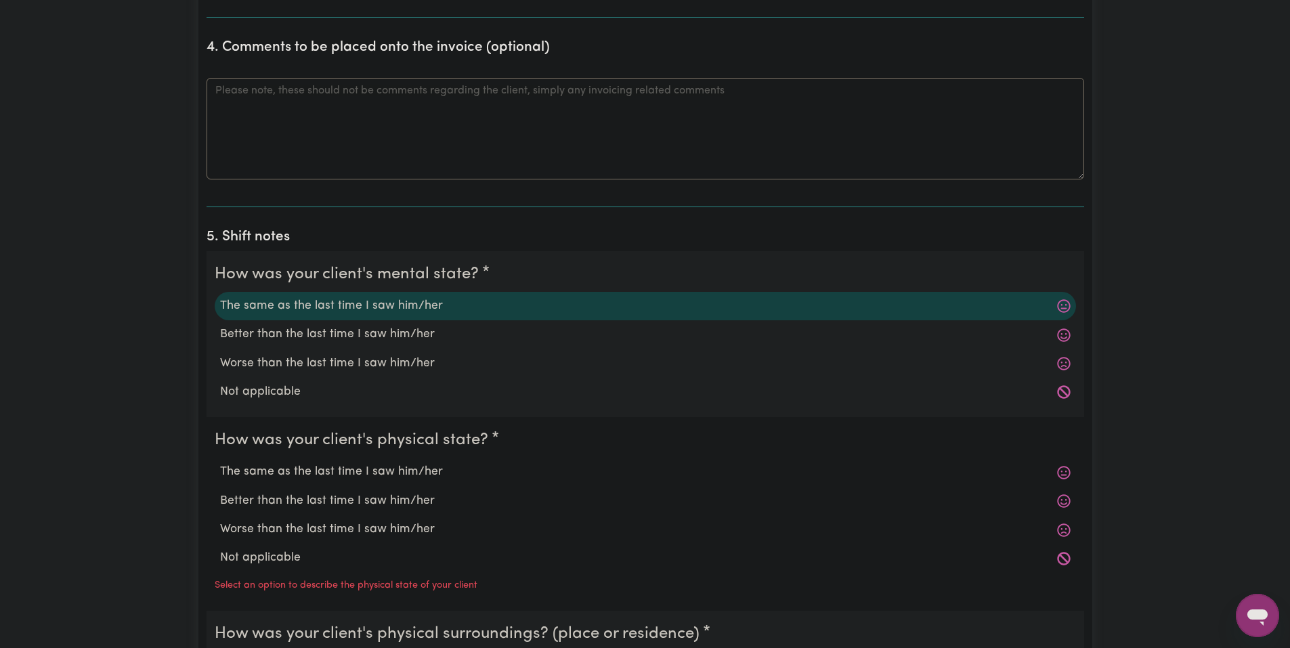
click at [349, 462] on div "The same as the last time I saw him/her" at bounding box center [645, 472] width 861 height 28
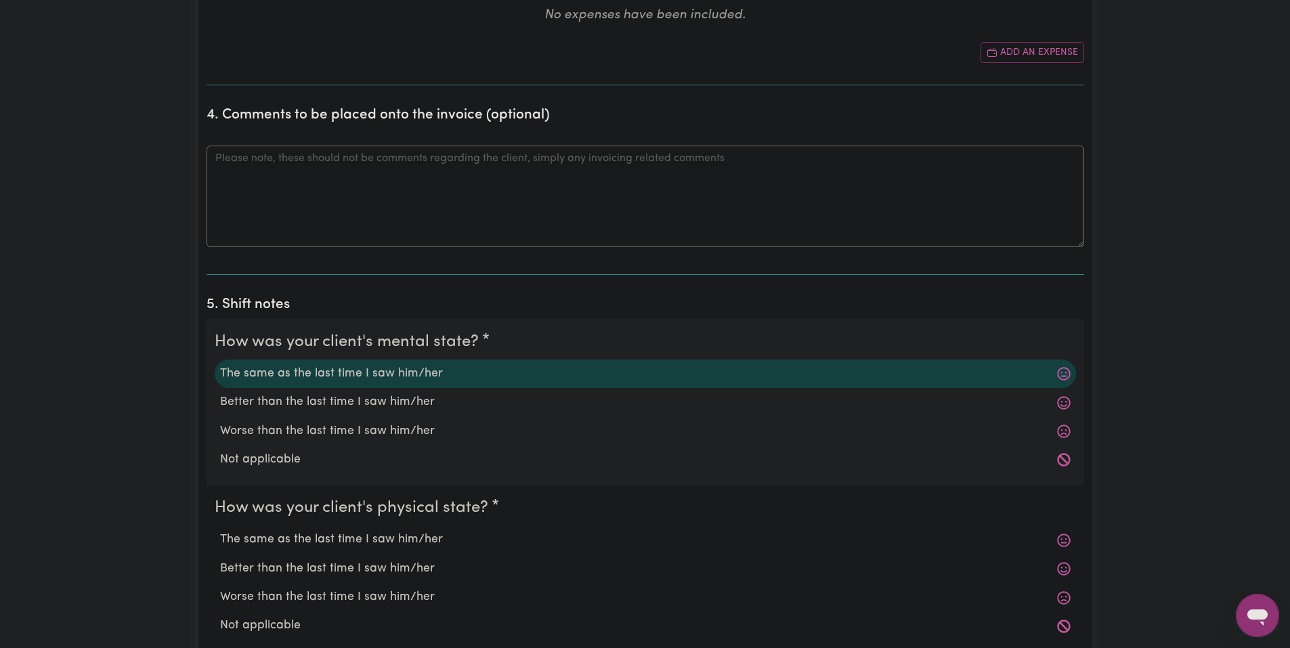
click at [340, 510] on legend "How was your client's physical state?" at bounding box center [354, 508] width 279 height 24
click at [351, 547] on label "The same as the last time I saw him/her" at bounding box center [645, 540] width 850 height 18
click at [220, 531] on input "The same as the last time I saw him/her" at bounding box center [219, 530] width 1 height 1
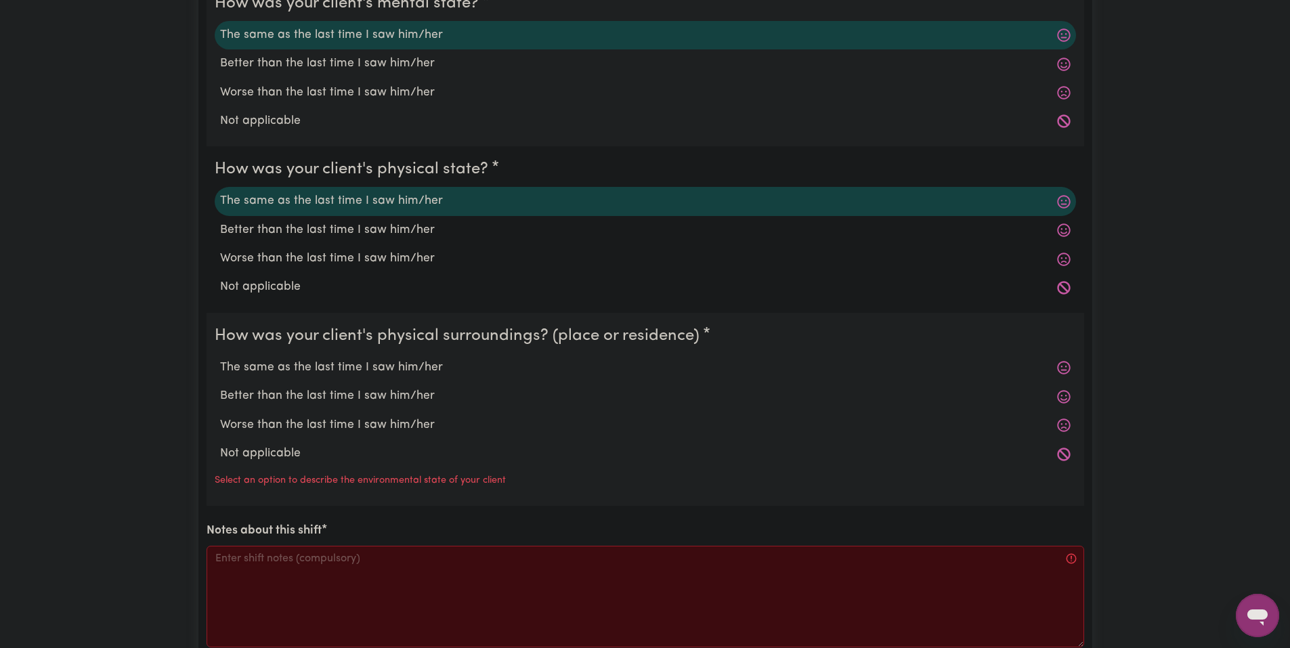
click at [343, 367] on label "The same as the last time I saw him/her" at bounding box center [645, 368] width 850 height 18
click at [220, 359] on input "The same as the last time I saw him/her" at bounding box center [219, 358] width 1 height 1
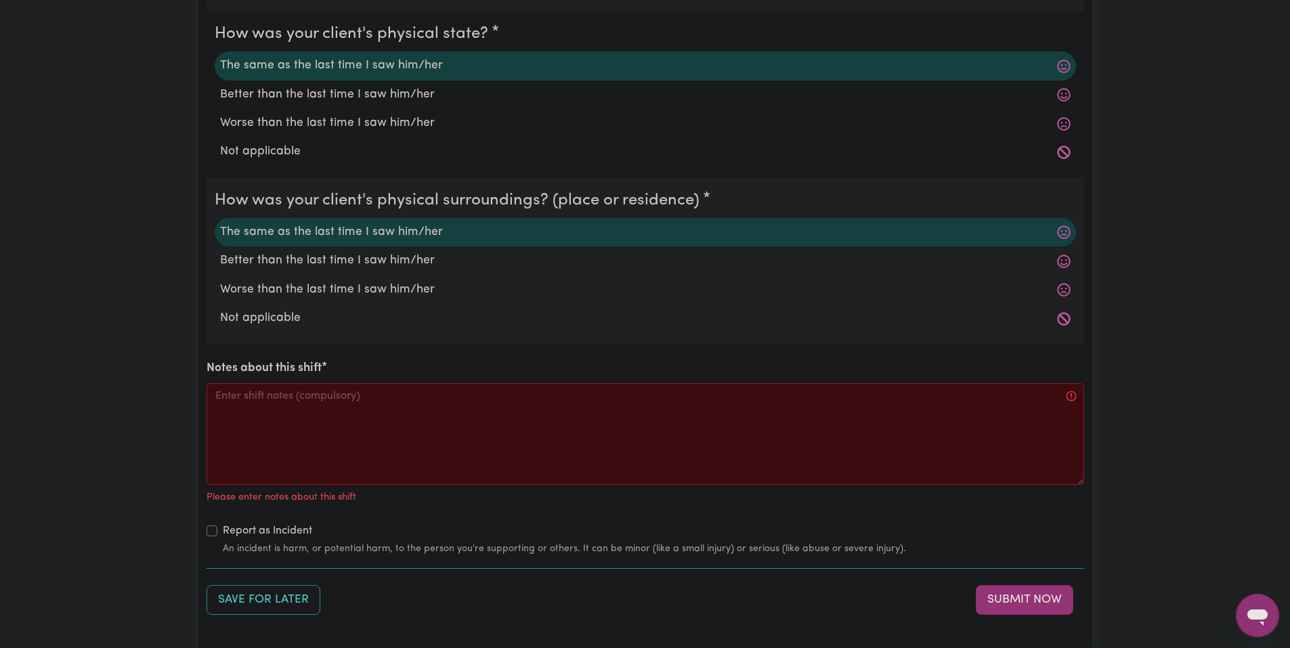
scroll to position [1354, 0]
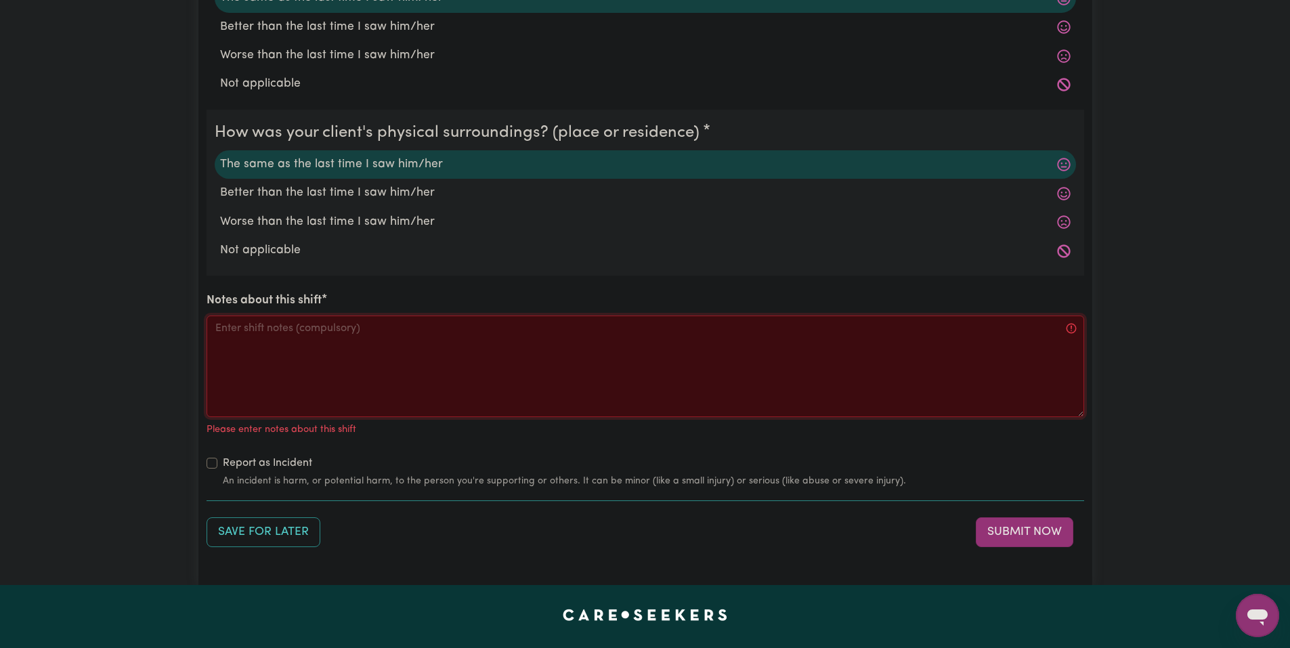
click at [378, 391] on textarea "Notes about this shift" at bounding box center [644, 366] width 877 height 102
paste textarea "Got Jo a snack and drink, asked how school was. Jo played the wii then the swit…"
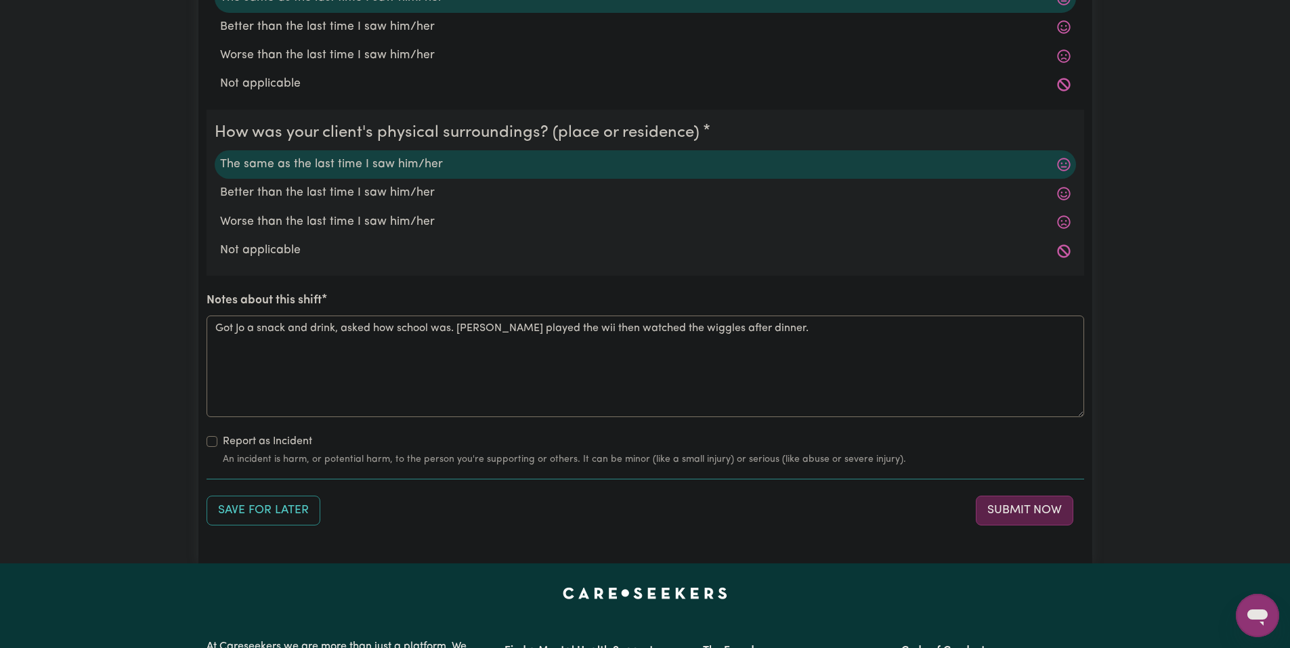
click at [1020, 514] on button "Submit Now" at bounding box center [1024, 511] width 97 height 30
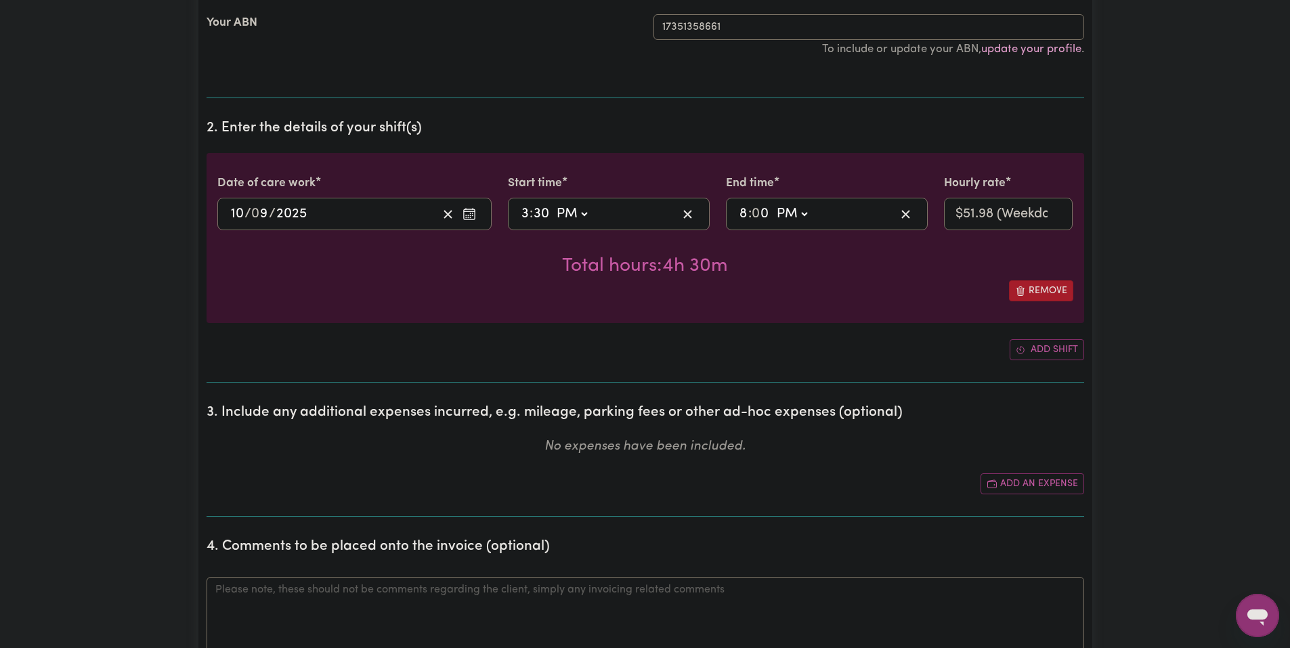
scroll to position [0, 0]
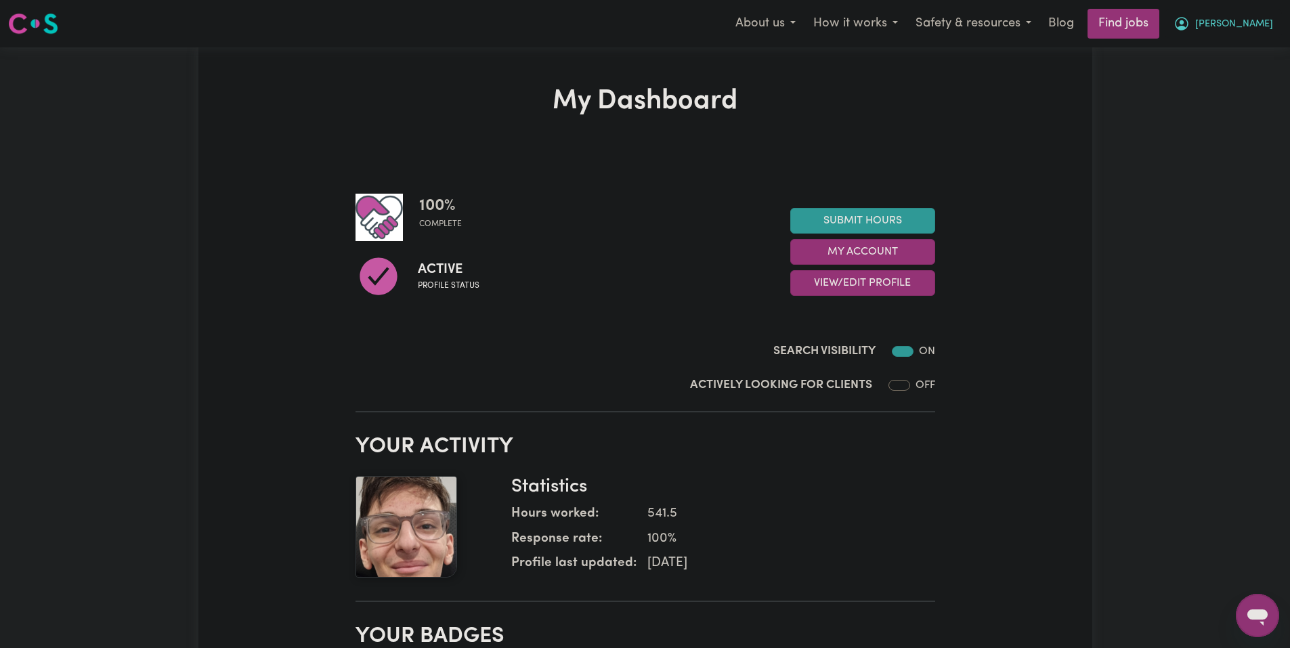
click at [1189, 18] on icon "My Account" at bounding box center [1181, 24] width 16 height 16
click at [1247, 51] on link "My Account" at bounding box center [1227, 53] width 107 height 26
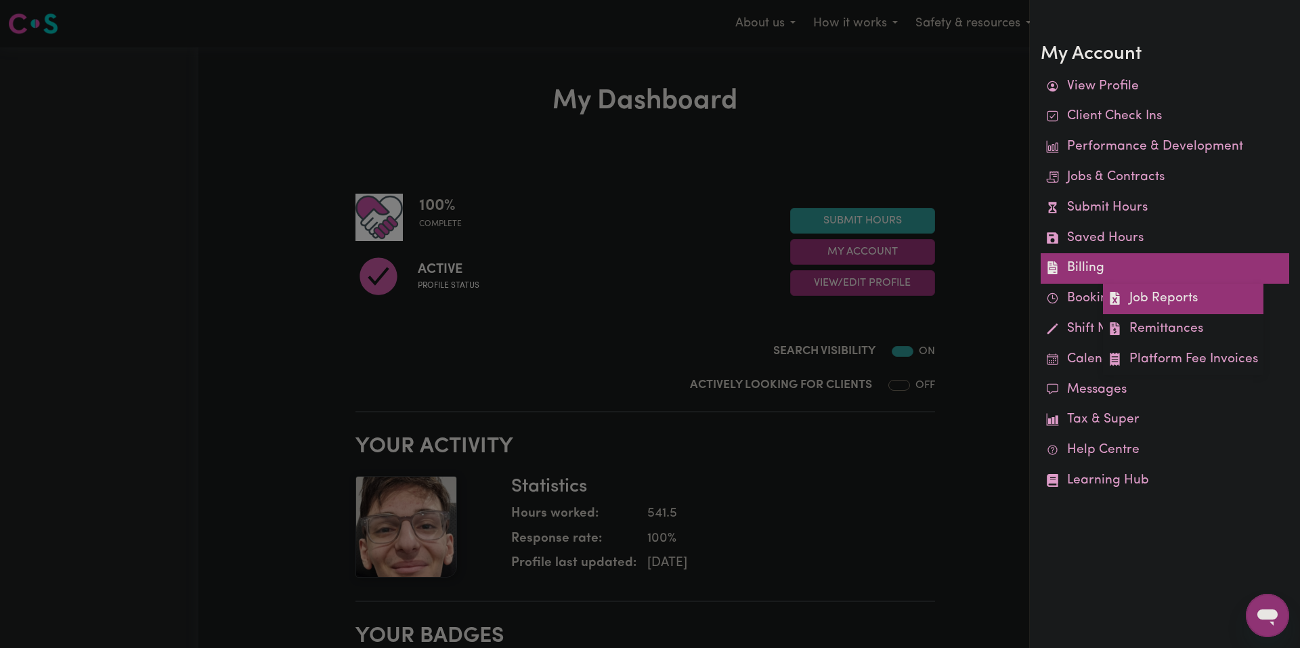
click at [1145, 296] on link "Job Reports" at bounding box center [1183, 299] width 160 height 30
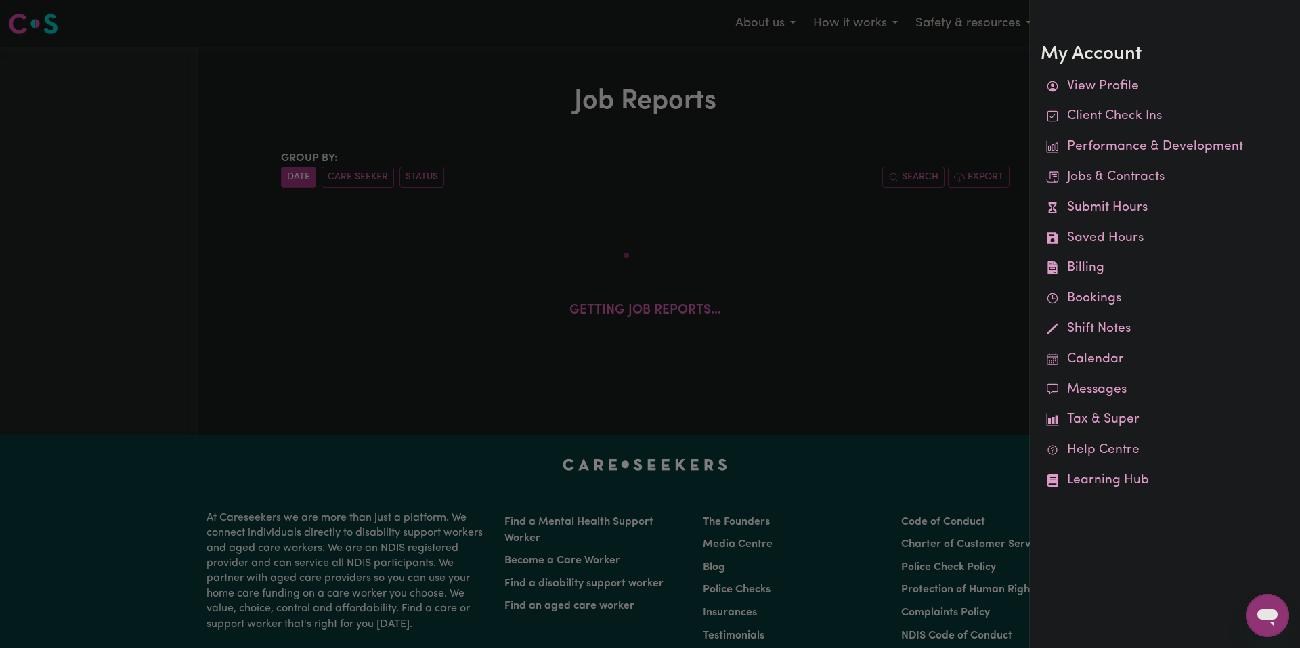
click at [783, 108] on div at bounding box center [650, 324] width 1300 height 648
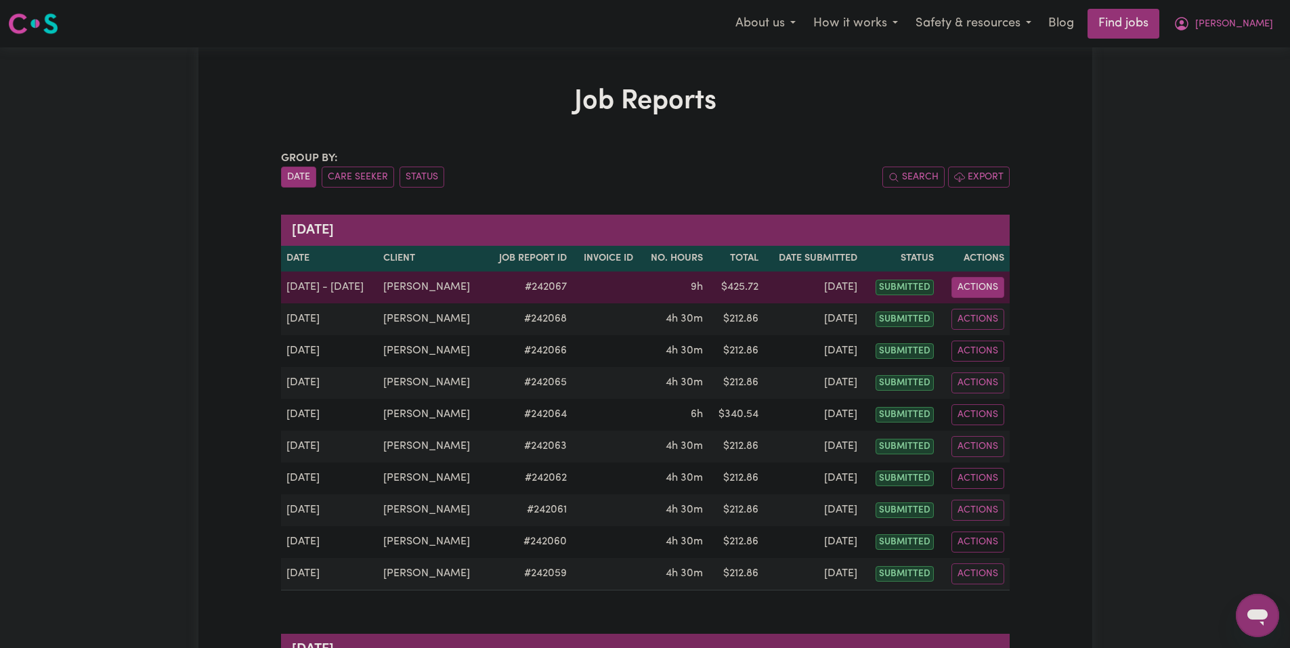
click at [972, 285] on button "Actions" at bounding box center [977, 287] width 53 height 21
click at [992, 322] on link "View Job Report" at bounding box center [1016, 318] width 116 height 27
select select "pm"
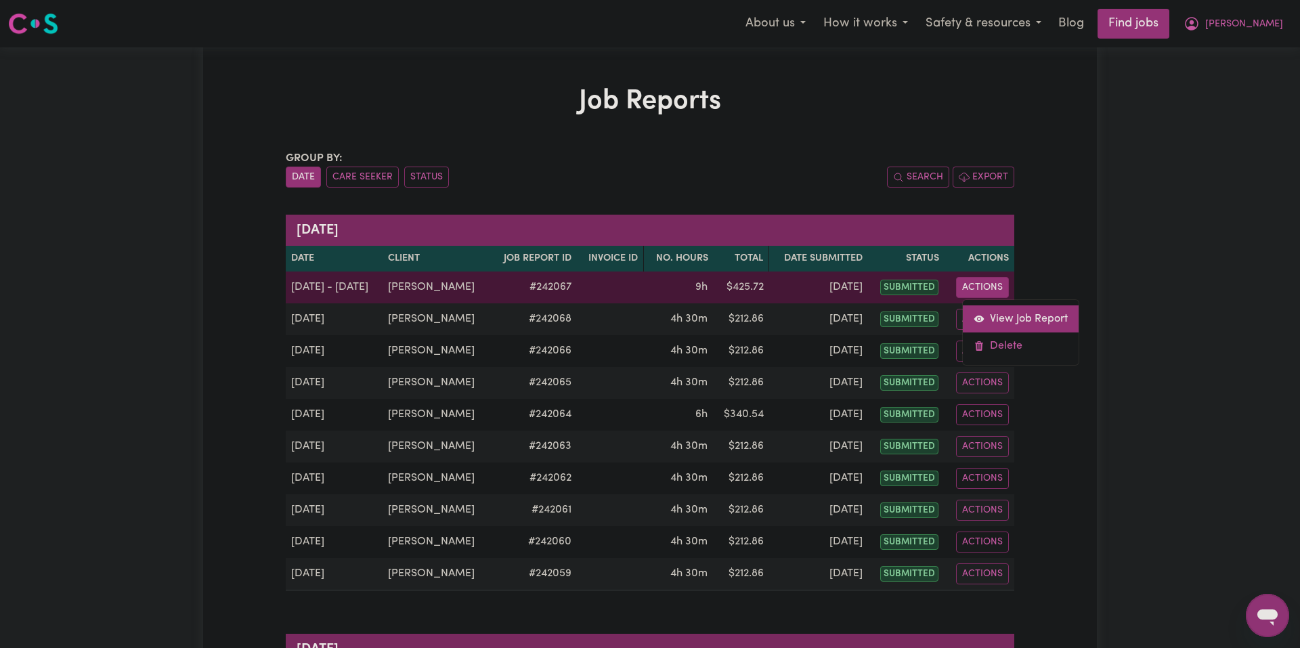
select select "pm"
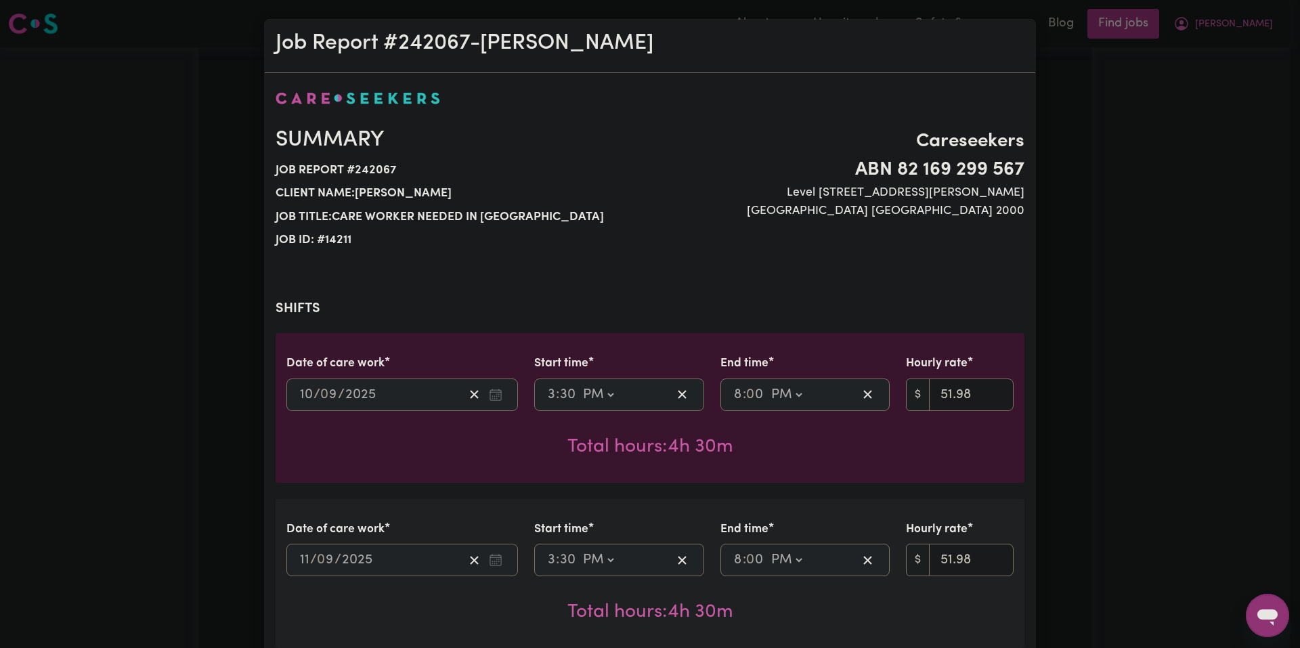
select select "51.98-Weekday"
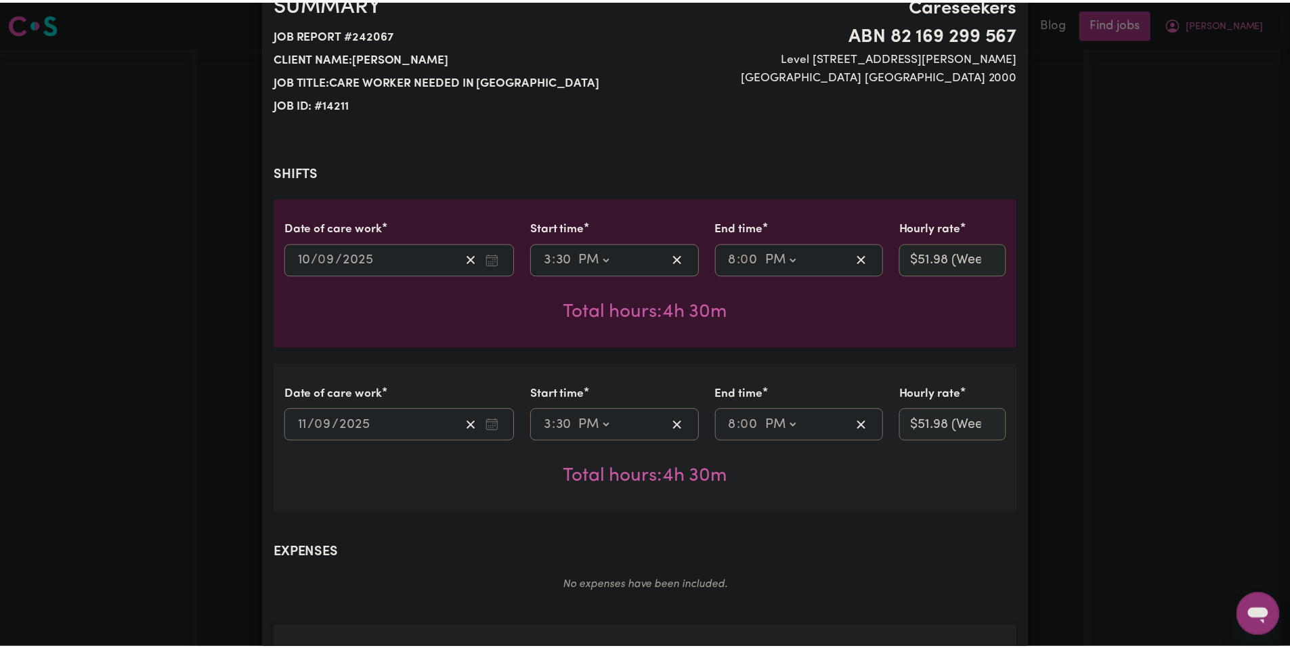
scroll to position [68, 0]
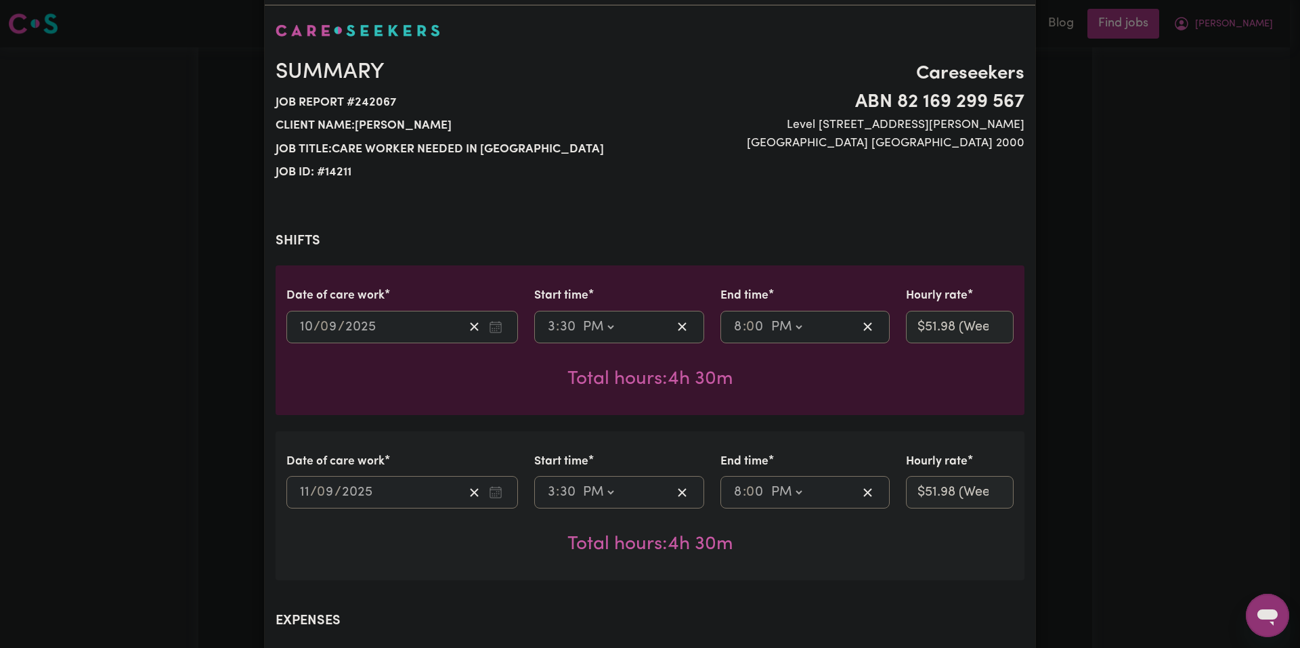
click at [1056, 188] on div "Job Report # 242067 - [PERSON_NAME] Summary Job report # 242067 Client name: [P…" at bounding box center [650, 324] width 1300 height 648
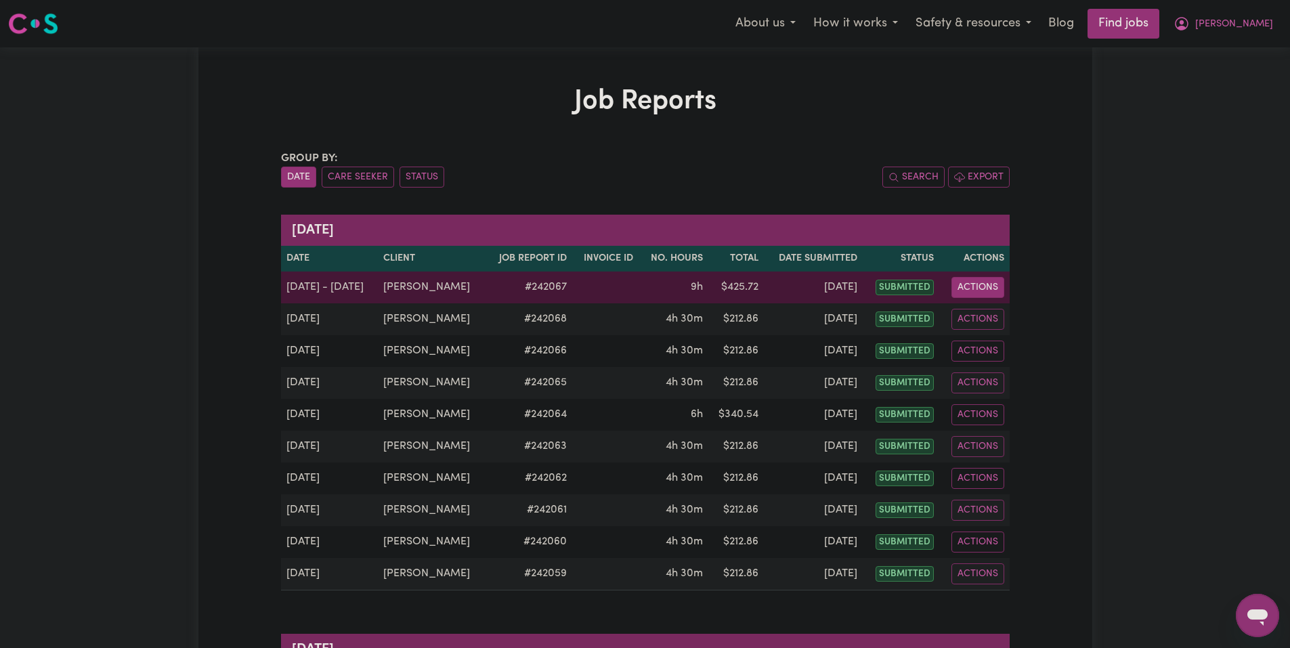
click at [975, 279] on button "Actions" at bounding box center [977, 287] width 53 height 21
click at [974, 343] on link "Delete" at bounding box center [1016, 345] width 116 height 27
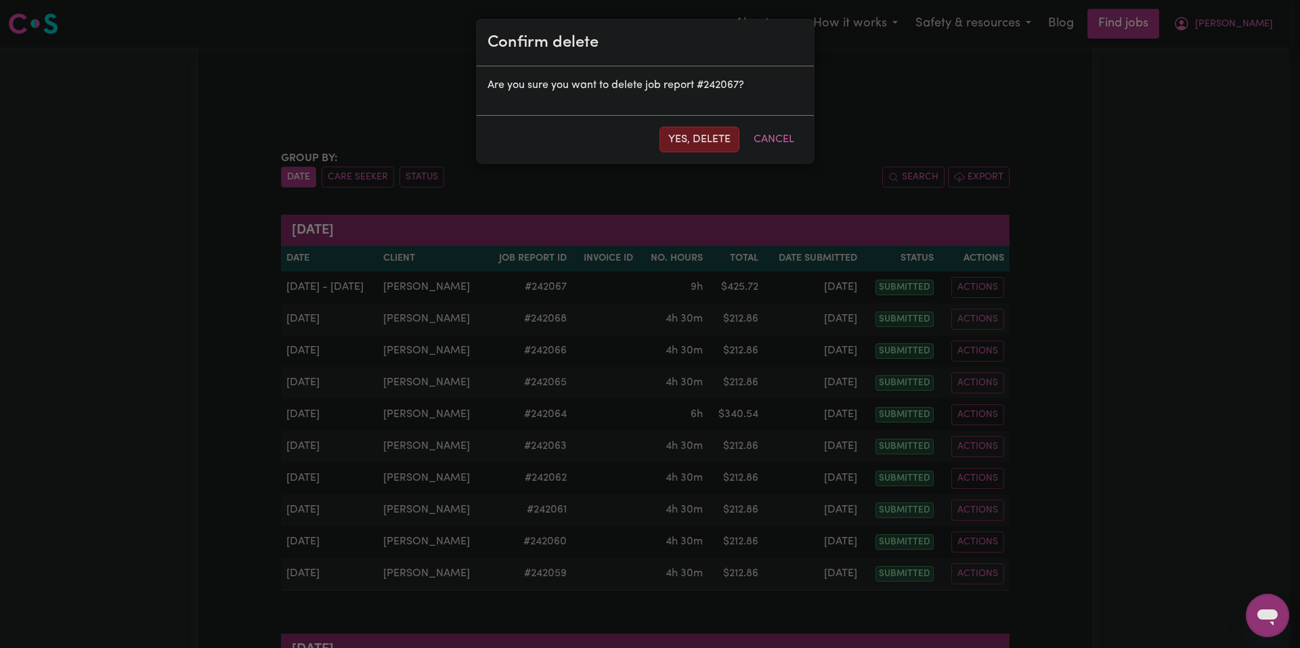
click at [708, 148] on button "Yes, delete" at bounding box center [699, 140] width 80 height 26
